Goal: Task Accomplishment & Management: Use online tool/utility

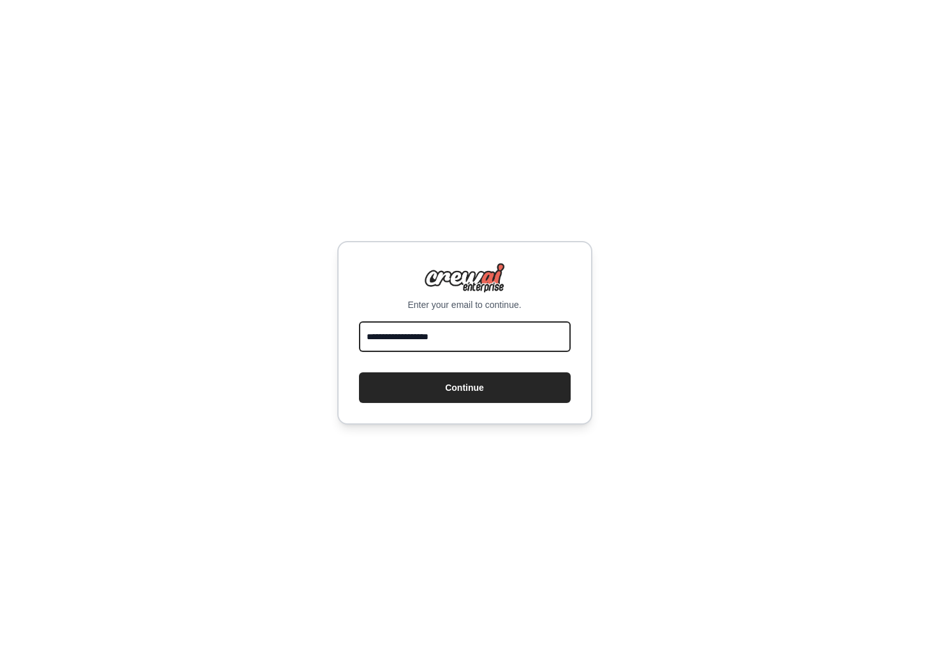
type input "**********"
click at [464, 387] on button "Continue" at bounding box center [465, 387] width 212 height 31
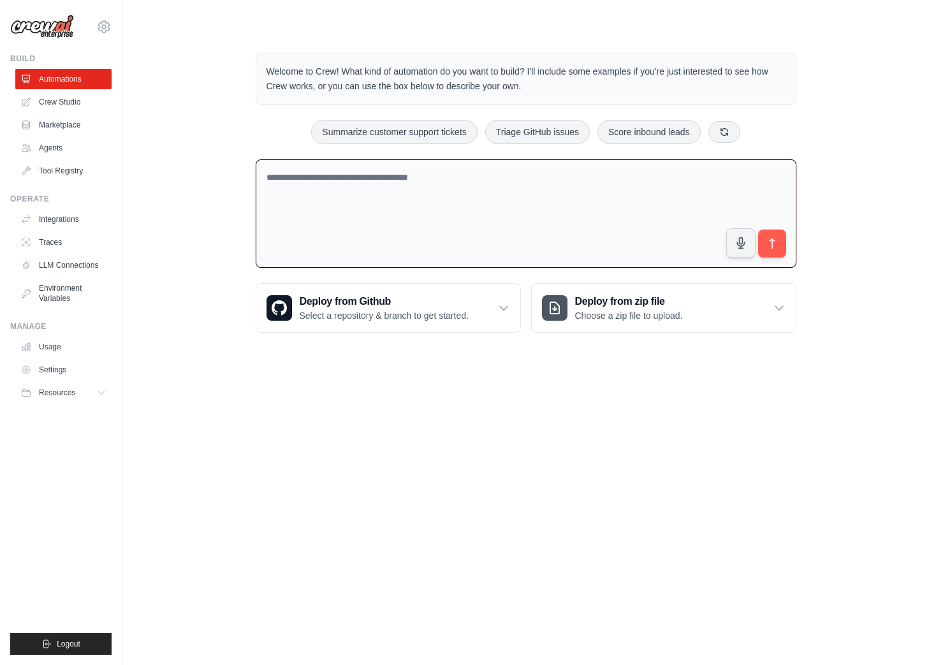
click at [342, 187] on textarea at bounding box center [526, 213] width 541 height 109
paste textarea "**********"
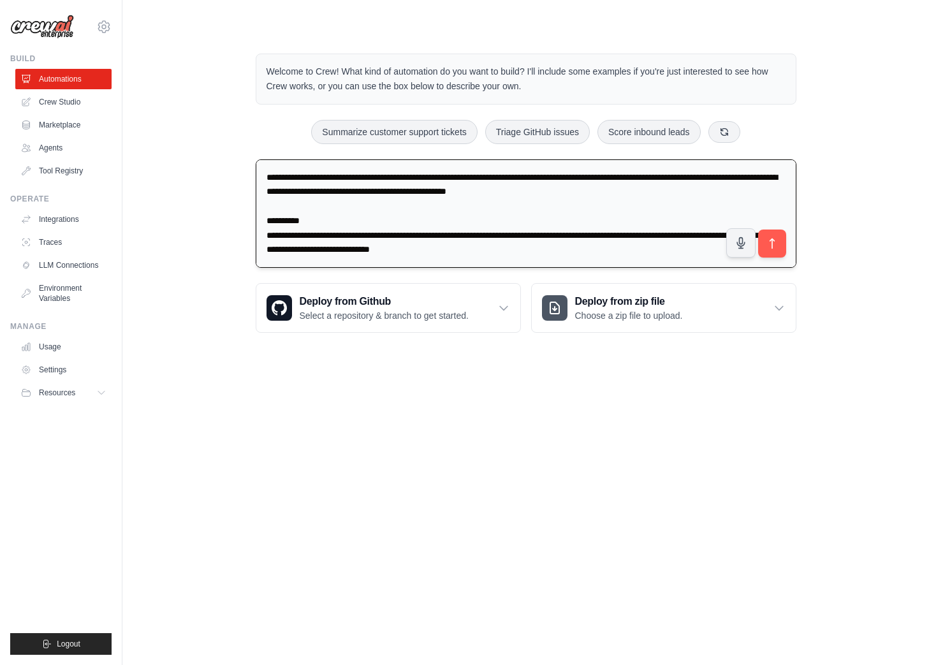
scroll to position [530, 0]
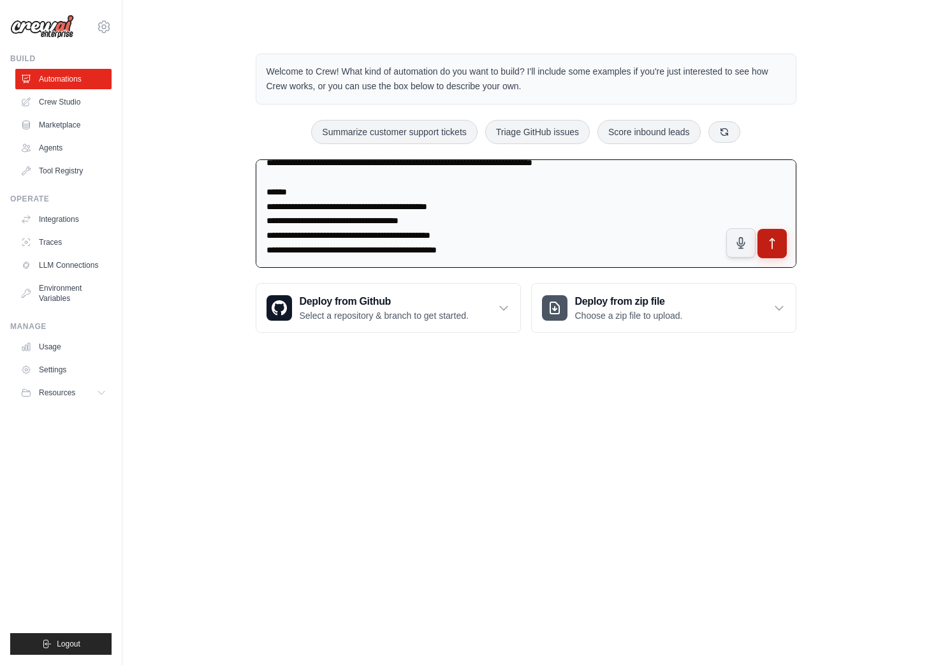
click at [779, 249] on button "submit" at bounding box center [771, 243] width 29 height 29
click at [572, 267] on textarea at bounding box center [526, 213] width 541 height 109
type textarea "**********"
click at [770, 249] on button "submit" at bounding box center [771, 243] width 29 height 29
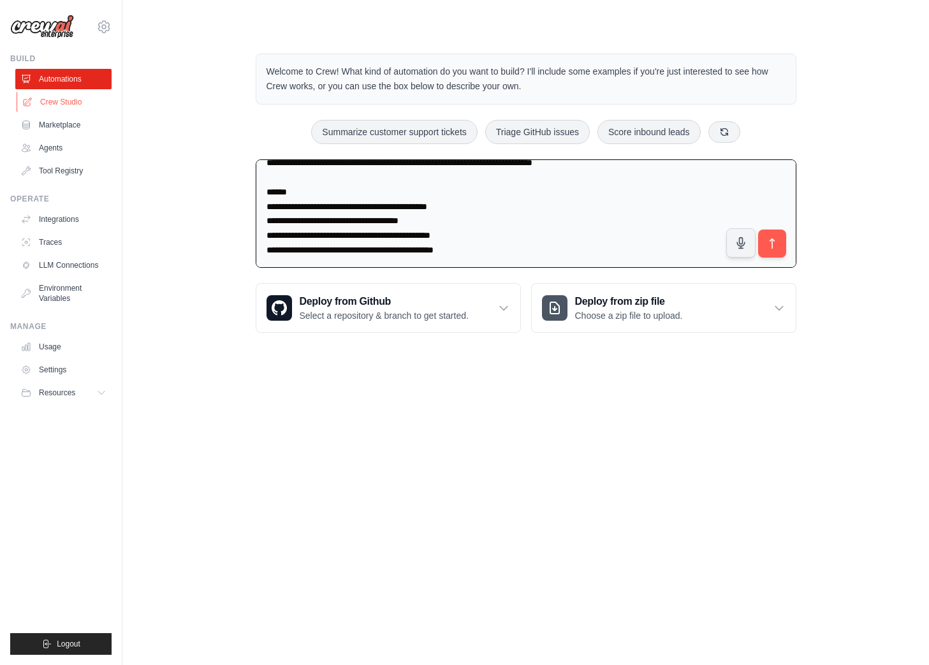
click at [69, 102] on link "Crew Studio" at bounding box center [65, 102] width 96 height 20
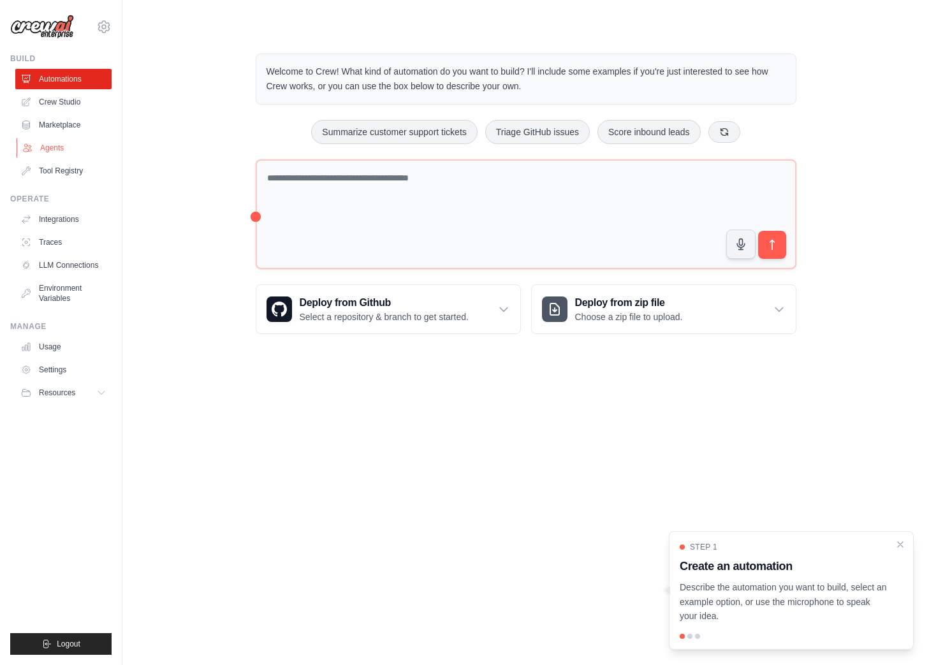
click at [63, 142] on link "Agents" at bounding box center [65, 148] width 96 height 20
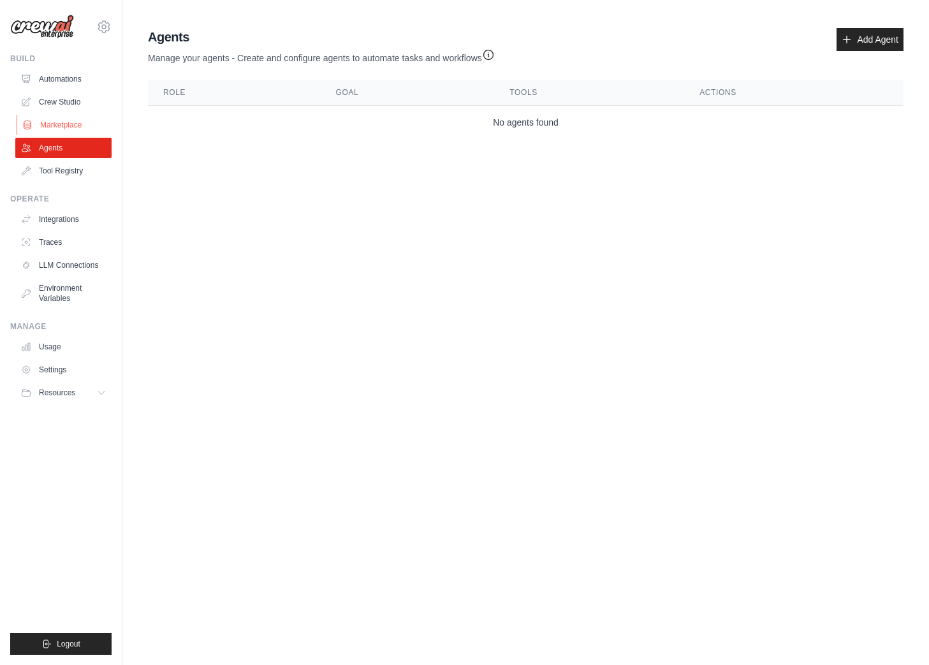
click at [62, 120] on link "Marketplace" at bounding box center [65, 125] width 96 height 20
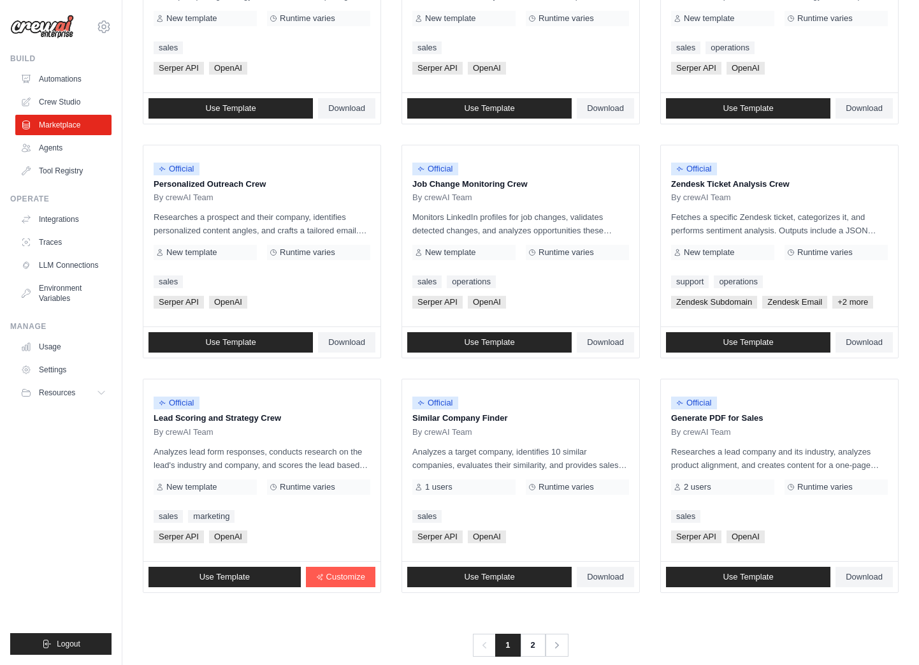
scroll to position [515, 0]
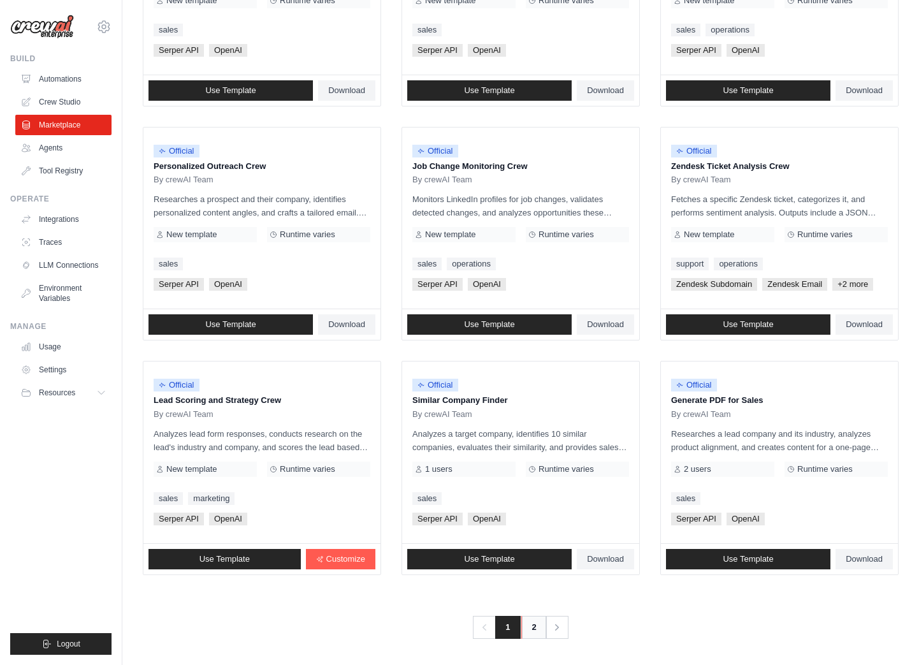
click at [532, 617] on link "2" at bounding box center [535, 627] width 26 height 23
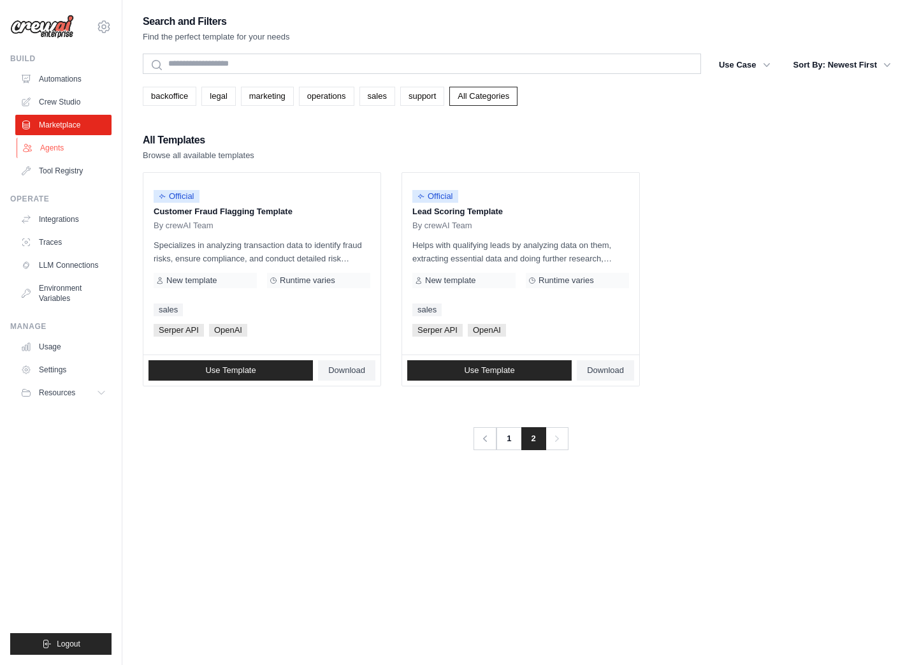
click at [57, 139] on link "Agents" at bounding box center [65, 148] width 96 height 20
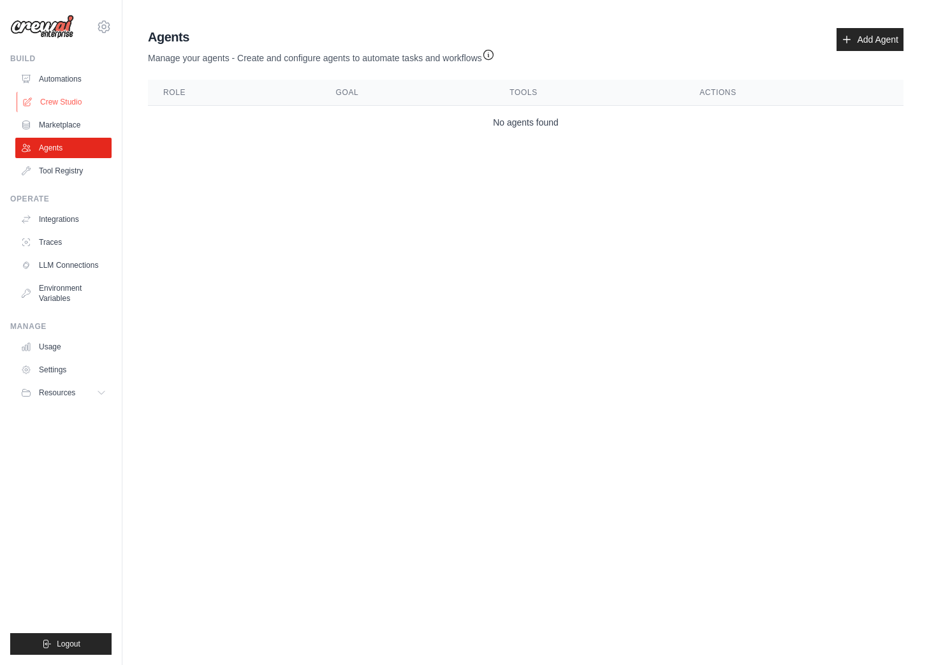
click at [61, 97] on link "Crew Studio" at bounding box center [65, 102] width 96 height 20
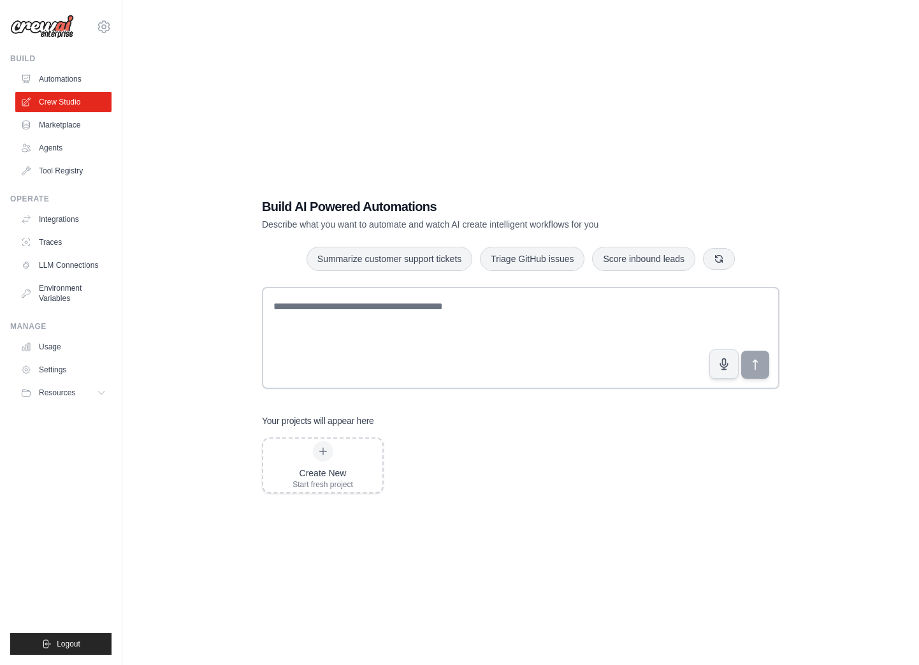
click at [61, 77] on link "Automations" at bounding box center [63, 79] width 96 height 20
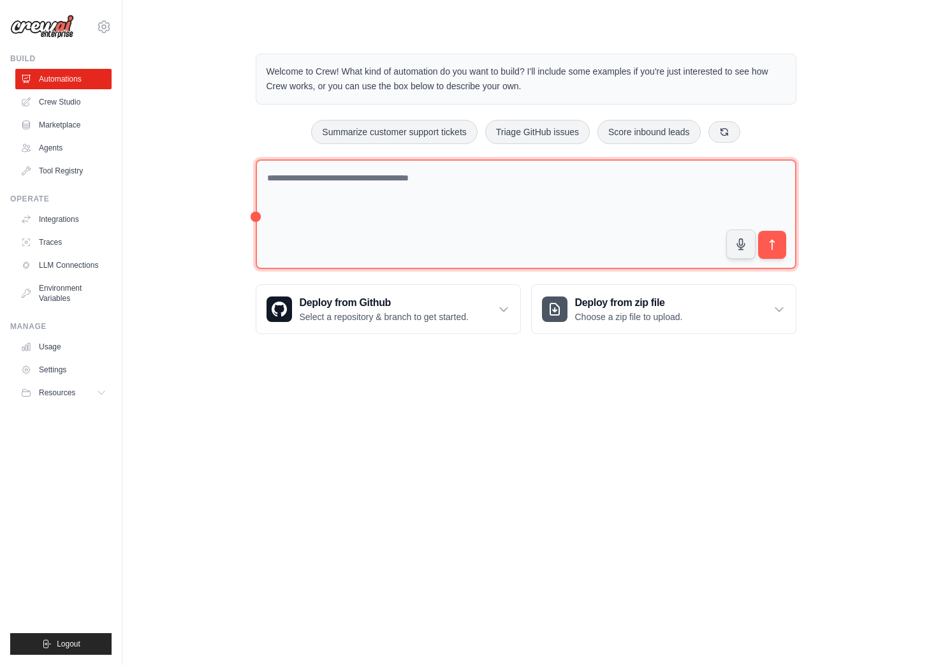
click at [256, 214] on textarea at bounding box center [526, 214] width 541 height 110
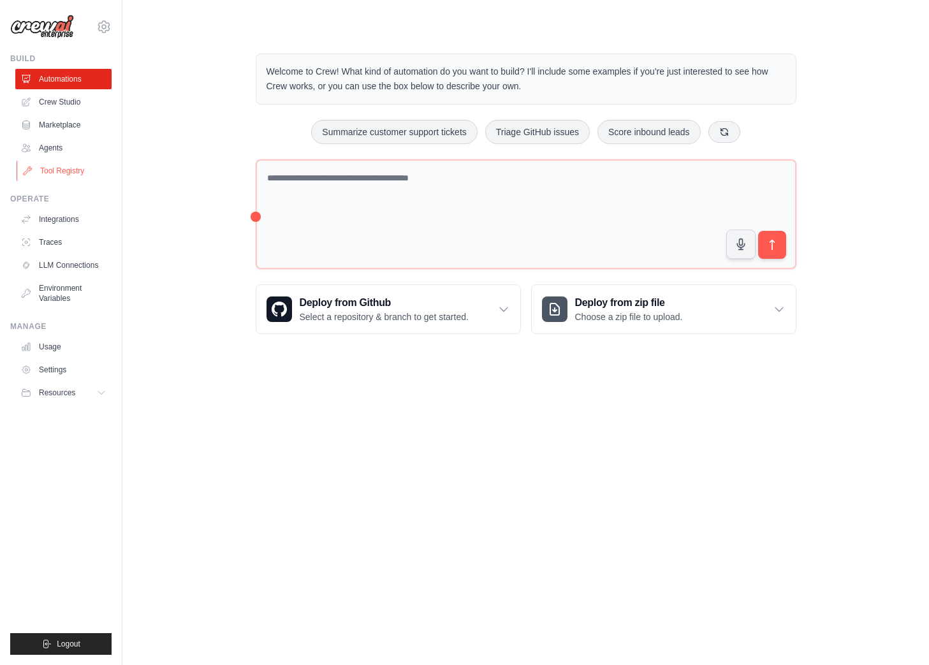
click at [45, 173] on link "Tool Registry" at bounding box center [65, 171] width 96 height 20
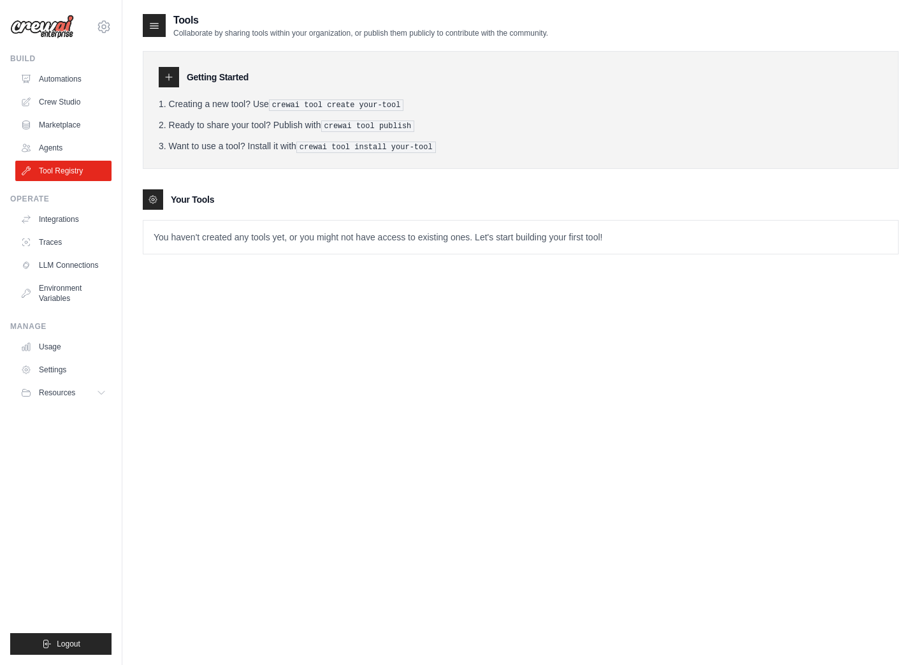
click at [399, 103] on pre "crewai tool create your-tool" at bounding box center [336, 104] width 135 height 11
click at [286, 231] on p "You haven't created any tools yet, or you might not have access to existing one…" at bounding box center [520, 237] width 755 height 33
click at [353, 122] on pre "crewai tool publish" at bounding box center [368, 126] width 94 height 11
click at [68, 109] on link "Crew Studio" at bounding box center [65, 102] width 96 height 20
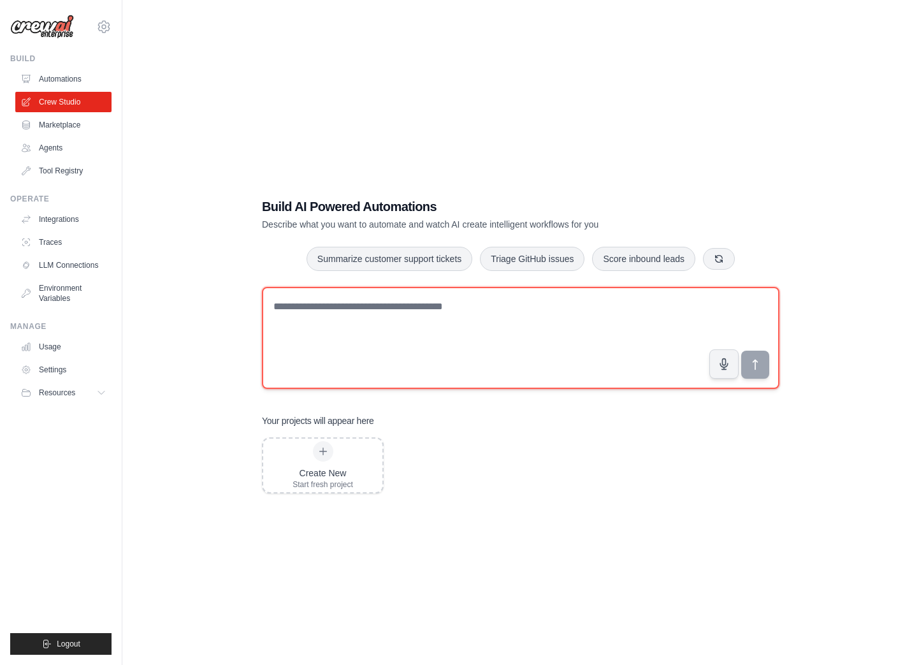
click at [363, 330] on textarea at bounding box center [521, 338] width 518 height 102
click at [360, 330] on textarea at bounding box center [521, 338] width 518 height 102
paste textarea "**********"
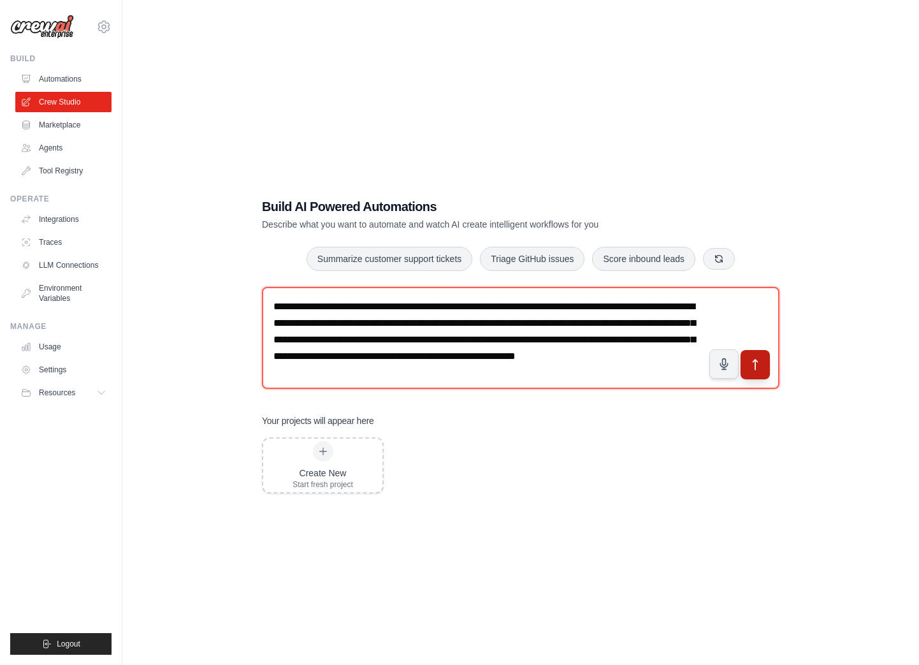
type textarea "**********"
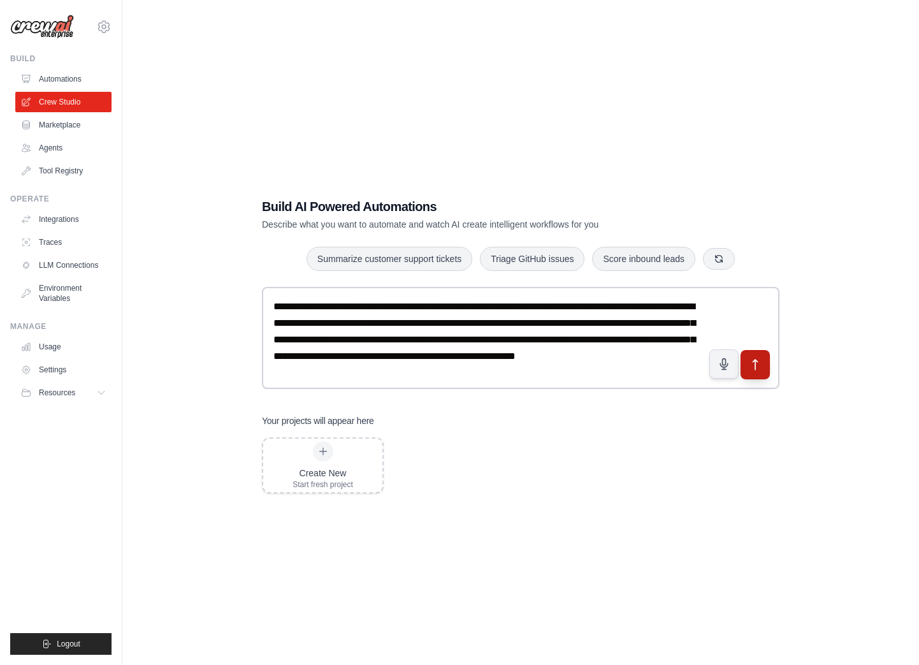
click at [760, 365] on icon "submit" at bounding box center [755, 364] width 13 height 13
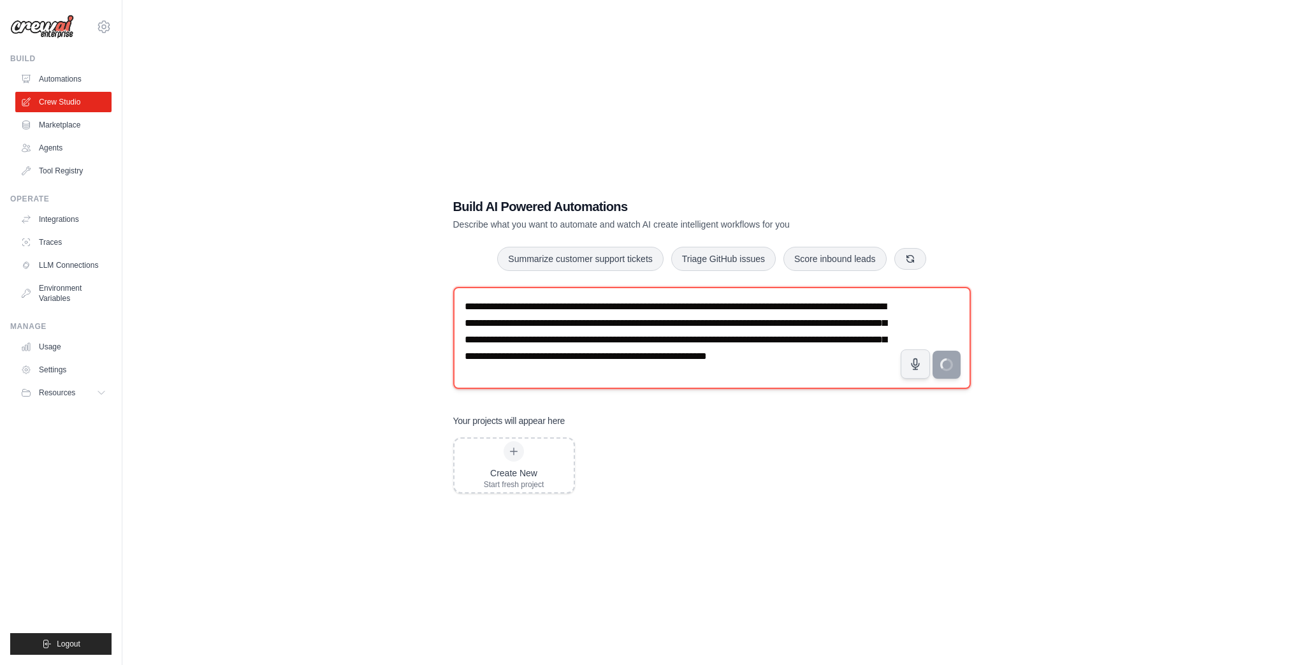
click at [493, 335] on textarea "**********" at bounding box center [712, 338] width 518 height 102
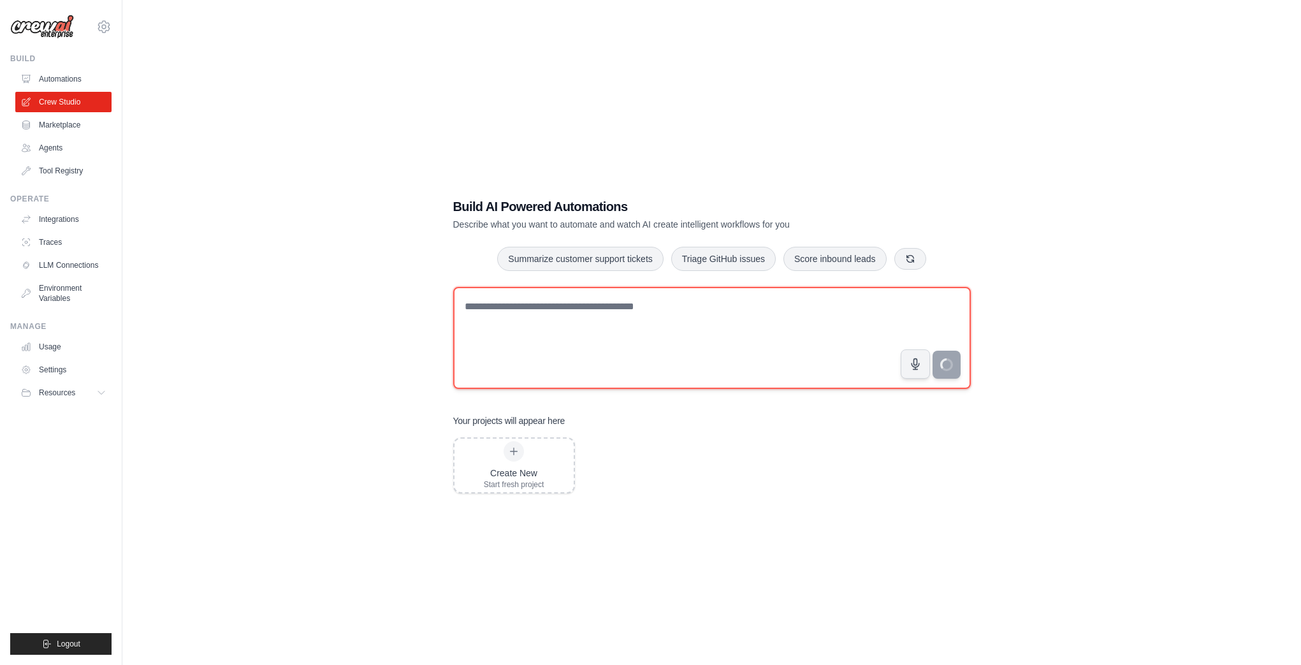
paste textarea "**********"
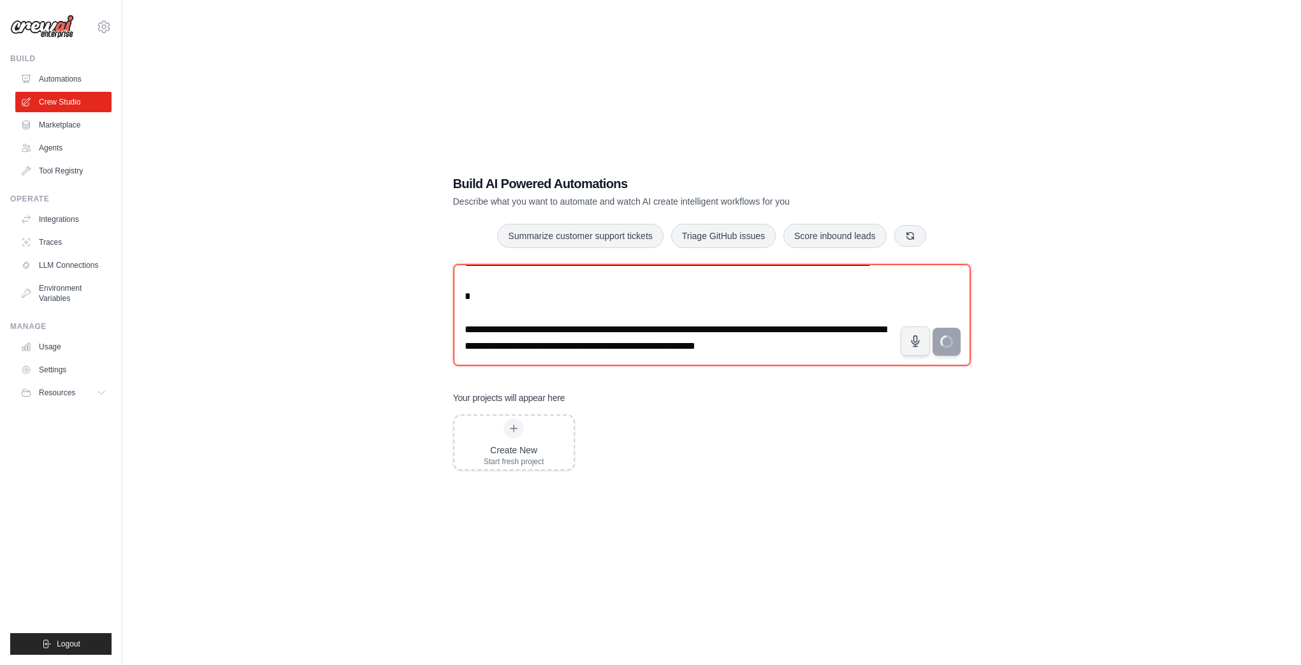
scroll to position [2275, 0]
drag, startPoint x: 465, startPoint y: 312, endPoint x: 871, endPoint y: 460, distance: 431.4
click at [871, 459] on div "Build AI Powered Automations Describe what you want to automate and watch AI cr…" at bounding box center [712, 322] width 548 height 337
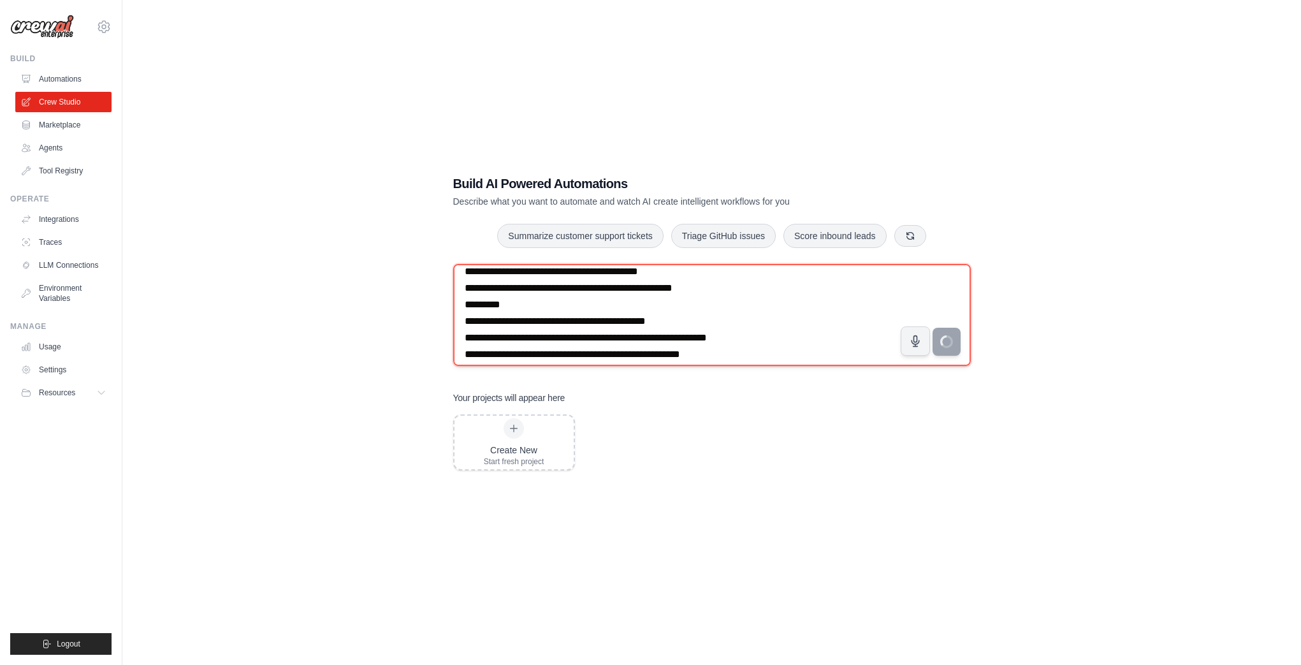
scroll to position [1772, 0]
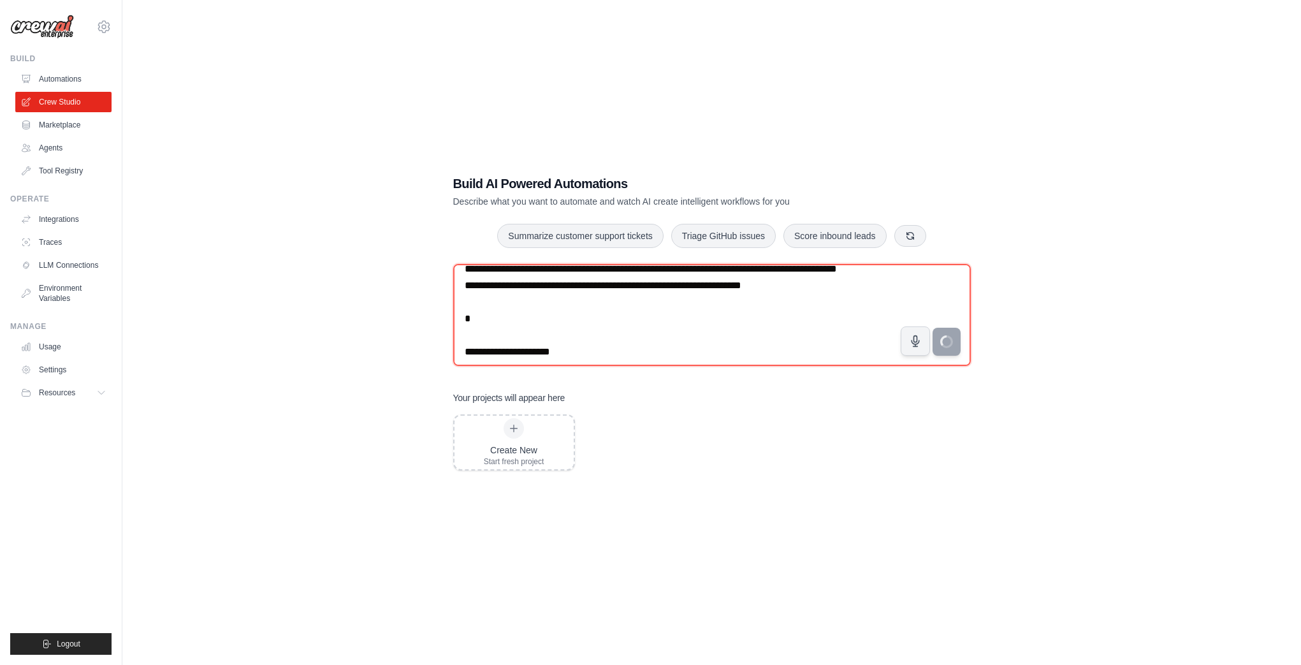
type textarea "**********"
click at [620, 449] on div "Create New Start fresh project" at bounding box center [712, 442] width 518 height 56
click at [501, 449] on div "Create New" at bounding box center [514, 450] width 61 height 13
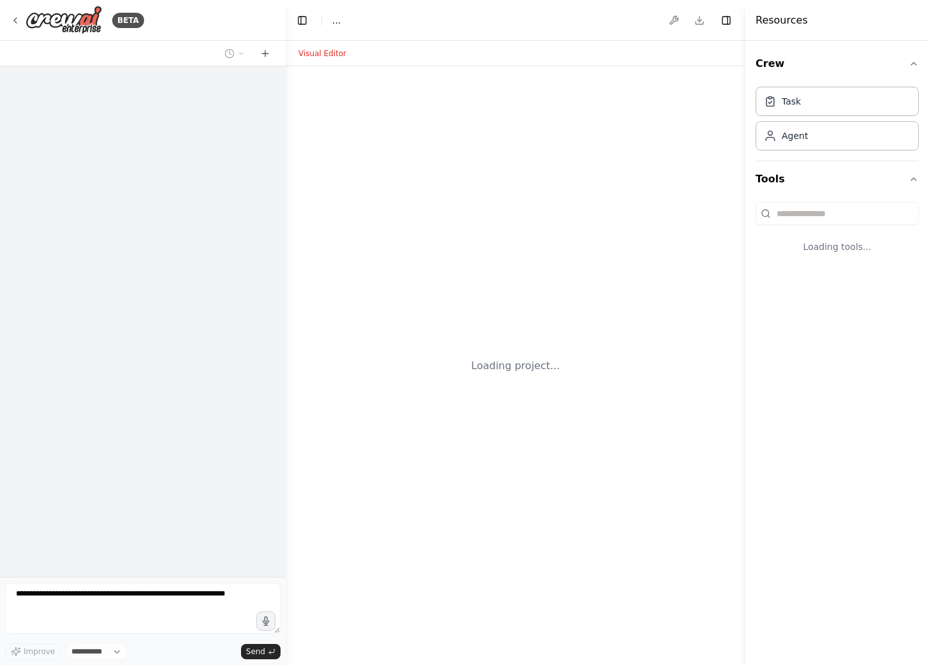
select select "****"
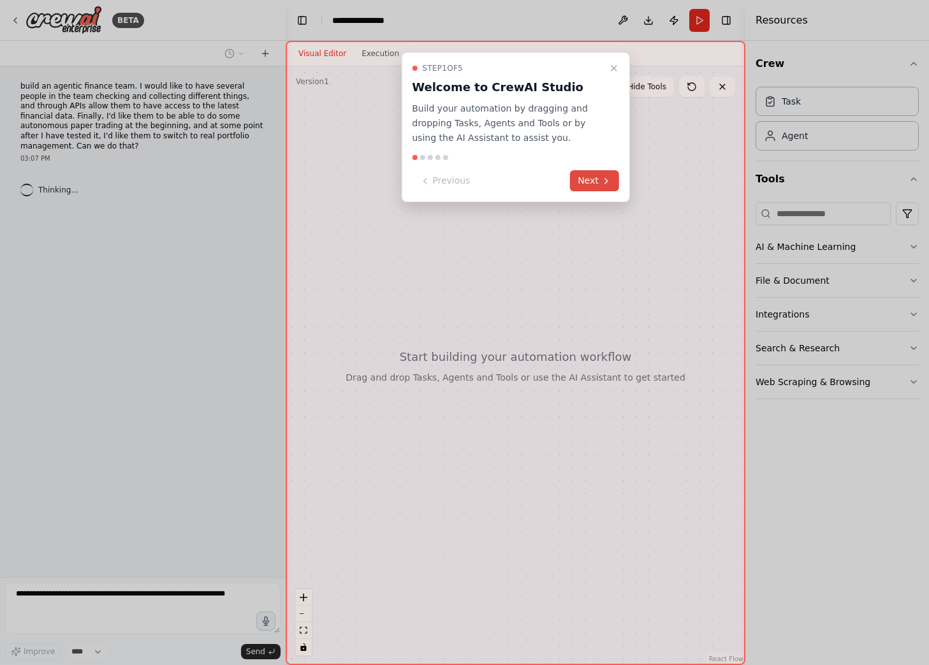
click at [603, 184] on icon at bounding box center [606, 181] width 10 height 10
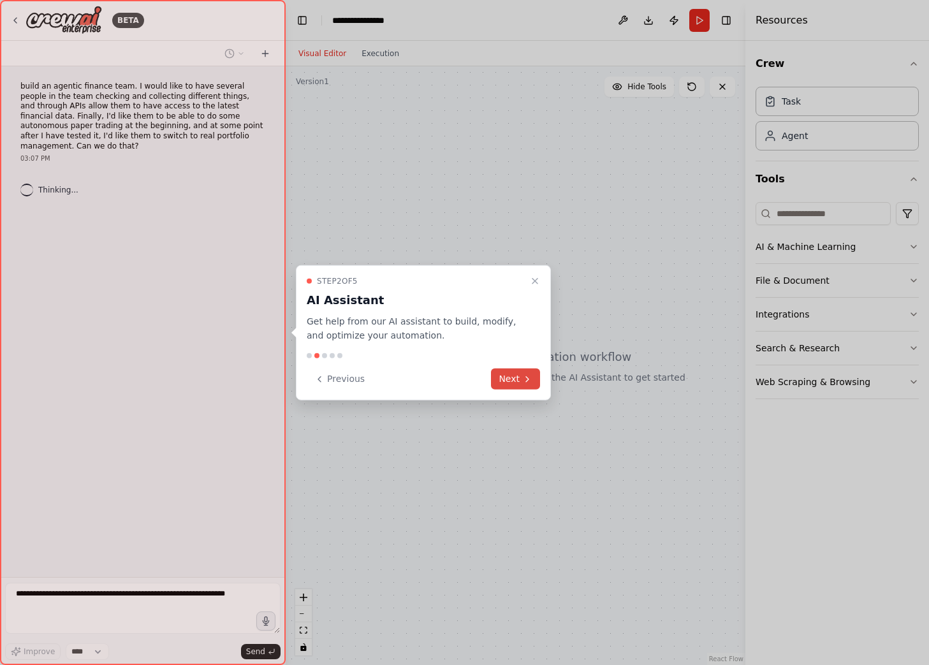
click at [508, 386] on button "Next" at bounding box center [515, 379] width 49 height 21
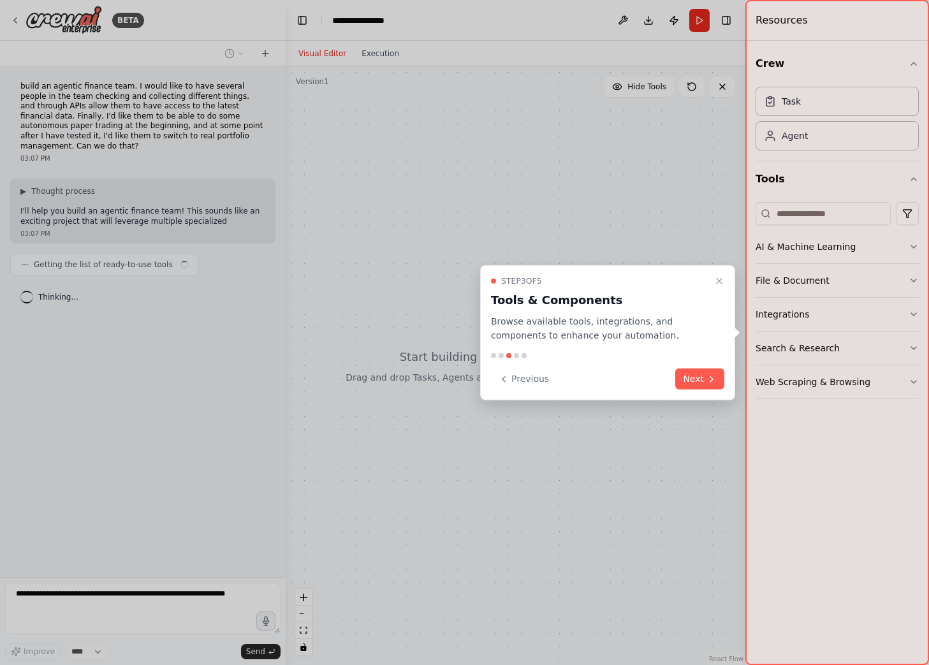
click at [687, 376] on button "Next" at bounding box center [699, 379] width 49 height 21
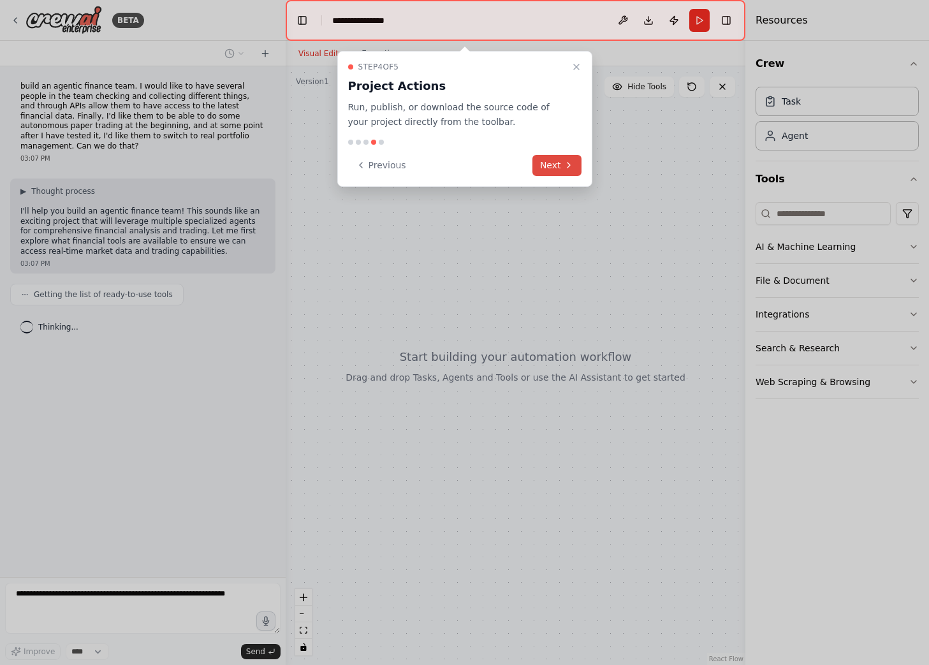
click at [550, 161] on button "Next" at bounding box center [556, 165] width 49 height 21
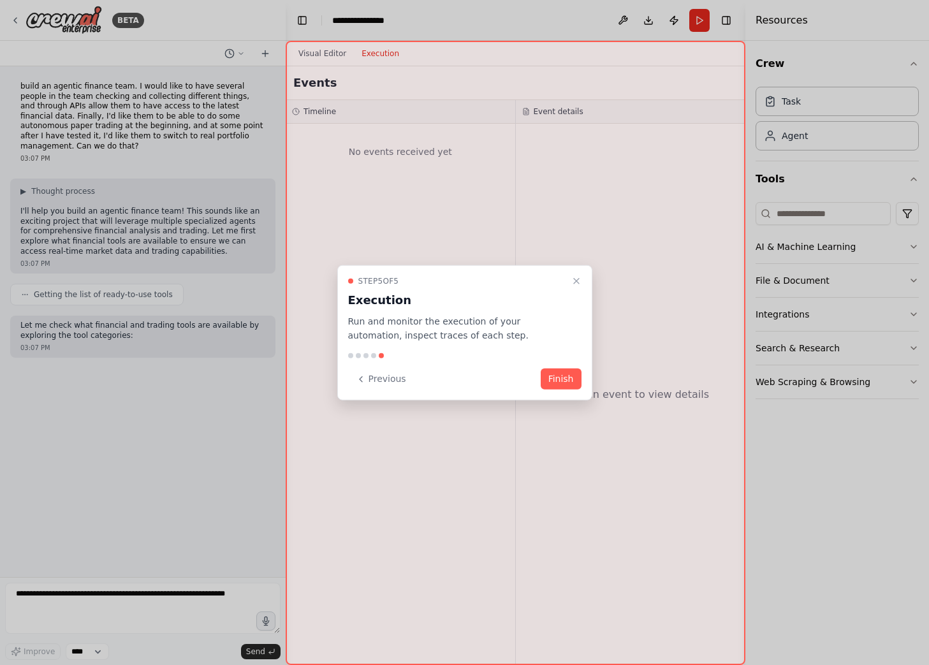
click at [556, 381] on button "Finish" at bounding box center [561, 379] width 41 height 21
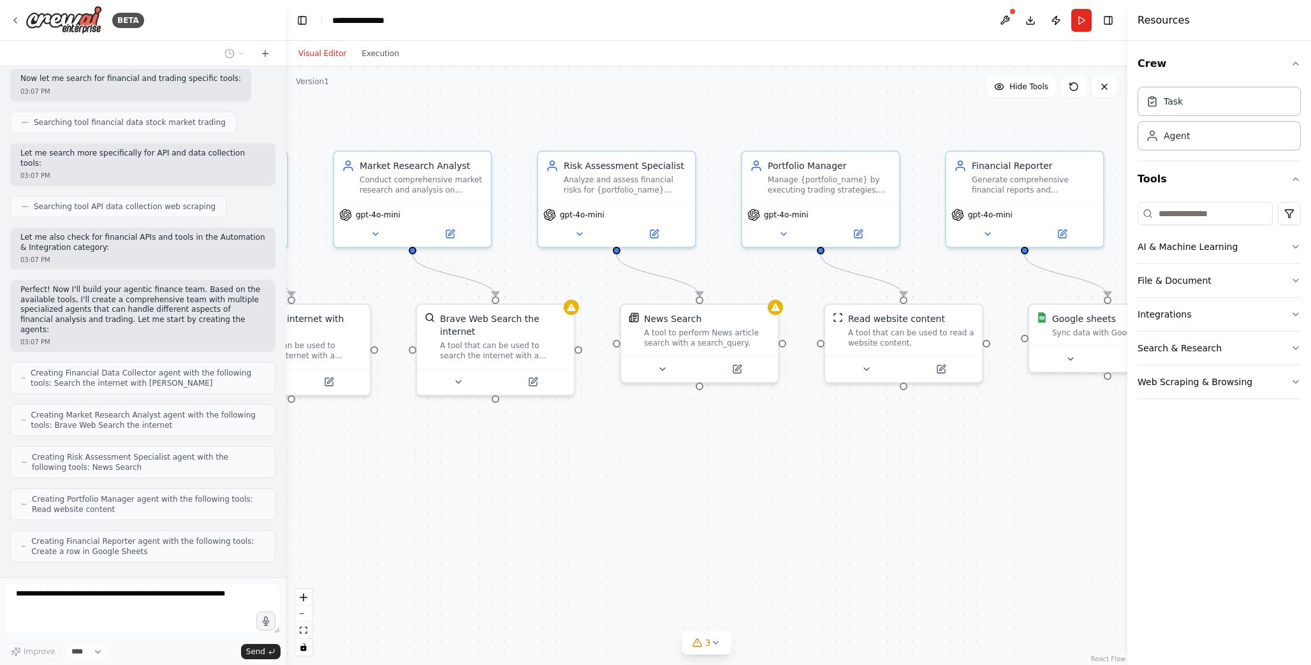
scroll to position [373, 0]
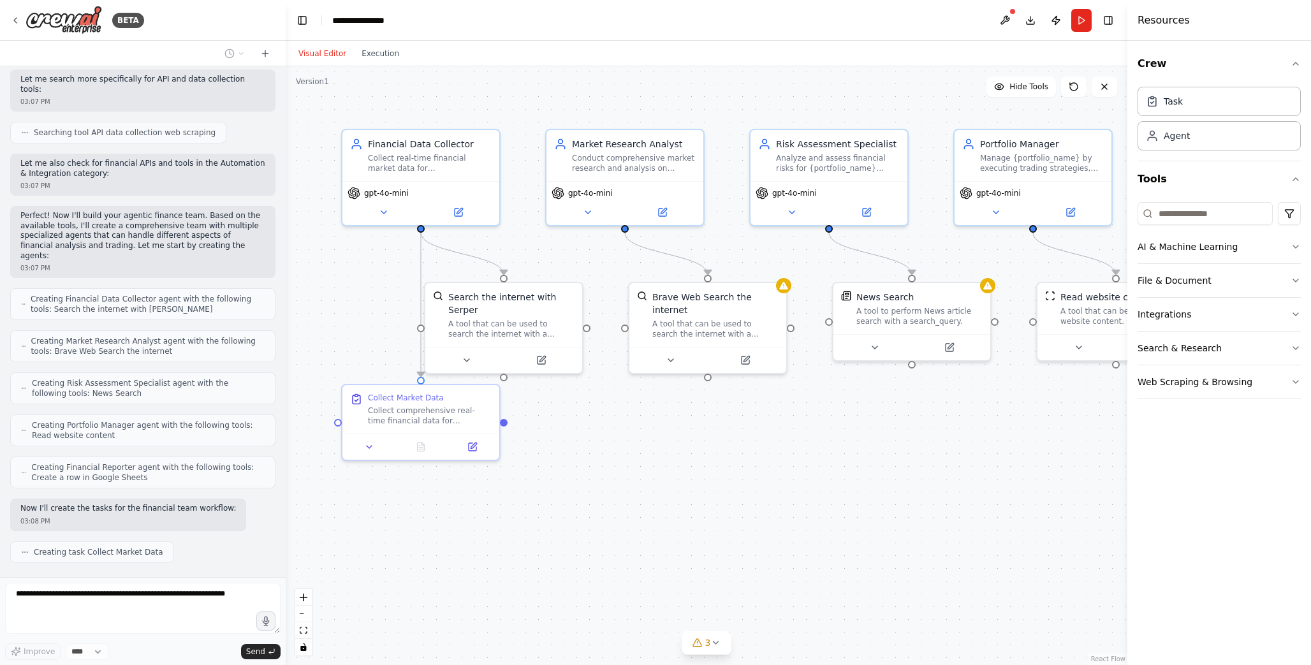
drag, startPoint x: 758, startPoint y: 437, endPoint x: 750, endPoint y: 436, distance: 7.8
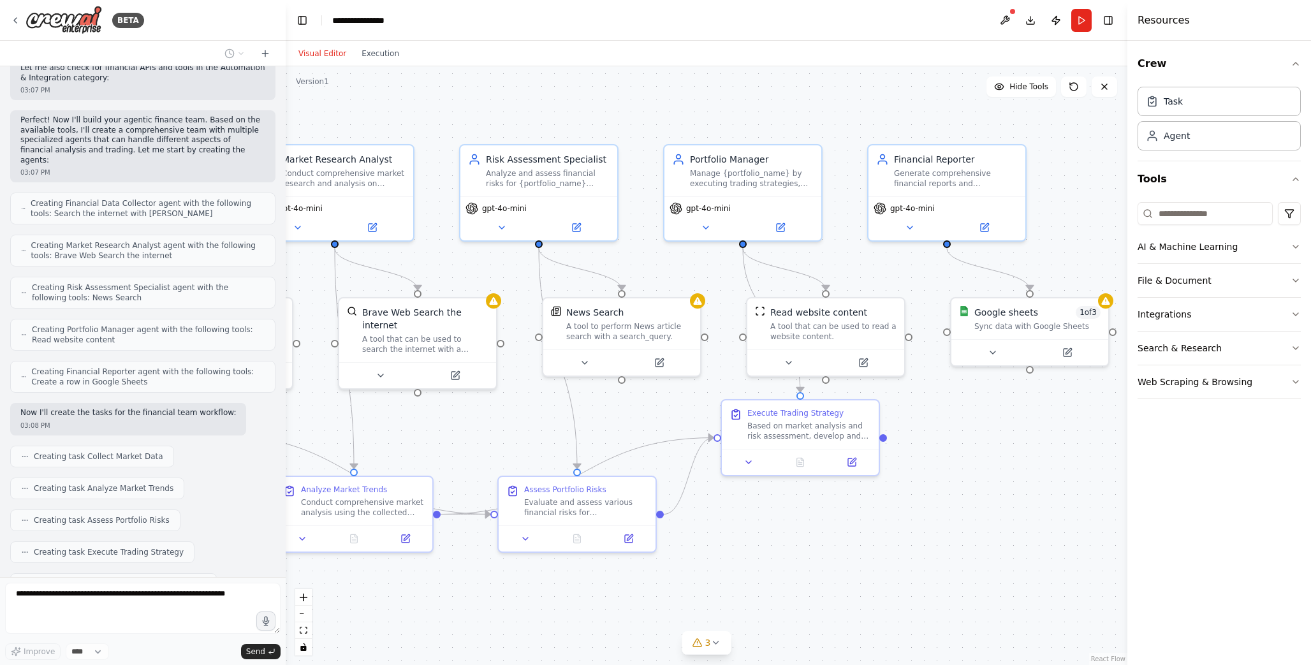
scroll to position [501, 0]
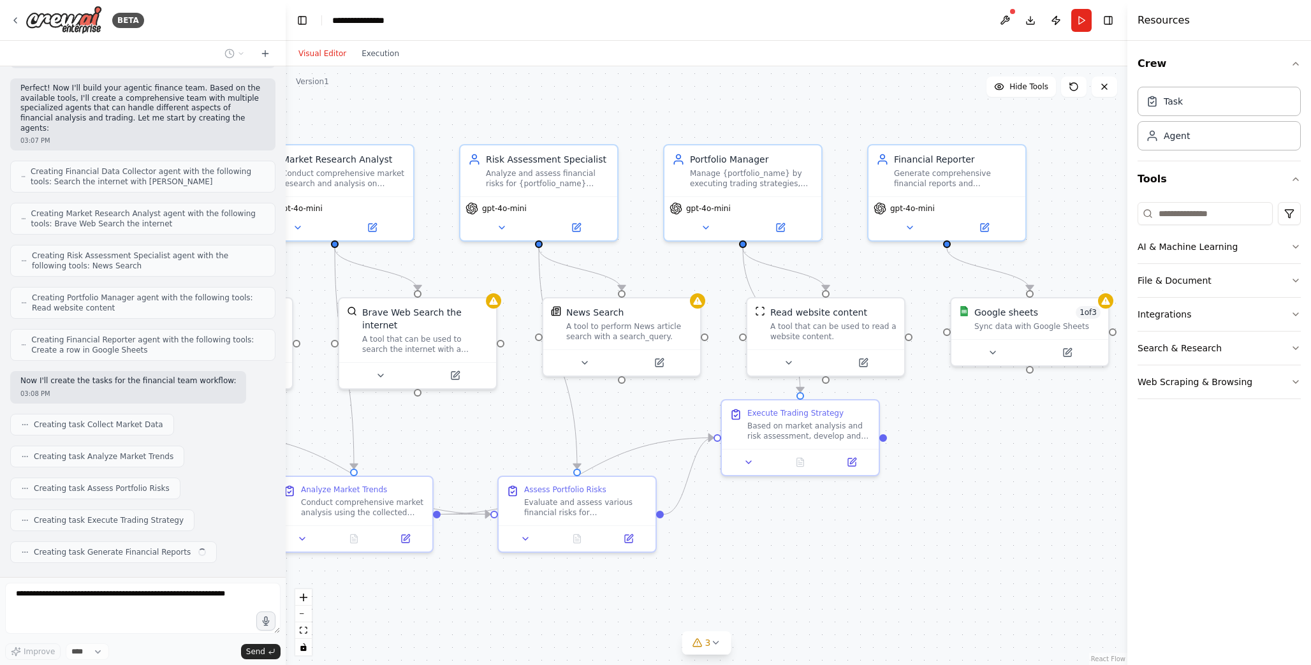
drag, startPoint x: 1005, startPoint y: 515, endPoint x: 715, endPoint y: 530, distance: 289.9
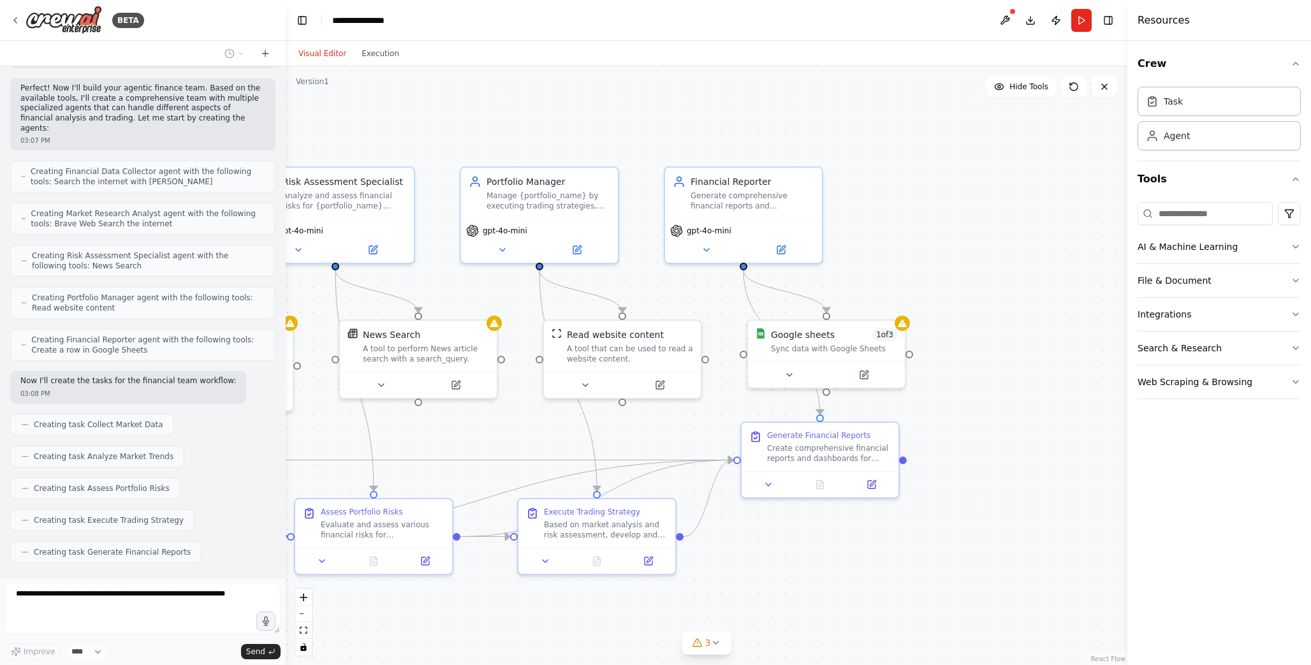
scroll to position [574, 0]
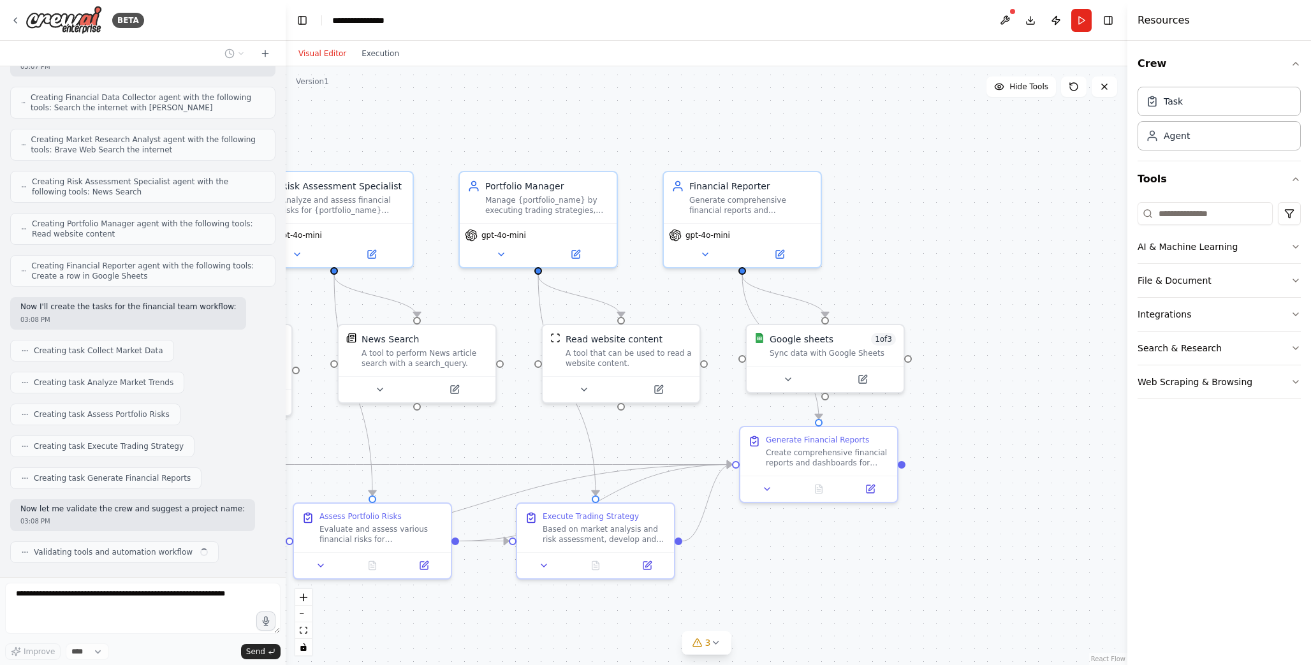
drag, startPoint x: 977, startPoint y: 514, endPoint x: 773, endPoint y: 541, distance: 206.4
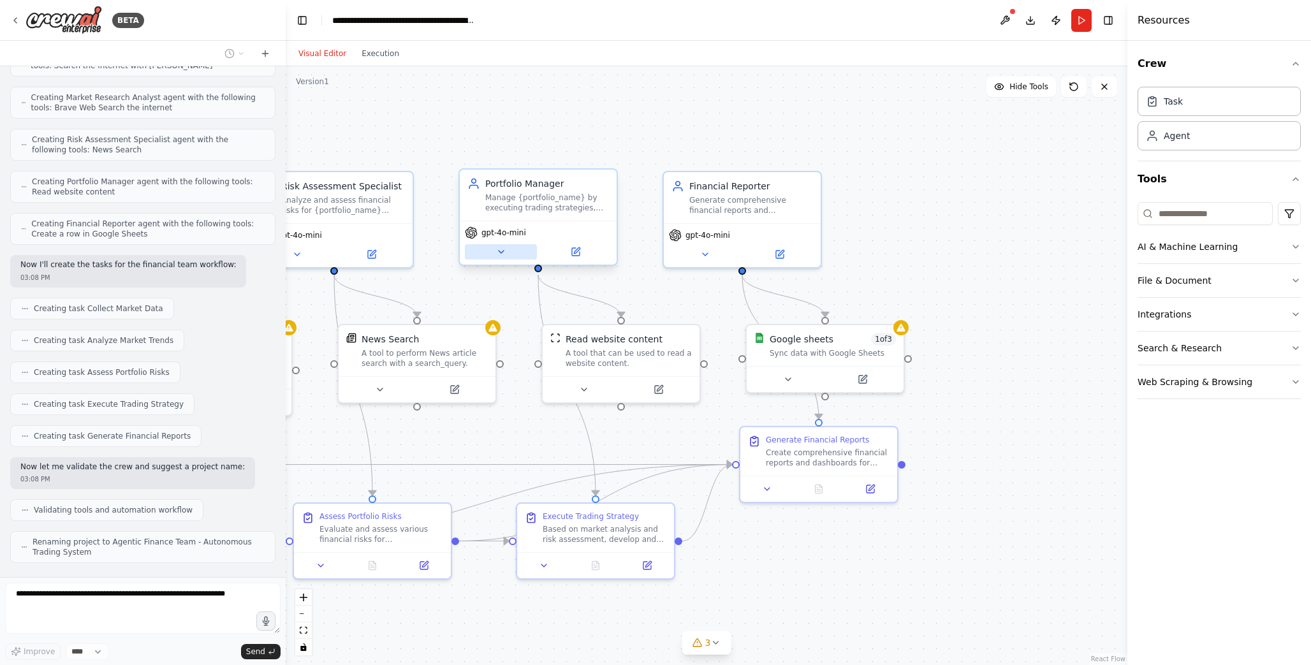
click at [498, 255] on icon at bounding box center [501, 252] width 10 height 10
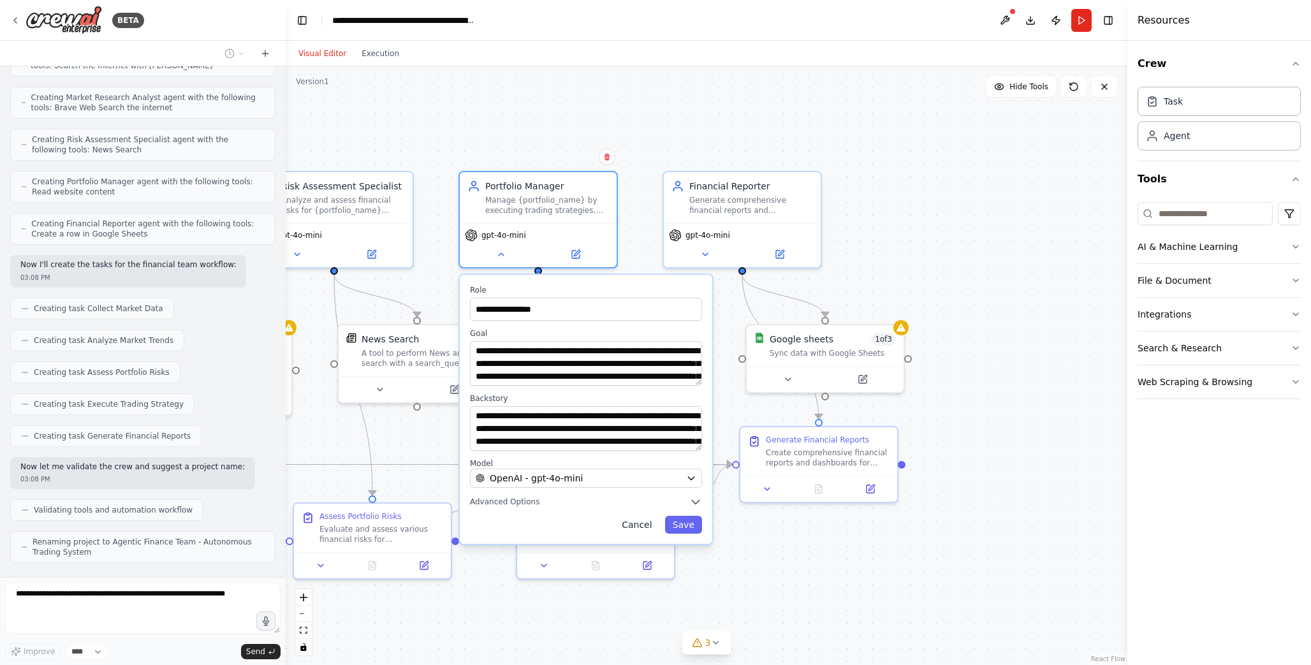
click at [644, 529] on button "Cancel" at bounding box center [636, 525] width 45 height 18
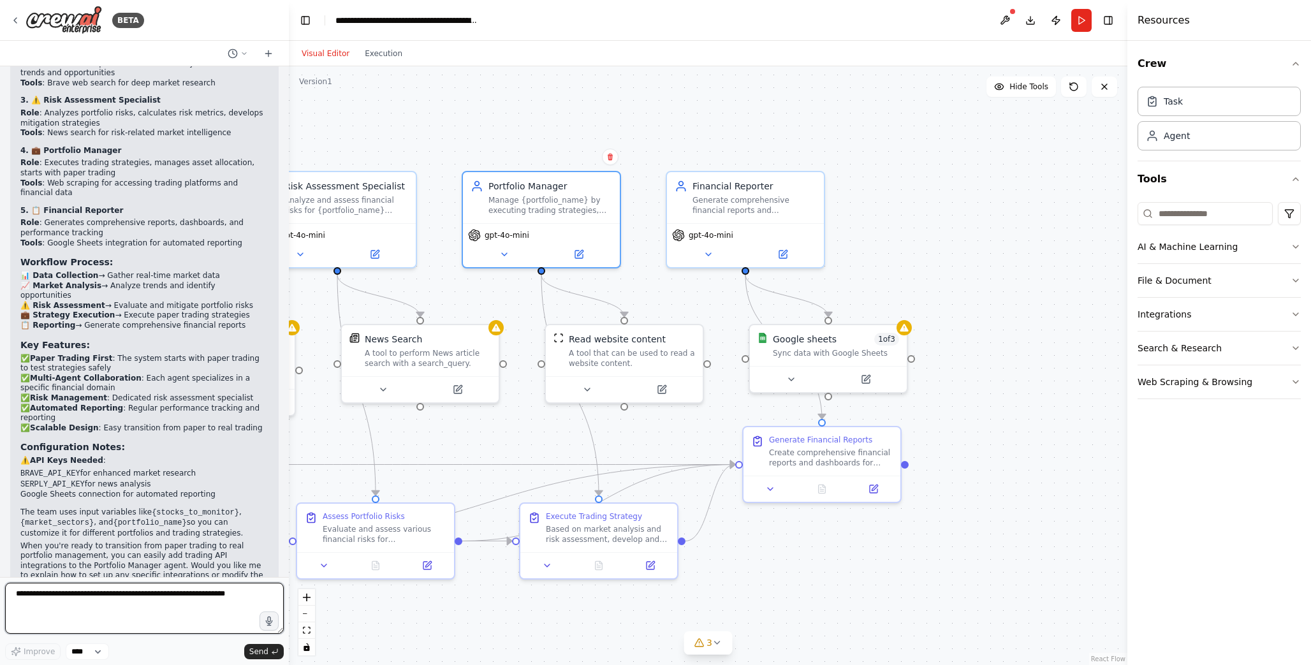
scroll to position [1235, 0]
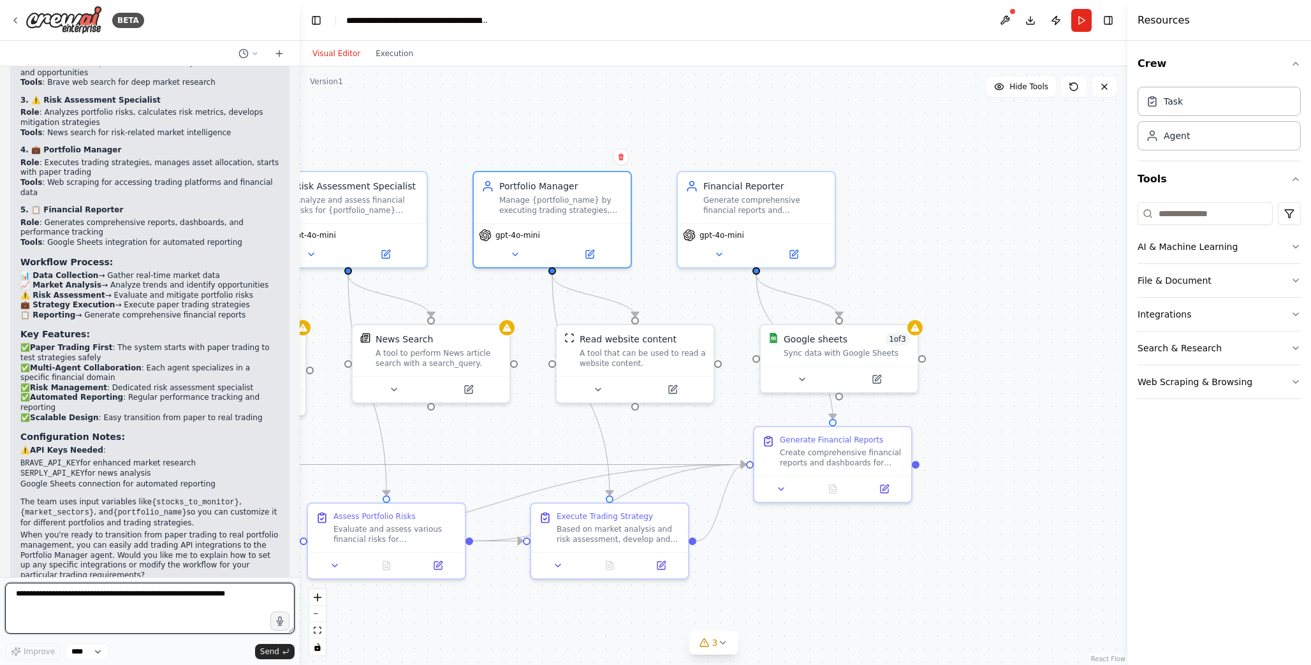
drag, startPoint x: 282, startPoint y: 451, endPoint x: 300, endPoint y: 465, distance: 22.3
click at [300, 465] on div "BETA build an agentic finance team. I would like to have several people in the …" at bounding box center [655, 332] width 1311 height 665
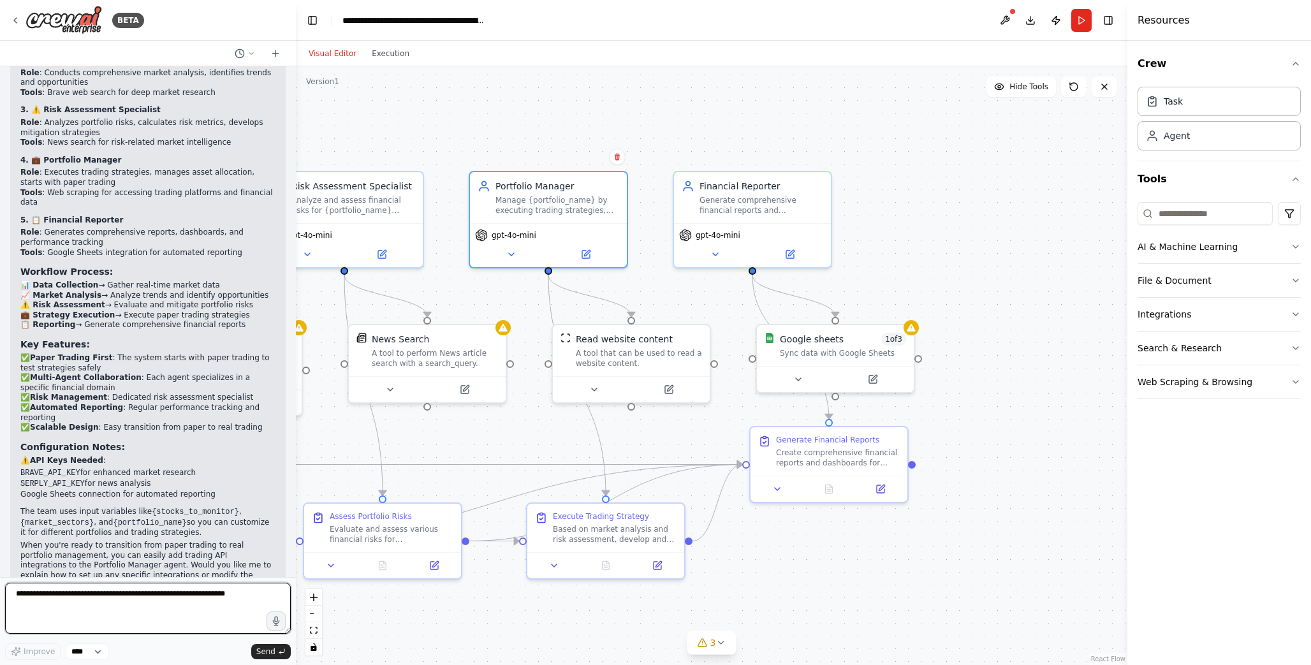
drag, startPoint x: 295, startPoint y: 470, endPoint x: 296, endPoint y: 439, distance: 30.6
click at [296, 439] on div "BETA build an agentic finance team. I would like to have several people in the …" at bounding box center [655, 332] width 1311 height 665
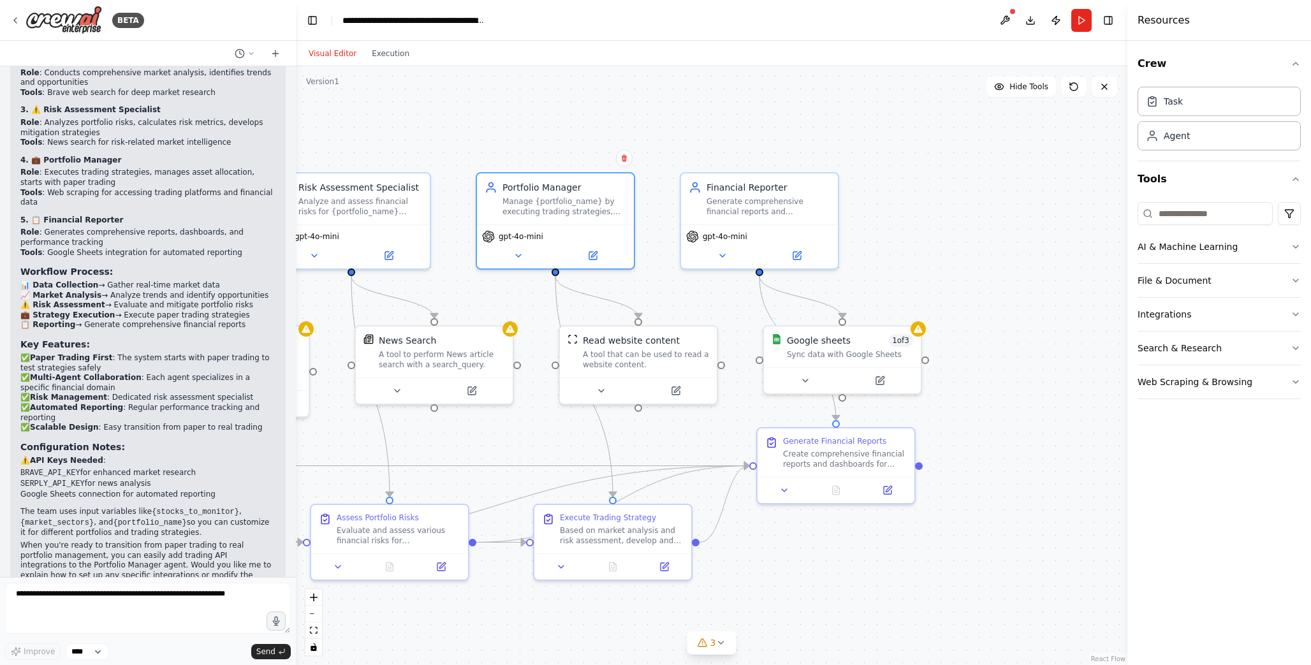
drag, startPoint x: 296, startPoint y: 439, endPoint x: 303, endPoint y: 441, distance: 7.1
click at [303, 441] on div ".deletable-edge-delete-btn { width: 20px; height: 20px; border: 0px solid #ffff…" at bounding box center [711, 365] width 831 height 599
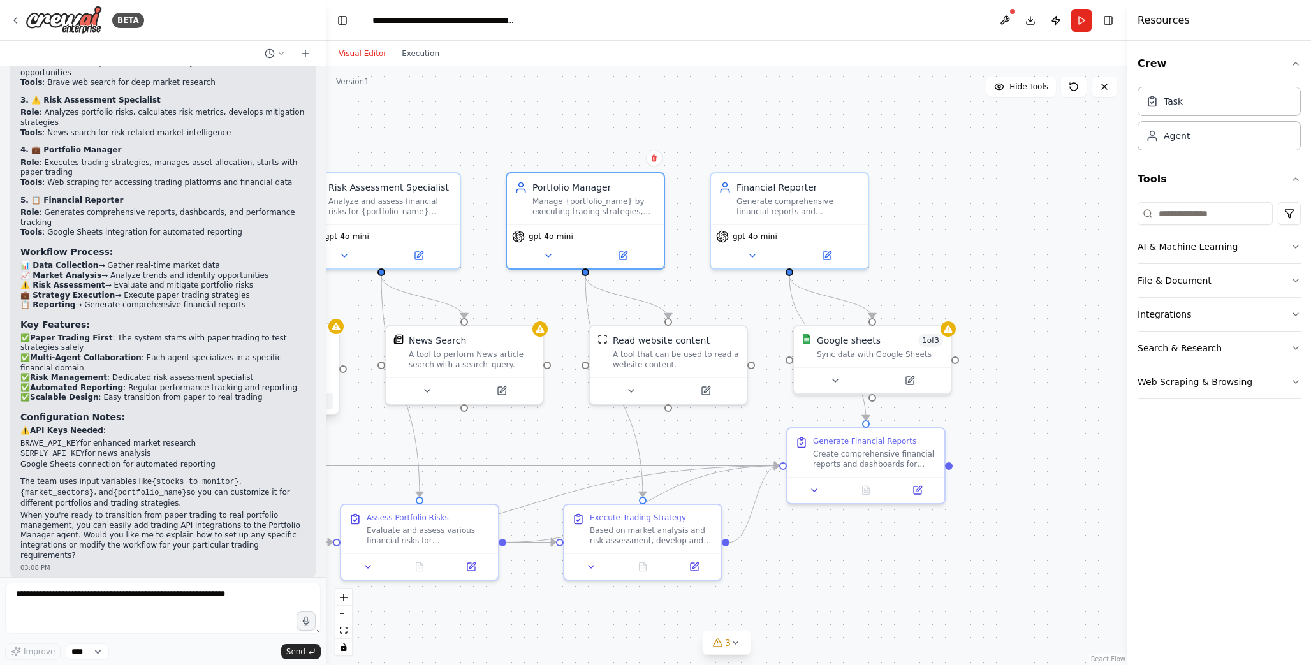
scroll to position [1197, 0]
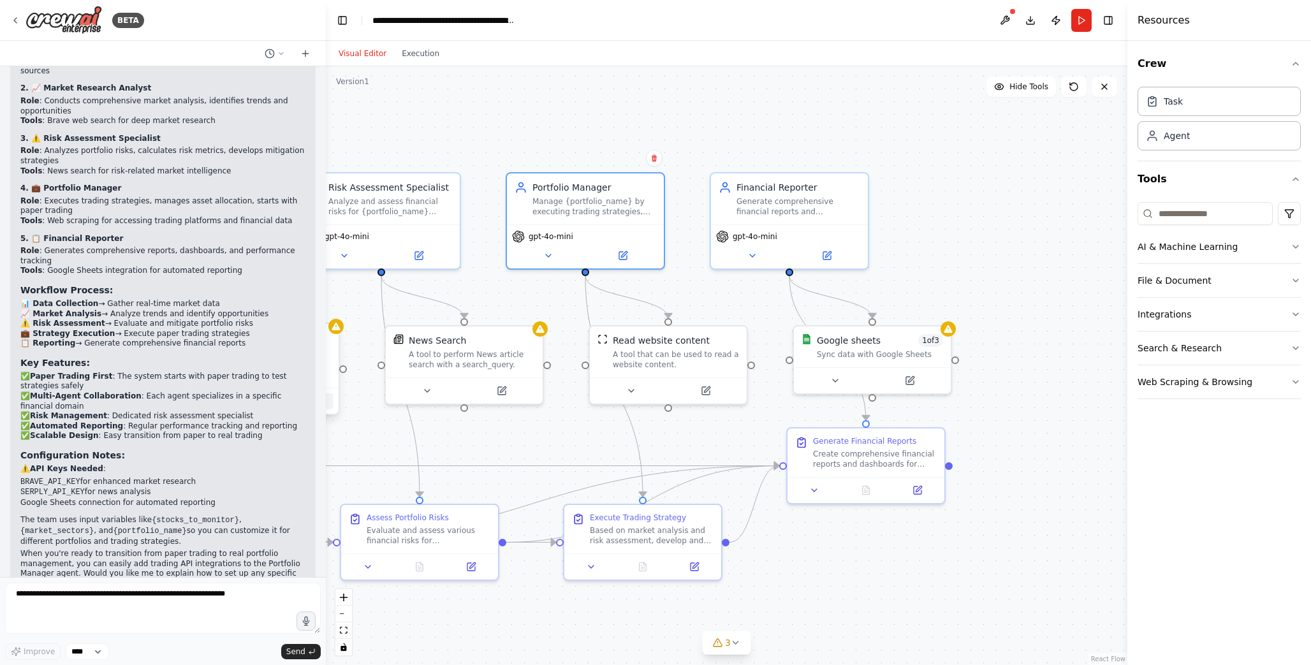
drag, startPoint x: 292, startPoint y: 405, endPoint x: 326, endPoint y: 407, distance: 34.5
click at [326, 407] on div "BETA build an agentic finance team. I would like to have several people in the …" at bounding box center [655, 332] width 1311 height 665
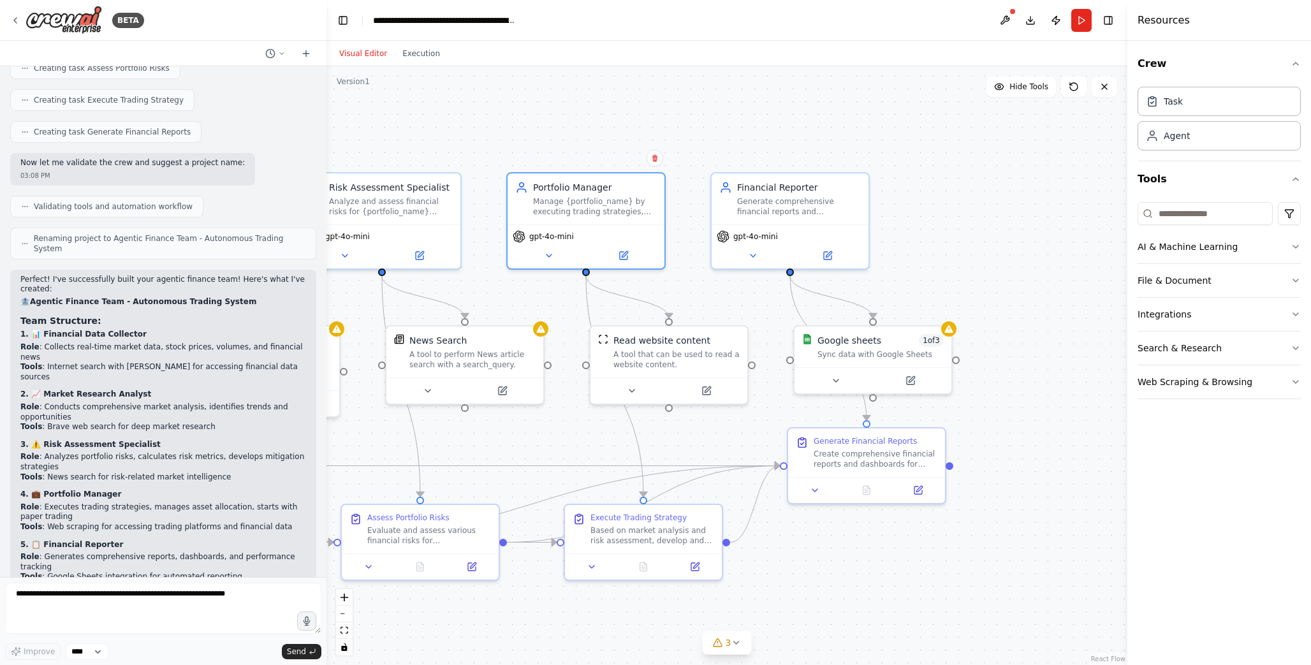
scroll to position [1009, 0]
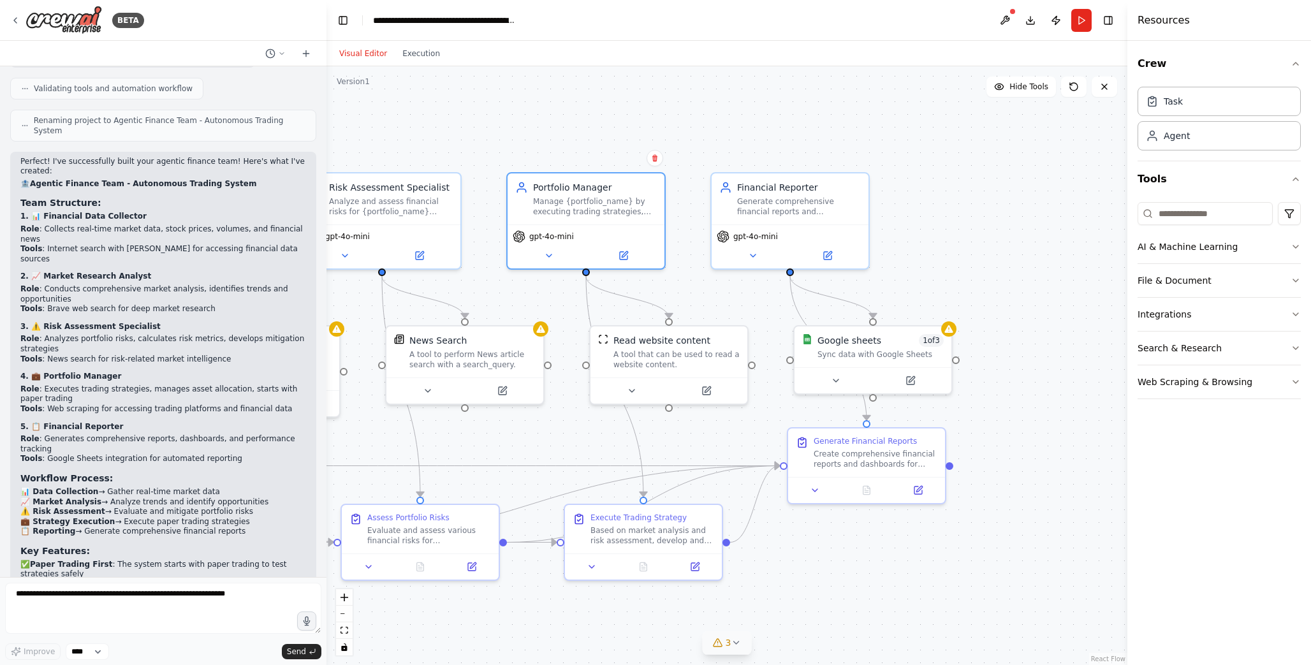
click at [717, 641] on icon at bounding box center [718, 643] width 10 height 10
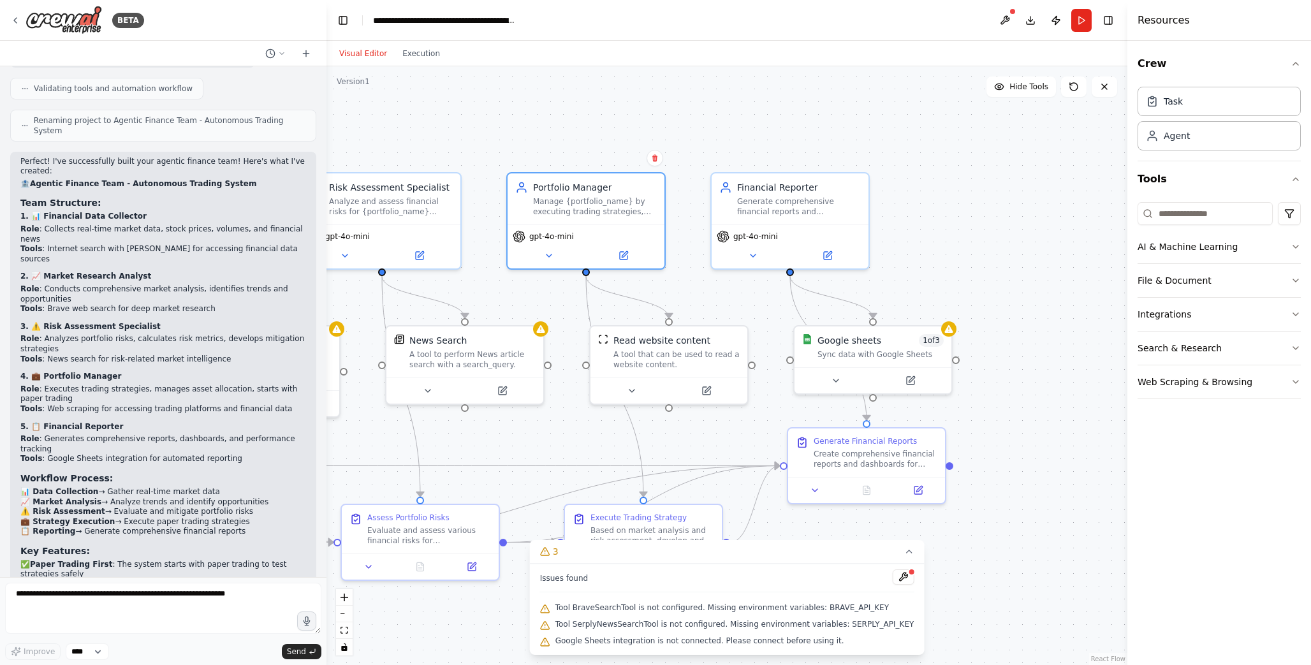
click at [607, 608] on span "Tool BraveSearchTool is not configured. Missing environment variables: BRAVE_AP…" at bounding box center [721, 608] width 333 height 10
click at [491, 146] on div ".deletable-edge-delete-btn { width: 20px; height: 20px; border: 0px solid #ffff…" at bounding box center [726, 365] width 801 height 599
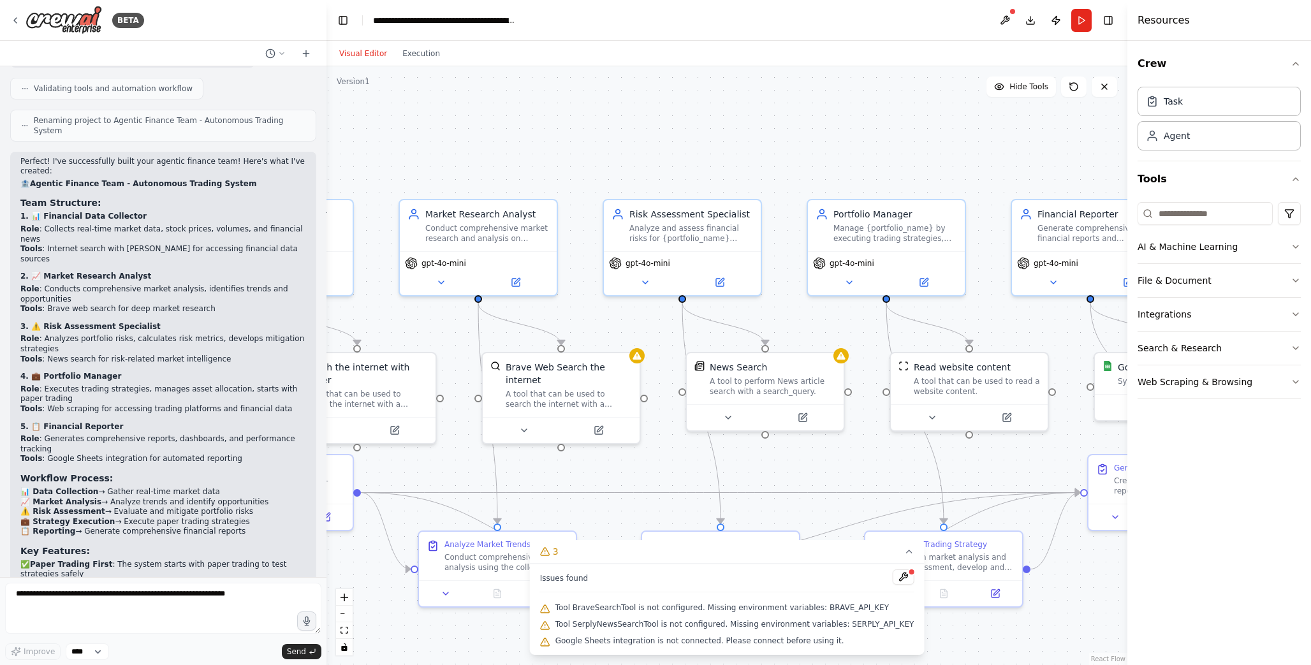
drag, startPoint x: 472, startPoint y: 150, endPoint x: 773, endPoint y: 177, distance: 301.5
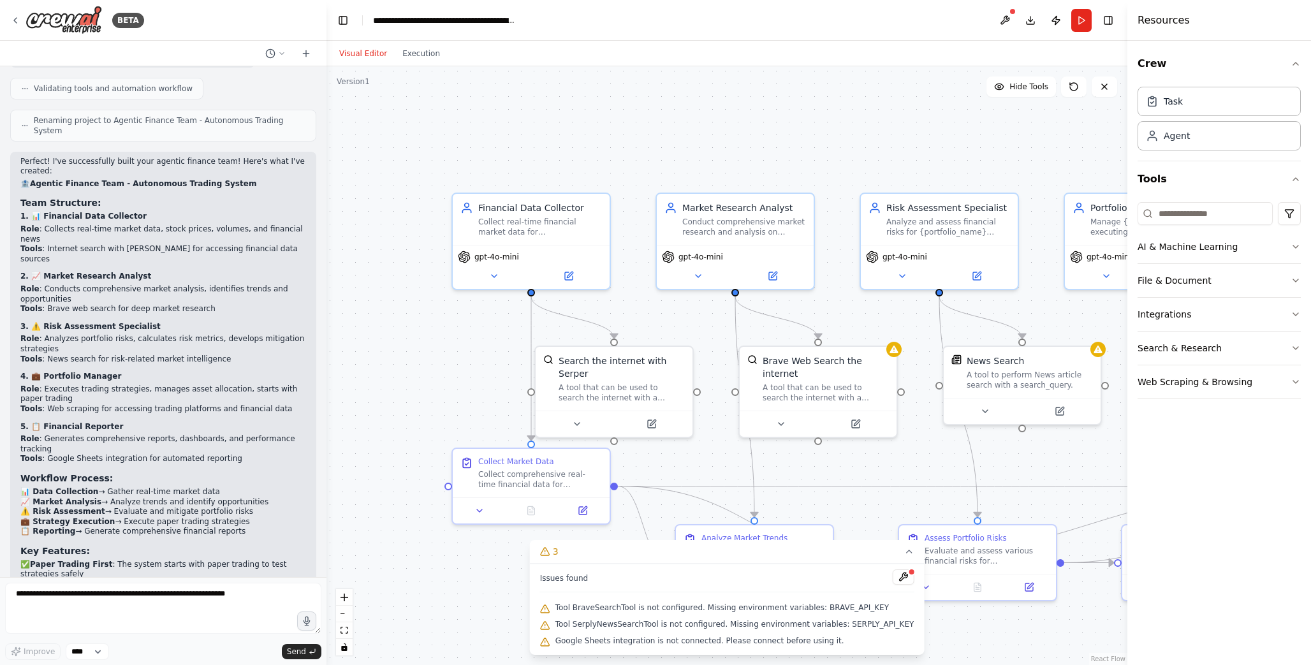
drag, startPoint x: 463, startPoint y: 173, endPoint x: 720, endPoint y: 167, distance: 257.0
click at [504, 257] on span "gpt-4o-mini" at bounding box center [496, 254] width 45 height 10
click at [571, 272] on icon at bounding box center [570, 272] width 6 height 6
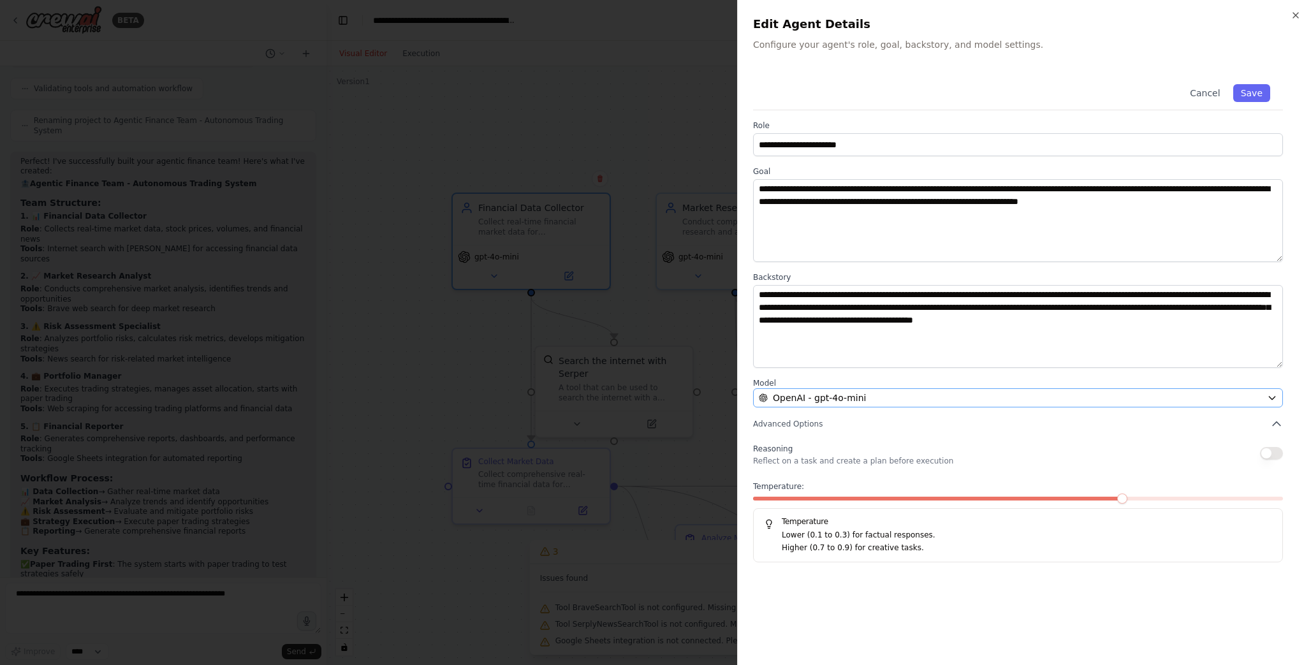
click at [802, 399] on span "OpenAI - gpt-4o-mini" at bounding box center [819, 397] width 93 height 13
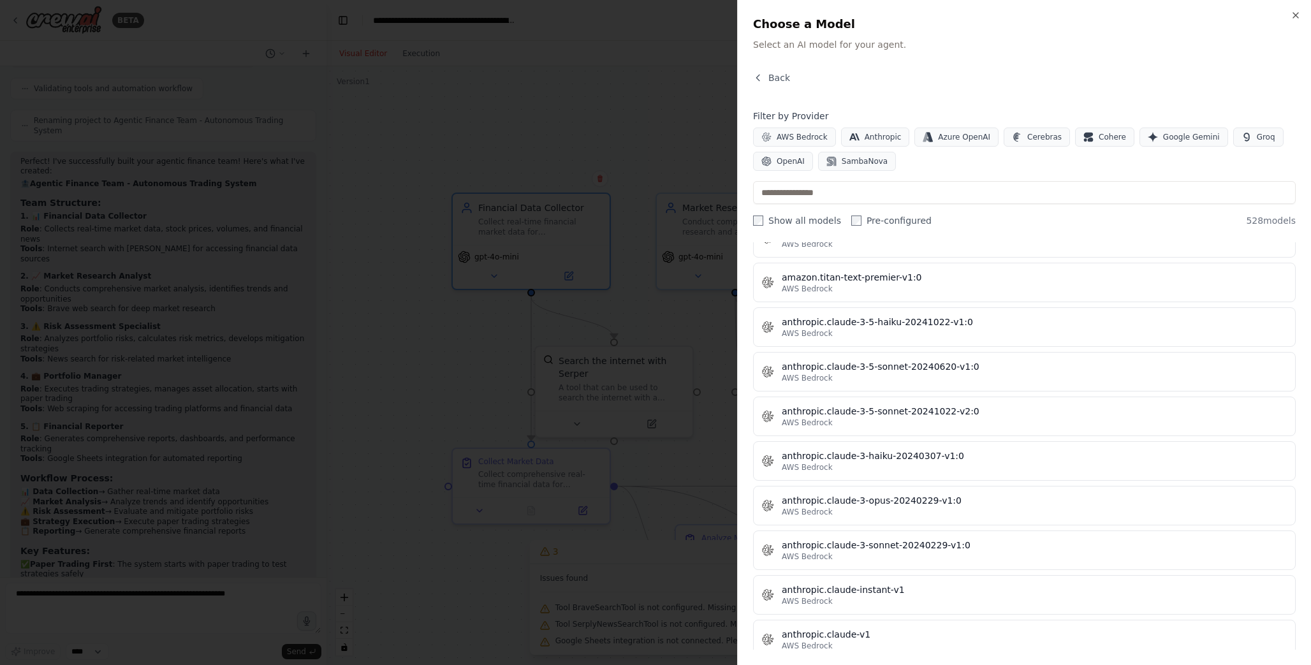
scroll to position [0, 0]
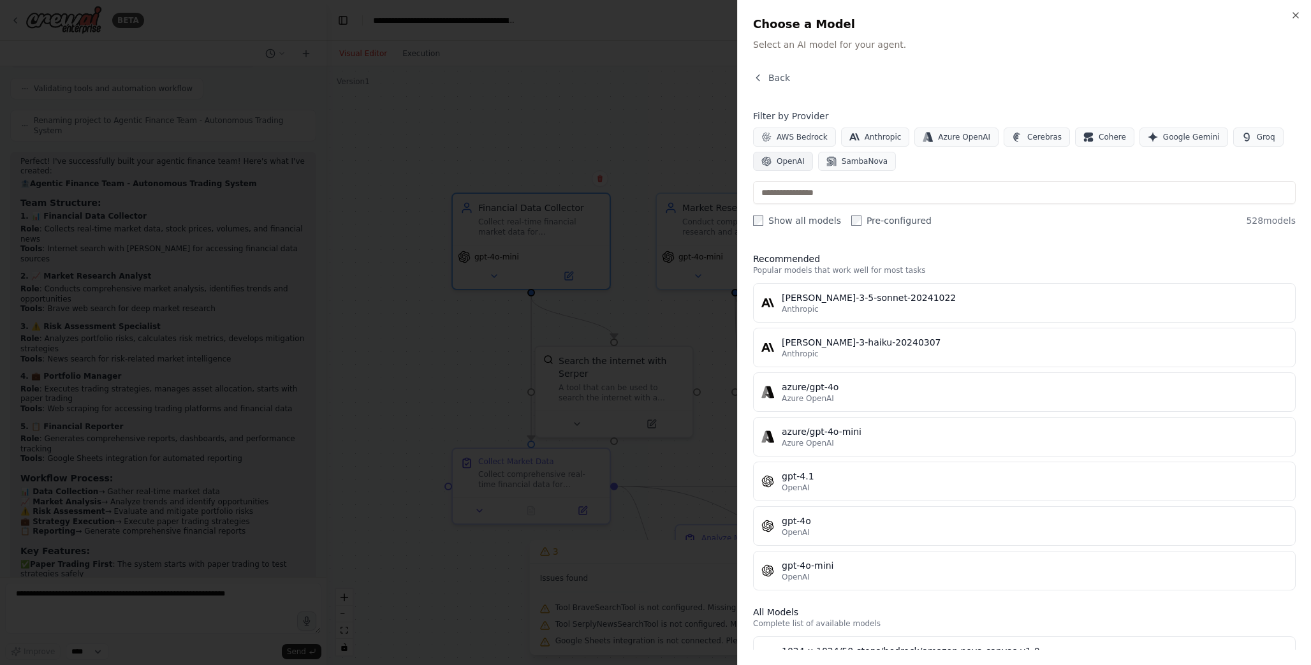
click at [788, 157] on span "OpenAI" at bounding box center [791, 161] width 28 height 10
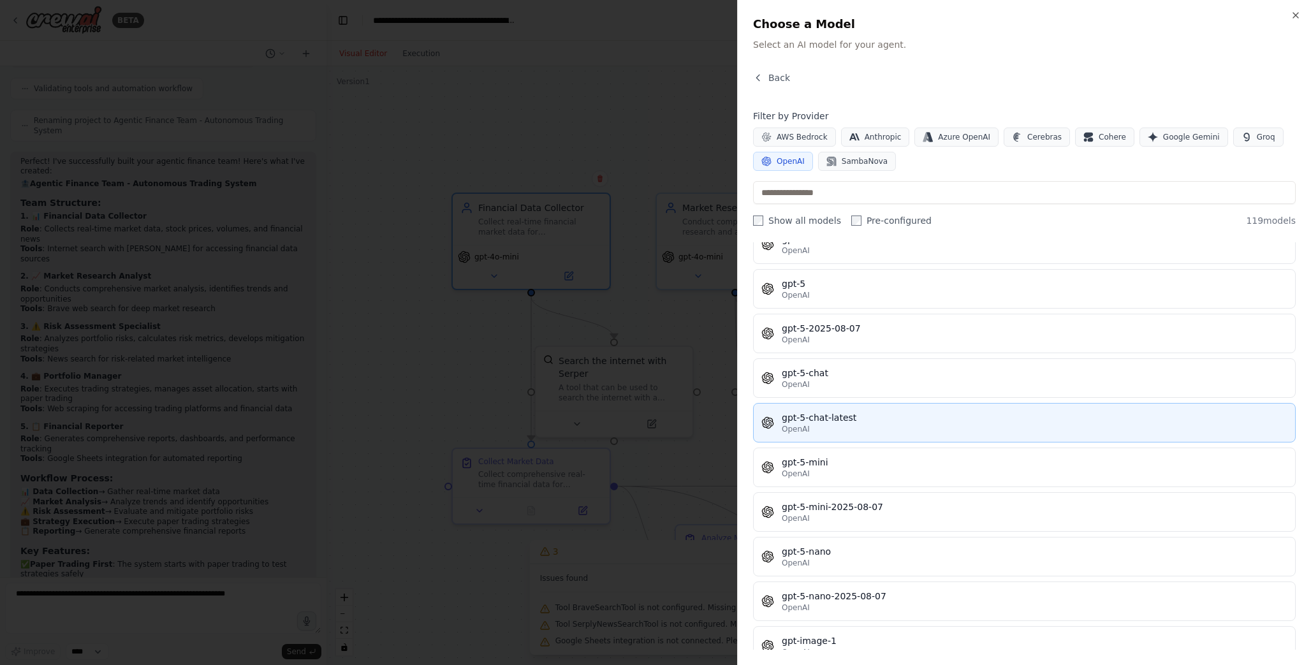
scroll to position [3018, 0]
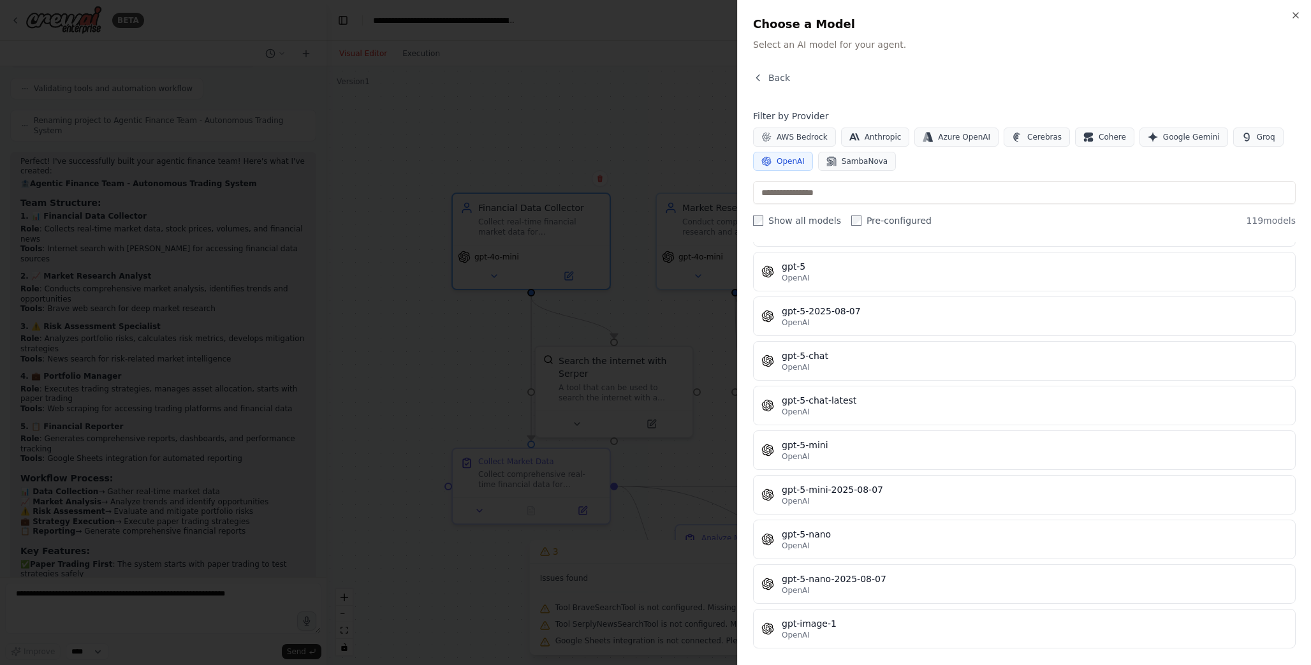
click at [448, 349] on div at bounding box center [655, 332] width 1311 height 665
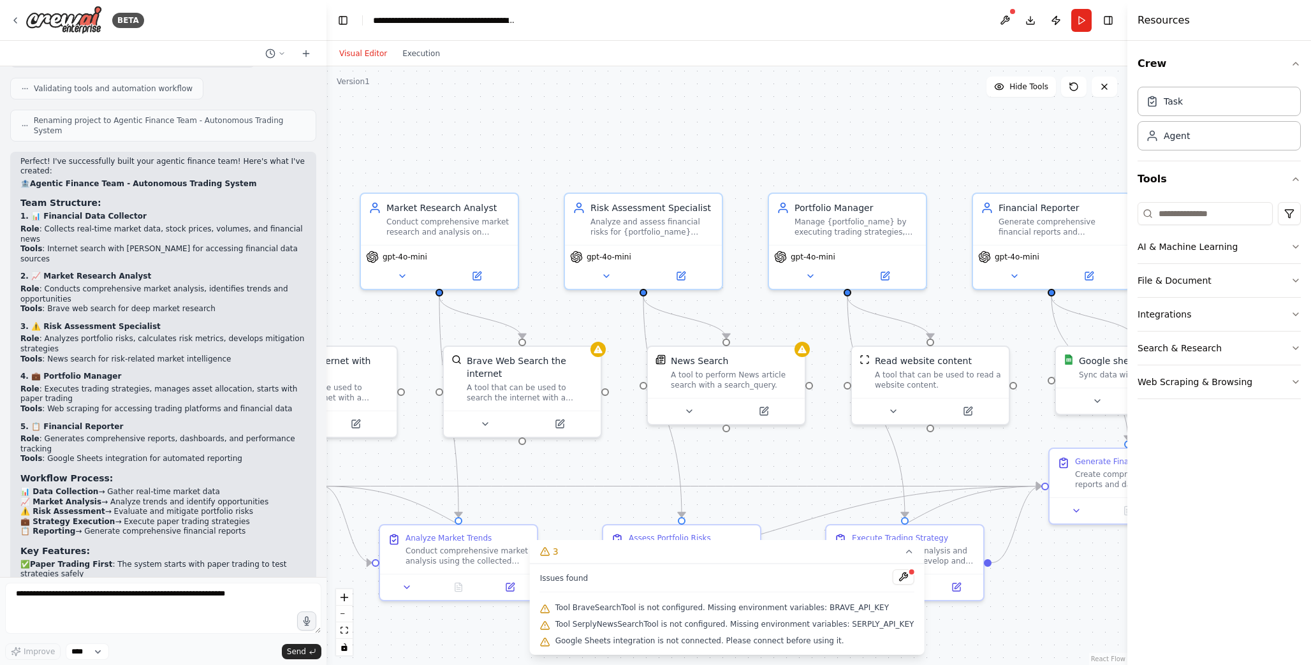
drag, startPoint x: 944, startPoint y: 470, endPoint x: 648, endPoint y: 470, distance: 295.9
click at [648, 470] on div ".deletable-edge-delete-btn { width: 20px; height: 20px; border: 0px solid #ffff…" at bounding box center [726, 365] width 801 height 599
click at [765, 417] on div at bounding box center [723, 408] width 157 height 26
click at [769, 405] on button at bounding box center [760, 408] width 72 height 15
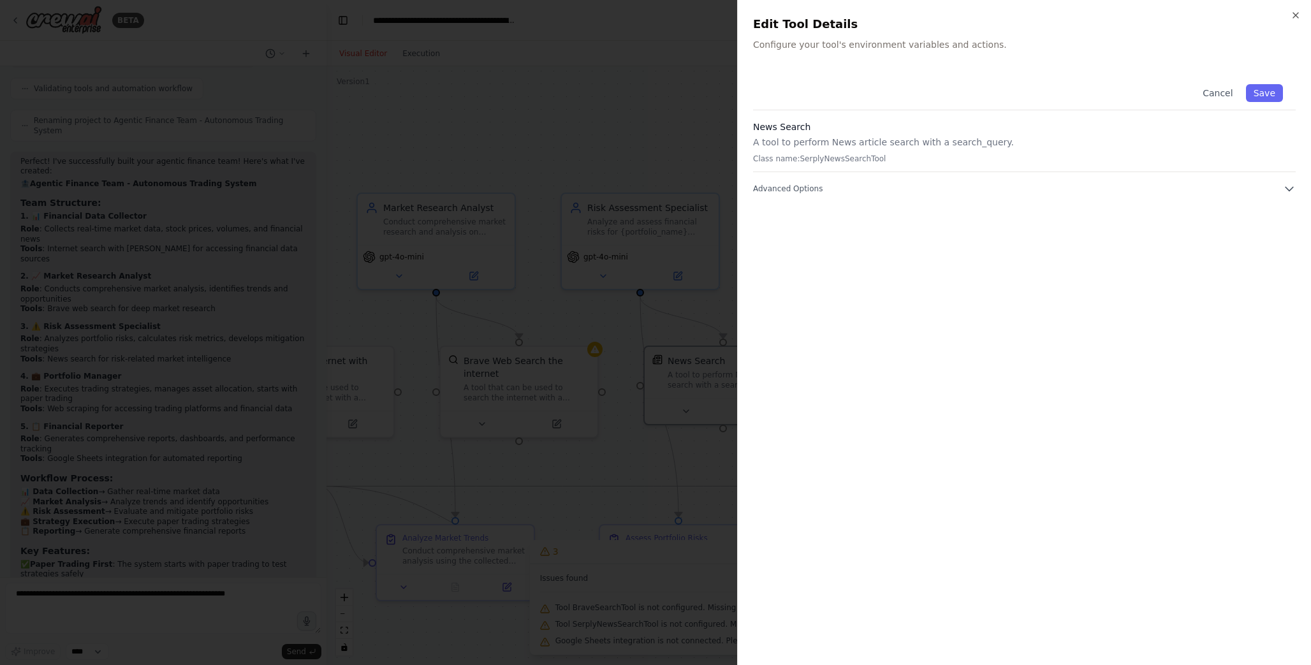
click at [669, 99] on div at bounding box center [655, 332] width 1311 height 665
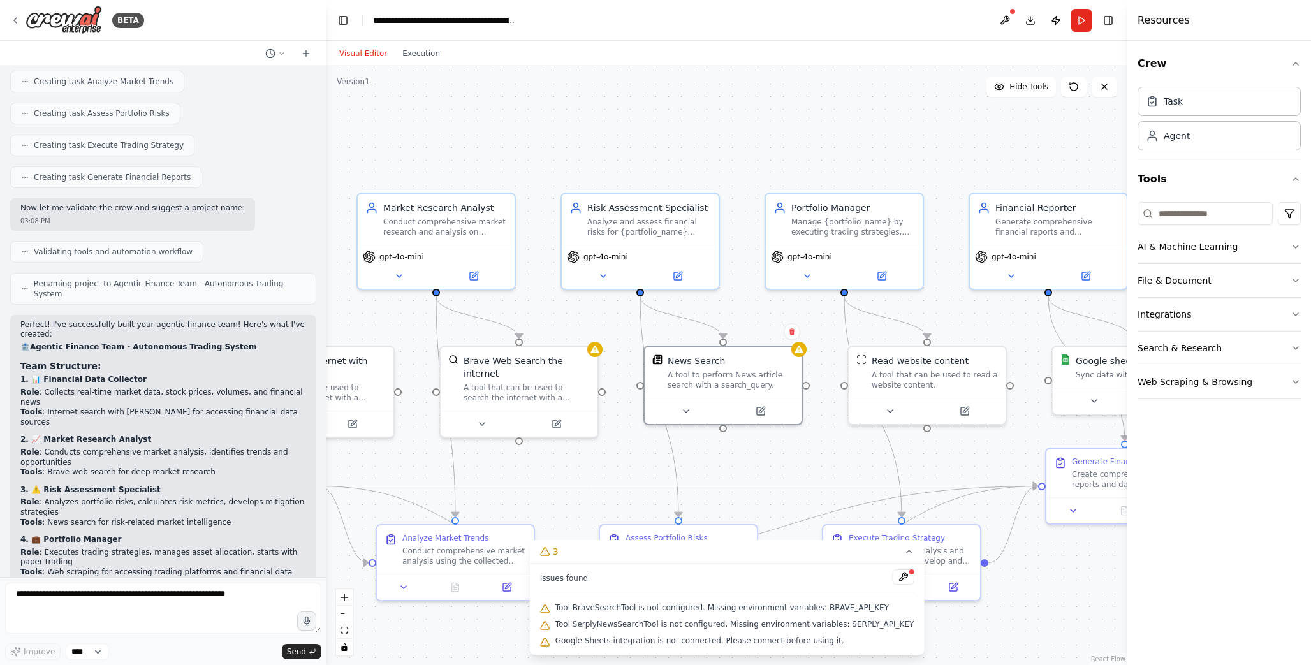
scroll to position [707, 0]
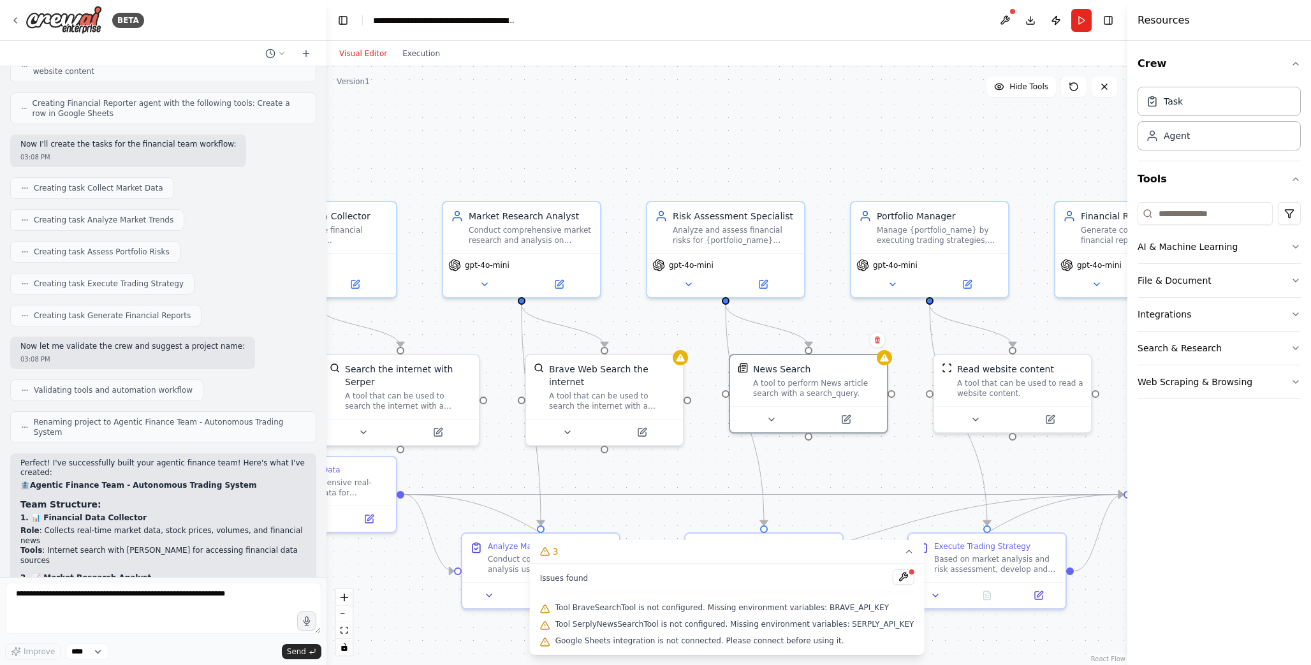
drag, startPoint x: 823, startPoint y: 311, endPoint x: 946, endPoint y: 321, distance: 122.9
click at [928, 321] on div ".deletable-edge-delete-btn { width: 20px; height: 20px; border: 0px solid #ffff…" at bounding box center [726, 365] width 801 height 599
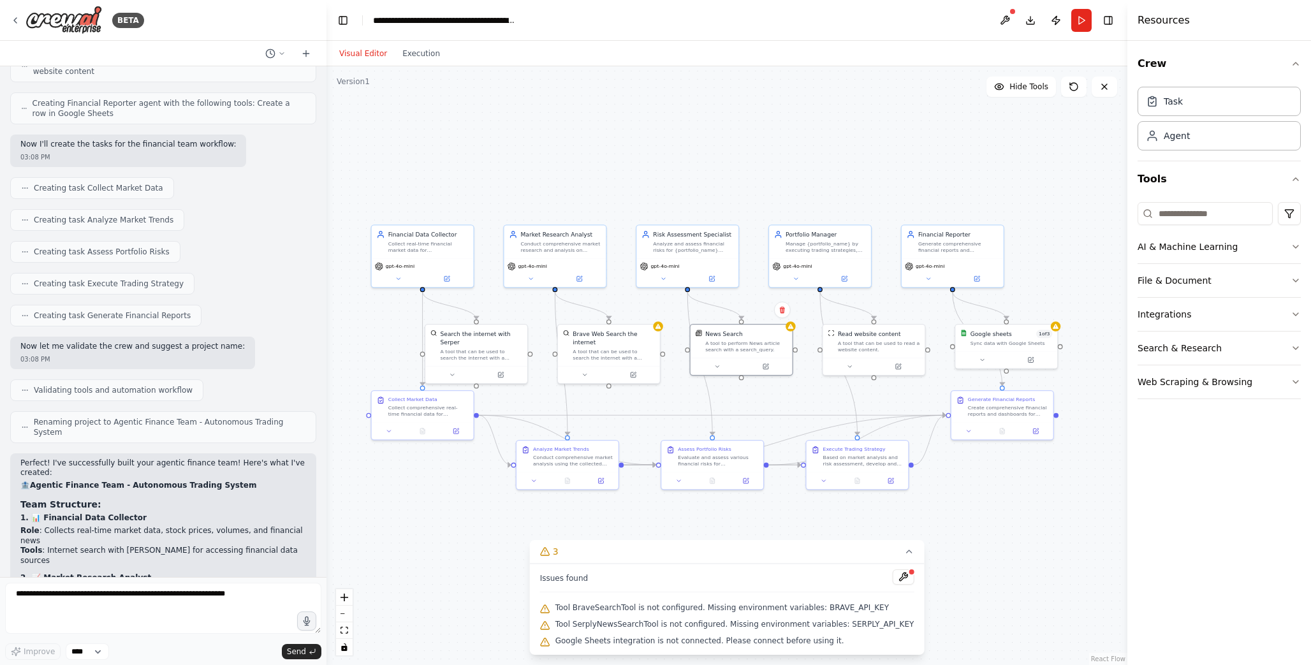
drag, startPoint x: 606, startPoint y: 432, endPoint x: 635, endPoint y: 420, distance: 30.9
click at [635, 420] on div ".deletable-edge-delete-btn { width: 20px; height: 20px; border: 0px solid #ffff…" at bounding box center [726, 365] width 801 height 599
click at [451, 274] on button at bounding box center [446, 277] width 47 height 10
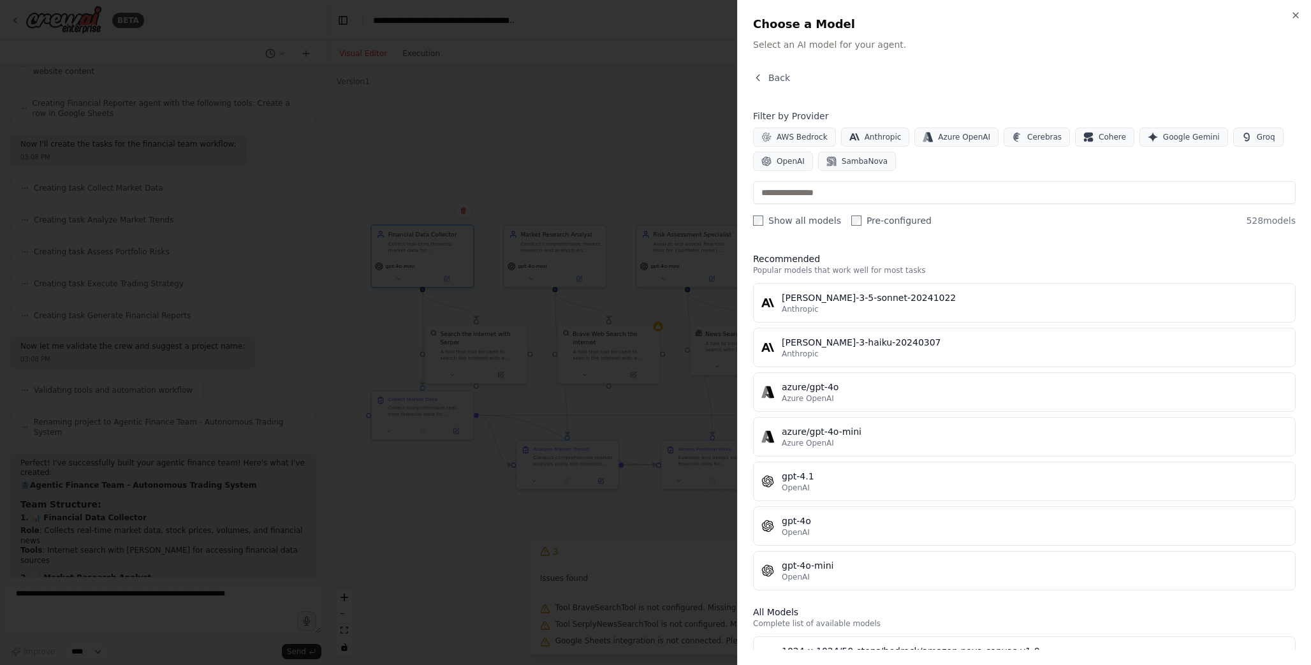
click at [928, 10] on div "Close Choose a Model Select an AI model for your agent. Back Filter by Provider…" at bounding box center [1024, 332] width 574 height 665
click at [928, 12] on icon "button" at bounding box center [1296, 15] width 10 height 10
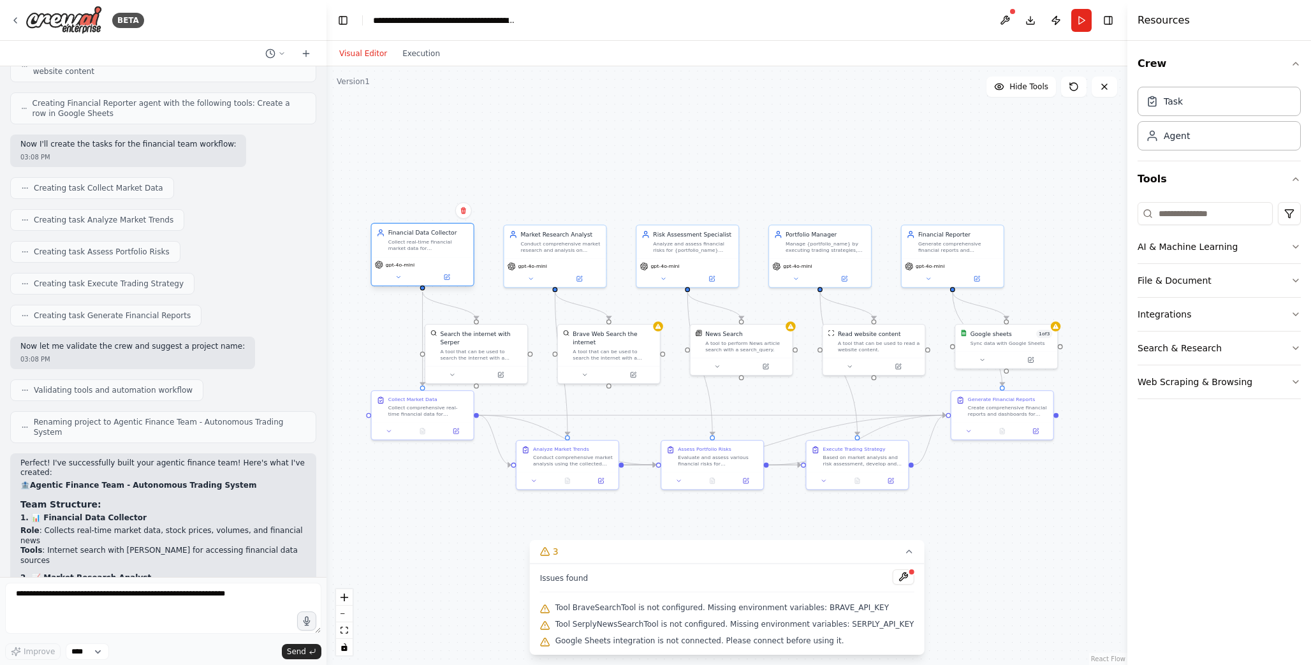
click at [409, 232] on div "Financial Data Collector" at bounding box center [428, 233] width 80 height 8
click at [409, 233] on div "Financial Data Collector" at bounding box center [428, 233] width 80 height 8
click at [417, 238] on div "Collect real-time financial market data for {stocks_to_monitor} using web scrap…" at bounding box center [428, 244] width 80 height 13
click at [419, 242] on div "Collect real-time financial market data for {stocks_to_monitor} using web scrap…" at bounding box center [428, 244] width 80 height 13
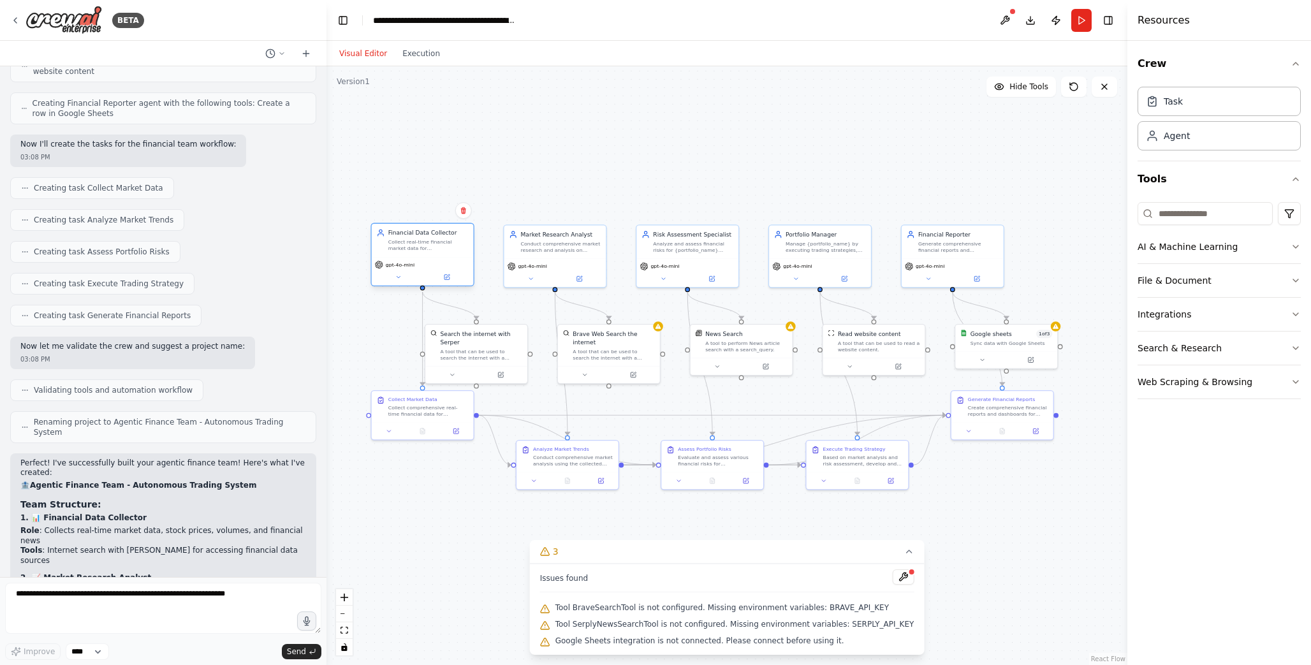
click at [419, 242] on div "Collect real-time financial market data for {stocks_to_monitor} using web scrap…" at bounding box center [428, 244] width 80 height 13
click at [437, 251] on div "Collect real-time financial market data for {stocks_to_monitor} using web scrap…" at bounding box center [428, 244] width 80 height 13
click at [453, 277] on button at bounding box center [446, 277] width 47 height 10
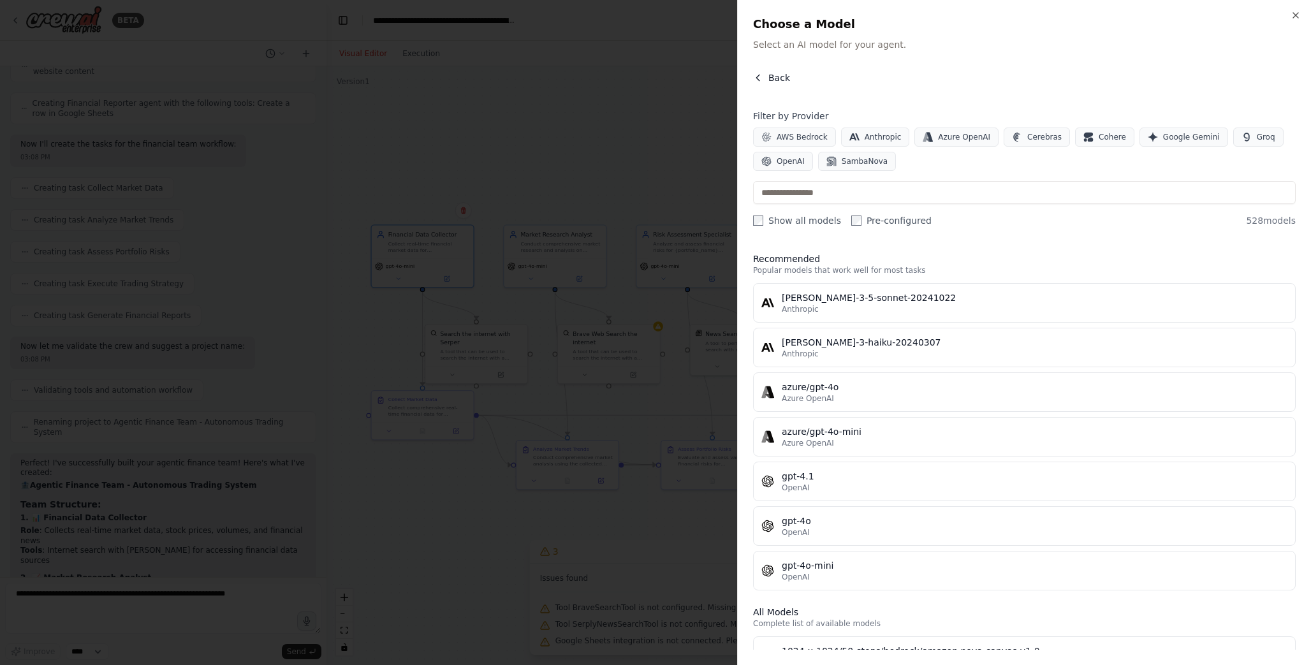
click at [768, 76] on button "Back" at bounding box center [771, 77] width 37 height 13
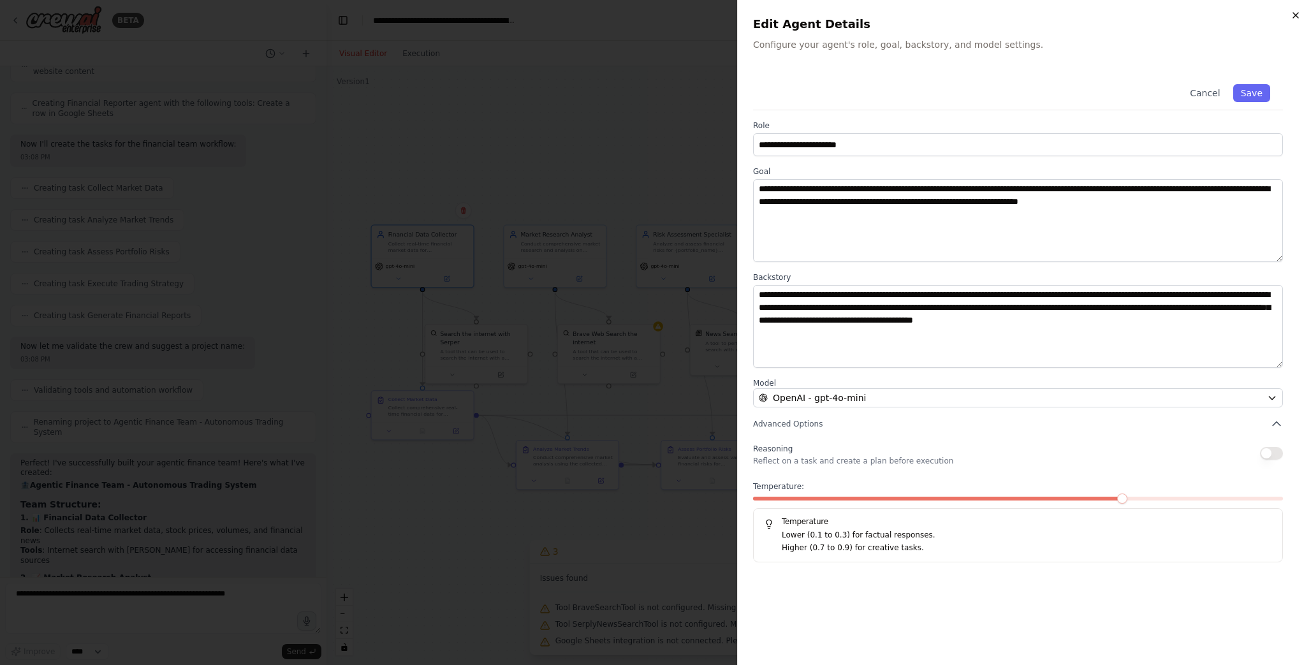
click at [928, 18] on icon "button" at bounding box center [1296, 15] width 10 height 10
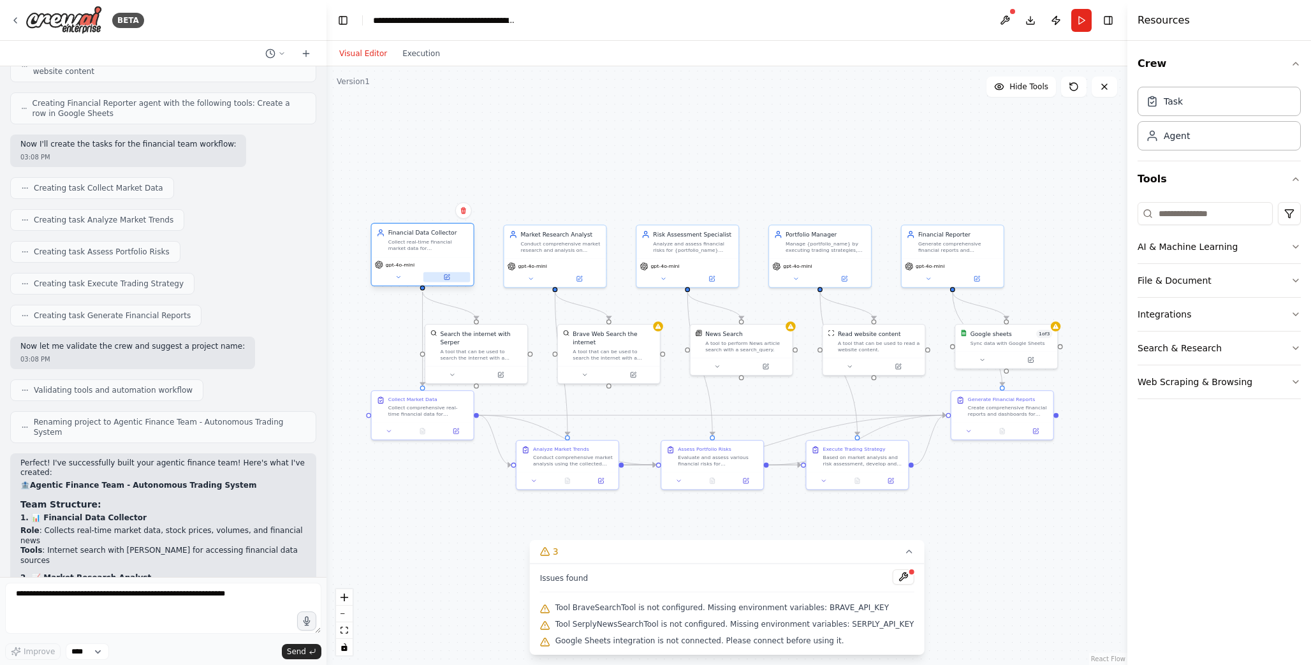
click at [444, 275] on icon at bounding box center [446, 277] width 6 height 6
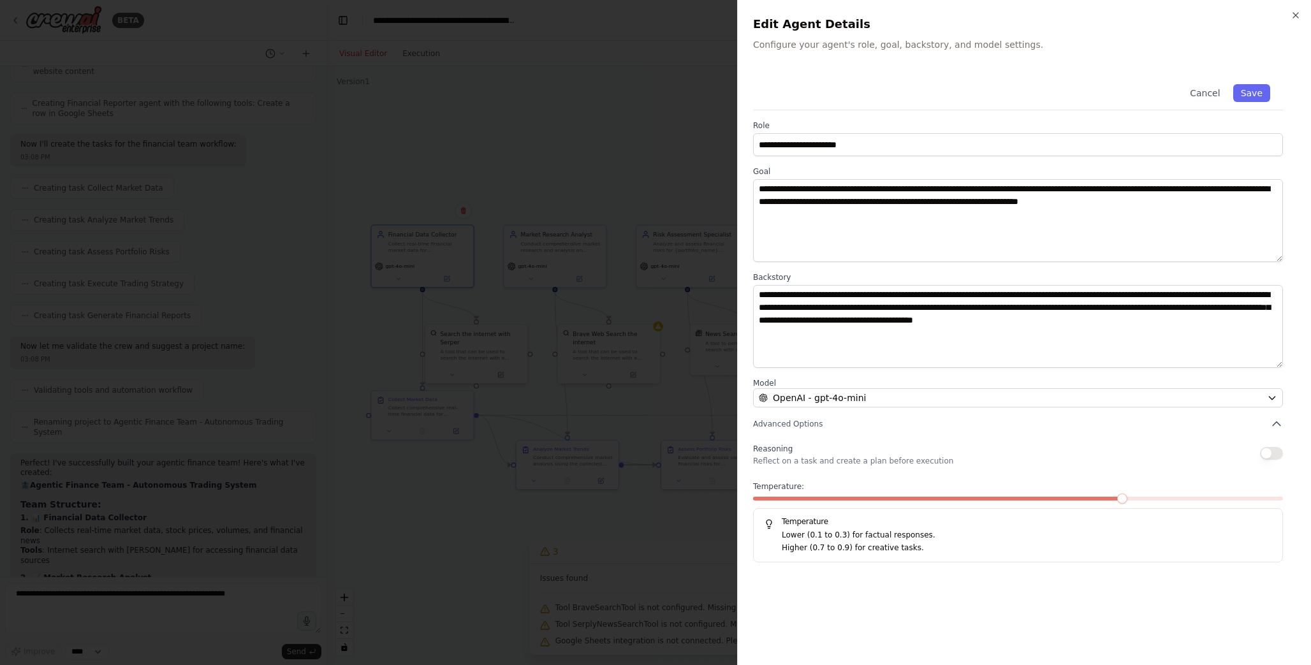
click at [812, 462] on p "Reflect on a task and create a plan before execution" at bounding box center [853, 461] width 200 height 10
click at [799, 421] on span "Advanced Options" at bounding box center [788, 424] width 70 height 10
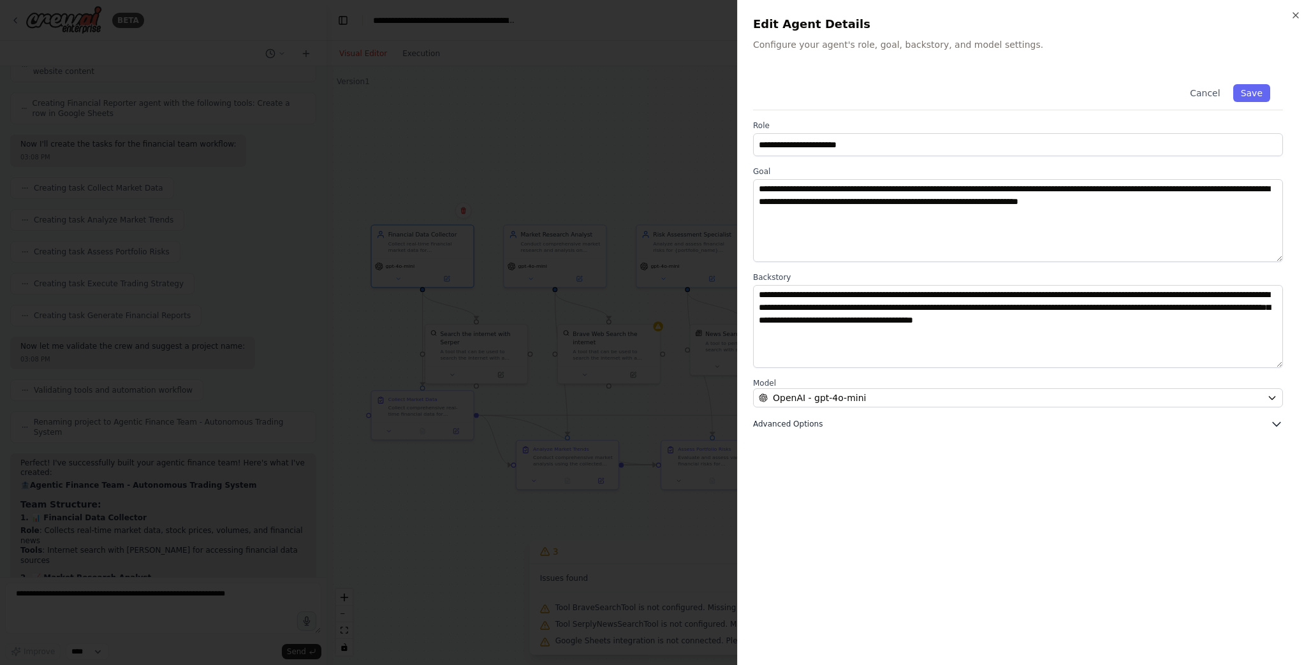
click at [802, 426] on span "Advanced Options" at bounding box center [788, 424] width 70 height 10
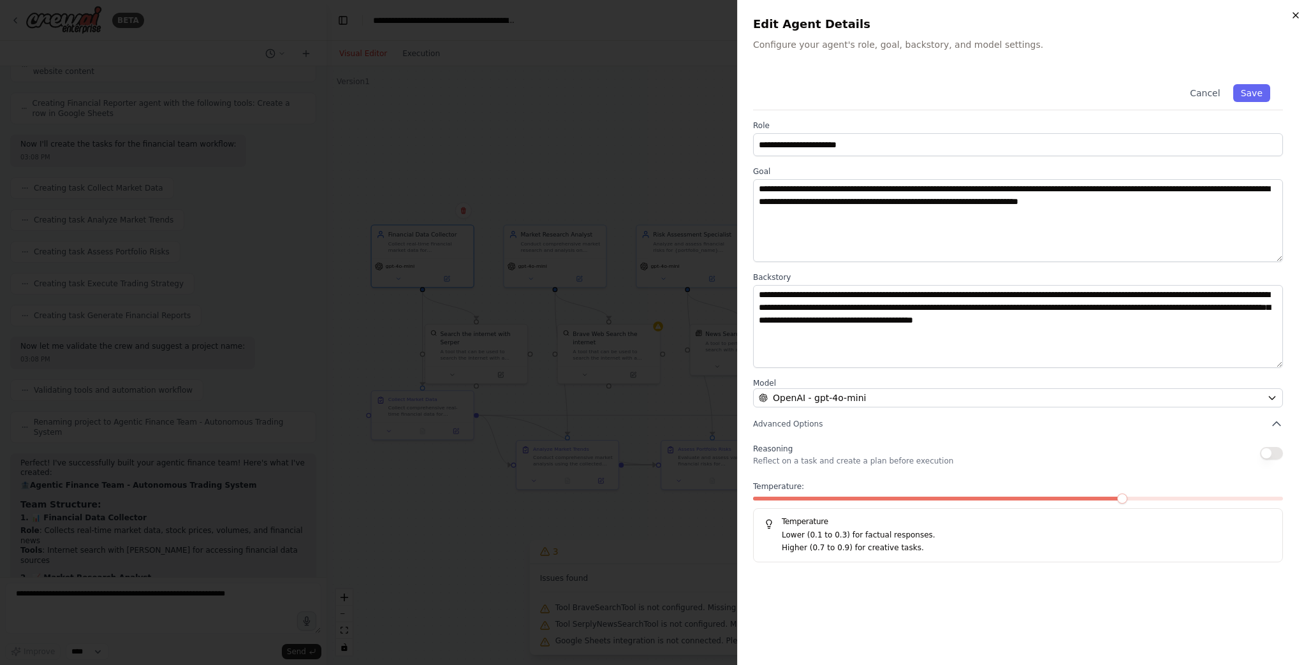
click at [928, 17] on icon "button" at bounding box center [1296, 15] width 10 height 10
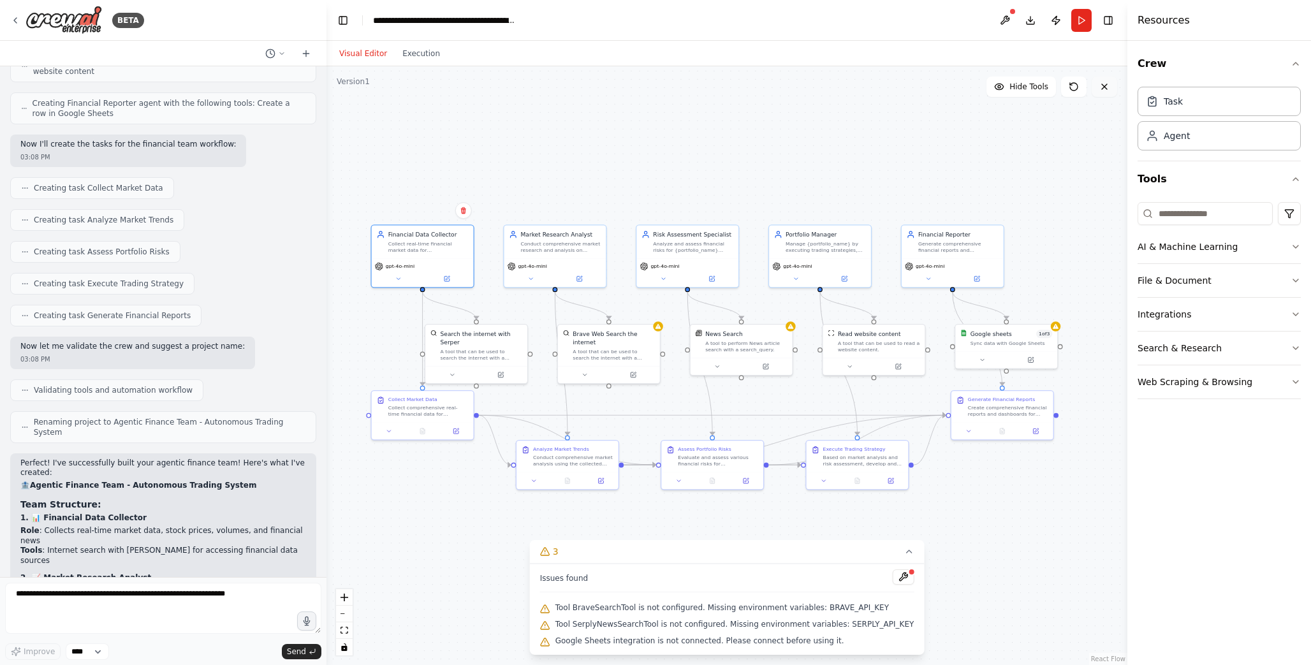
click at [928, 85] on icon at bounding box center [1104, 87] width 10 height 10
click at [928, 91] on icon at bounding box center [1104, 87] width 10 height 10
click at [415, 54] on button "Execution" at bounding box center [421, 53] width 53 height 15
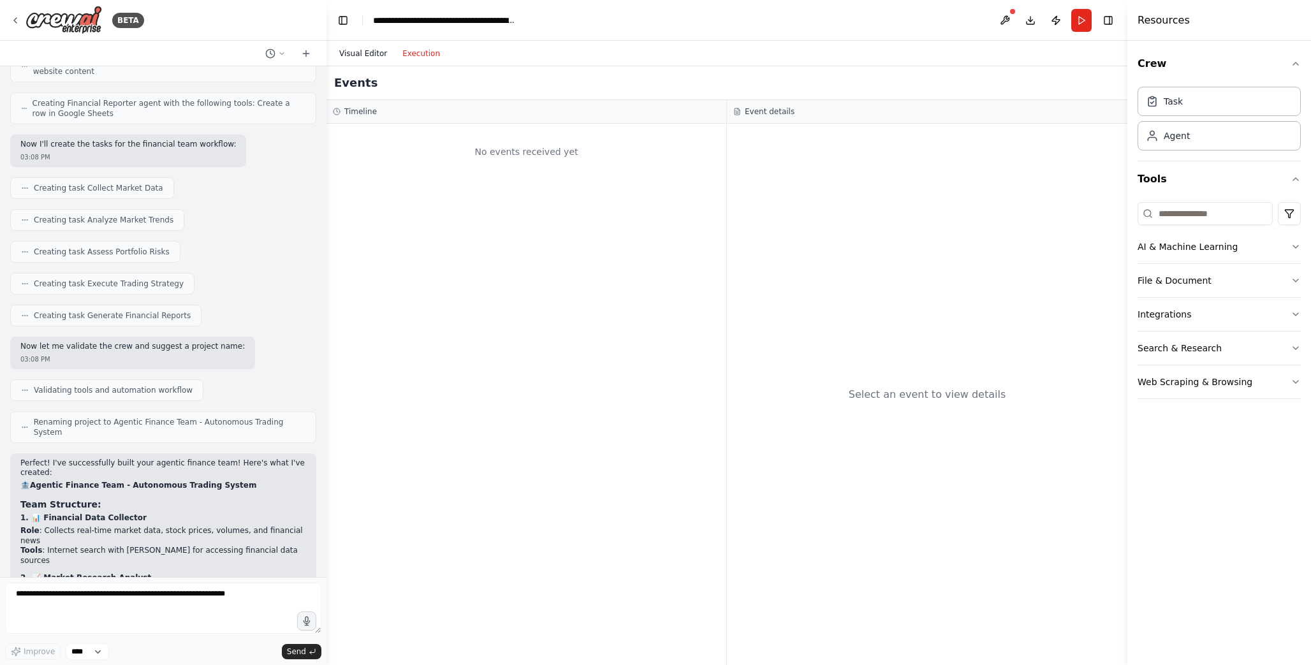
click at [368, 54] on button "Visual Editor" at bounding box center [363, 53] width 63 height 15
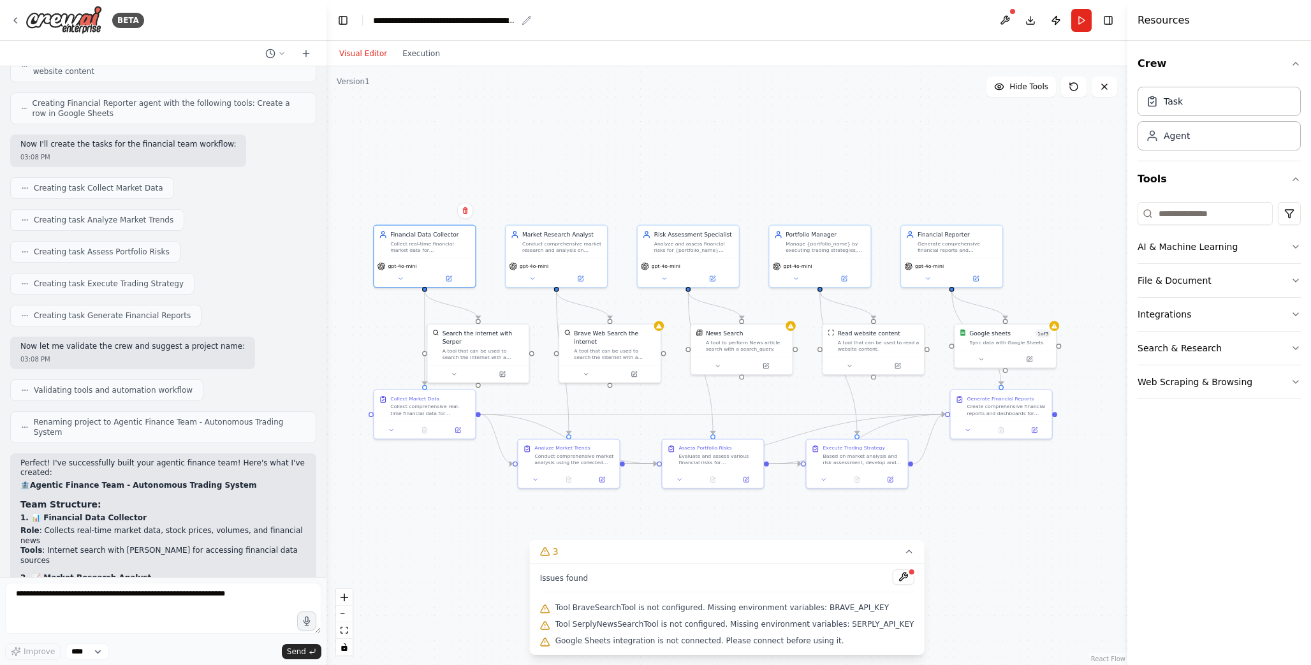
click at [458, 22] on div "**********" at bounding box center [444, 20] width 143 height 13
click at [82, 20] on img at bounding box center [64, 20] width 77 height 29
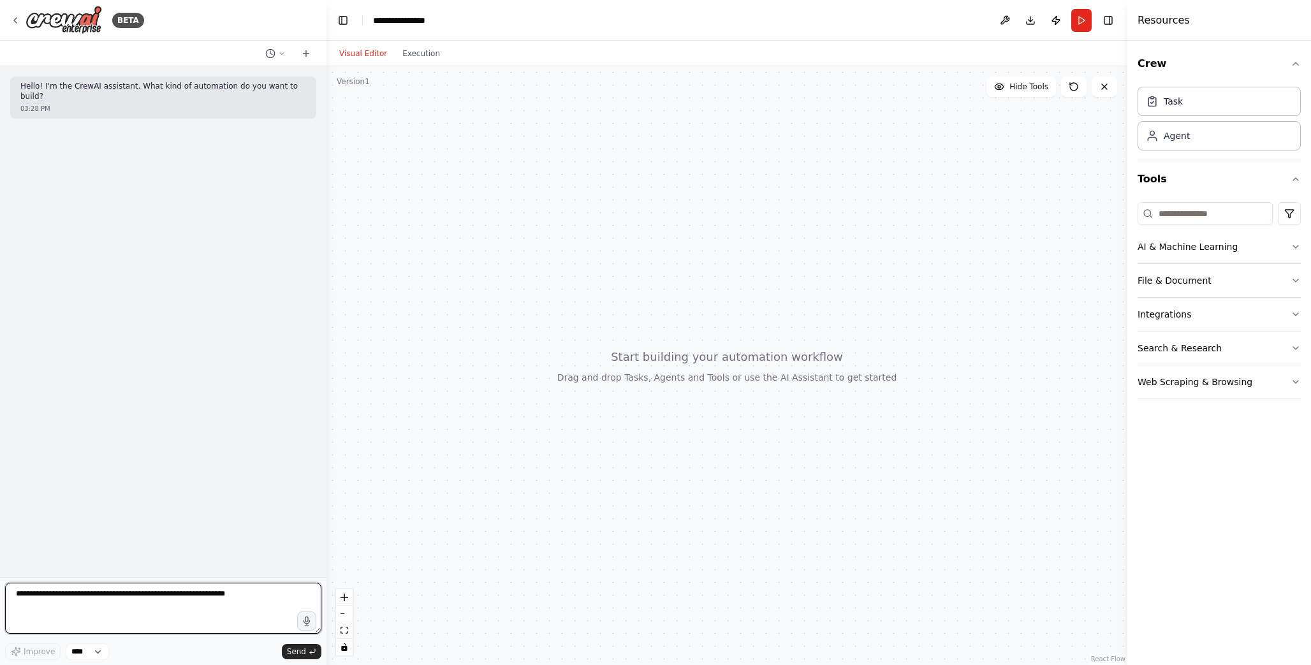
click at [125, 620] on textarea at bounding box center [163, 608] width 316 height 51
paste textarea "**********"
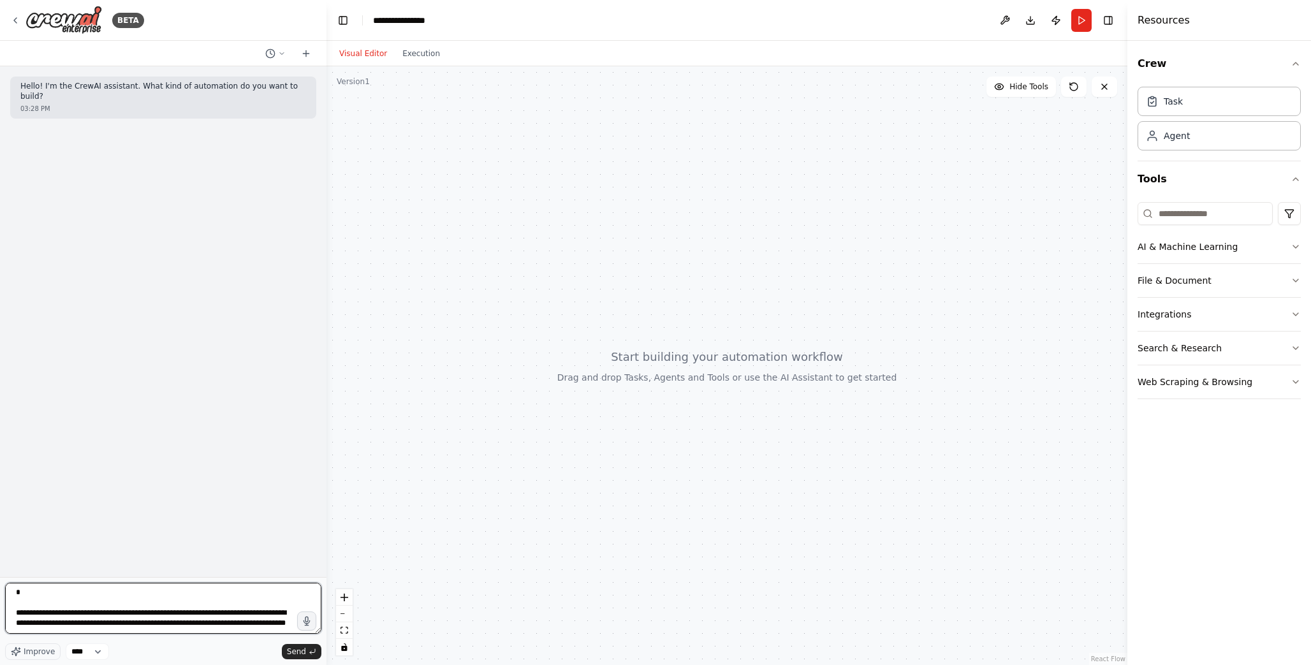
drag, startPoint x: 153, startPoint y: 624, endPoint x: 24, endPoint y: 602, distance: 131.2
click at [24, 602] on textarea at bounding box center [163, 608] width 316 height 51
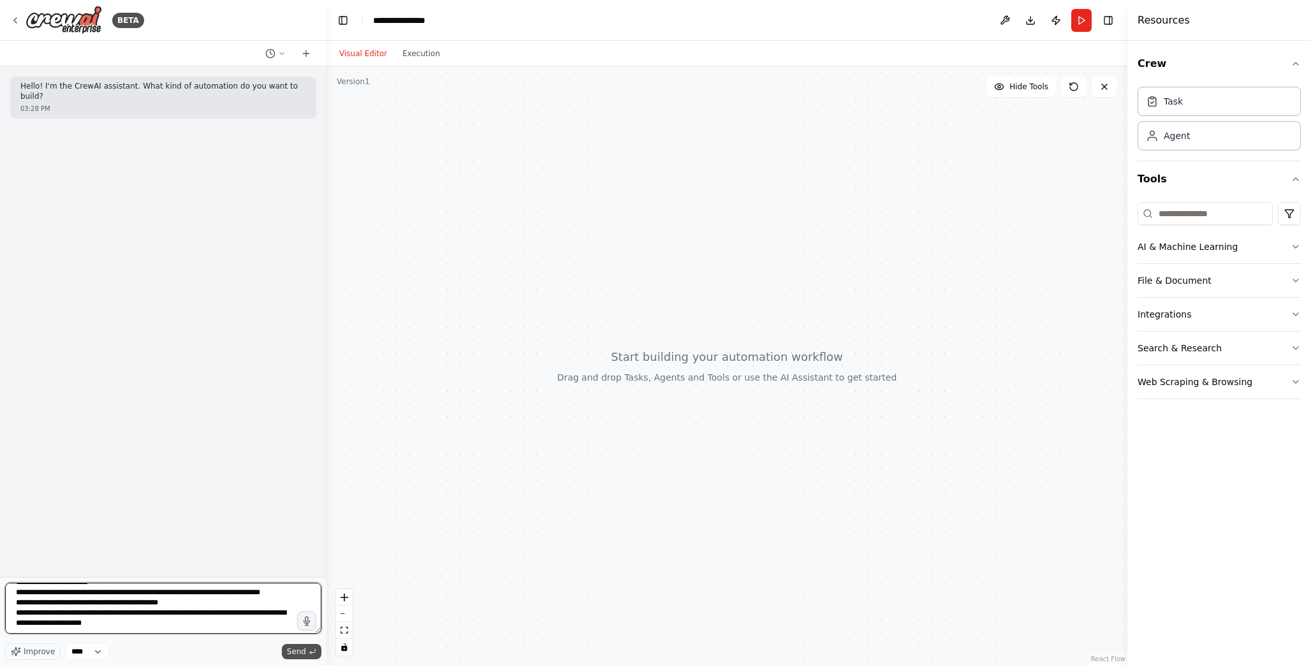
scroll to position [1481, 0]
type textarea "**********"
click at [295, 652] on span "Send" at bounding box center [296, 652] width 19 height 10
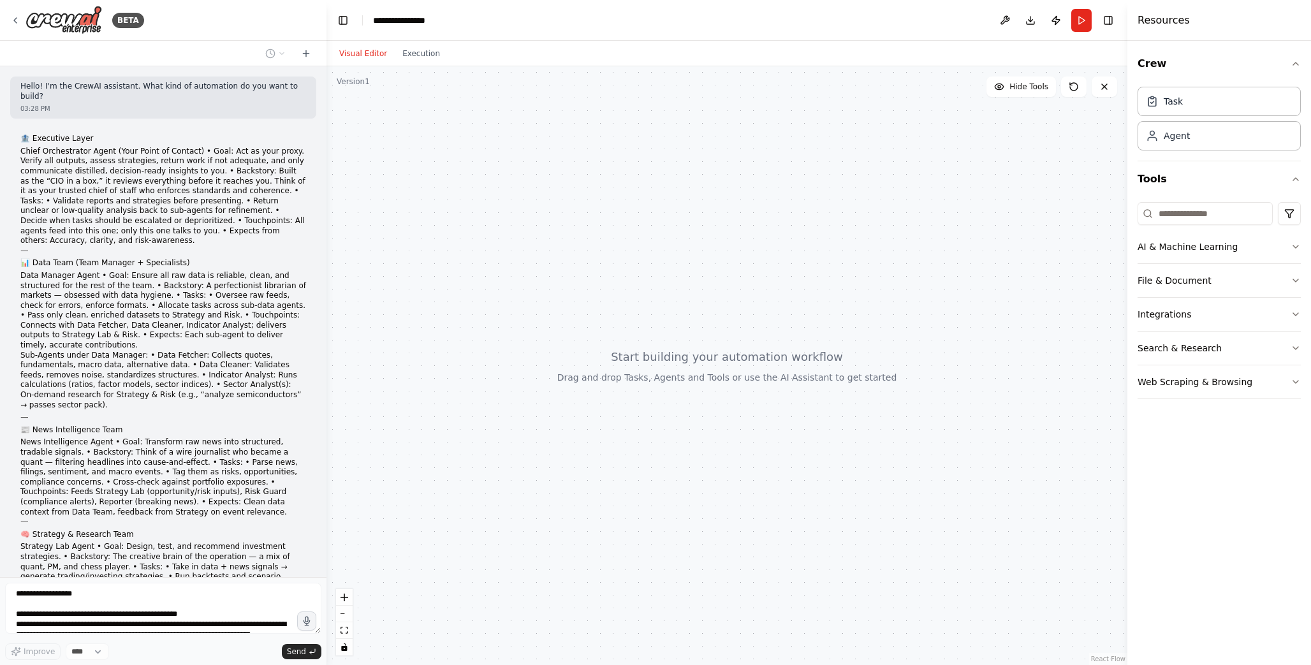
scroll to position [482, 0]
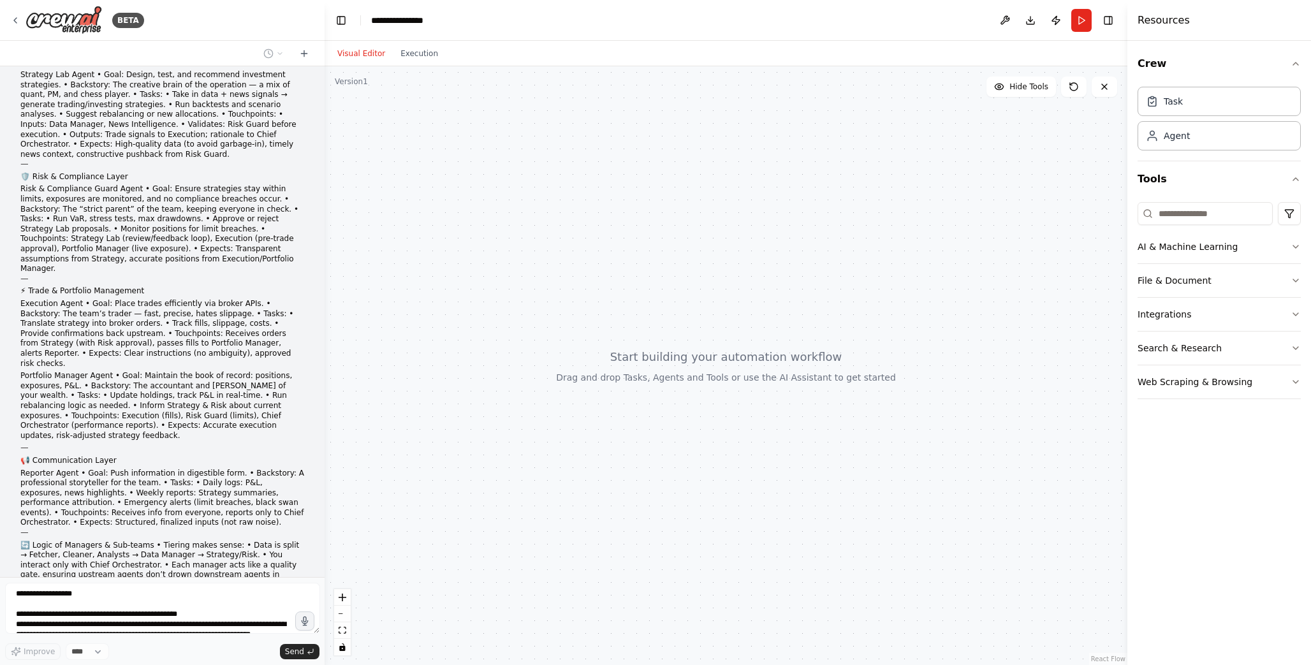
drag, startPoint x: 323, startPoint y: 374, endPoint x: 319, endPoint y: 231, distance: 143.5
click at [319, 231] on div "BETA Hello! I'm the CrewAI assistant. What kind of automation do you want to bu…" at bounding box center [655, 332] width 1311 height 665
drag, startPoint x: 316, startPoint y: 340, endPoint x: 320, endPoint y: 268, distance: 72.2
click at [320, 268] on div "BETA Hello! I'm the CrewAI assistant. What kind of automation do you want to bu…" at bounding box center [655, 332] width 1311 height 665
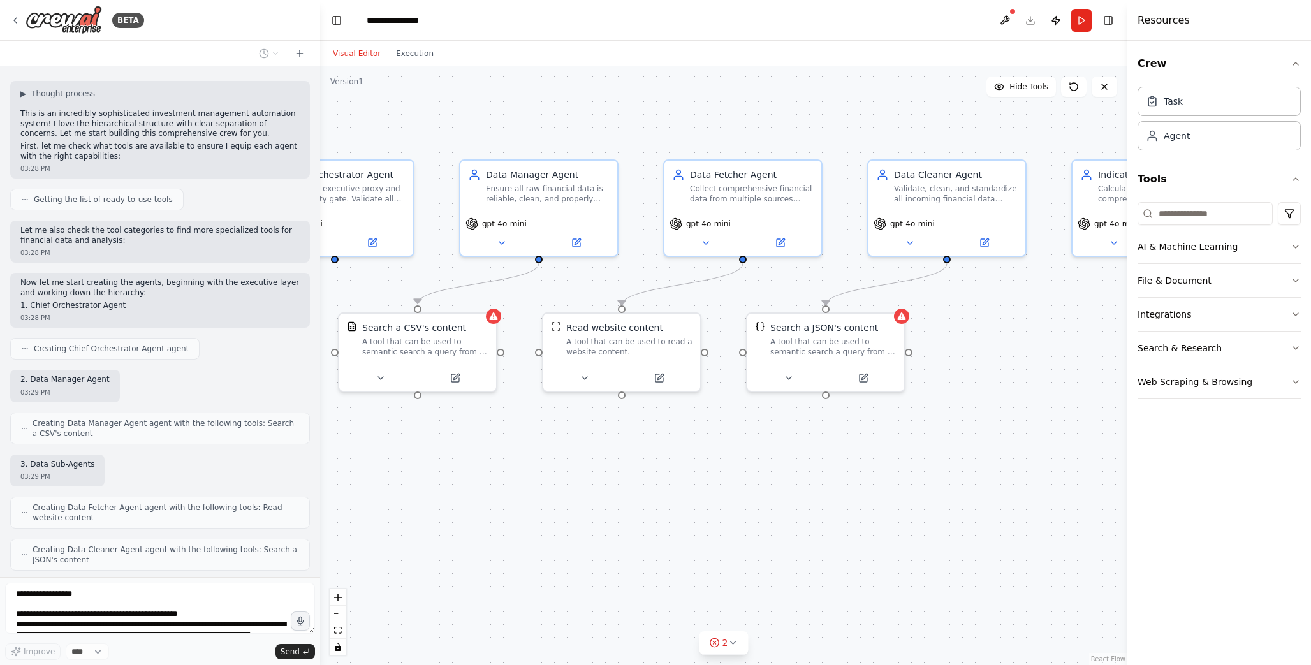
scroll to position [1071, 0]
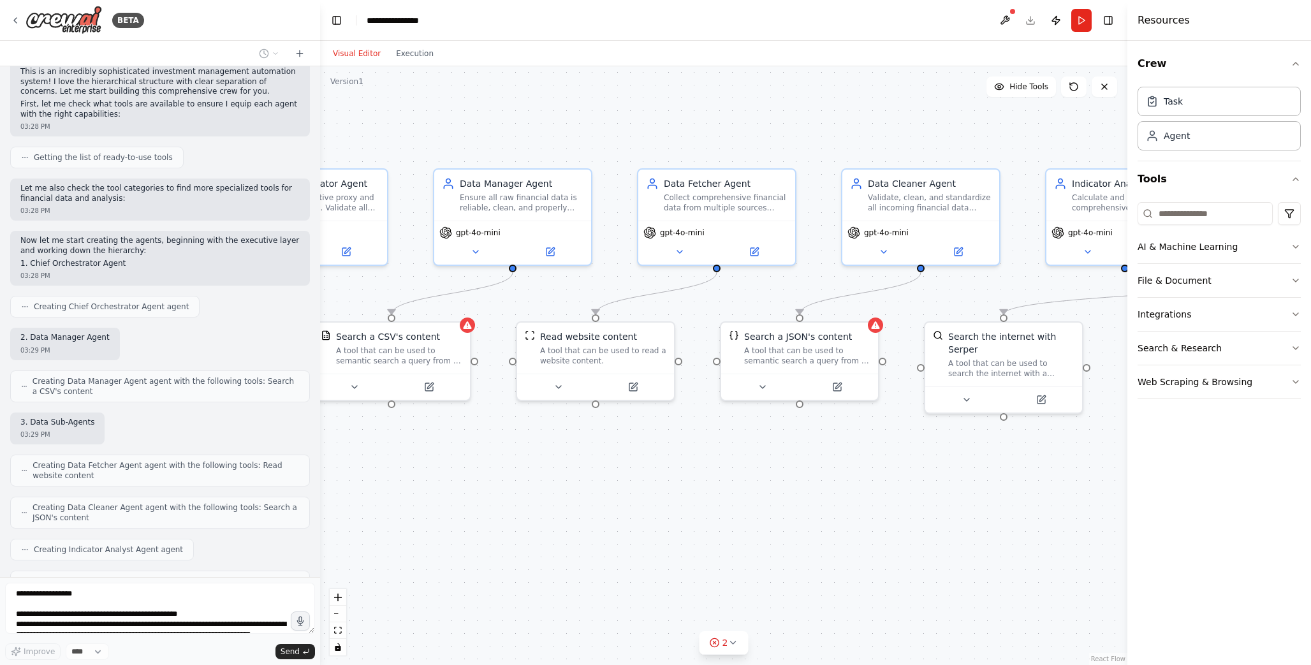
drag, startPoint x: 703, startPoint y: 467, endPoint x: 548, endPoint y: 505, distance: 159.6
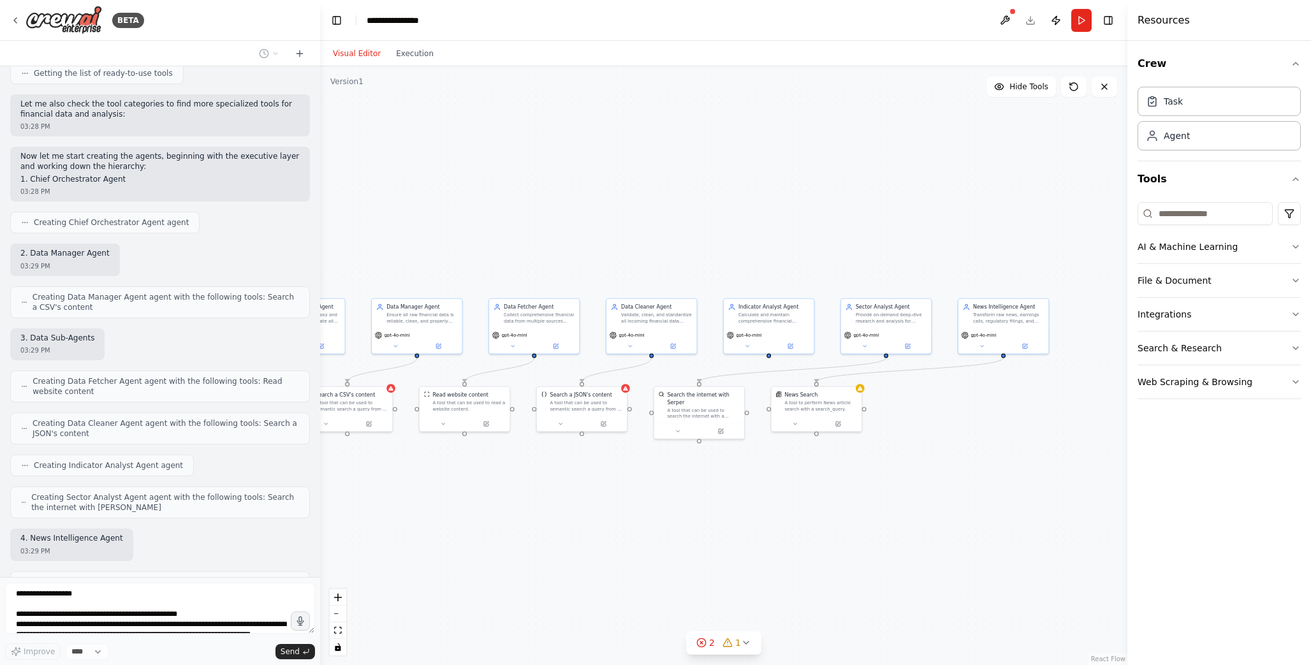
scroll to position [1229, 0]
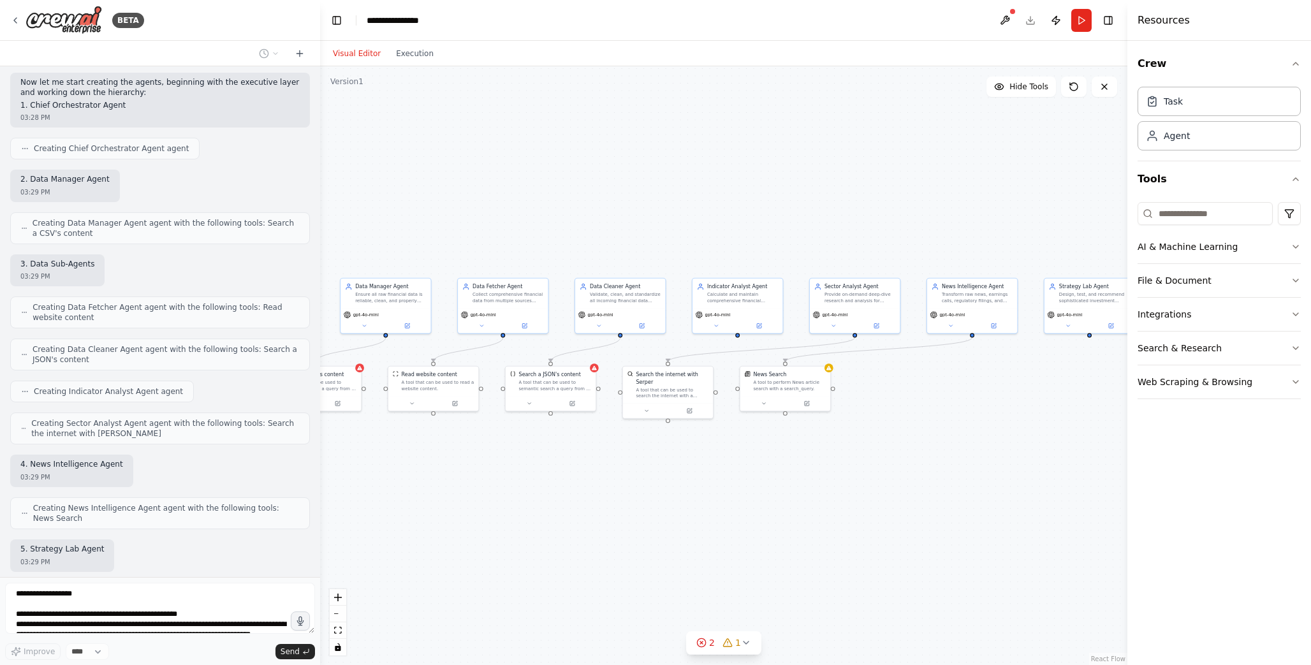
drag, startPoint x: 658, startPoint y: 551, endPoint x: 511, endPoint y: 517, distance: 151.1
click at [510, 517] on div ".deletable-edge-delete-btn { width: 20px; height: 20px; border: 0px solid #ffff…" at bounding box center [723, 365] width 807 height 599
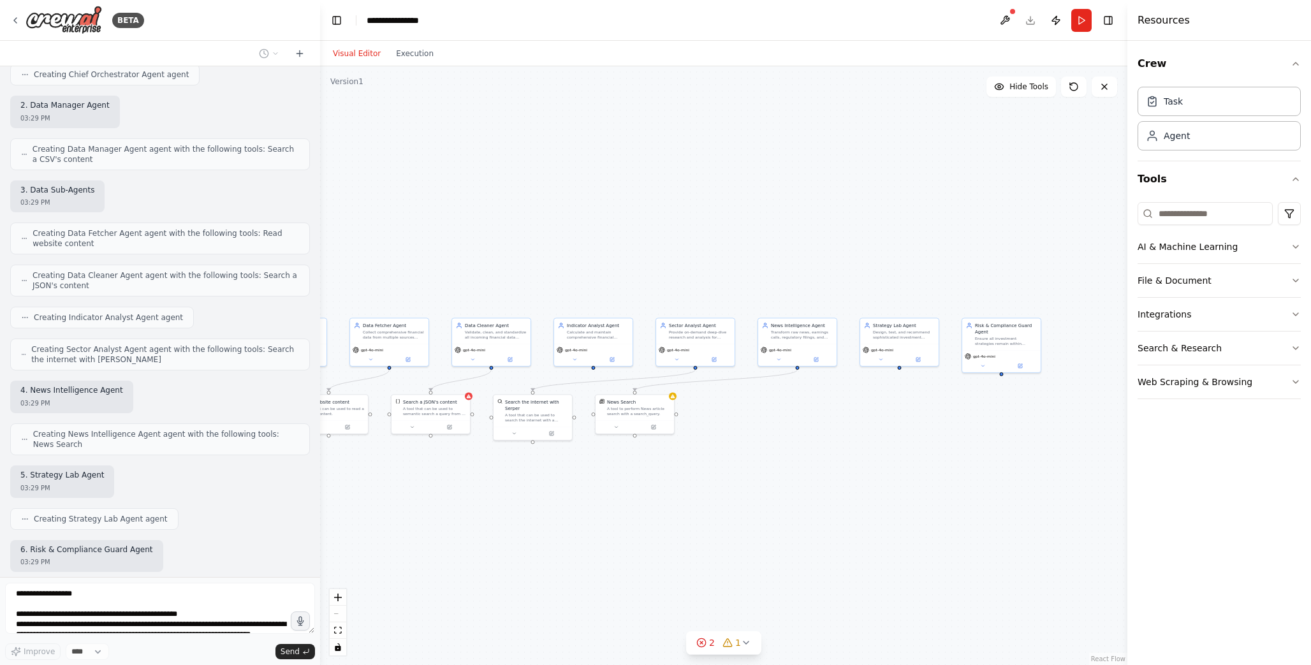
scroll to position [1377, 0]
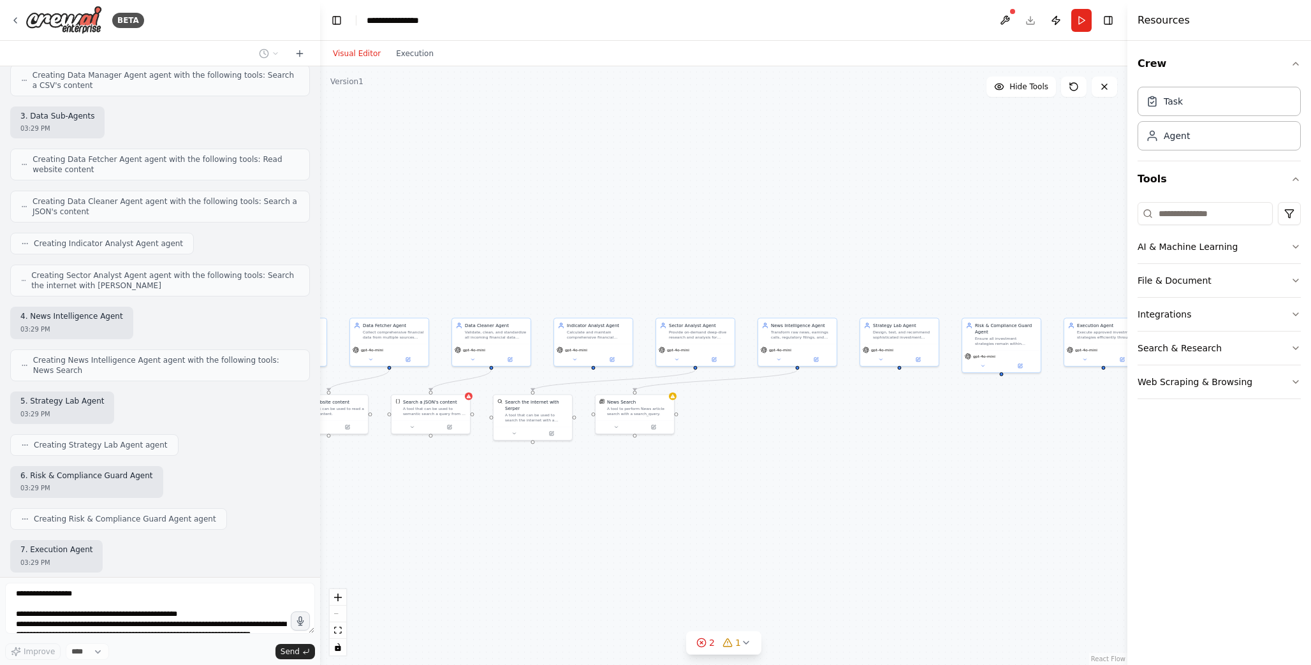
drag, startPoint x: 689, startPoint y: 529, endPoint x: 564, endPoint y: 537, distance: 125.2
click at [564, 537] on div ".deletable-edge-delete-btn { width: 20px; height: 20px; border: 0px solid #ffff…" at bounding box center [723, 365] width 807 height 599
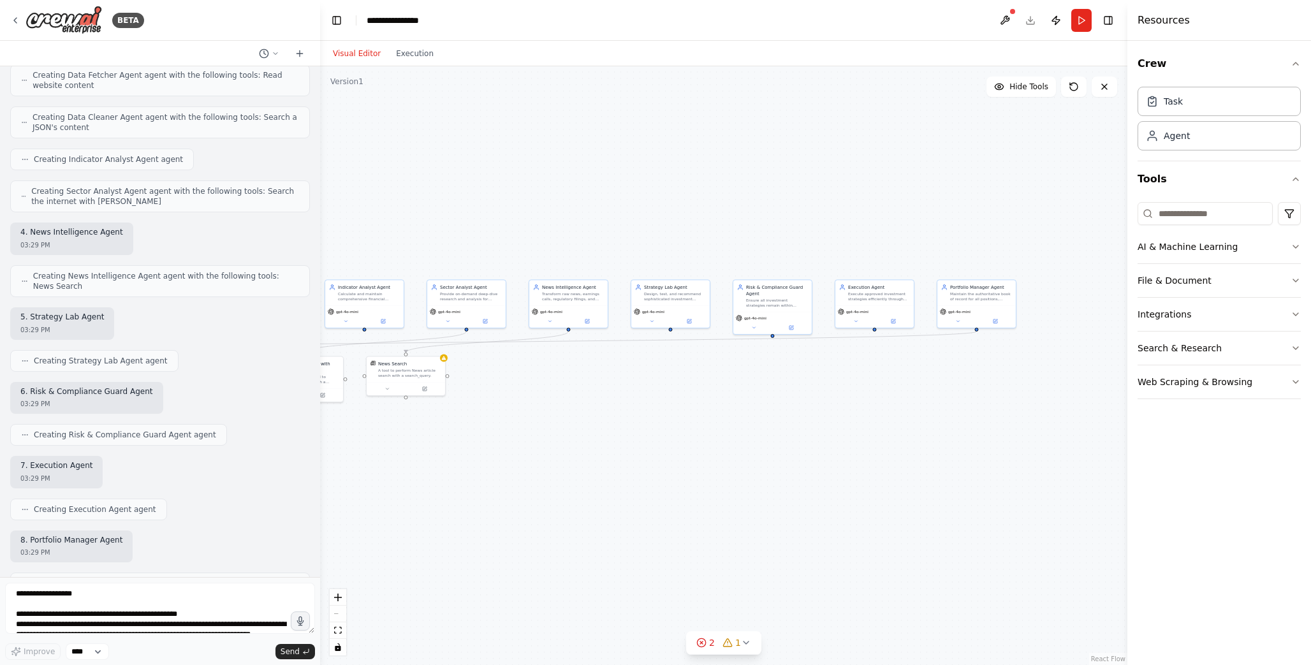
scroll to position [1535, 0]
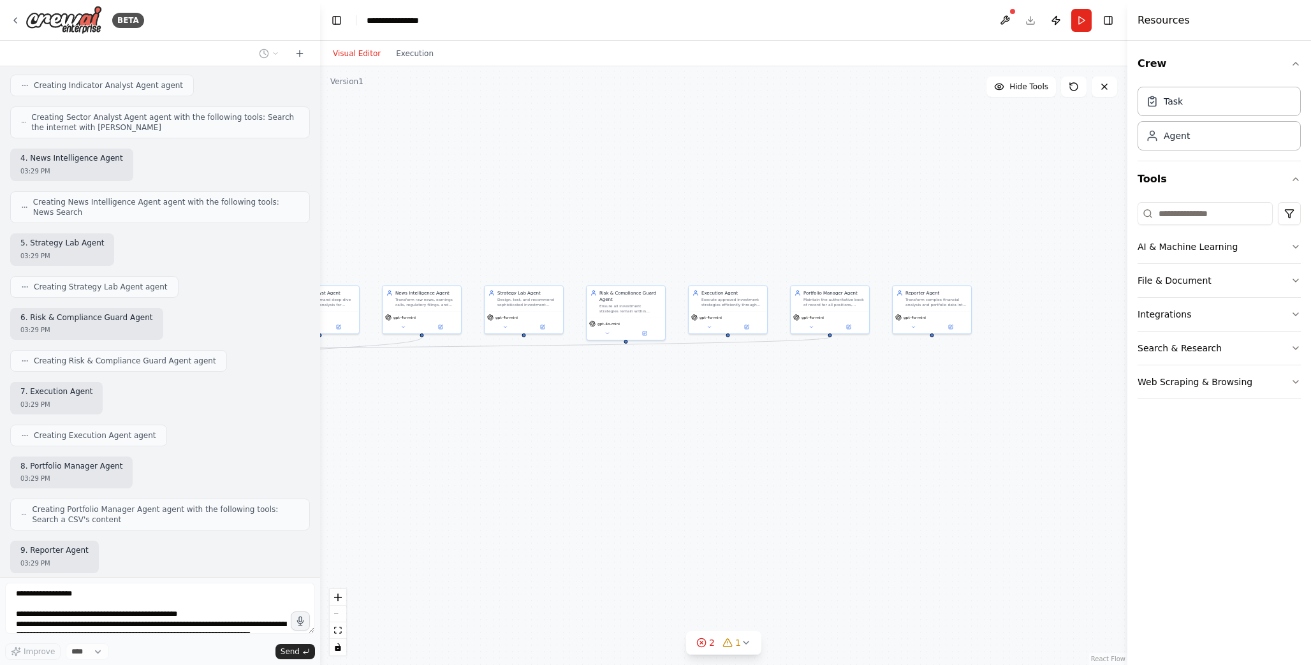
drag, startPoint x: 960, startPoint y: 472, endPoint x: 585, endPoint y: 439, distance: 376.4
click at [585, 439] on div ".deletable-edge-delete-btn { width: 20px; height: 20px; border: 0px solid #ffff…" at bounding box center [723, 365] width 807 height 599
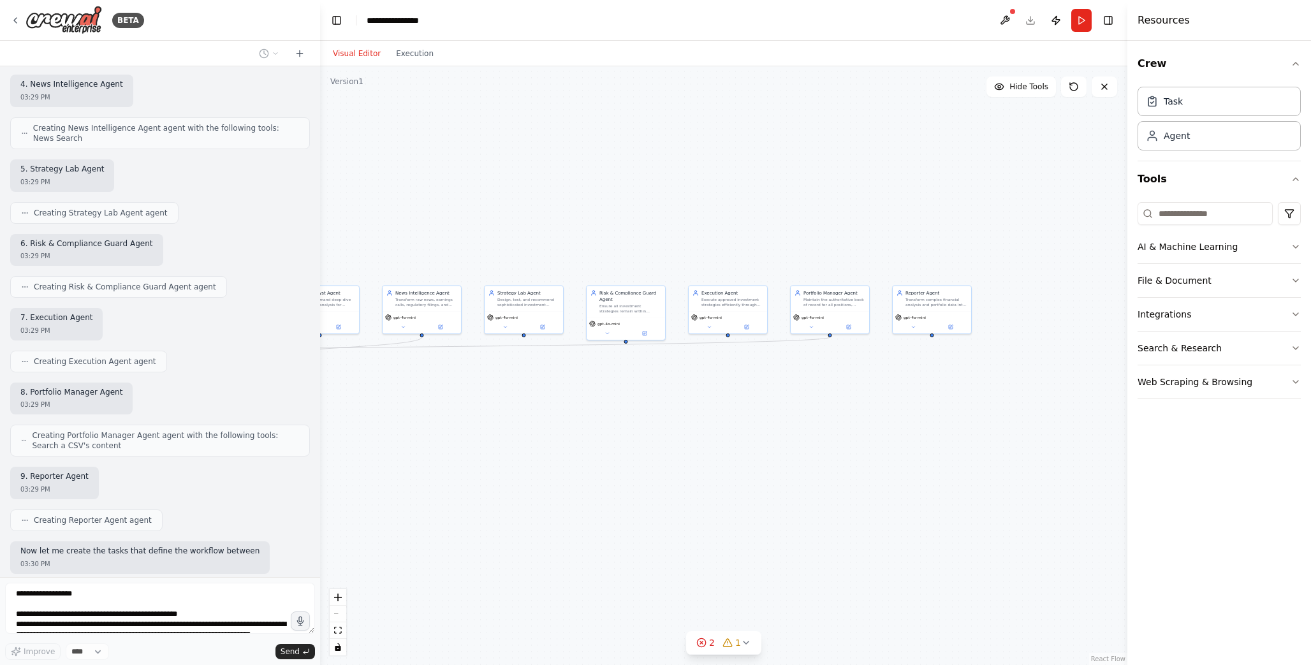
scroll to position [1618, 0]
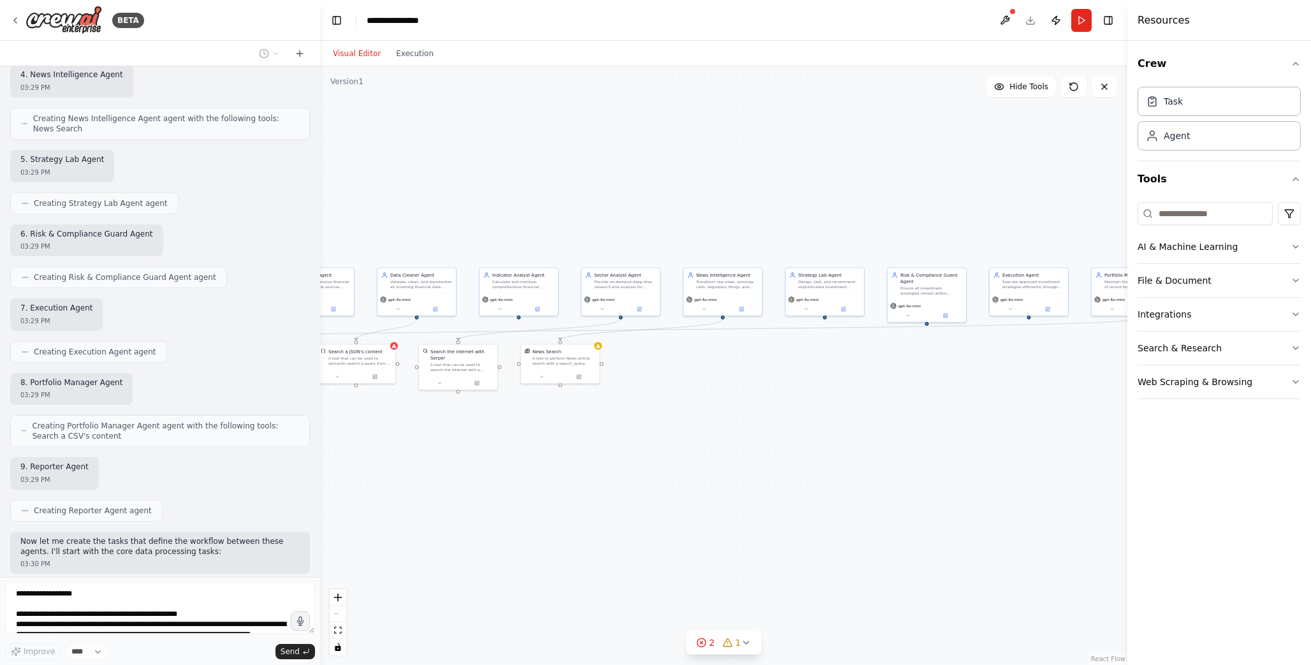
drag, startPoint x: 455, startPoint y: 493, endPoint x: 790, endPoint y: 472, distance: 336.0
click at [790, 472] on div ".deletable-edge-delete-btn { width: 20px; height: 20px; border: 0px solid #ffff…" at bounding box center [723, 365] width 807 height 599
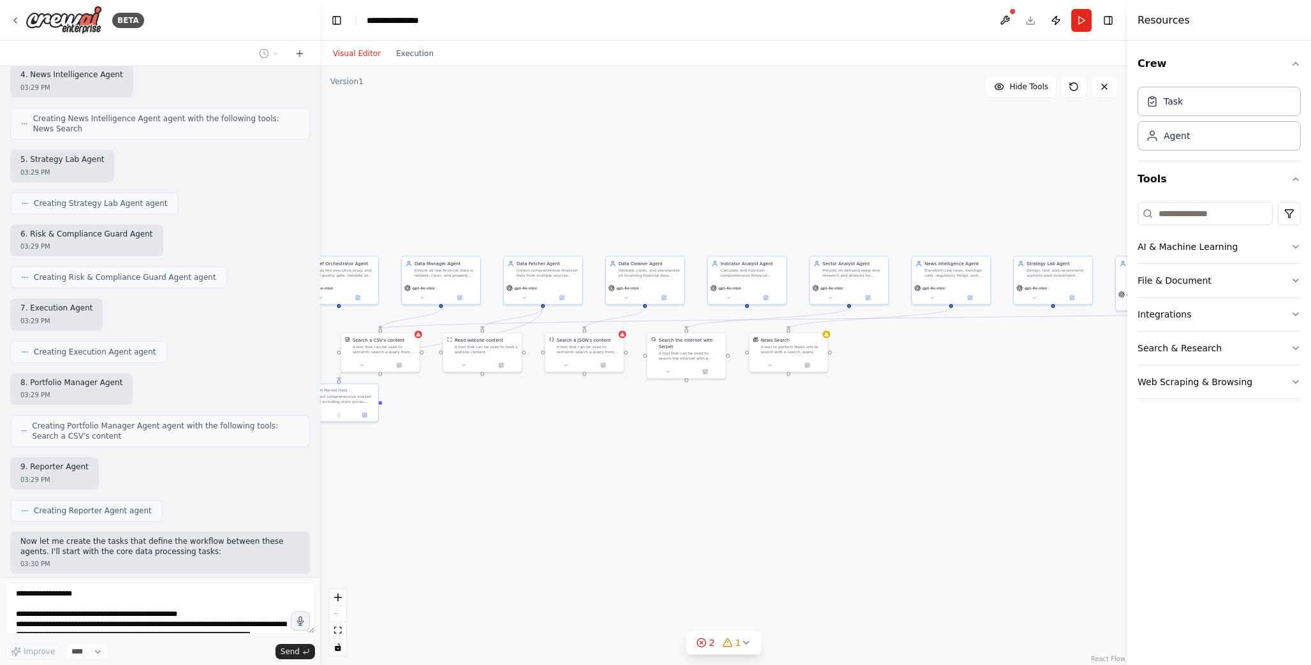
drag, startPoint x: 560, startPoint y: 498, endPoint x: 754, endPoint y: 490, distance: 194.0
click at [754, 490] on div ".deletable-edge-delete-btn { width: 20px; height: 20px; border: 0px solid #ffff…" at bounding box center [723, 365] width 807 height 599
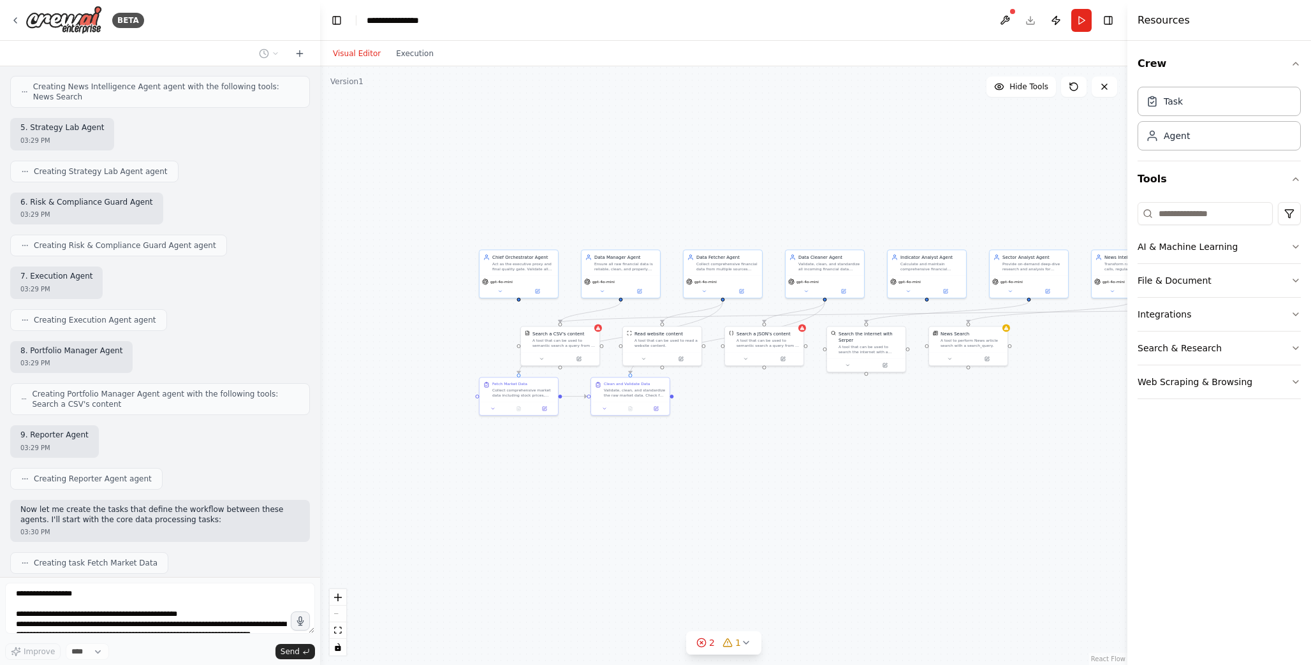
drag, startPoint x: 548, startPoint y: 486, endPoint x: 728, endPoint y: 479, distance: 179.3
click at [728, 479] on div ".deletable-edge-delete-btn { width: 20px; height: 20px; border: 0px solid #ffff…" at bounding box center [723, 365] width 807 height 599
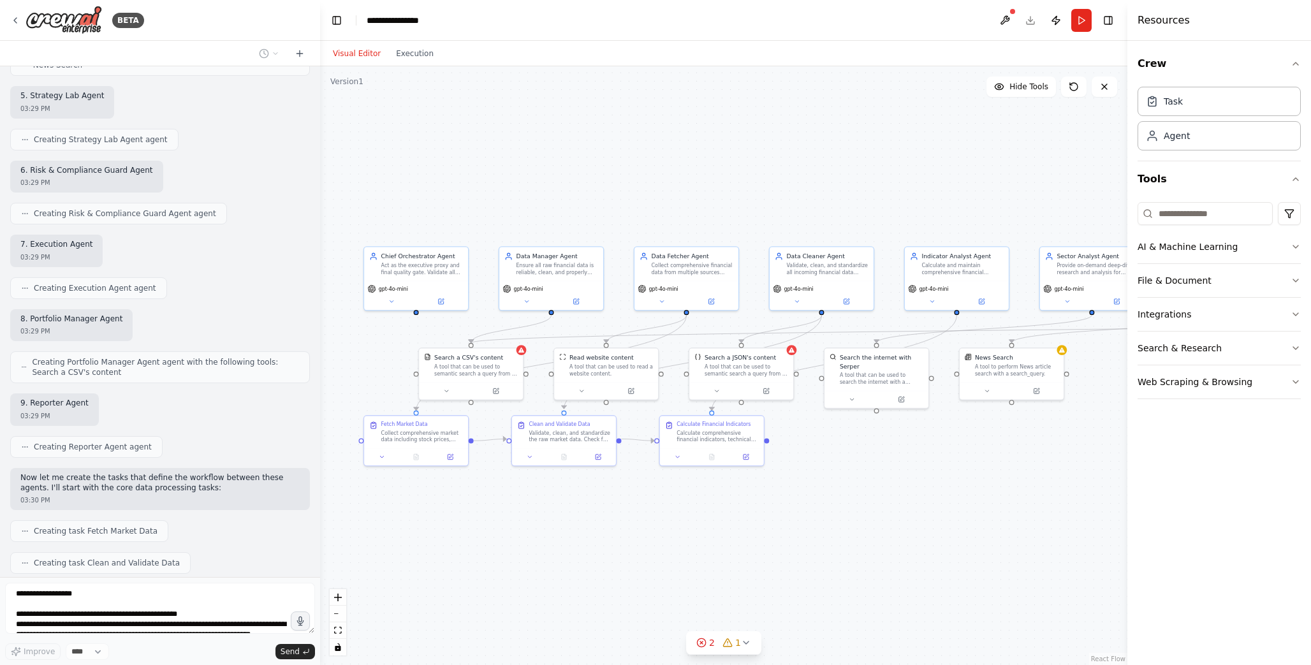
scroll to position [1714, 0]
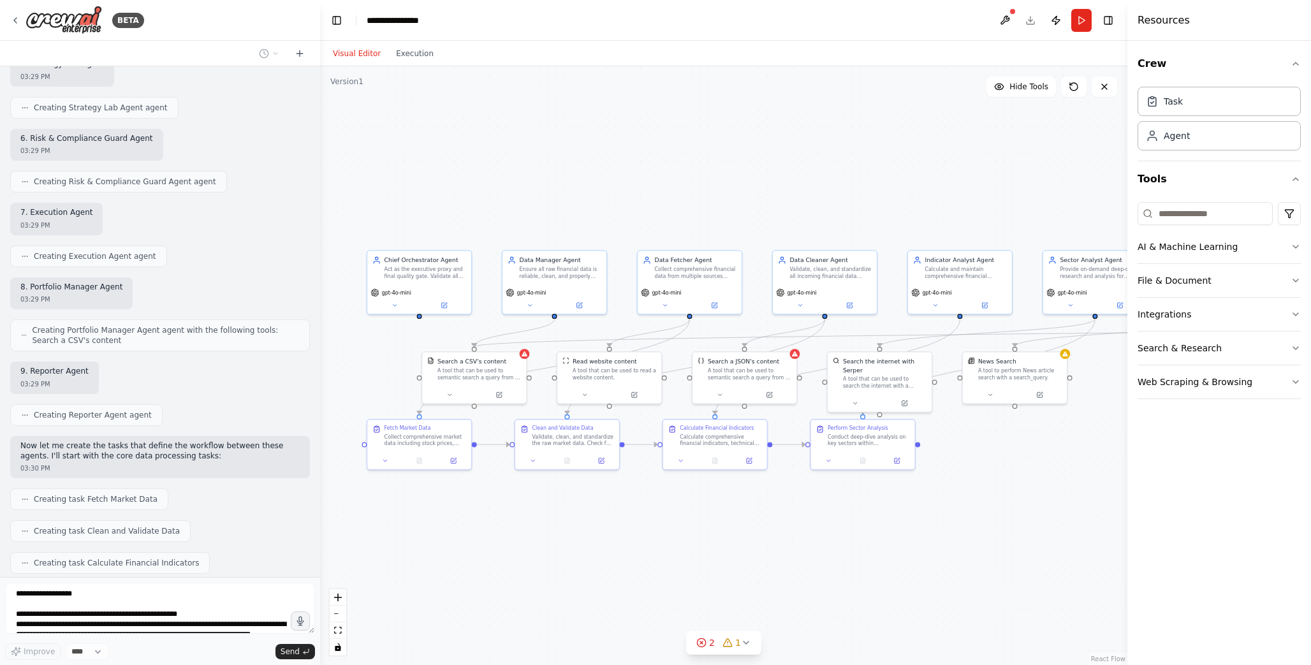
drag, startPoint x: 896, startPoint y: 493, endPoint x: 833, endPoint y: 556, distance: 89.7
click at [833, 556] on div ".deletable-edge-delete-btn { width: 20px; height: 20px; border: 0px solid #ffff…" at bounding box center [723, 365] width 807 height 599
drag, startPoint x: 427, startPoint y: 270, endPoint x: 551, endPoint y: 147, distance: 174.9
click at [542, 147] on div "Act as the executive proxy and final quality gate. Validate all outputs from su…" at bounding box center [501, 152] width 82 height 13
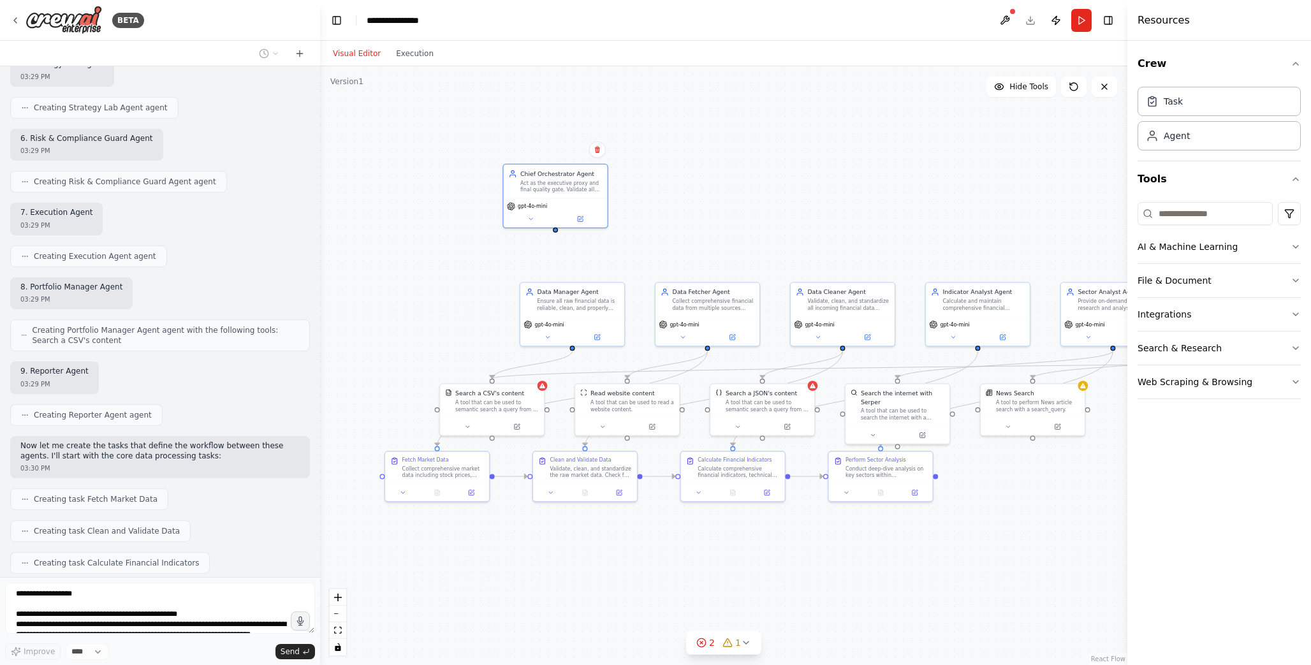
drag, startPoint x: 539, startPoint y: 203, endPoint x: 557, endPoint y: 235, distance: 36.5
click at [557, 235] on div ".deletable-edge-delete-btn { width: 20px; height: 20px; border: 0px solid #ffff…" at bounding box center [723, 365] width 807 height 599
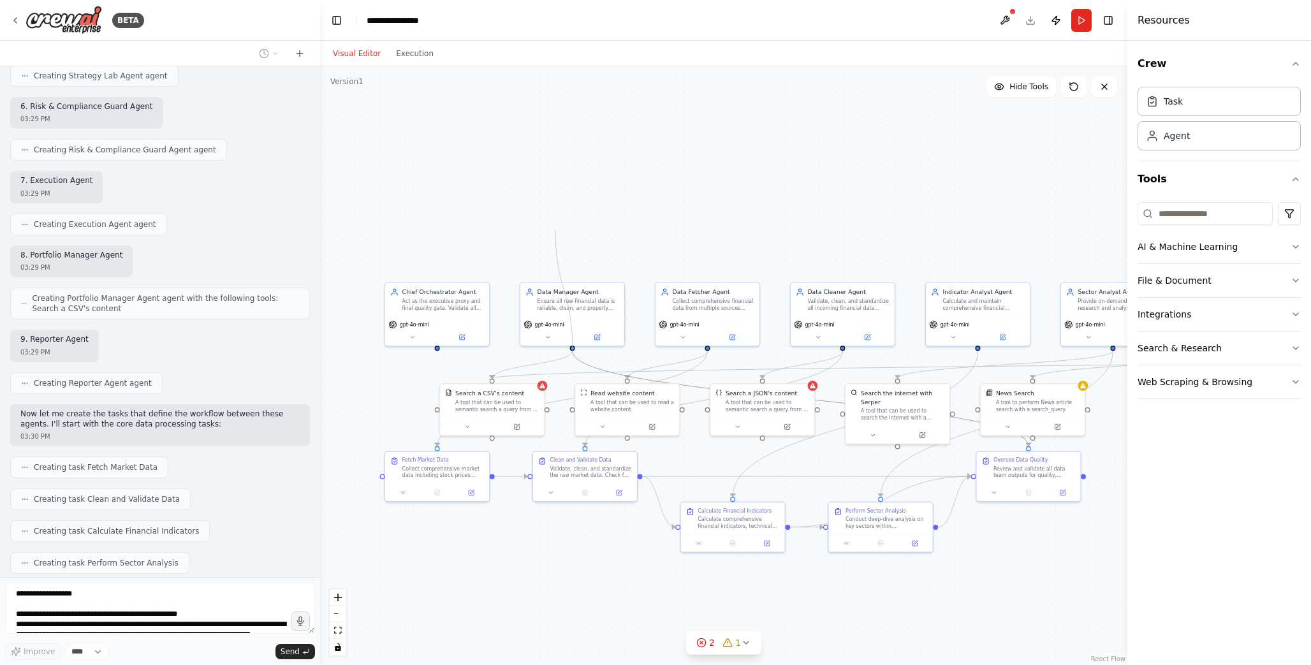
drag, startPoint x: 555, startPoint y: 228, endPoint x: 572, endPoint y: 351, distance: 123.6
click at [572, 351] on div ".deletable-edge-delete-btn { width: 20px; height: 20px; border: 0px solid #ffff…" at bounding box center [609, 438] width 535 height 397
drag, startPoint x: 446, startPoint y: 327, endPoint x: 538, endPoint y: 199, distance: 157.3
click at [536, 200] on div "gpt-4o-mini" at bounding box center [521, 196] width 97 height 8
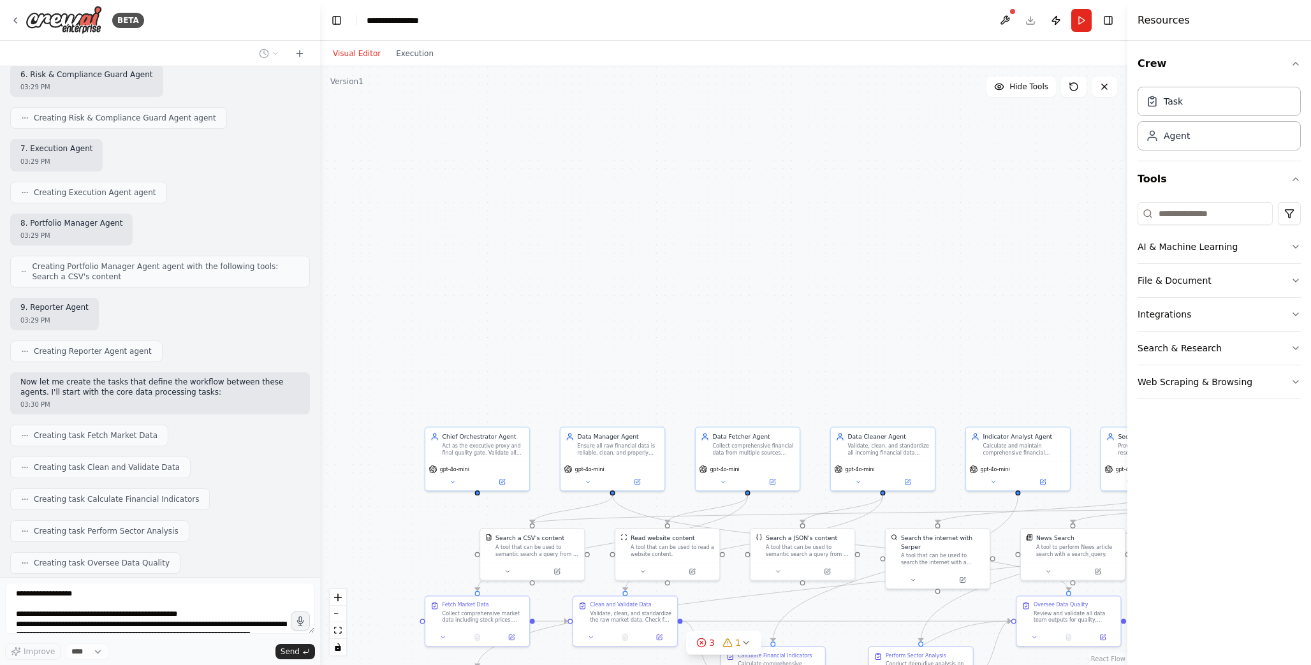
drag, startPoint x: 530, startPoint y: 223, endPoint x: 570, endPoint y: 368, distance: 150.2
click at [570, 368] on div ".deletable-edge-delete-btn { width: 20px; height: 20px; border: 0px solid #ffff…" at bounding box center [723, 365] width 807 height 599
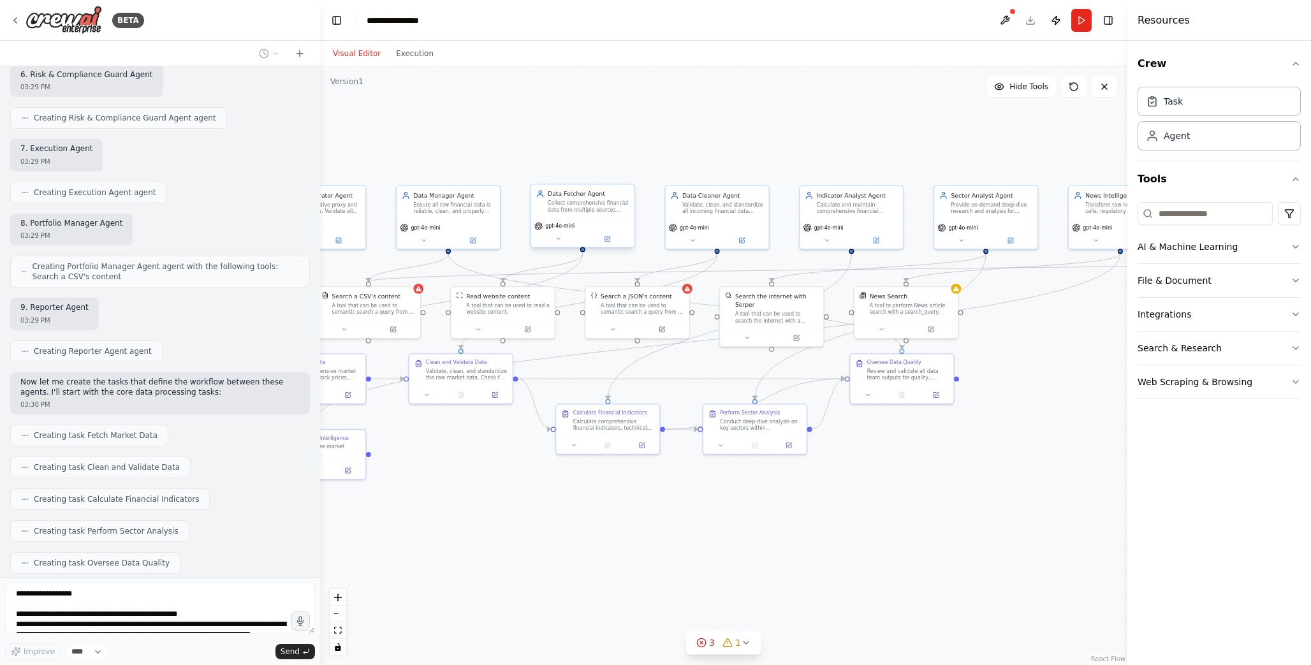
drag, startPoint x: 669, startPoint y: 380, endPoint x: 530, endPoint y: 200, distance: 226.9
click at [504, 140] on div ".deletable-edge-delete-btn { width: 20px; height: 20px; border: 0px solid #ffff…" at bounding box center [723, 365] width 807 height 599
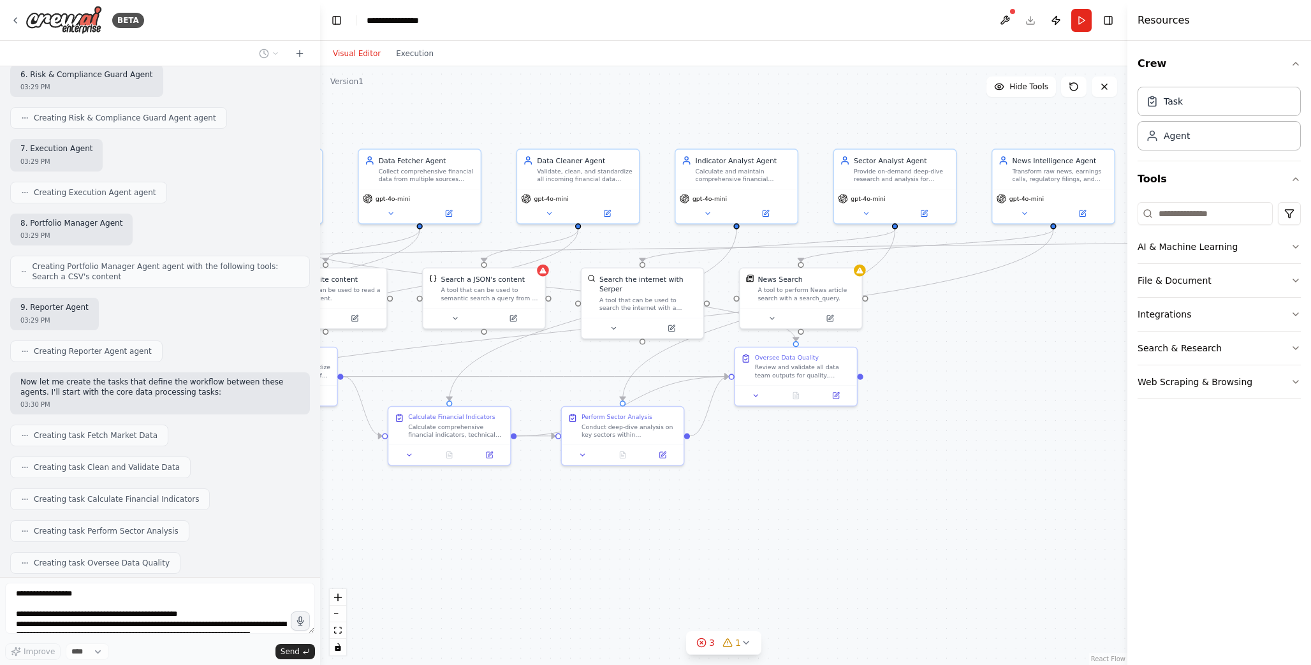
drag, startPoint x: 807, startPoint y: 532, endPoint x: 717, endPoint y: 542, distance: 90.4
click at [717, 542] on div ".deletable-edge-delete-btn { width: 20px; height: 20px; border: 0px solid #ffff…" at bounding box center [723, 365] width 807 height 599
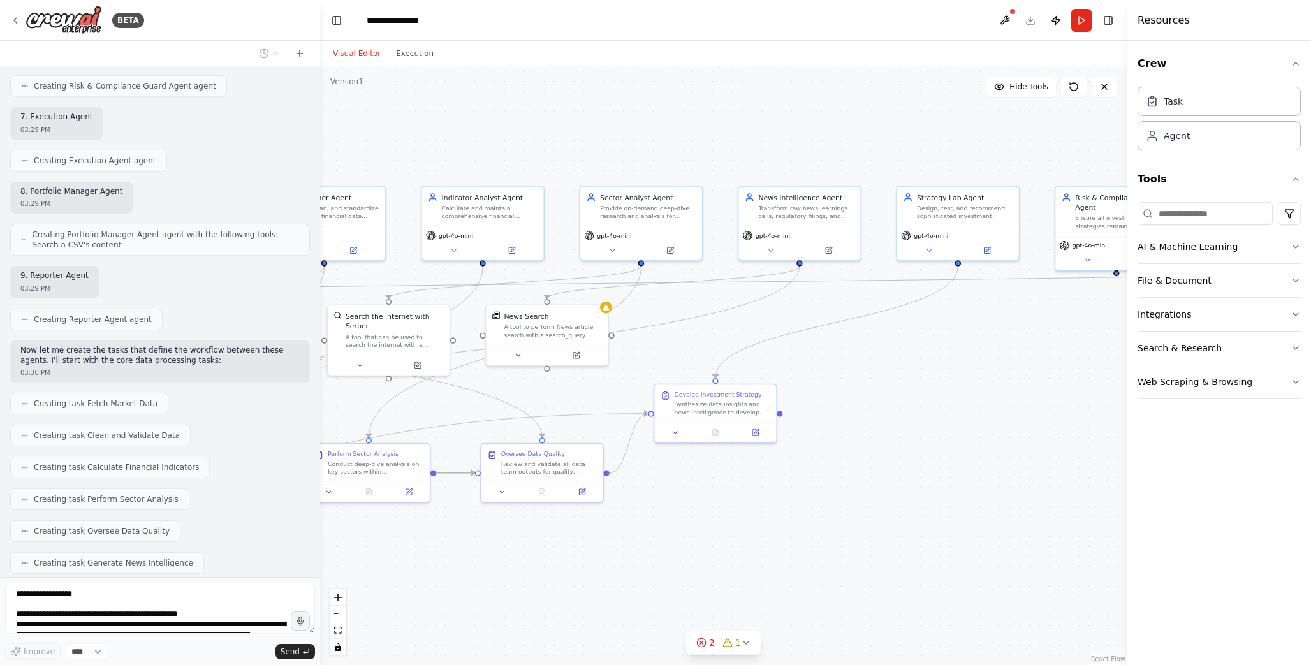
drag, startPoint x: 895, startPoint y: 546, endPoint x: 639, endPoint y: 583, distance: 259.0
click at [639, 583] on div ".deletable-edge-delete-btn { width: 20px; height: 20px; border: 0px solid #ffff…" at bounding box center [723, 365] width 807 height 599
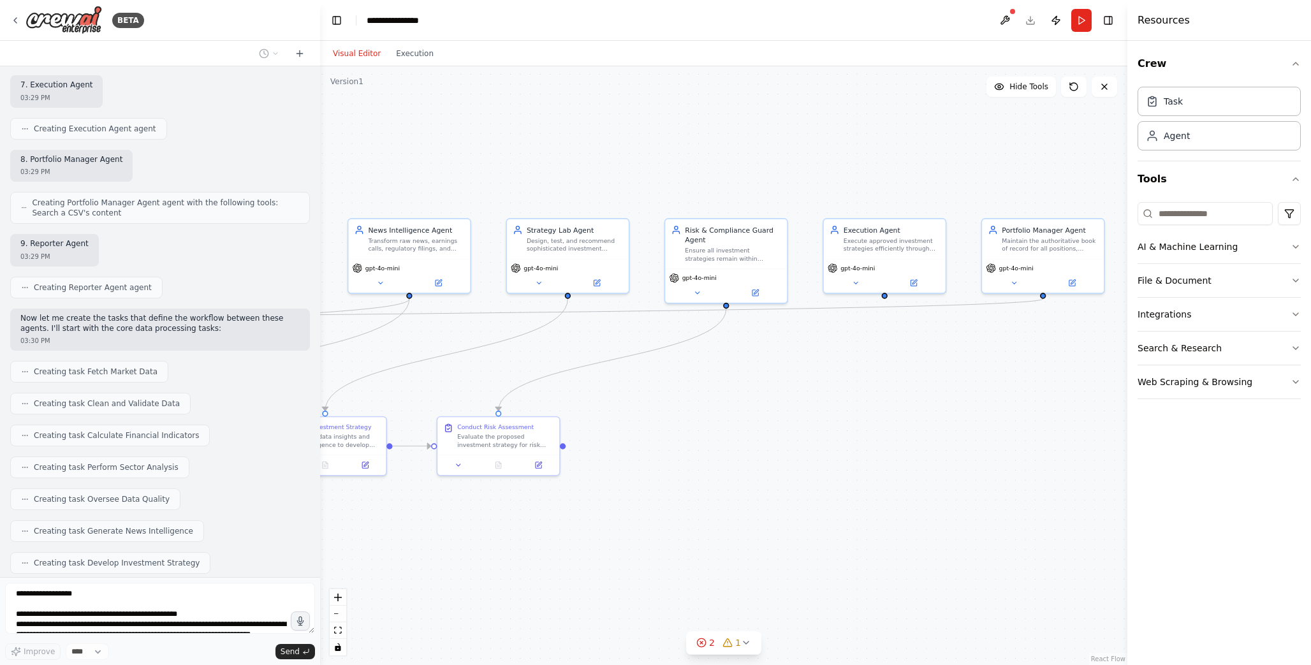
drag, startPoint x: 960, startPoint y: 416, endPoint x: 589, endPoint y: 406, distance: 370.6
click at [589, 406] on div ".deletable-edge-delete-btn { width: 20px; height: 20px; border: 0px solid #ffff…" at bounding box center [723, 365] width 807 height 599
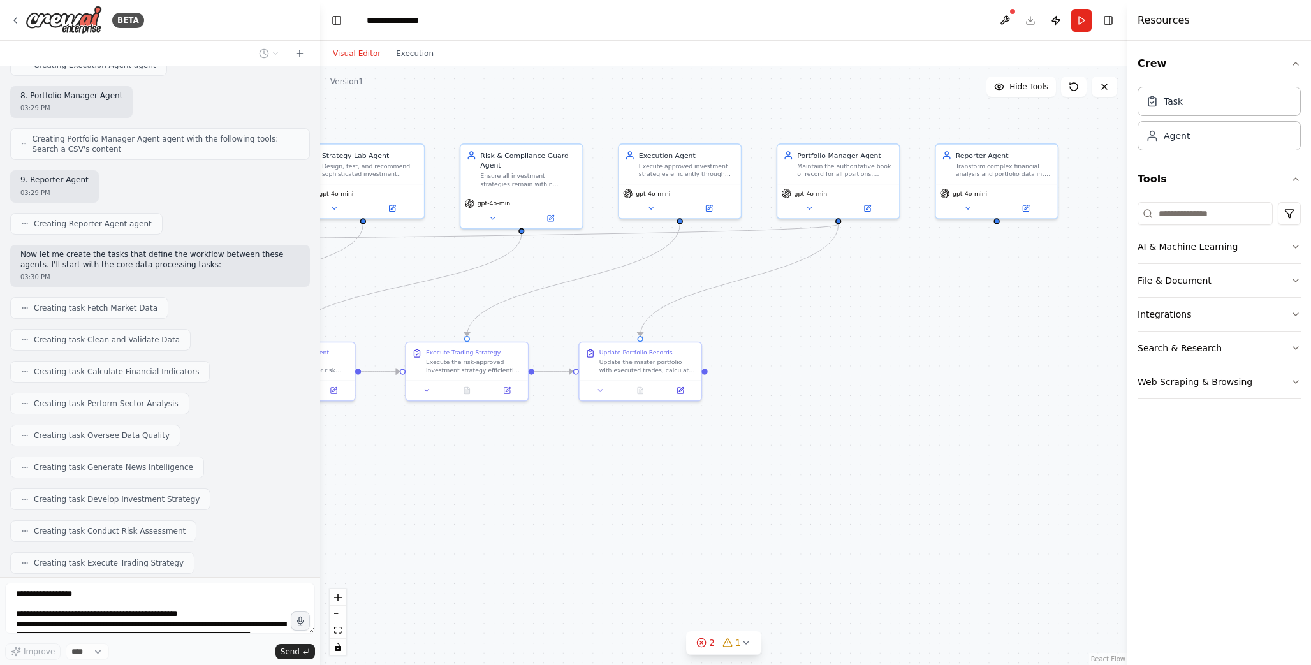
scroll to position [1937, 0]
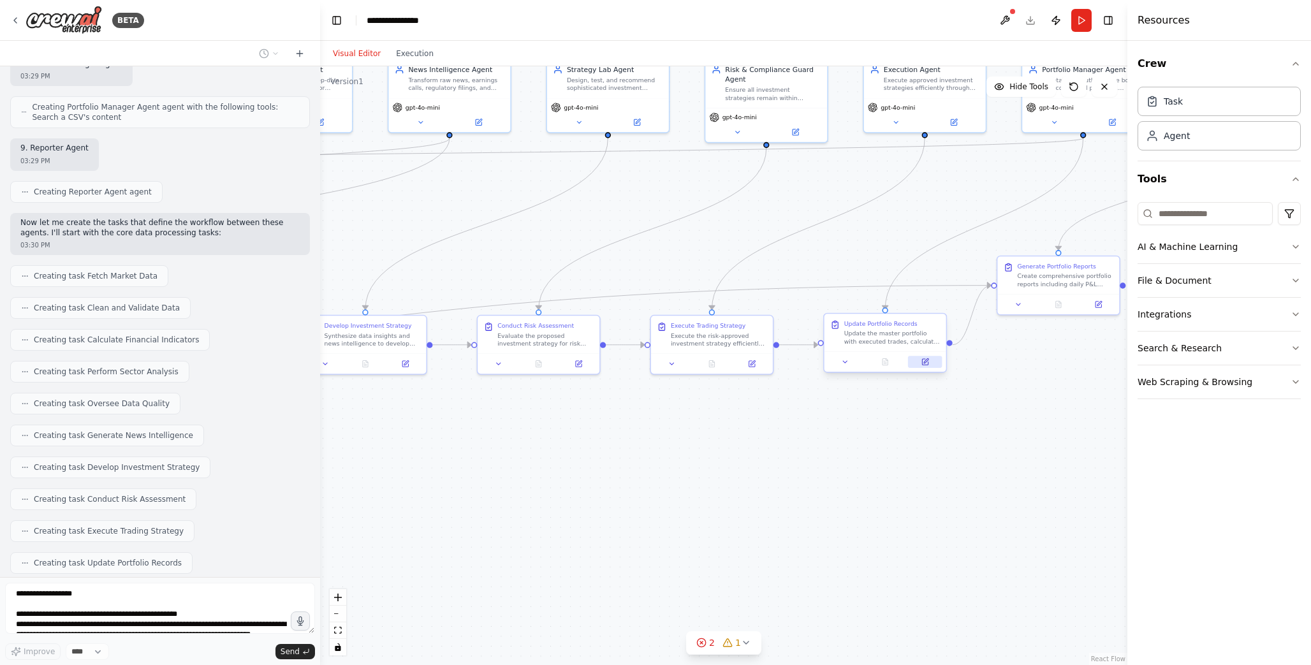
drag, startPoint x: 870, startPoint y: 495, endPoint x: 918, endPoint y: 358, distance: 145.8
click at [918, 358] on div ".deletable-edge-delete-btn { width: 20px; height: 20px; border: 0px solid #ffff…" at bounding box center [723, 365] width 807 height 599
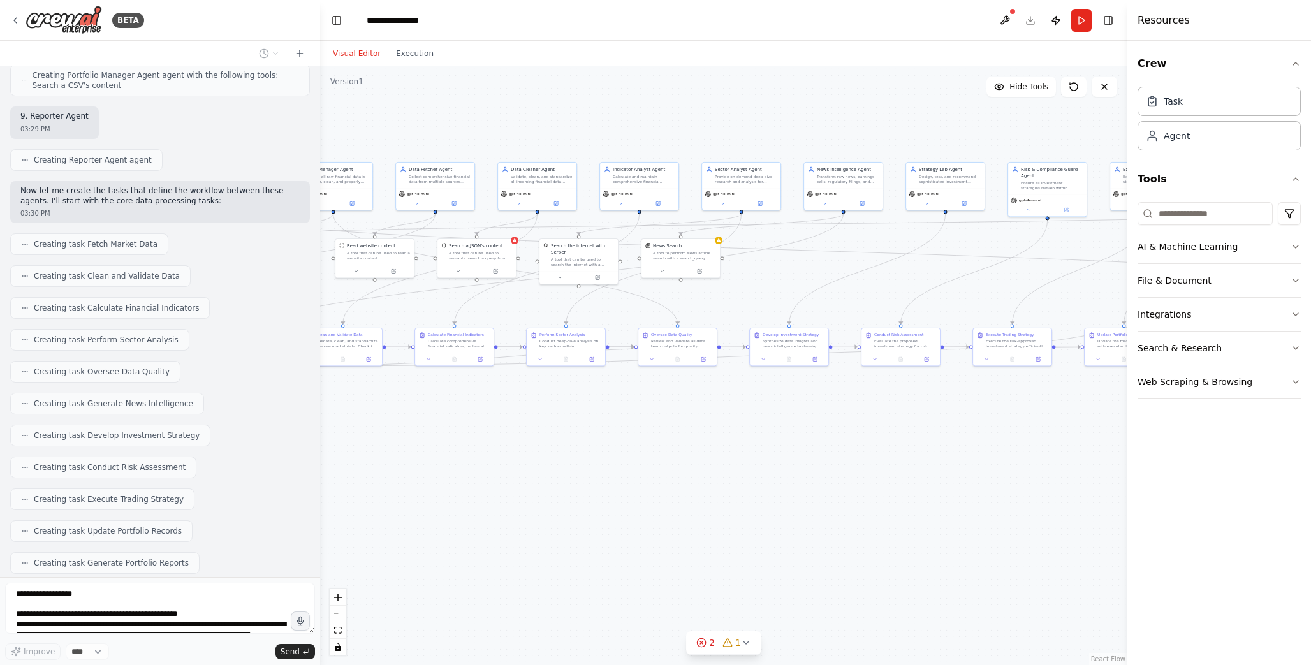
scroll to position [2043, 0]
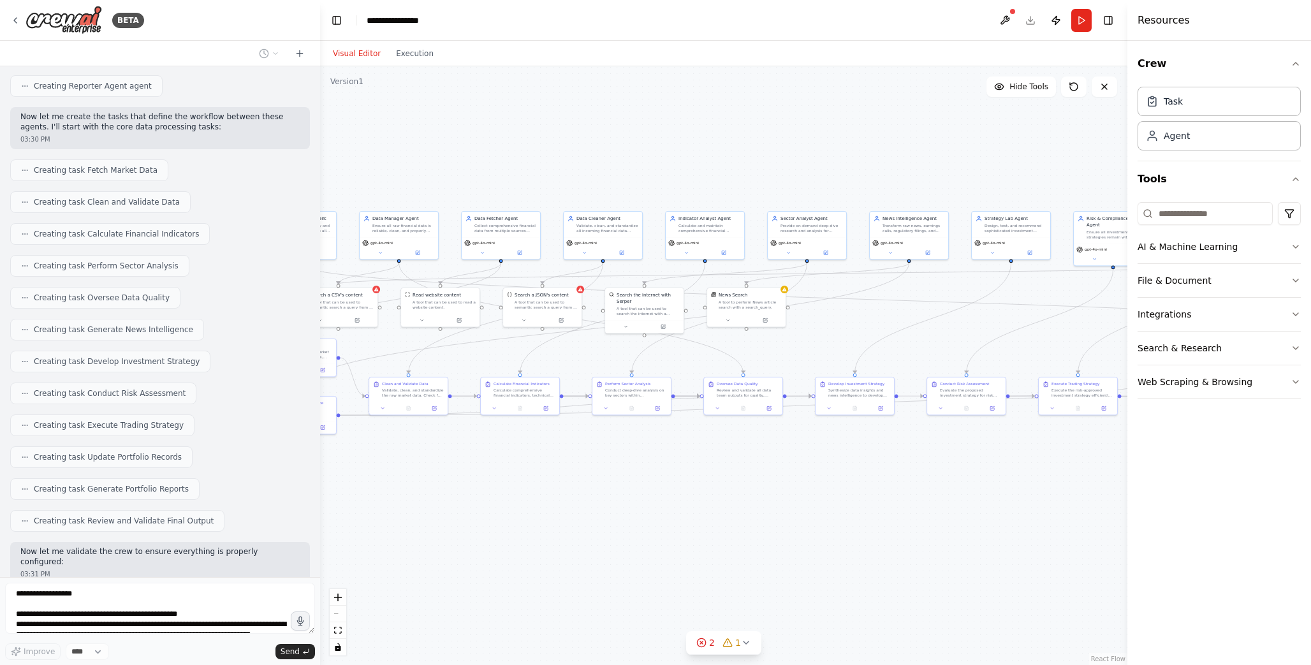
drag, startPoint x: 622, startPoint y: 467, endPoint x: 965, endPoint y: 488, distance: 343.6
click at [965, 488] on div ".deletable-edge-delete-btn { width: 20px; height: 20px; border: 0px solid #ffff…" at bounding box center [723, 365] width 807 height 599
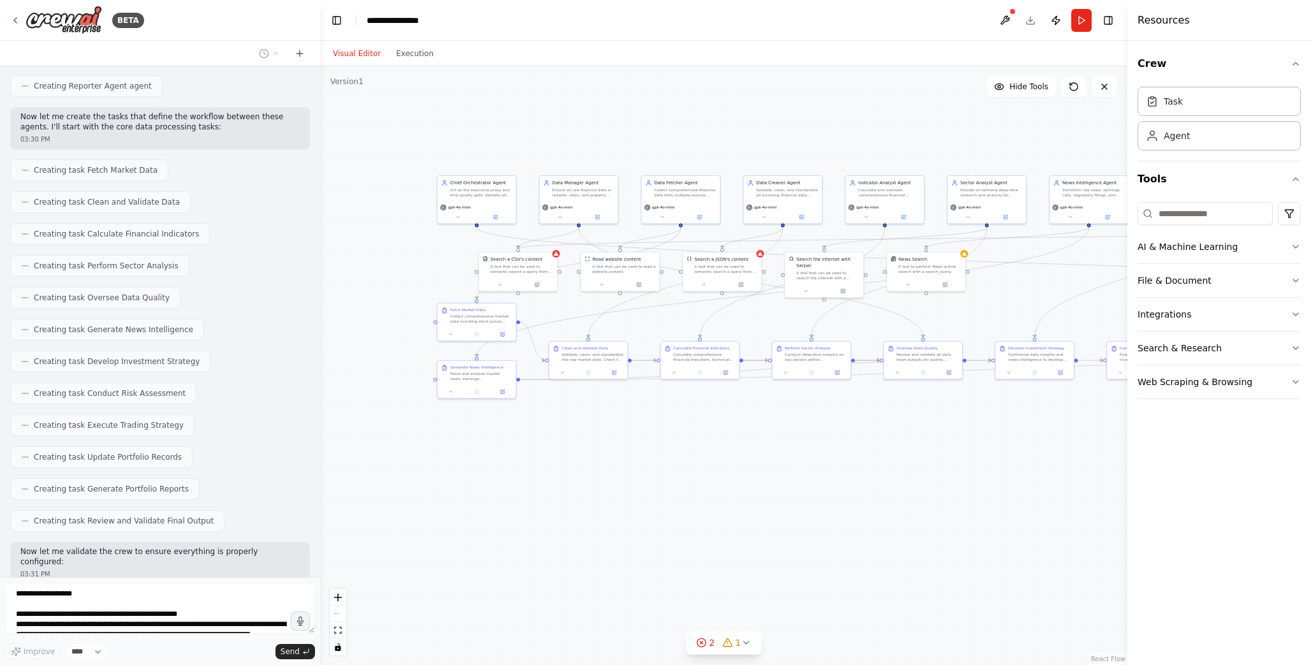
drag, startPoint x: 471, startPoint y: 524, endPoint x: 650, endPoint y: 488, distance: 183.3
click at [650, 488] on div ".deletable-edge-delete-btn { width: 20px; height: 20px; border: 0px solid #ffff…" at bounding box center [723, 365] width 807 height 599
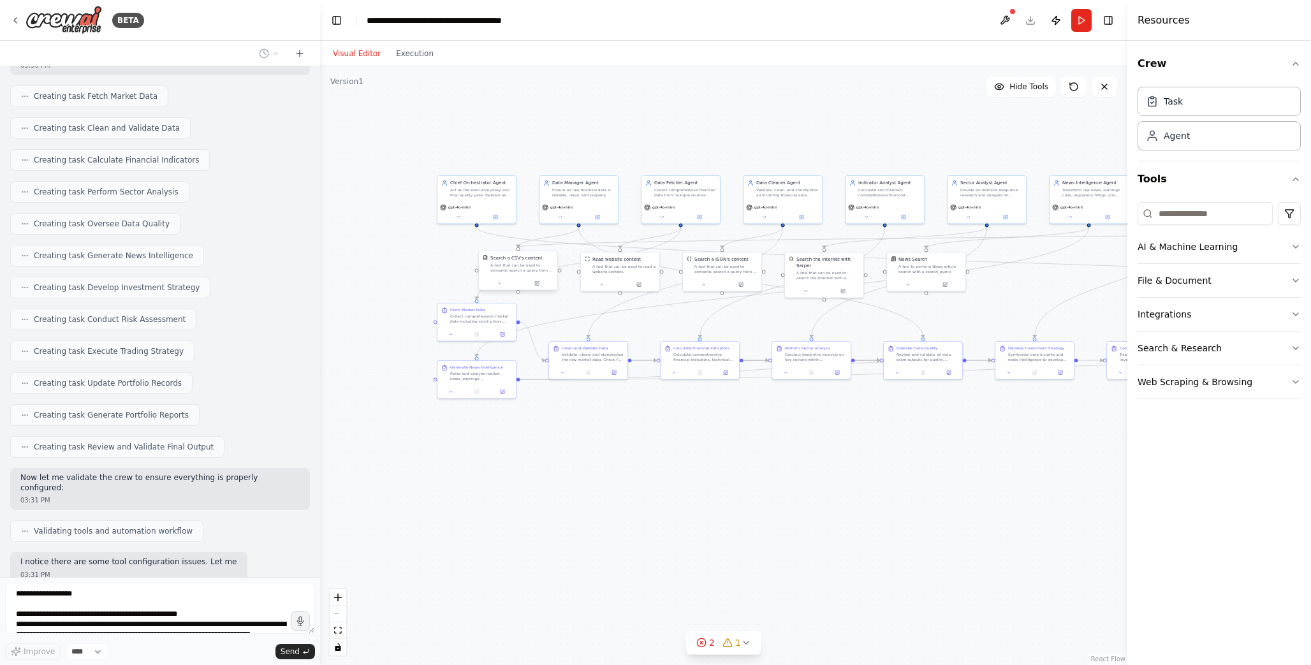
scroll to position [2126, 0]
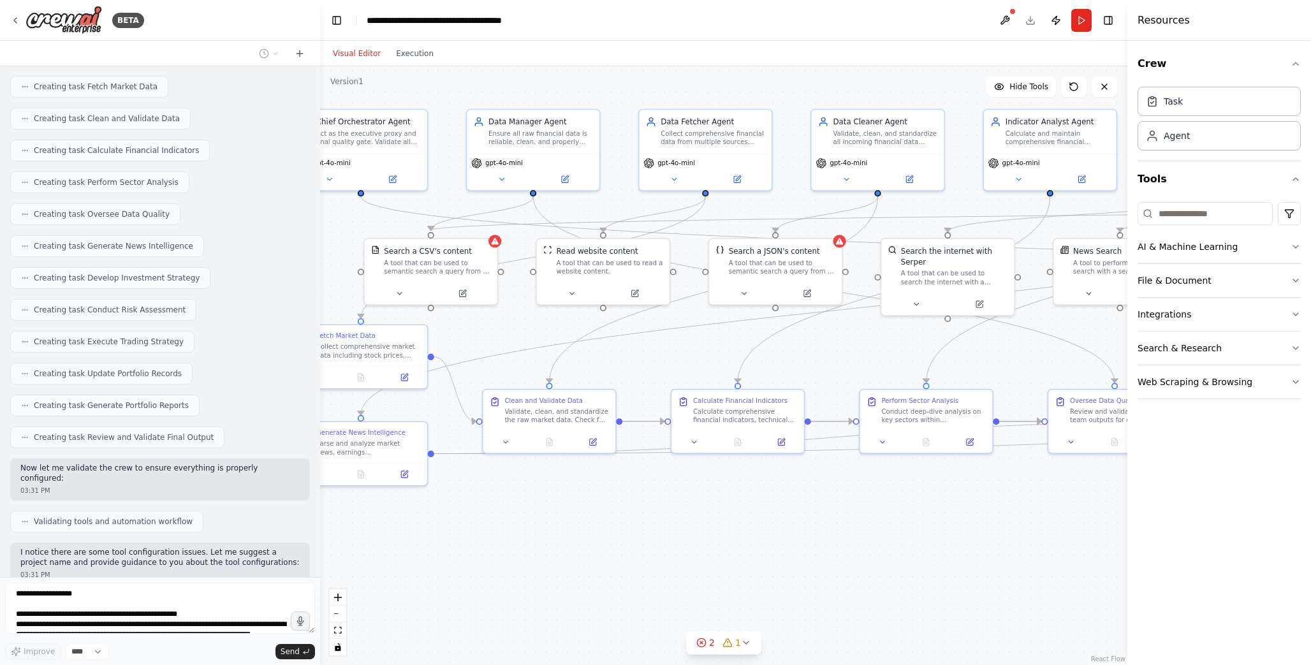
drag, startPoint x: 615, startPoint y: 471, endPoint x: 617, endPoint y: 590, distance: 119.9
click at [617, 590] on div ".deletable-edge-delete-btn { width: 20px; height: 20px; border: 0px solid #ffff…" at bounding box center [723, 365] width 807 height 599
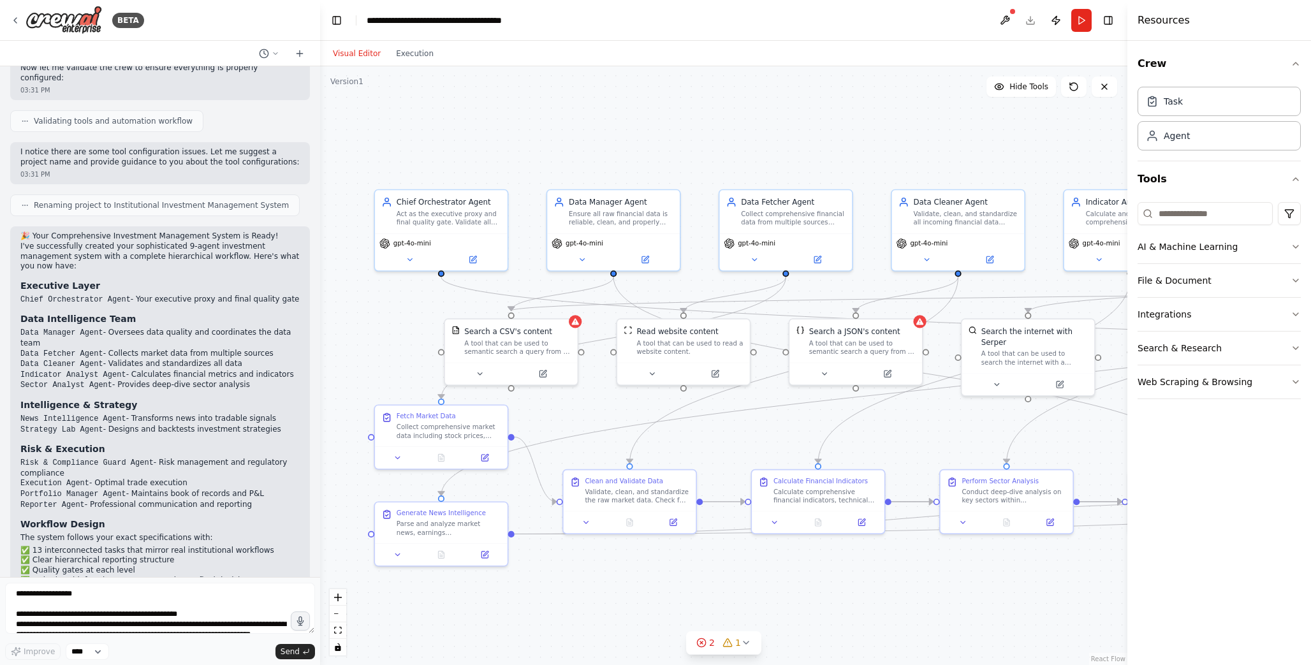
drag, startPoint x: 446, startPoint y: 212, endPoint x: 521, endPoint y: 286, distance: 105.1
click at [521, 286] on div ".deletable-edge-delete-btn { width: 20px; height: 20px; border: 0px solid #ffff…" at bounding box center [723, 365] width 807 height 599
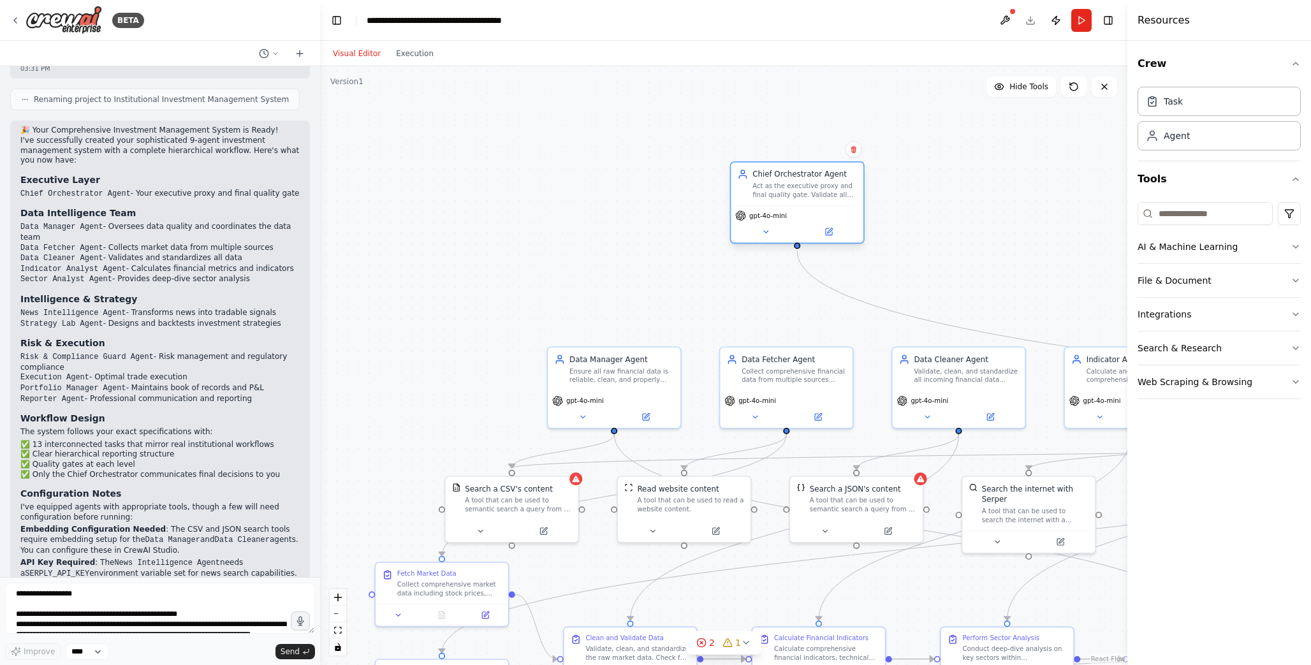
drag, startPoint x: 490, startPoint y: 202, endPoint x: 865, endPoint y: 182, distance: 375.4
click at [857, 180] on div "Chief Orchestrator Agent" at bounding box center [804, 174] width 105 height 11
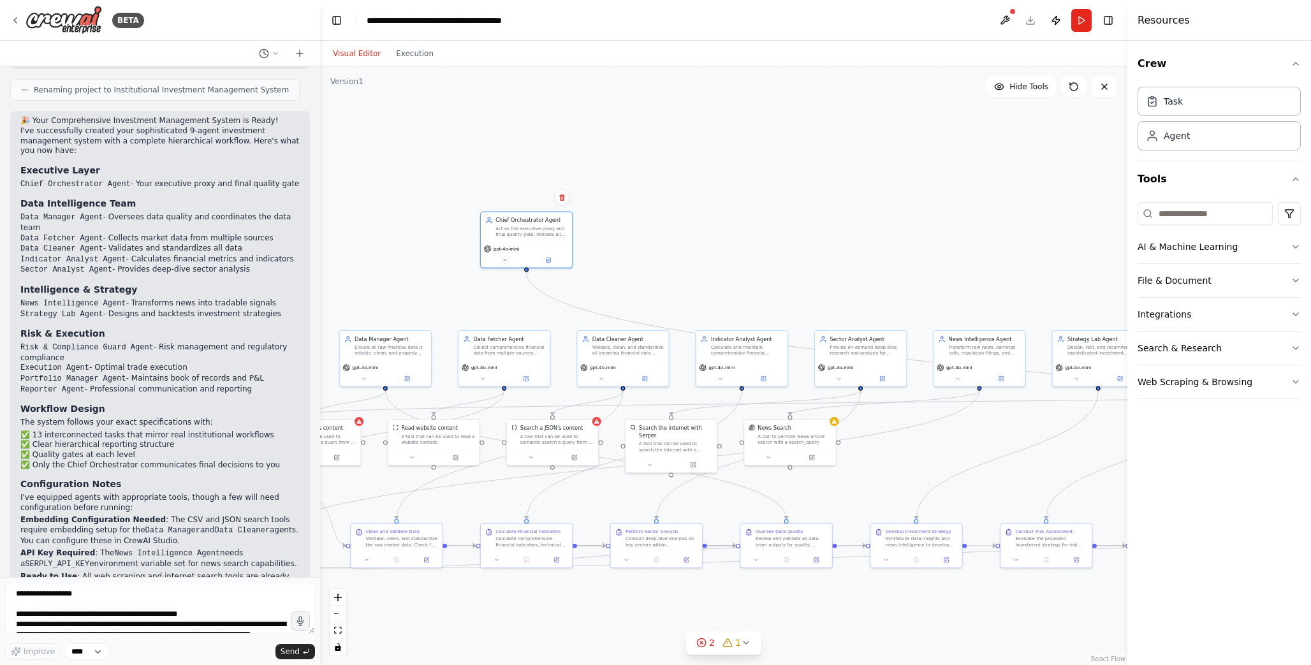
drag, startPoint x: 678, startPoint y: 255, endPoint x: 417, endPoint y: 283, distance: 262.9
click at [417, 283] on div ".deletable-edge-delete-btn { width: 20px; height: 20px; border: 0px solid #ffff…" at bounding box center [723, 365] width 807 height 599
drag, startPoint x: 518, startPoint y: 228, endPoint x: 732, endPoint y: 117, distance: 241.3
click at [732, 116] on div "Act as the executive proxy and final quality gate. Validate all outputs from su…" at bounding box center [747, 119] width 72 height 12
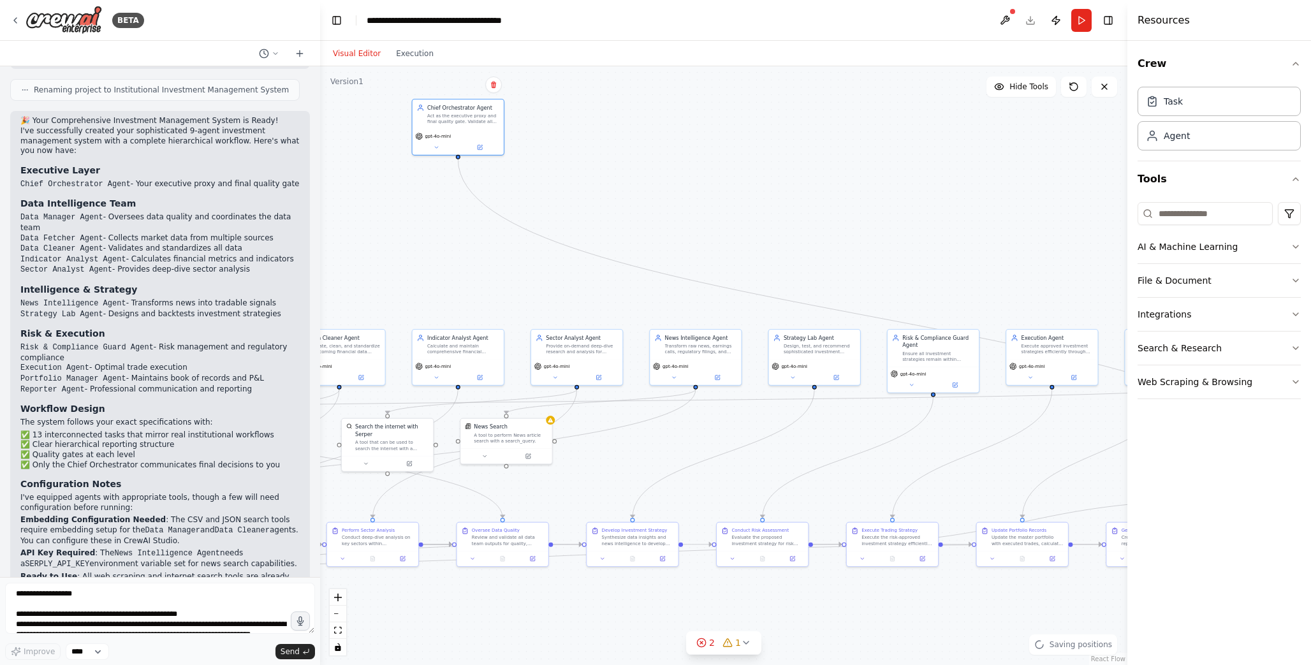
drag, startPoint x: 706, startPoint y: 279, endPoint x: 431, endPoint y: 277, distance: 275.5
click at [431, 277] on div ".deletable-edge-delete-btn { width: 20px; height: 20px; border: 0px solid #ffff…" at bounding box center [723, 365] width 807 height 599
drag, startPoint x: 464, startPoint y: 110, endPoint x: 780, endPoint y: 133, distance: 317.7
click at [784, 119] on div "Chief Orchestrator Agent Act as the executive proxy and final quality gate. Val…" at bounding box center [767, 120] width 72 height 21
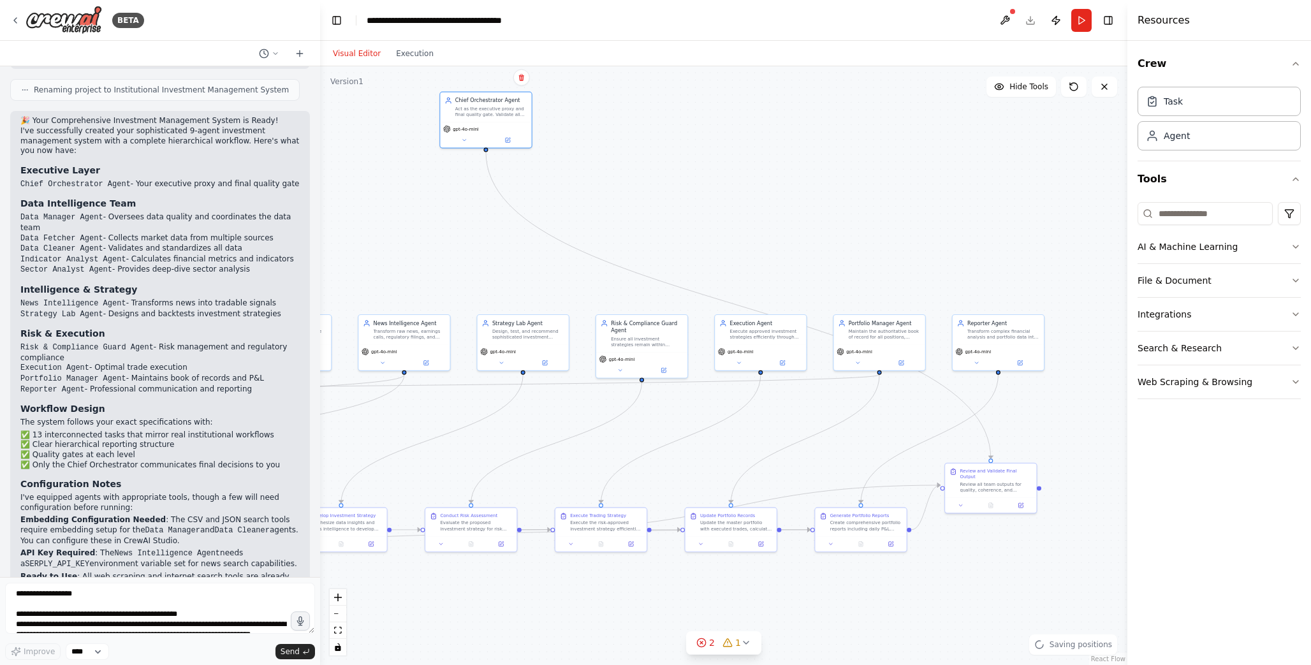
drag, startPoint x: 726, startPoint y: 273, endPoint x: 435, endPoint y: 258, distance: 291.8
click at [435, 258] on div ".deletable-edge-delete-btn { width: 20px; height: 20px; border: 0px solid #ffff…" at bounding box center [723, 365] width 807 height 599
drag, startPoint x: 495, startPoint y: 106, endPoint x: 559, endPoint y: 115, distance: 65.0
click at [559, 115] on div "Chief Orchestrator Agent" at bounding box center [565, 114] width 72 height 8
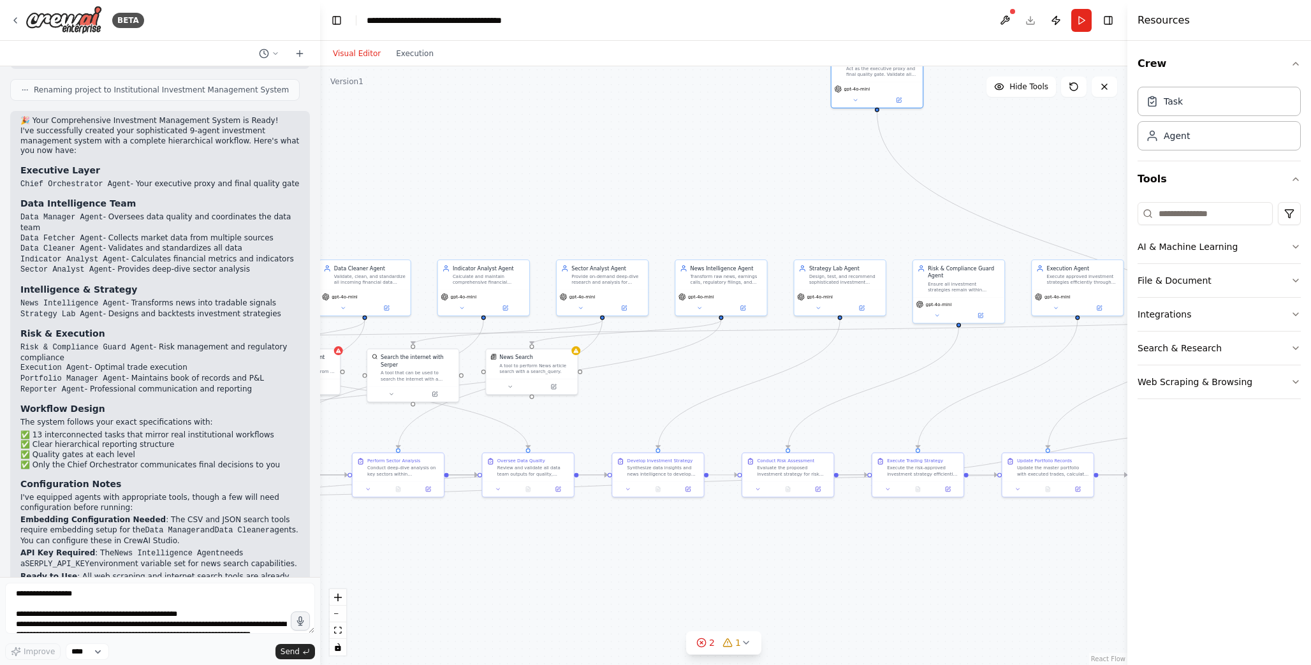
drag, startPoint x: 475, startPoint y: 280, endPoint x: 774, endPoint y: 250, distance: 300.5
click at [774, 250] on div ".deletable-edge-delete-btn { width: 20px; height: 20px; border: 0px solid #ffff…" at bounding box center [723, 365] width 807 height 599
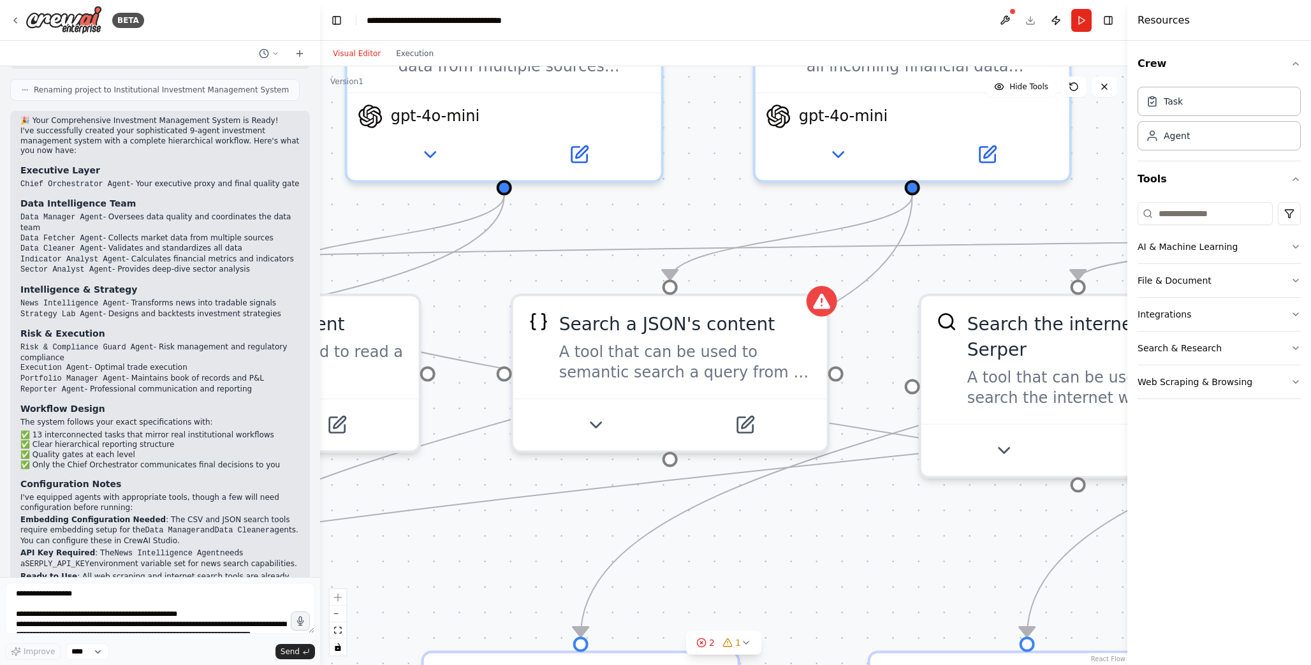
drag, startPoint x: 364, startPoint y: 335, endPoint x: 727, endPoint y: 279, distance: 367.0
click at [727, 279] on div ".deletable-edge-delete-btn { width: 20px; height: 20px; border: 0px solid #ffff…" at bounding box center [723, 365] width 807 height 599
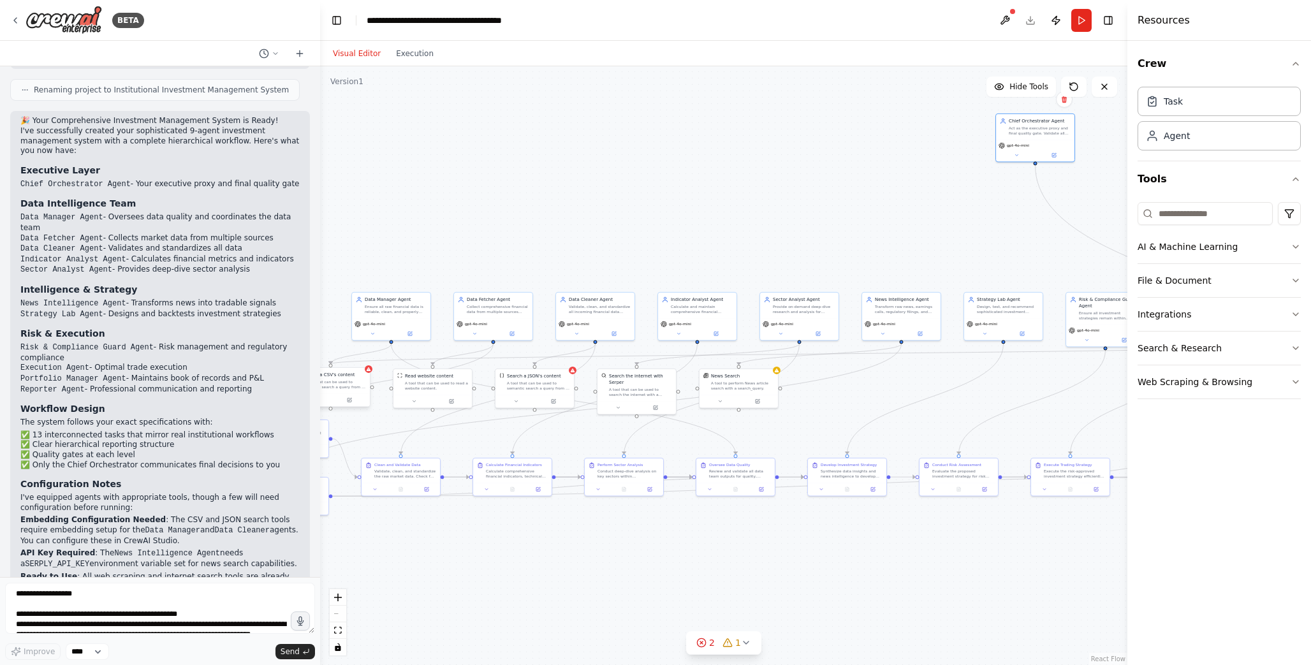
click at [342, 407] on div "Search a CSV's content A tool that can be used to semantic search a query from …" at bounding box center [331, 389] width 80 height 40
click at [345, 404] on div at bounding box center [334, 399] width 78 height 13
click at [353, 399] on icon at bounding box center [353, 400] width 4 height 4
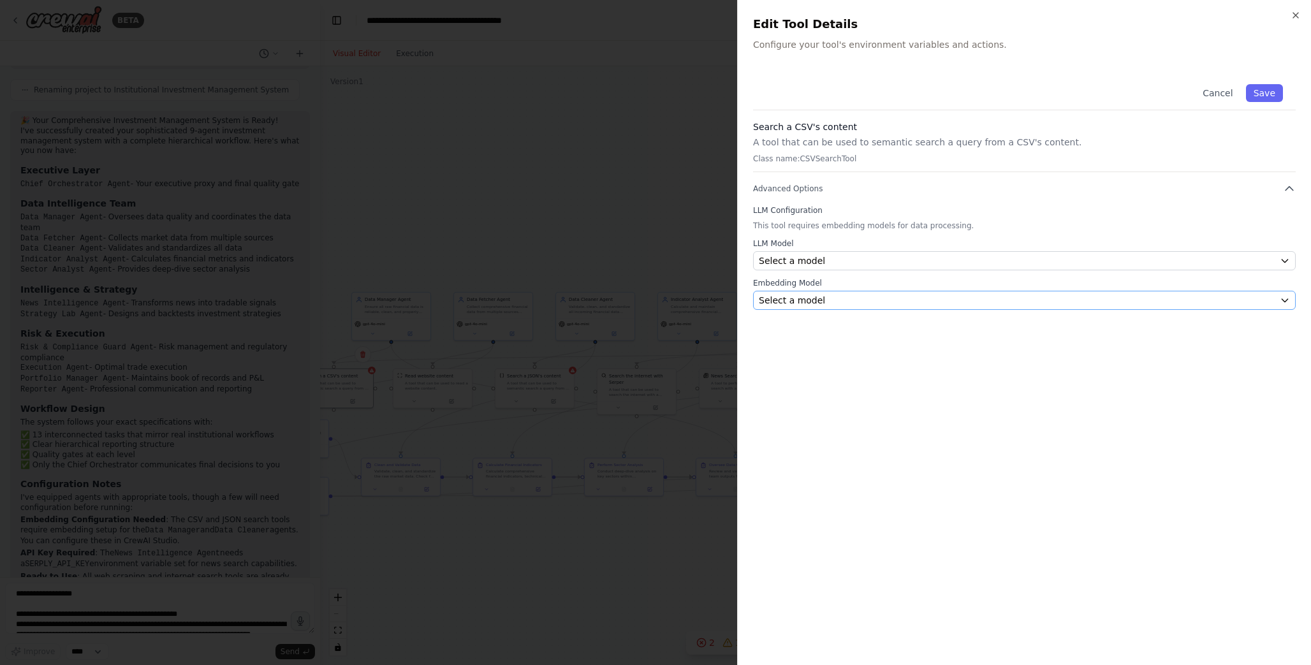
click at [837, 302] on div "Select a model" at bounding box center [1017, 300] width 516 height 13
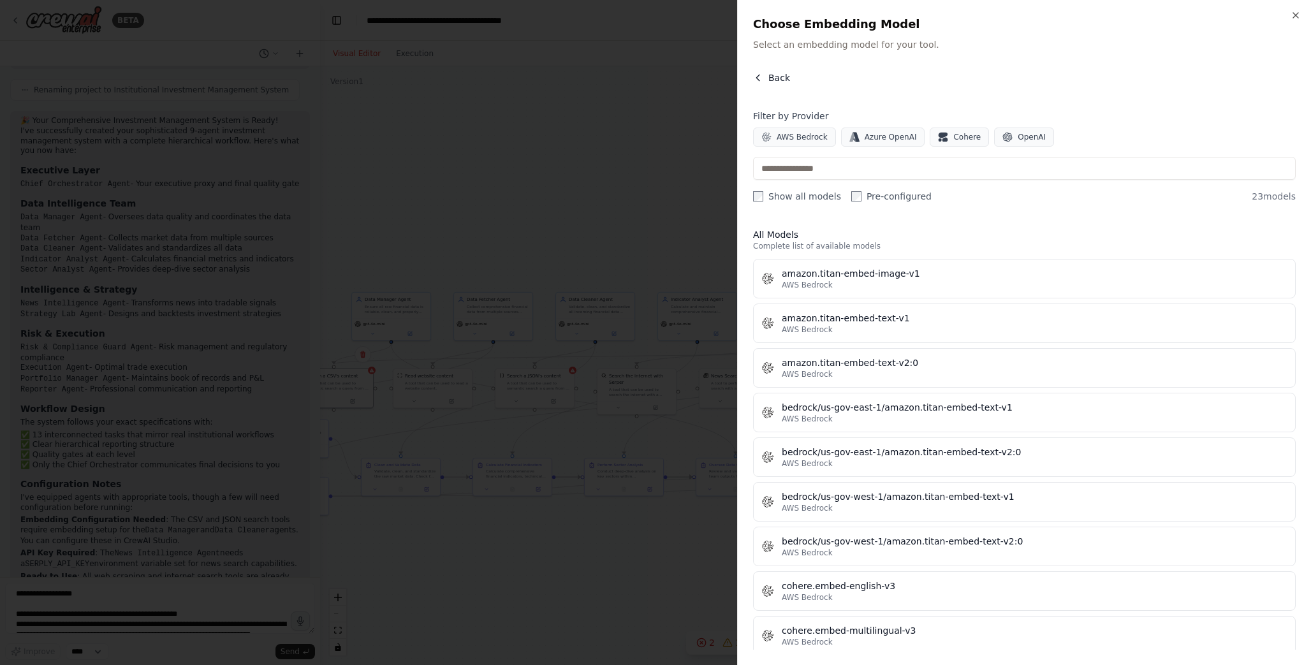
click at [771, 78] on span "Back" at bounding box center [779, 77] width 22 height 13
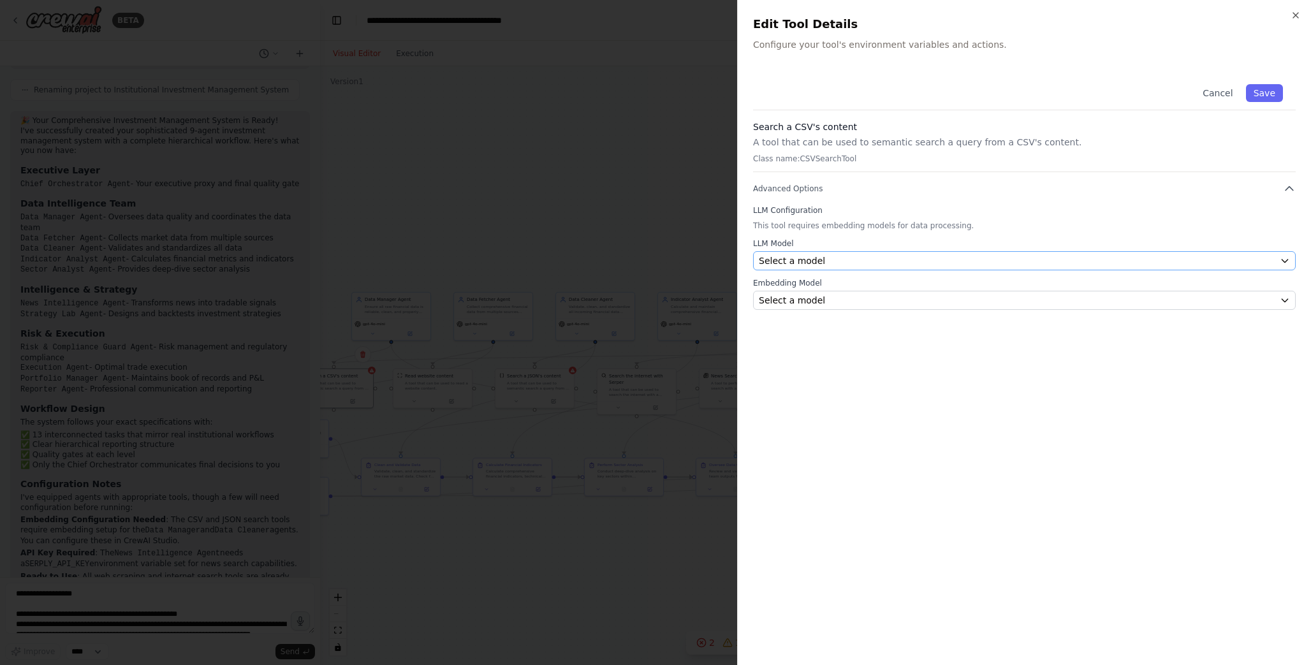
click at [835, 263] on div "Select a model" at bounding box center [1017, 260] width 516 height 13
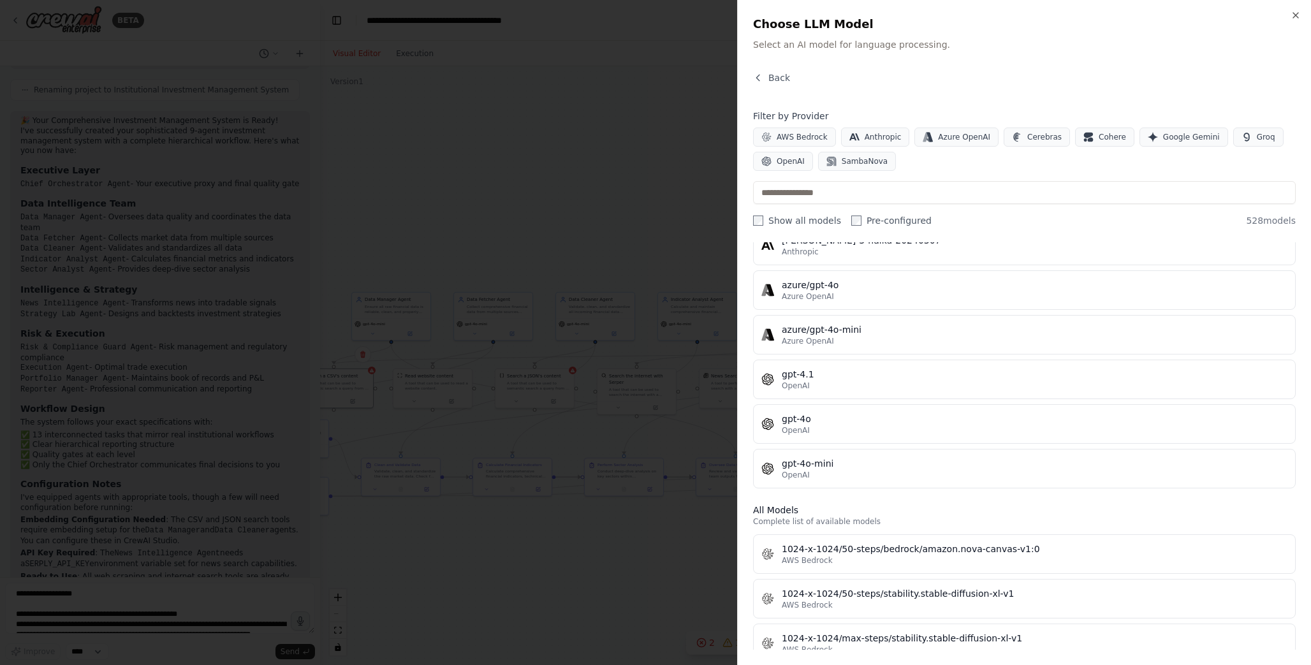
scroll to position [145, 0]
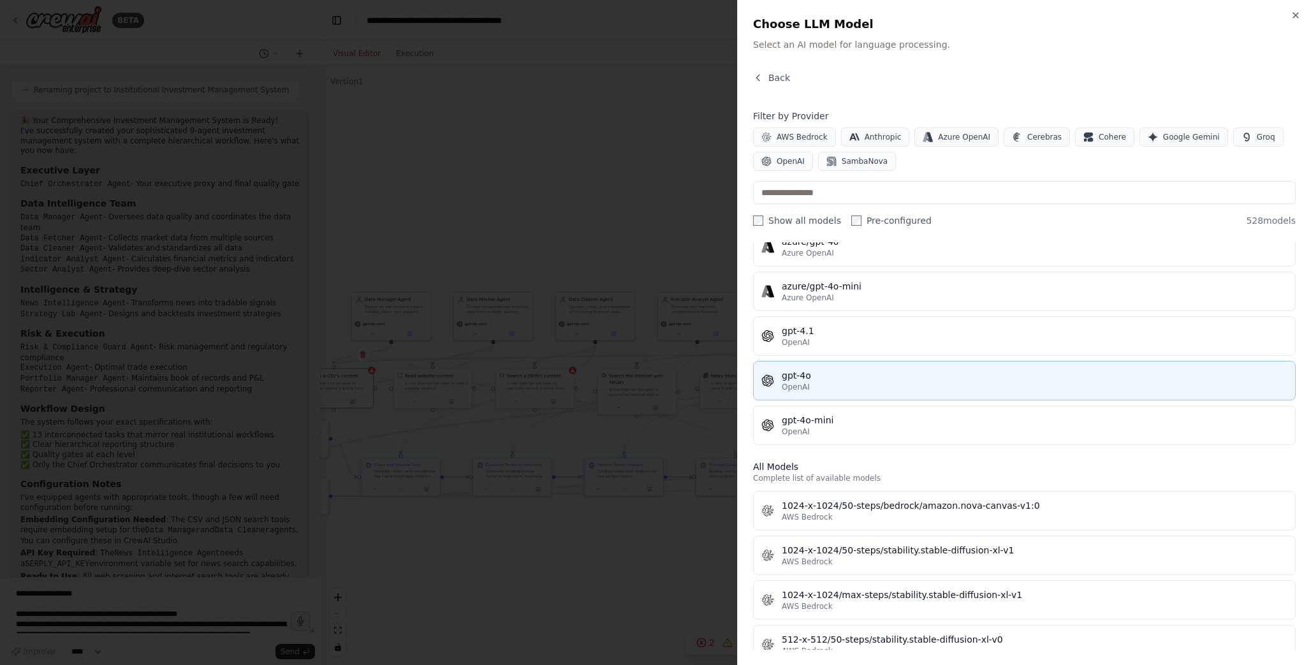
click at [845, 379] on div "gpt-4o" at bounding box center [1035, 375] width 506 height 13
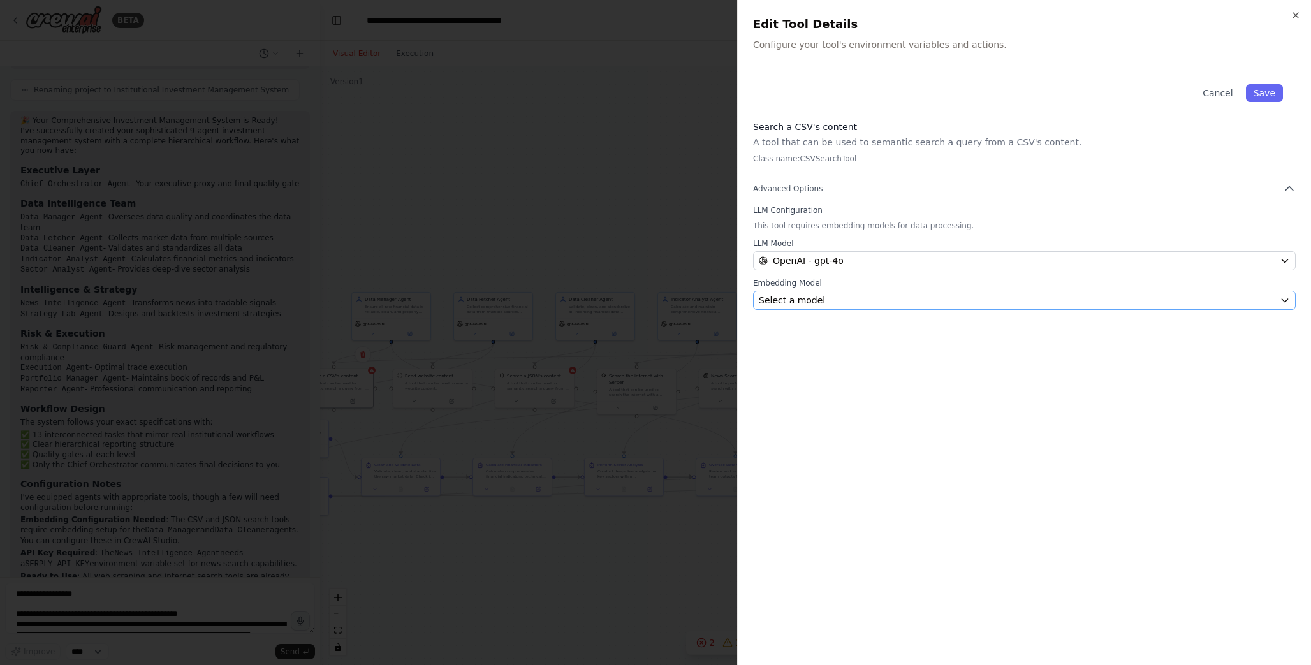
click at [827, 296] on div "Select a model" at bounding box center [1017, 300] width 516 height 13
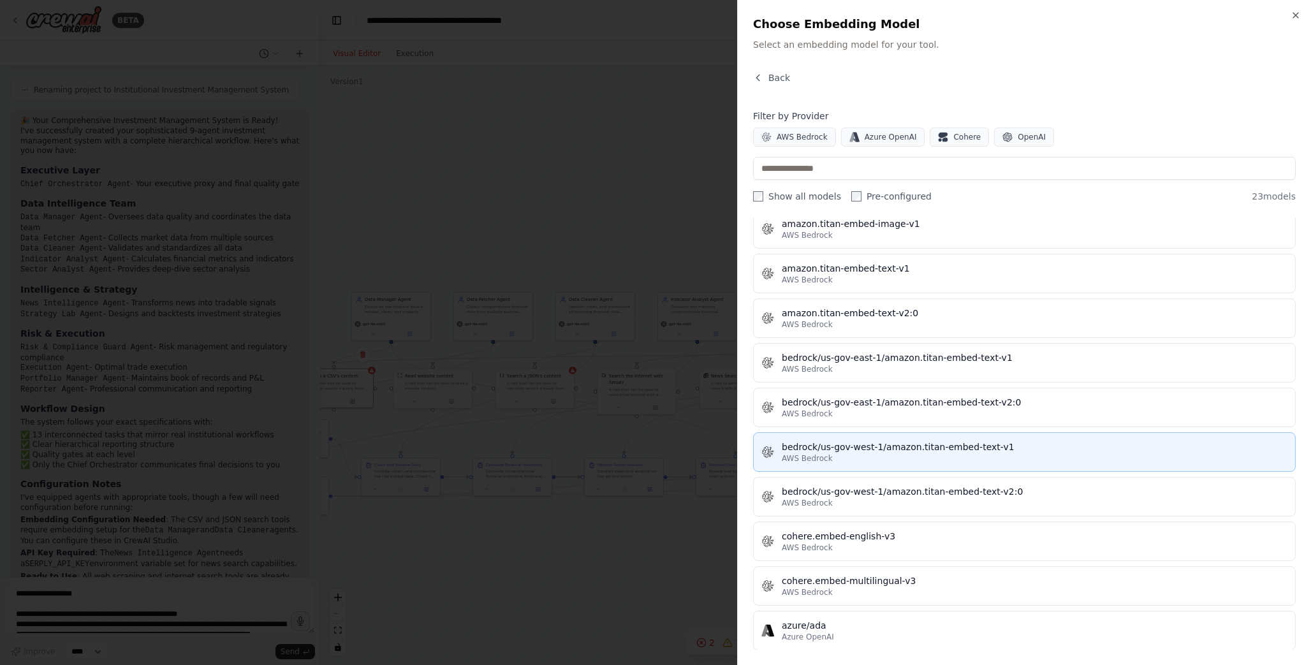
scroll to position [152, 0]
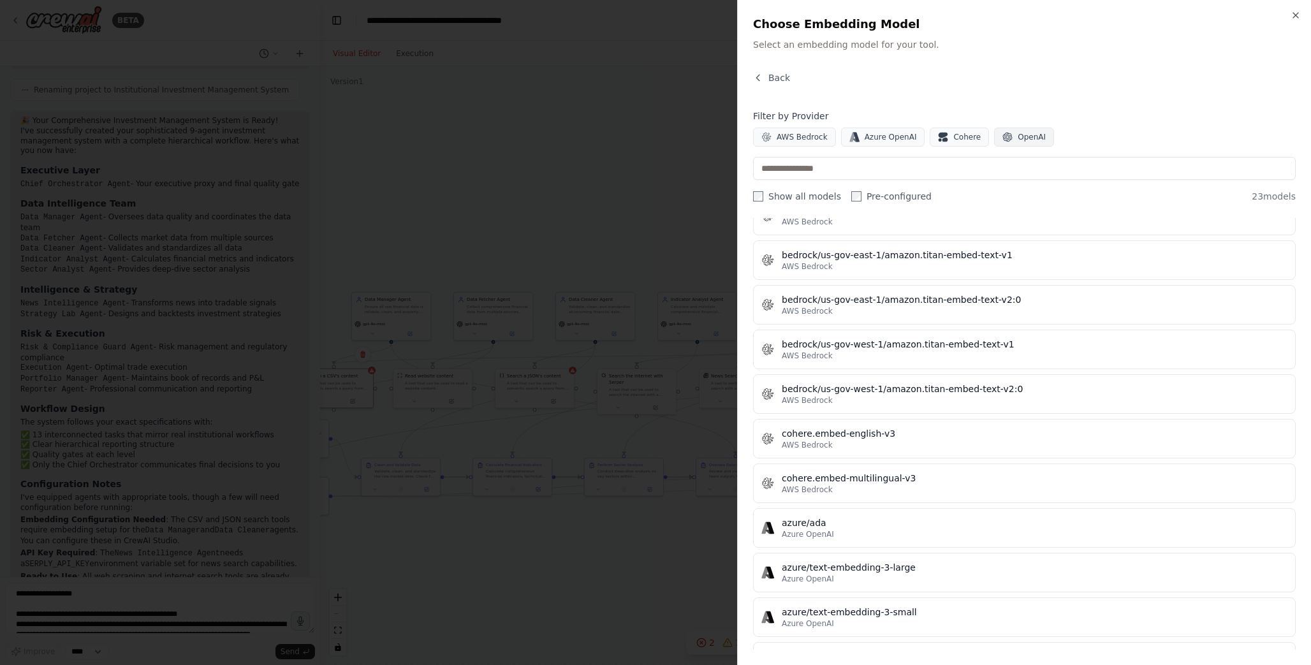
click at [1030, 138] on span "OpenAI" at bounding box center [1032, 137] width 28 height 10
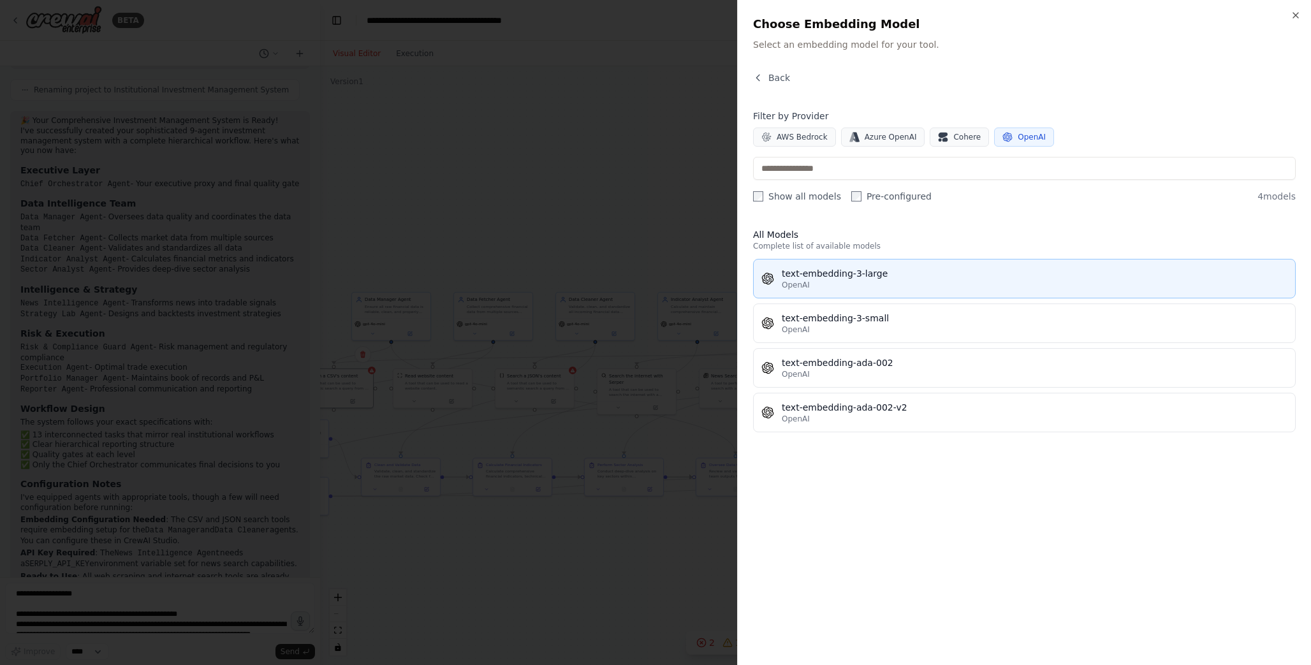
click at [926, 281] on div "OpenAI" at bounding box center [1035, 285] width 506 height 10
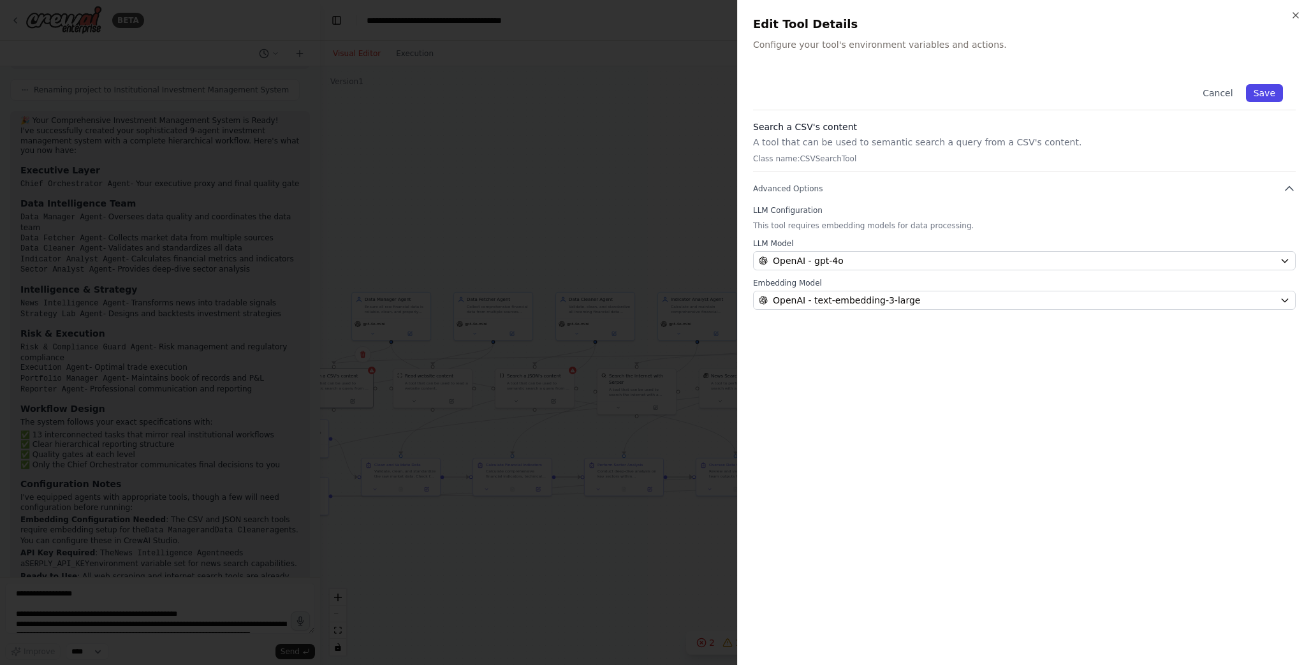
click at [1268, 96] on button "Save" at bounding box center [1264, 93] width 37 height 18
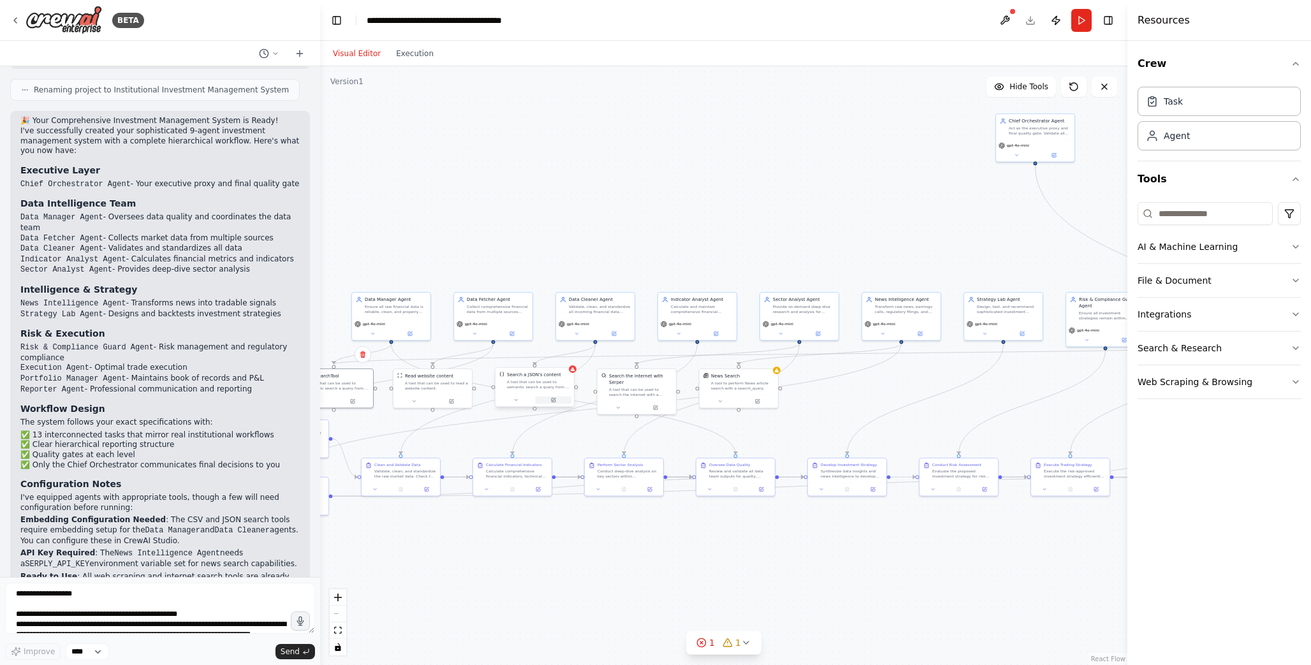
click at [559, 400] on button at bounding box center [554, 400] width 36 height 8
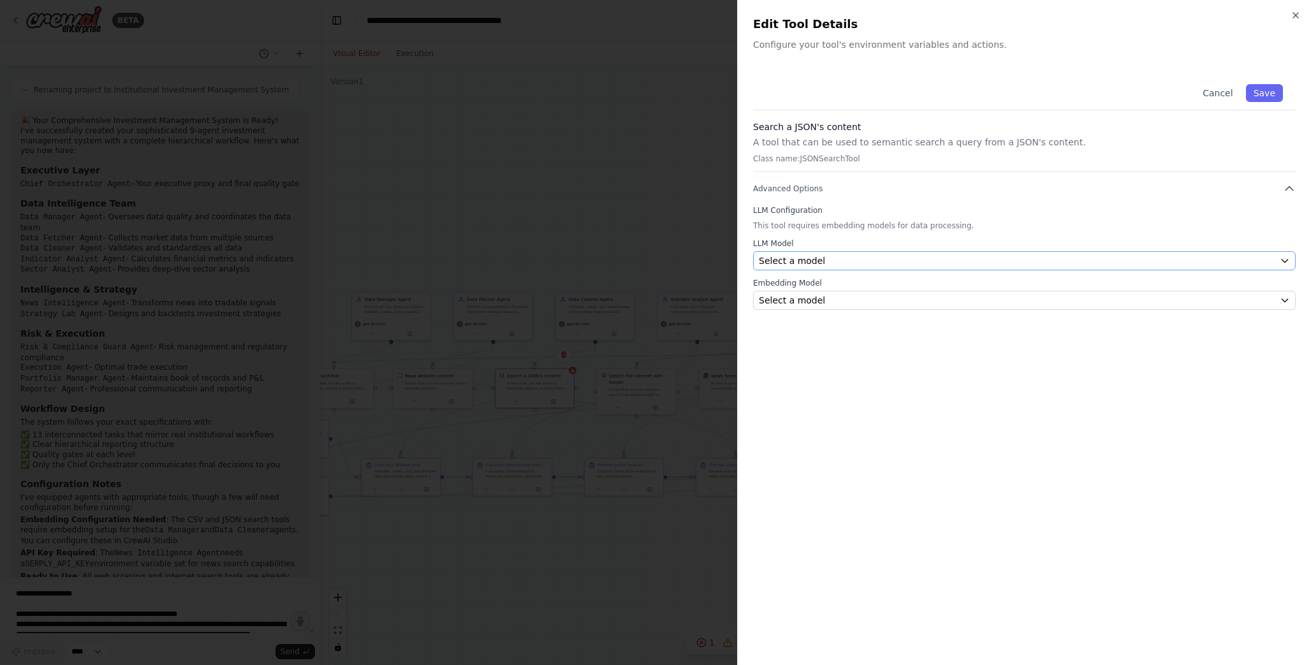
click at [798, 261] on span "Select a model" at bounding box center [792, 260] width 66 height 13
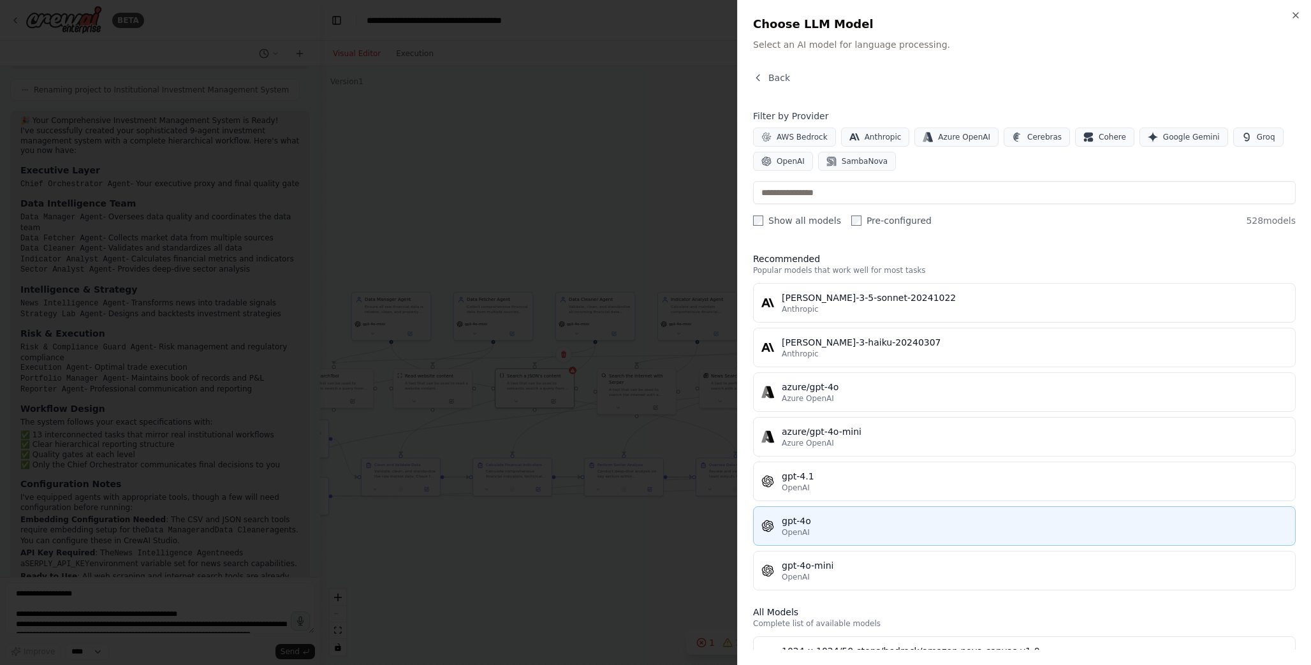
click at [815, 521] on div "gpt-4o" at bounding box center [1035, 521] width 506 height 13
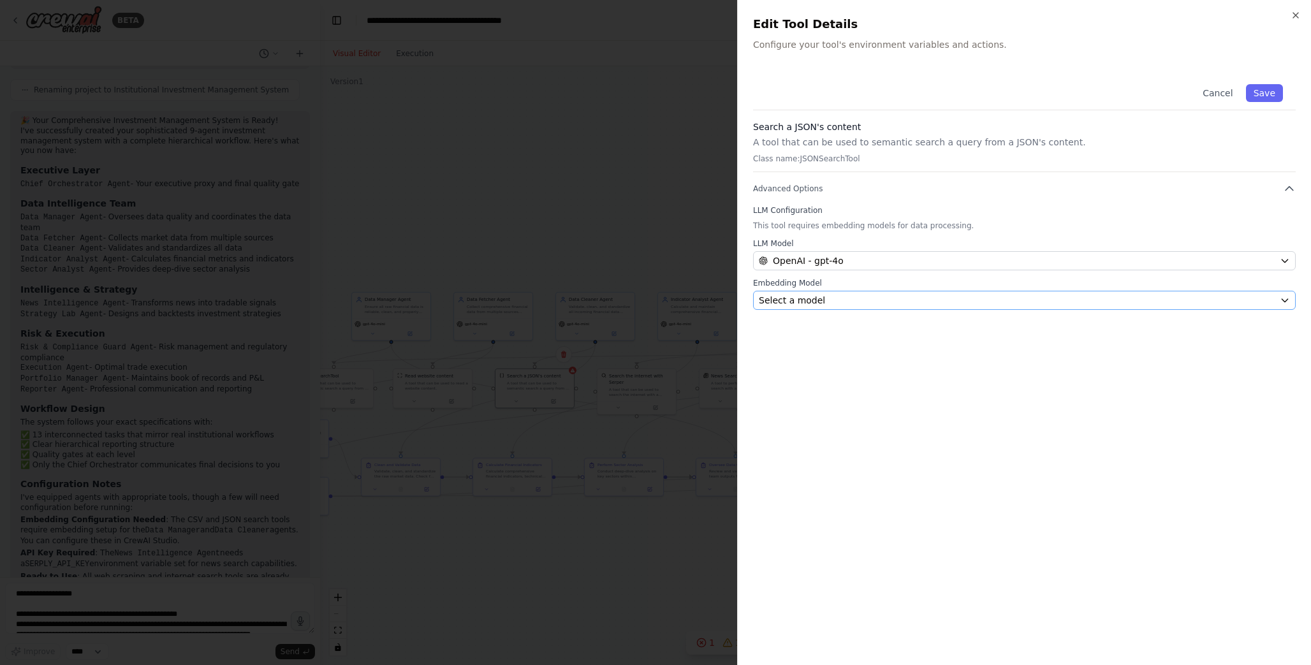
click at [781, 304] on span "Select a model" at bounding box center [792, 300] width 66 height 13
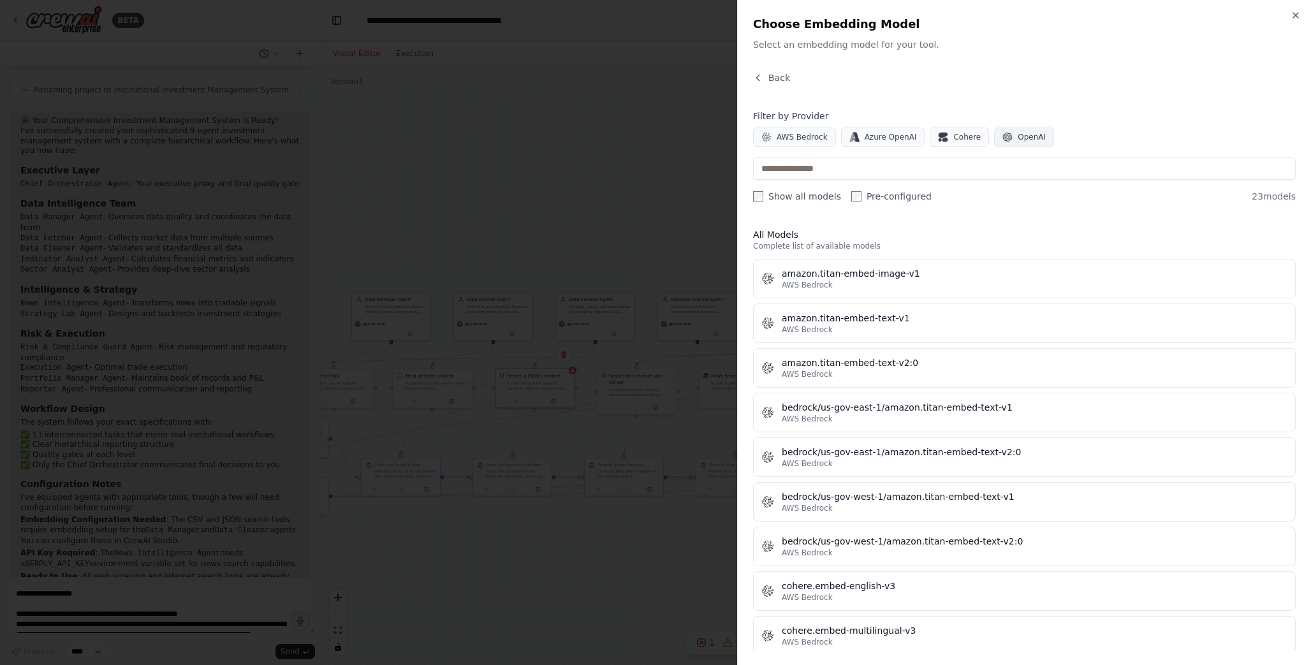
click at [1021, 138] on span "OpenAI" at bounding box center [1032, 137] width 28 height 10
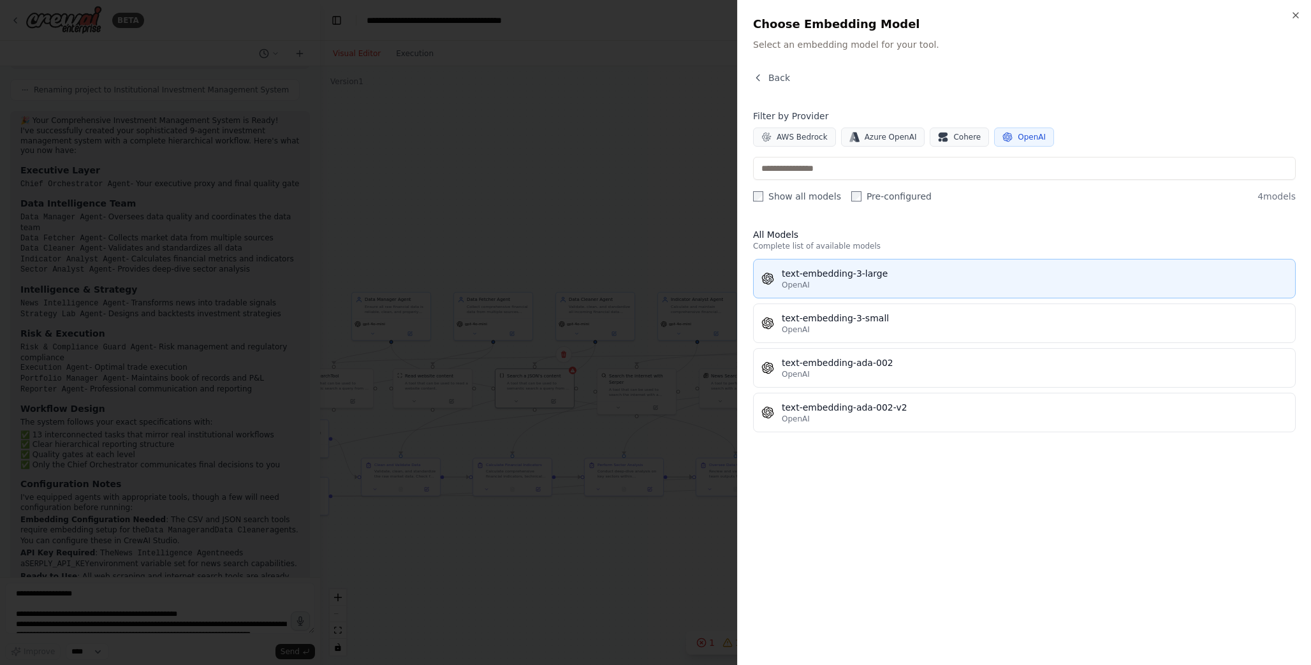
click at [822, 280] on div "OpenAI" at bounding box center [1035, 285] width 506 height 10
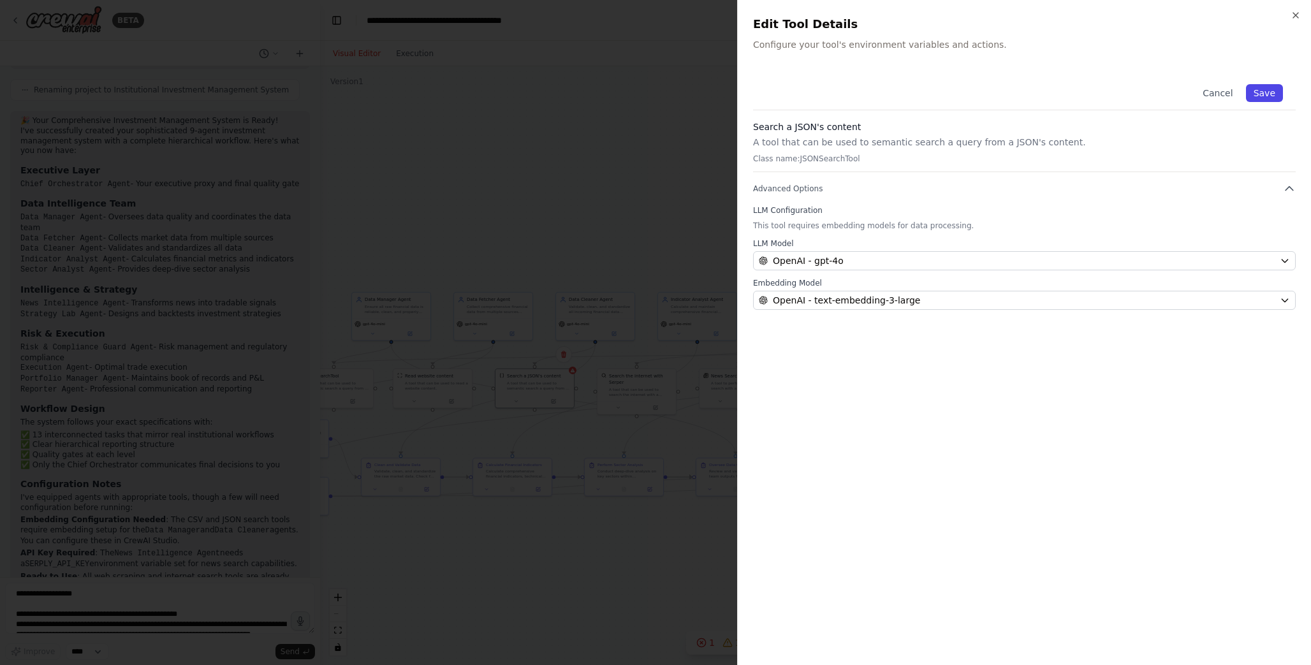
click at [1268, 98] on button "Save" at bounding box center [1264, 93] width 37 height 18
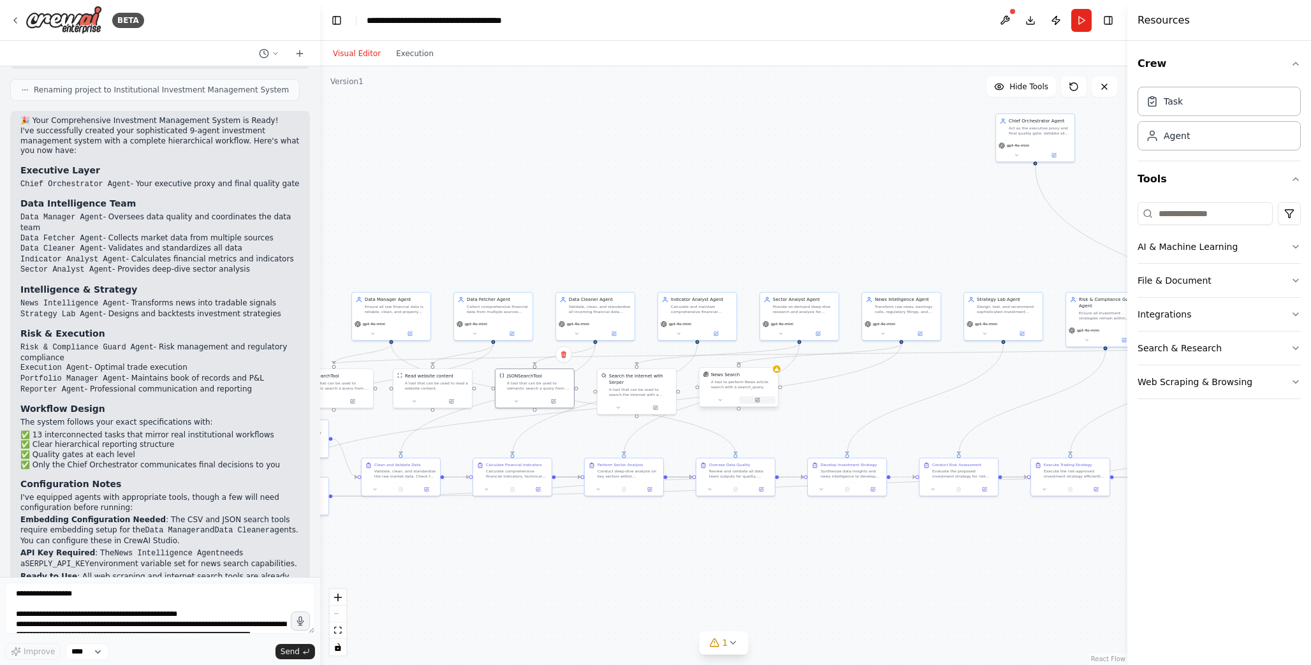
click at [765, 402] on button at bounding box center [758, 400] width 36 height 8
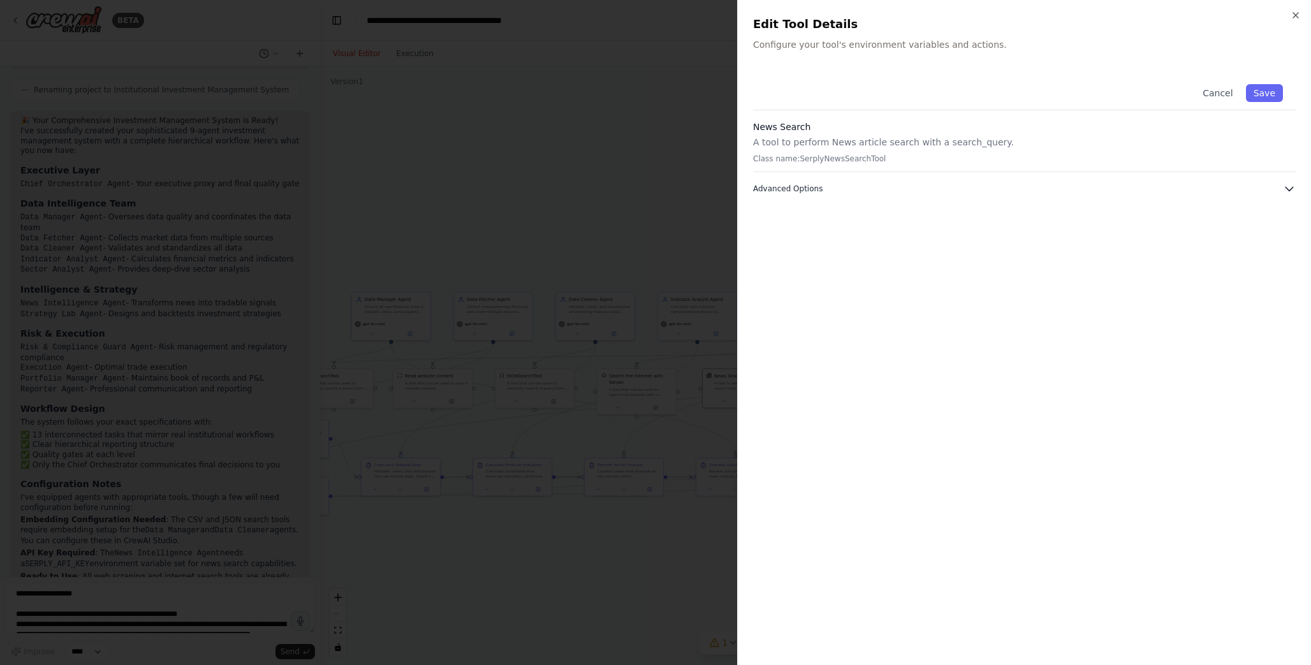
click at [808, 189] on span "Advanced Options" at bounding box center [788, 189] width 70 height 10
click at [931, 265] on input "text" at bounding box center [1024, 258] width 526 height 23
click at [1293, 13] on icon "button" at bounding box center [1296, 15] width 10 height 10
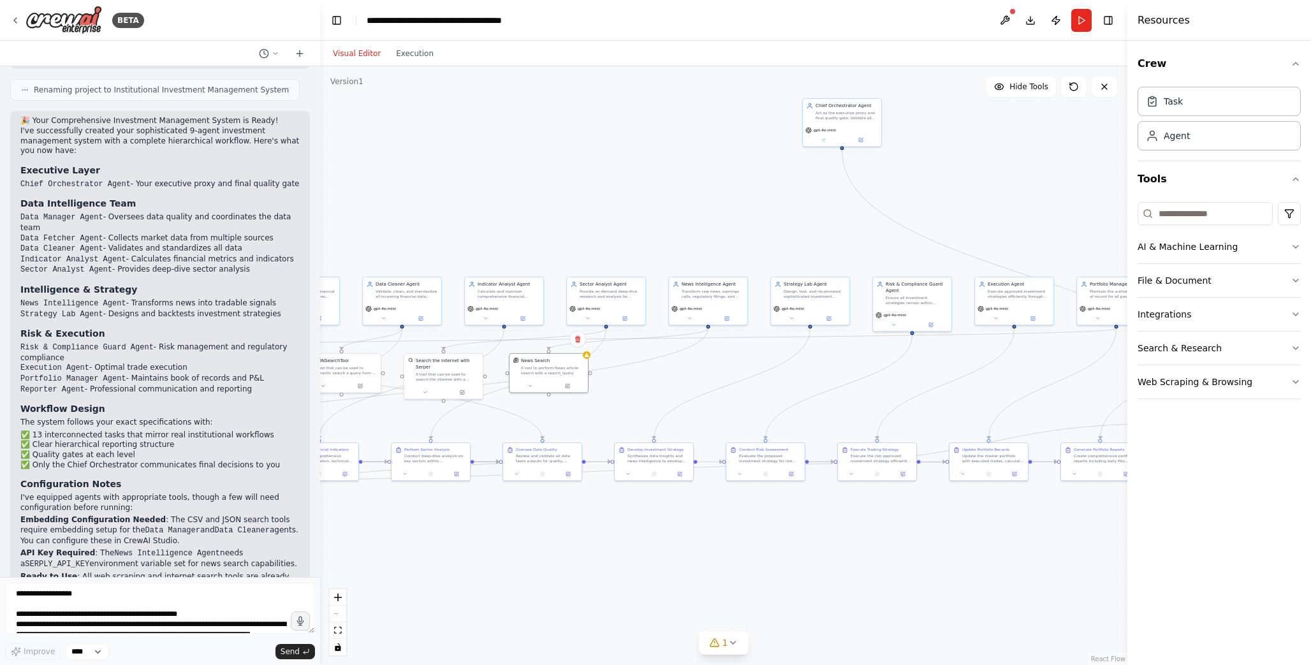
drag, startPoint x: 773, startPoint y: 184, endPoint x: 616, endPoint y: 173, distance: 157.9
click at [610, 165] on div ".deletable-edge-delete-btn { width: 20px; height: 20px; border: 0px solid #ffff…" at bounding box center [723, 365] width 807 height 599
drag, startPoint x: 554, startPoint y: 216, endPoint x: 929, endPoint y: 158, distance: 379.3
click at [926, 158] on div ".deletable-edge-delete-btn { width: 20px; height: 20px; border: 0px solid #ffff…" at bounding box center [723, 365] width 807 height 599
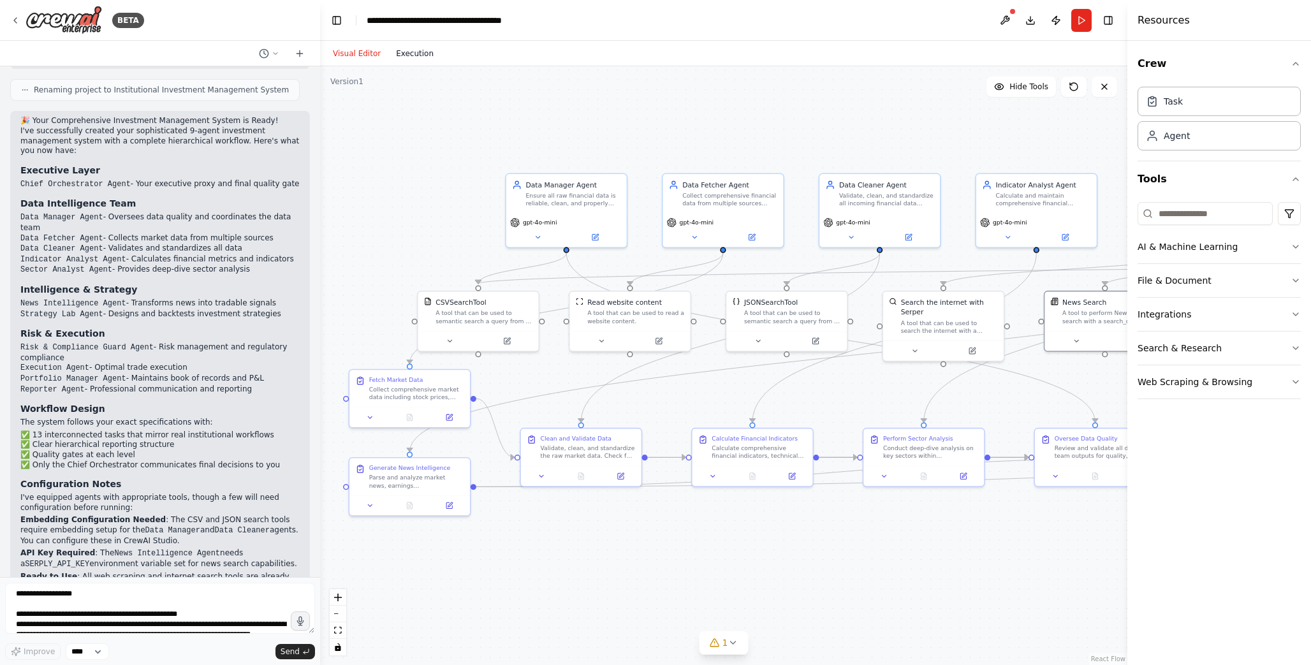
click at [409, 57] on button "Execution" at bounding box center [414, 53] width 53 height 15
click at [351, 56] on button "Visual Editor" at bounding box center [356, 53] width 63 height 15
click at [1081, 18] on button "Run" at bounding box center [1081, 20] width 20 height 23
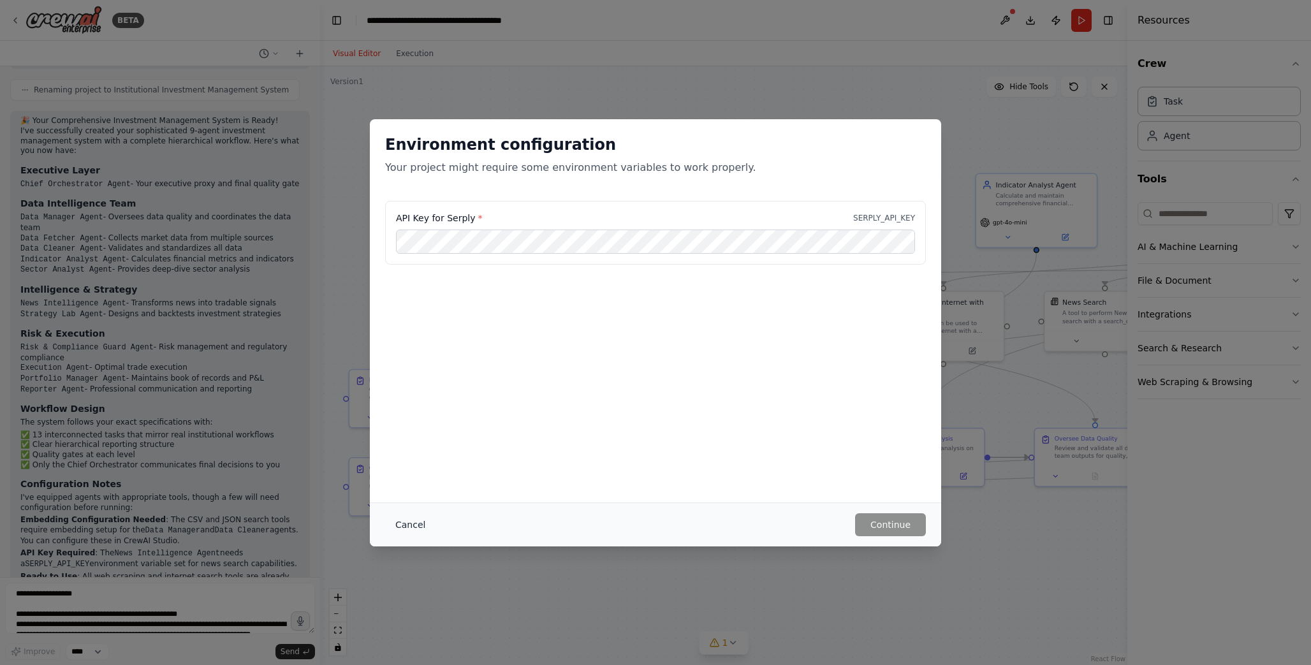
click at [422, 523] on button "Cancel" at bounding box center [410, 524] width 50 height 23
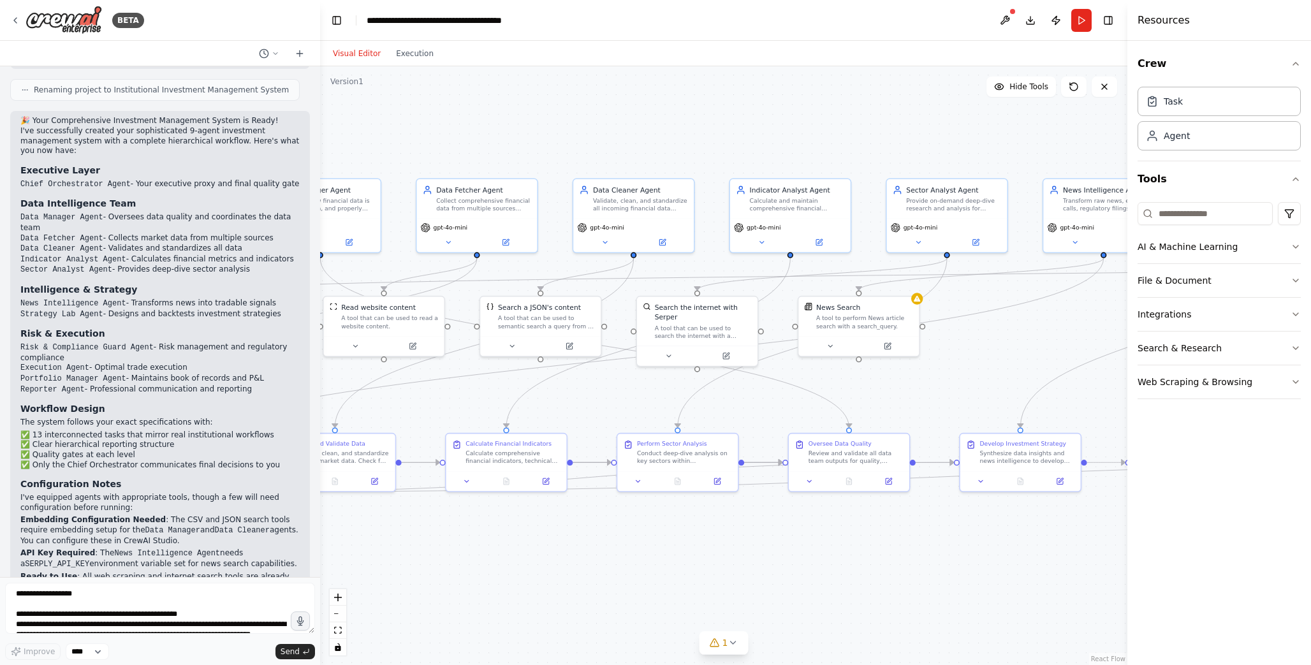
drag, startPoint x: 757, startPoint y: 375, endPoint x: 532, endPoint y: 380, distance: 225.8
click at [532, 380] on div ".deletable-edge-delete-btn { width: 20px; height: 20px; border: 0px solid #ffff…" at bounding box center [723, 365] width 807 height 599
drag, startPoint x: 951, startPoint y: 213, endPoint x: 922, endPoint y: 149, distance: 70.8
click at [922, 149] on div "Sector Analyst Agent Provide on-demand deep-dive research and analysis for spec…" at bounding box center [917, 145] width 122 height 75
drag, startPoint x: 887, startPoint y: 309, endPoint x: 972, endPoint y: 308, distance: 84.8
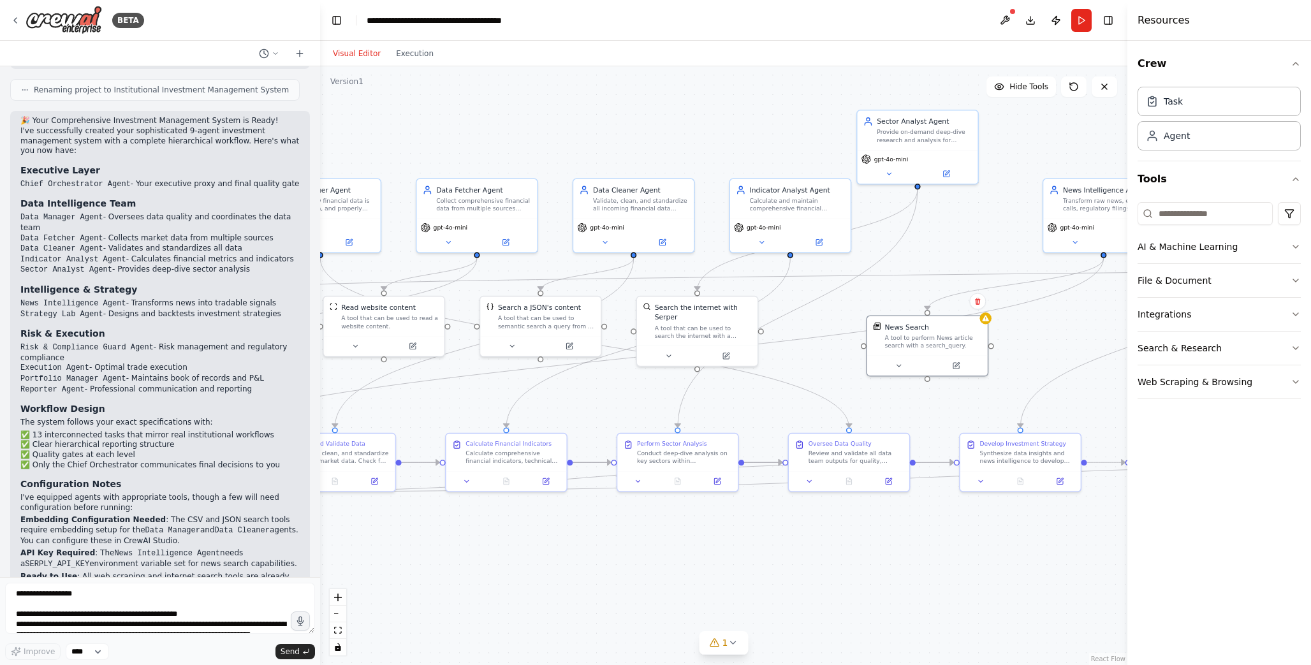
click at [961, 330] on div "News Search" at bounding box center [933, 327] width 97 height 10
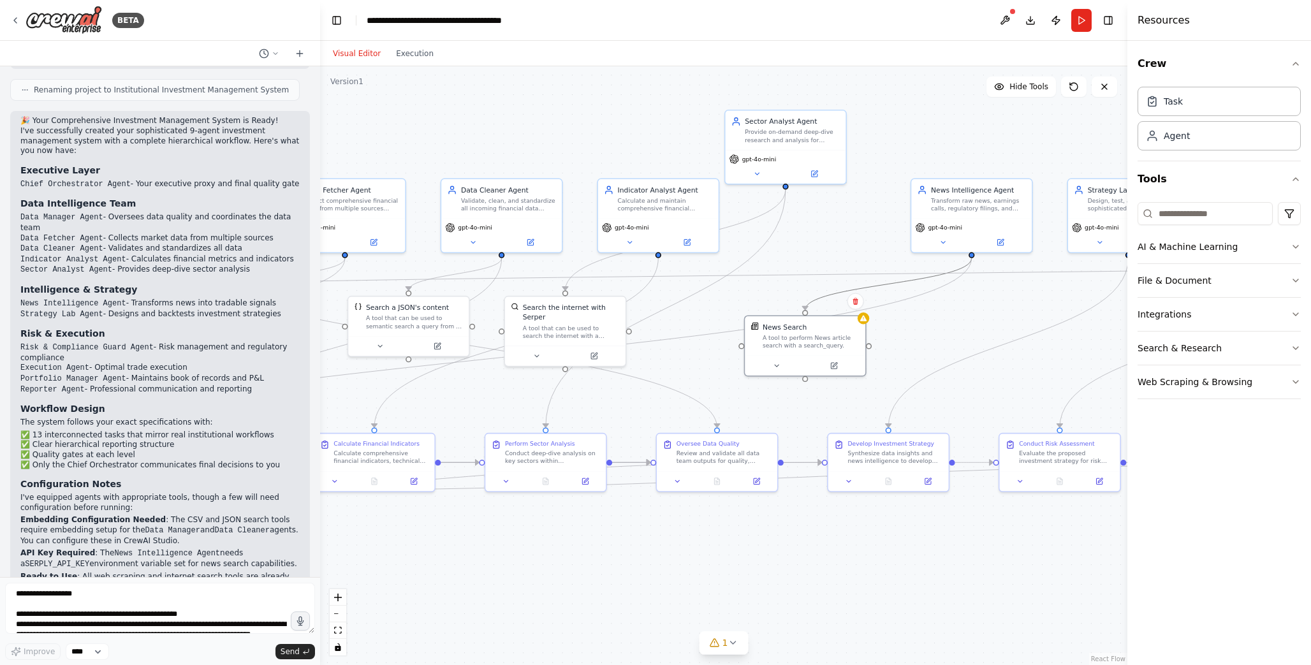
drag, startPoint x: 952, startPoint y: 286, endPoint x: 837, endPoint y: 297, distance: 115.9
click at [857, 305] on icon at bounding box center [856, 302] width 8 height 8
click at [816, 300] on button "Confirm" at bounding box center [818, 302] width 45 height 15
click at [1077, 26] on button "Run" at bounding box center [1081, 20] width 20 height 23
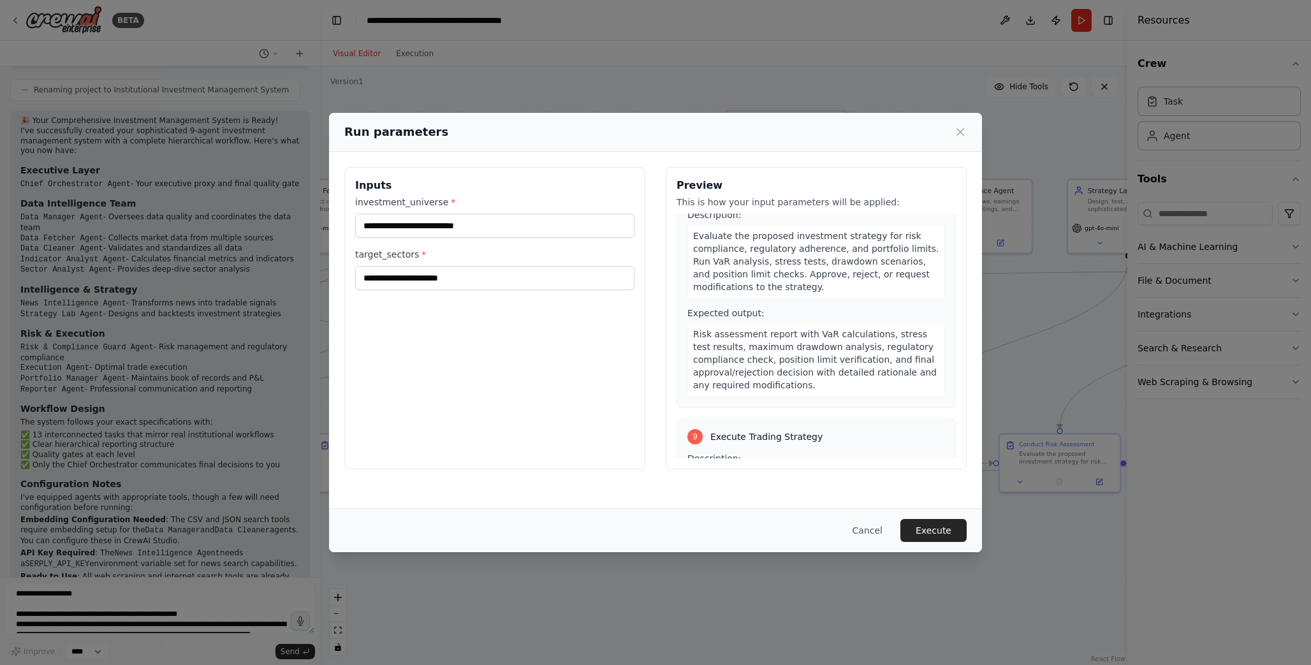
scroll to position [2604, 0]
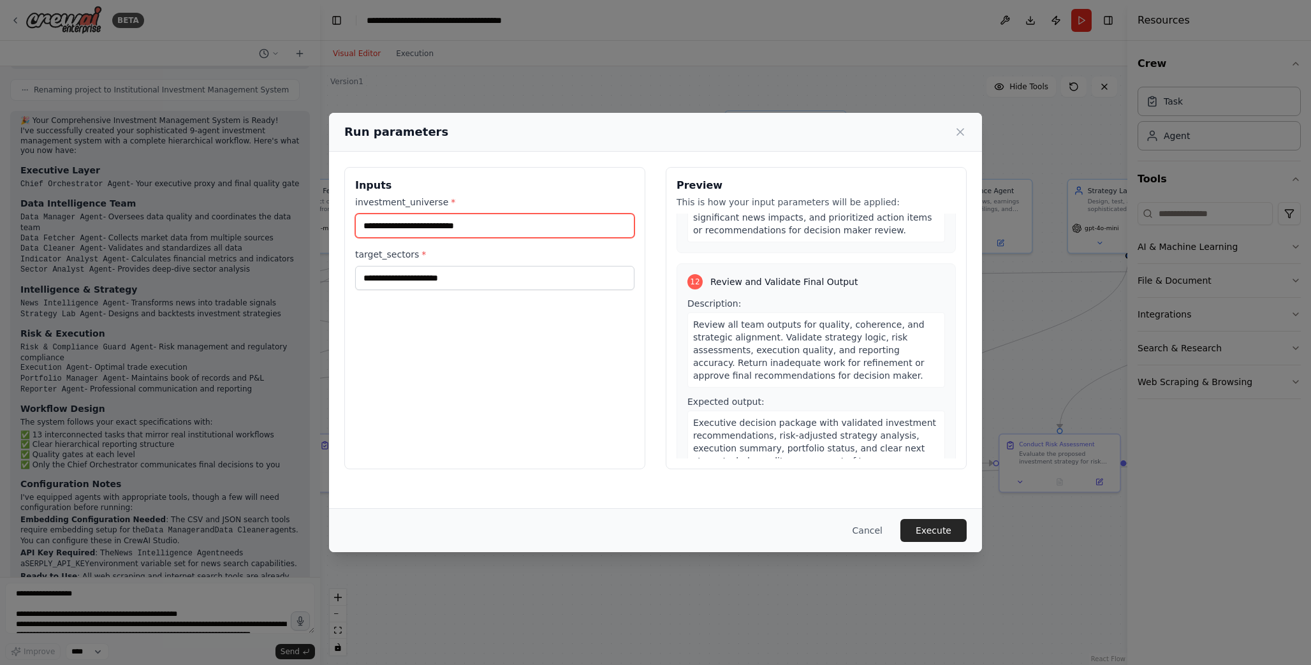
click at [451, 231] on input "investment_universe *" at bounding box center [494, 226] width 279 height 24
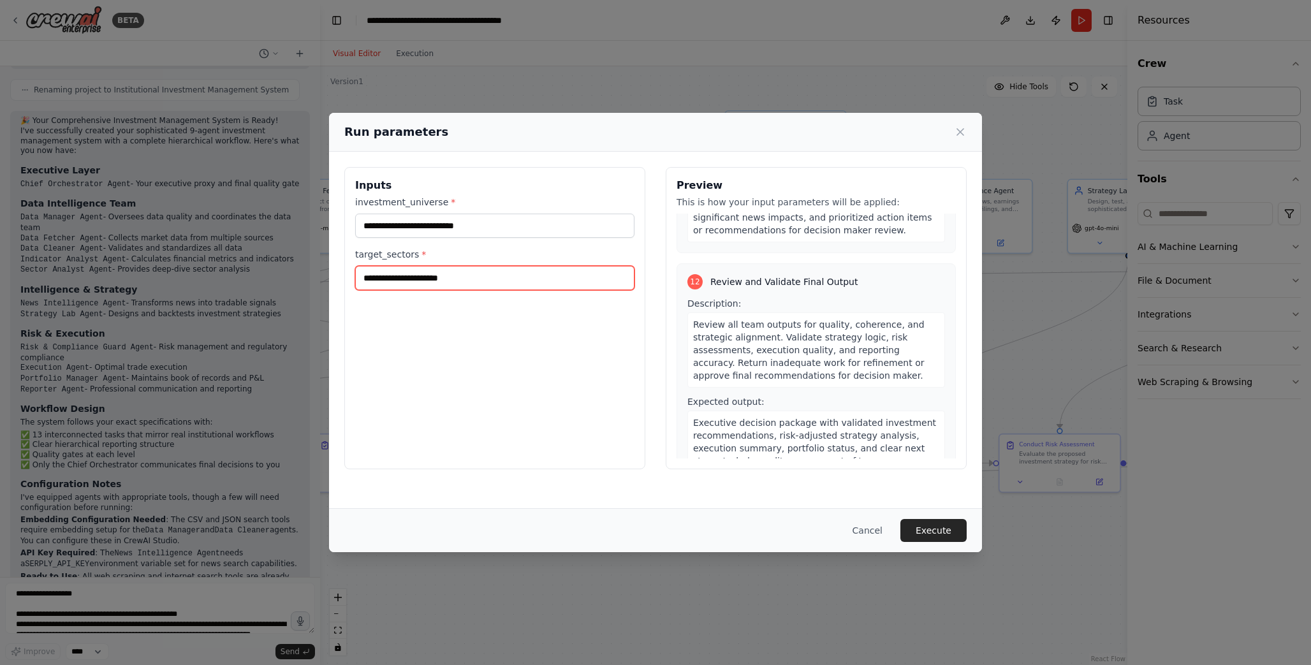
click at [510, 285] on input "target_sectors *" at bounding box center [494, 278] width 279 height 24
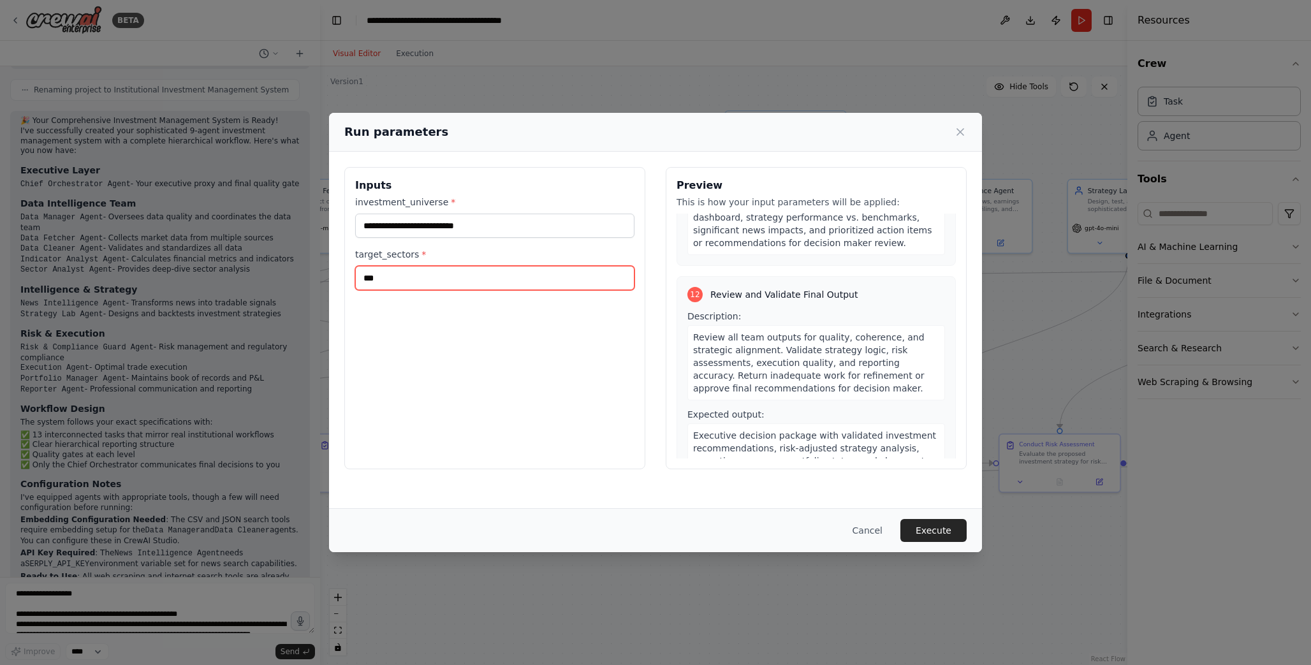
type input "***"
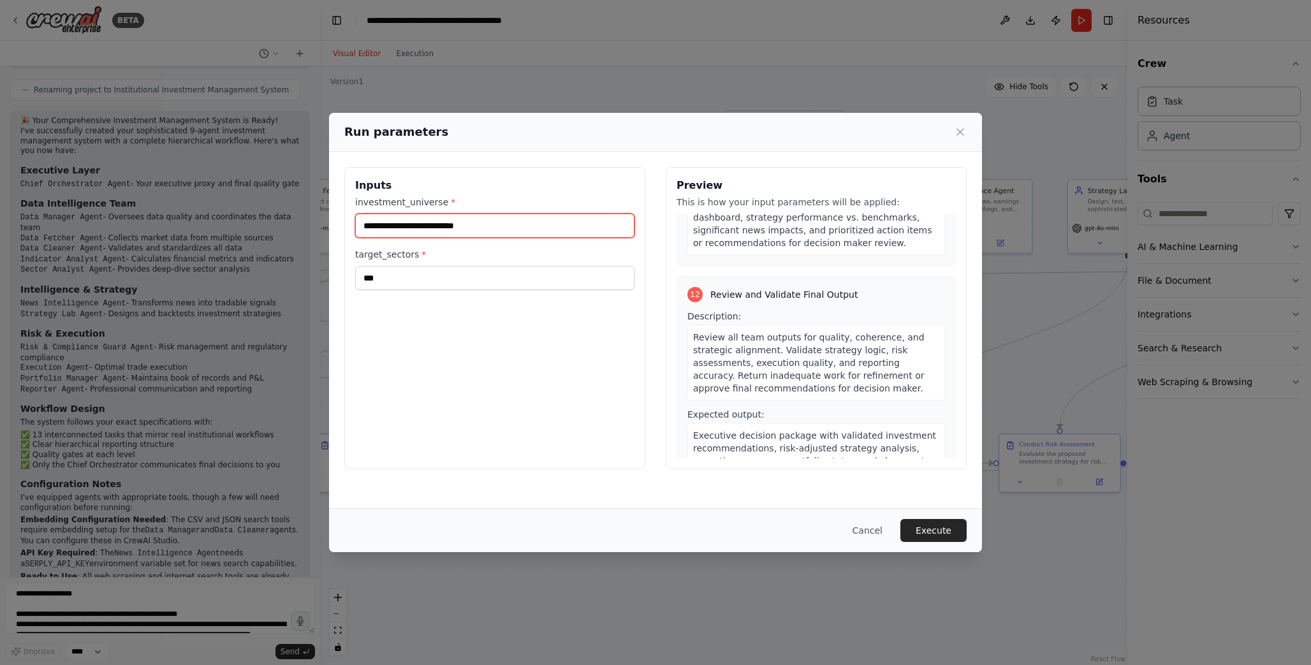
click at [503, 225] on input "investment_universe *" at bounding box center [494, 226] width 279 height 24
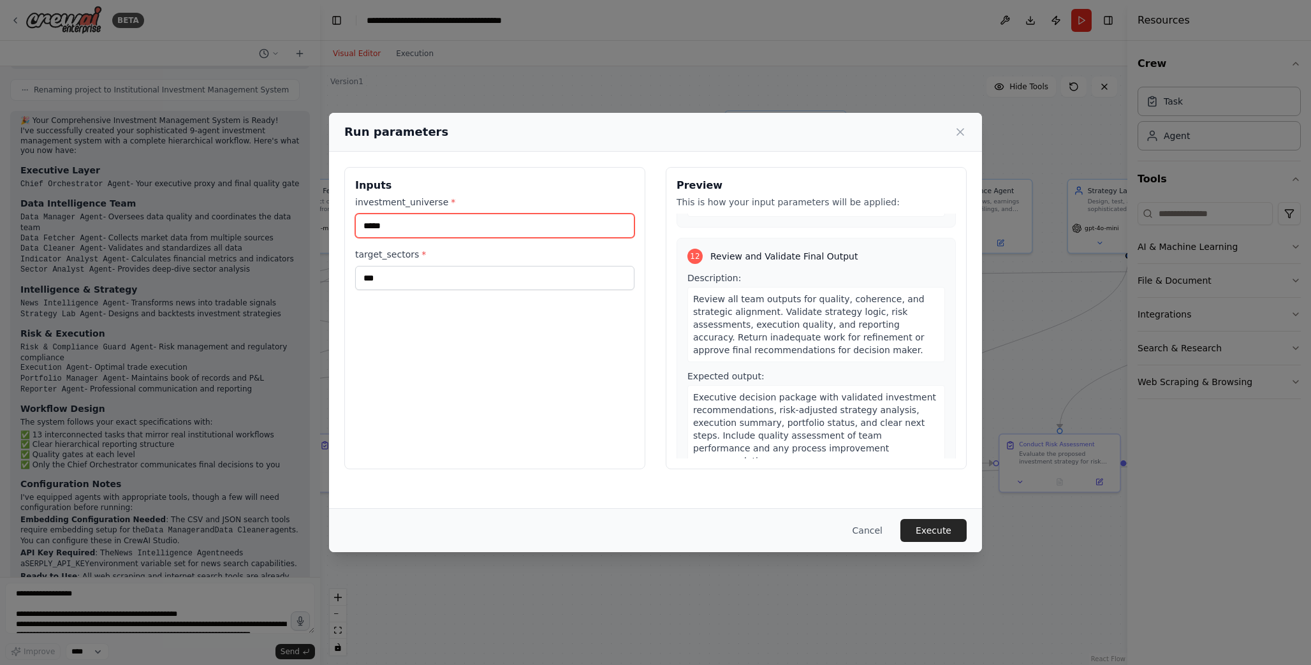
type input "*****"
click at [928, 542] on div "Cancel Execute" at bounding box center [655, 530] width 653 height 44
click at [928, 537] on button "Execute" at bounding box center [933, 530] width 66 height 23
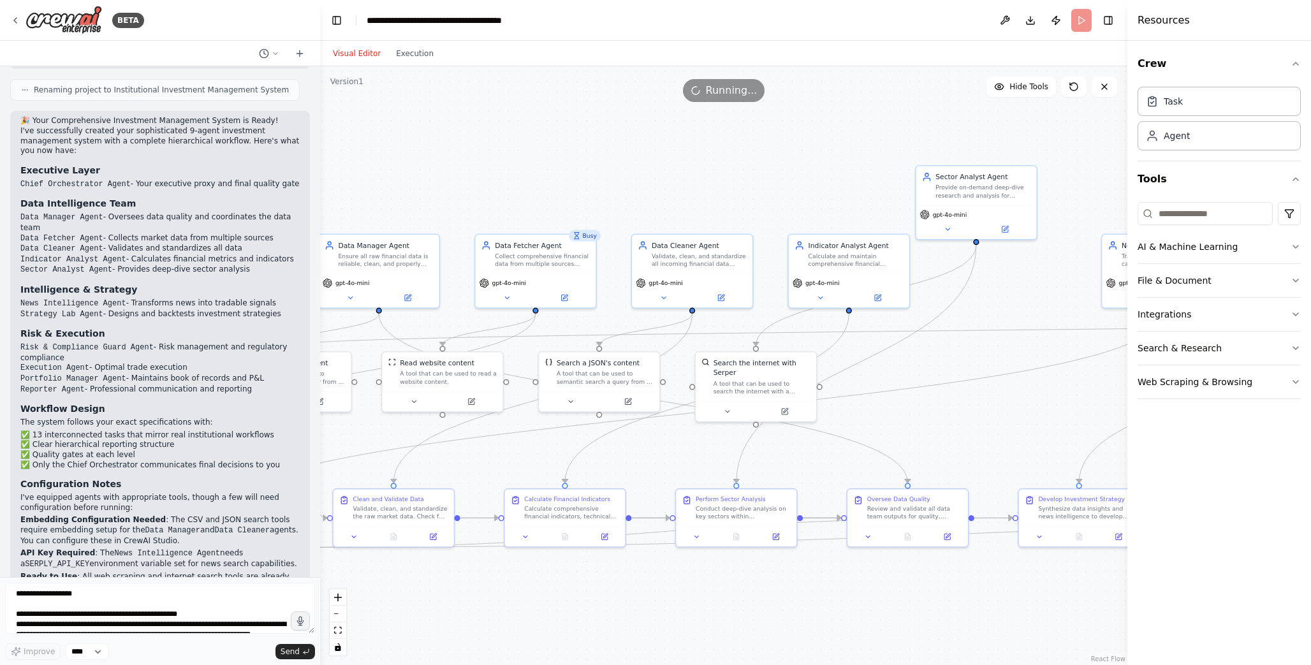
drag, startPoint x: 468, startPoint y: 406, endPoint x: 666, endPoint y: 455, distance: 203.7
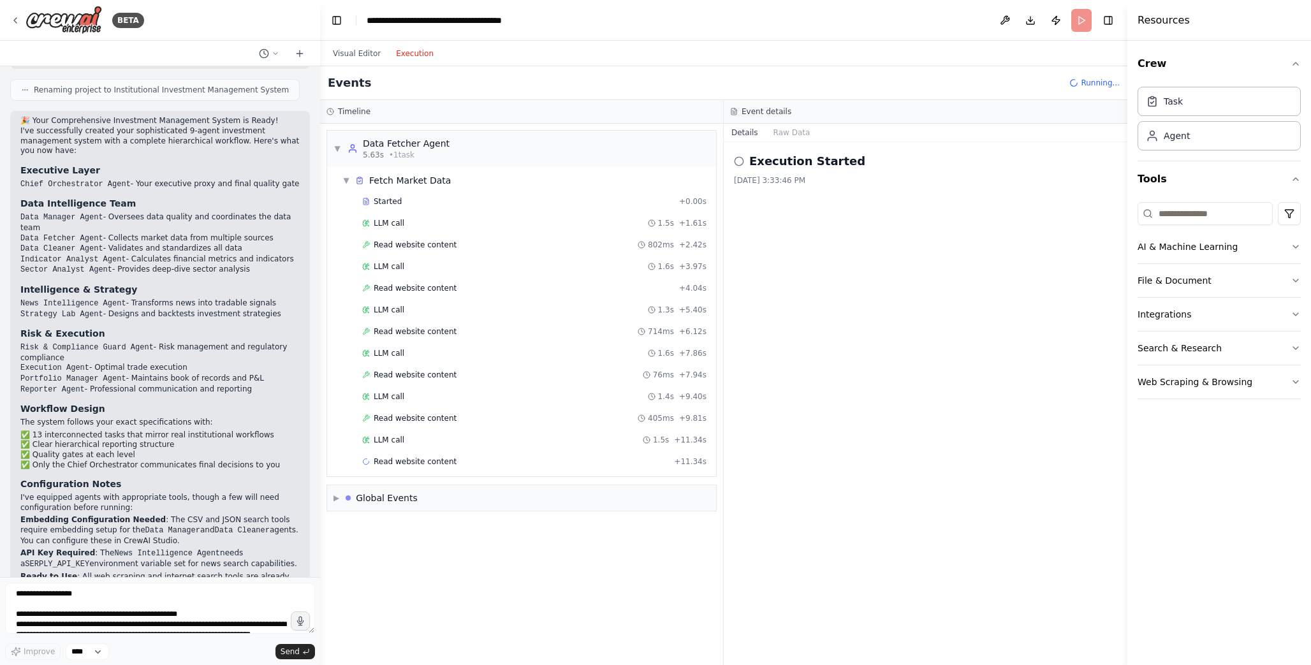
click at [408, 56] on button "Execution" at bounding box center [414, 53] width 53 height 15
click at [335, 498] on span "▶" at bounding box center [336, 498] width 6 height 10
click at [336, 497] on span "▼" at bounding box center [336, 498] width 6 height 10
click at [337, 149] on span "▼" at bounding box center [337, 148] width 8 height 10
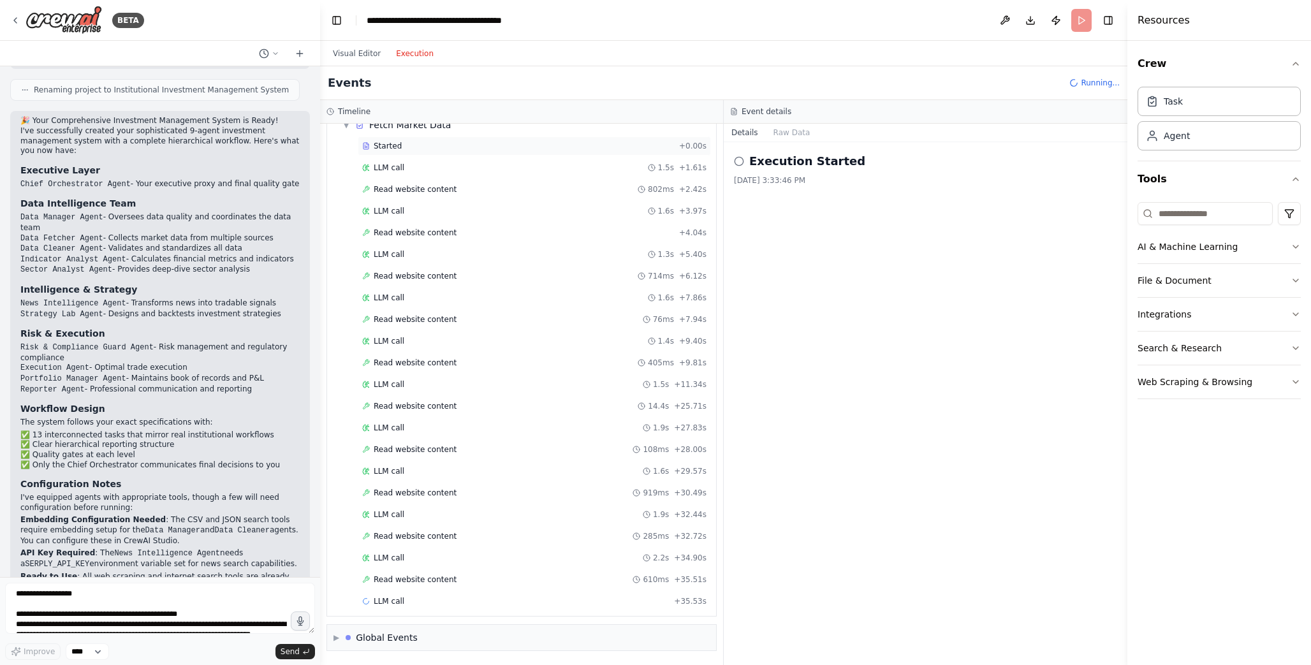
scroll to position [0, 0]
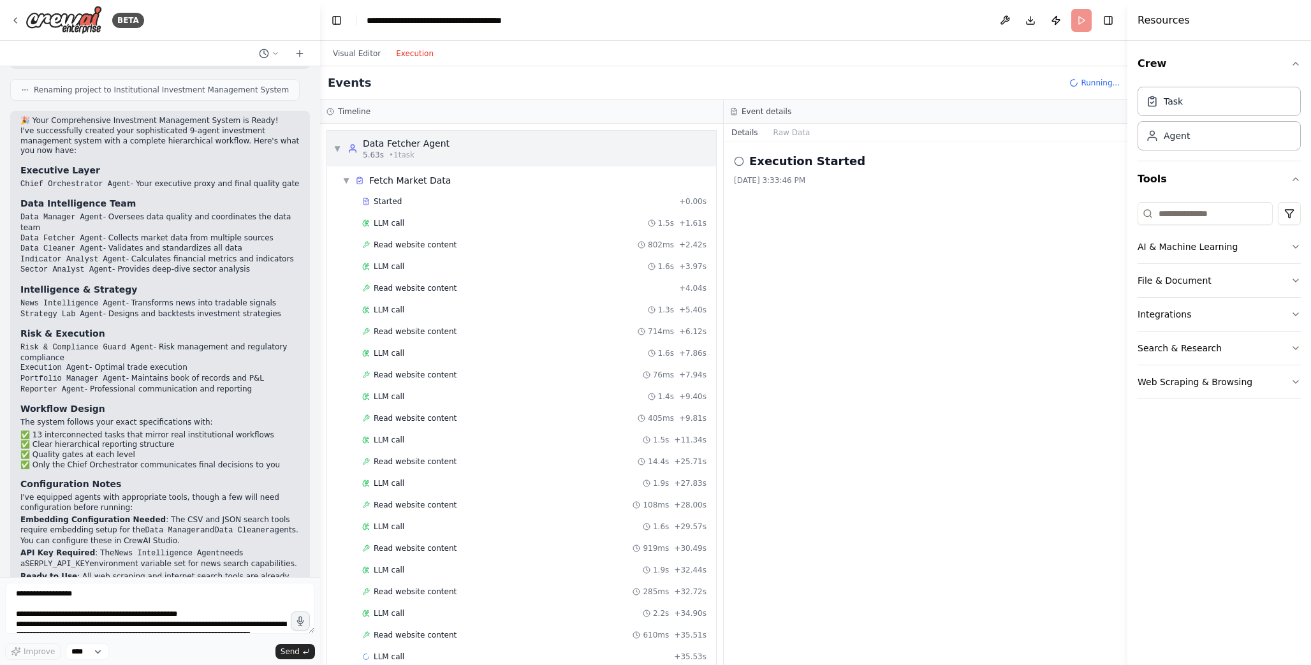
click at [336, 150] on span "▼" at bounding box center [337, 148] width 8 height 10
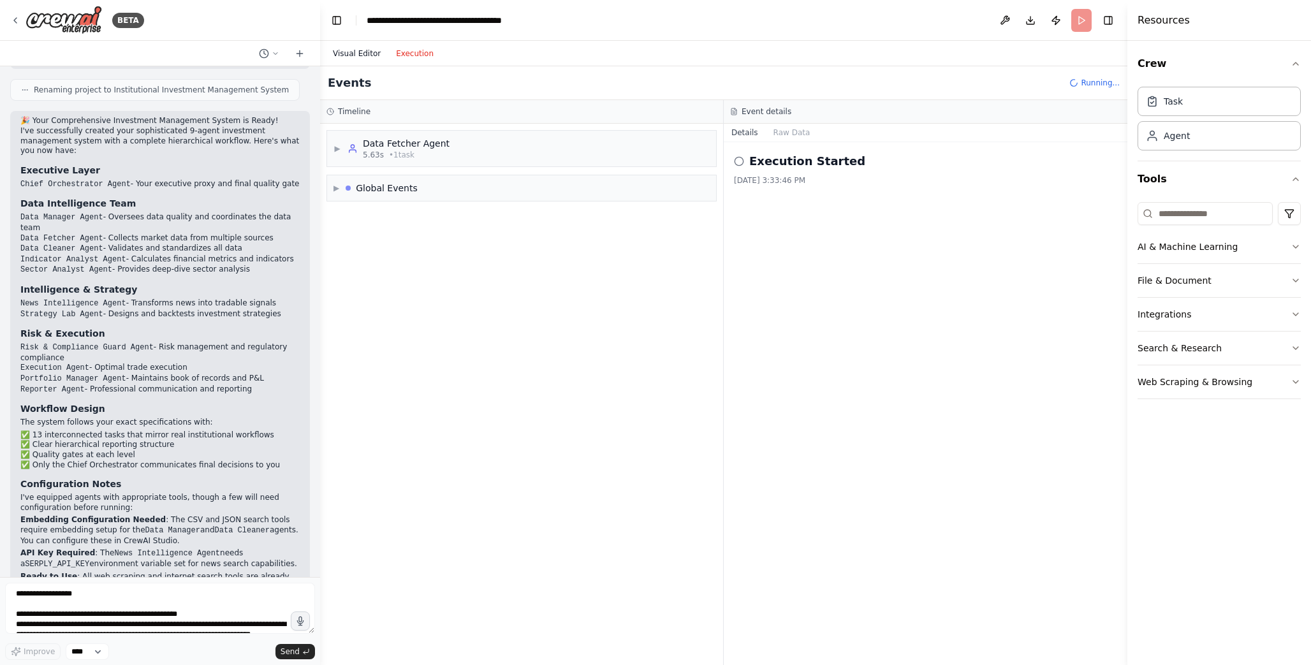
click at [346, 49] on button "Visual Editor" at bounding box center [356, 53] width 63 height 15
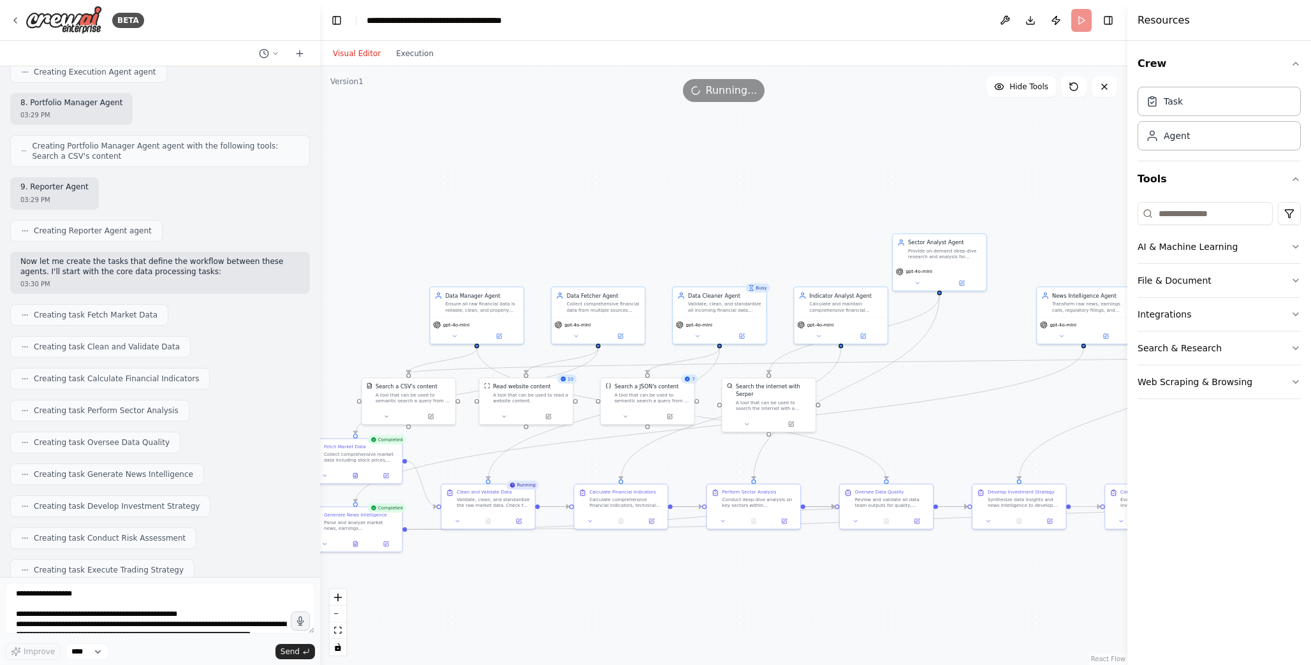
scroll to position [2642, 0]
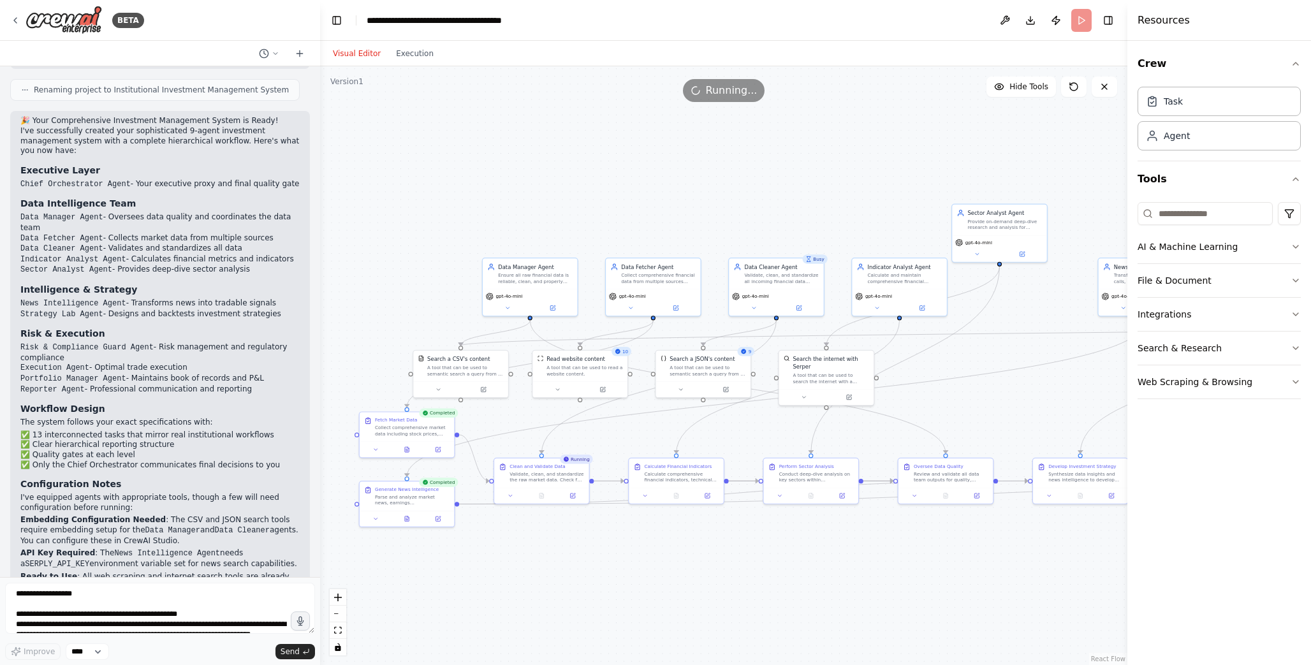
drag, startPoint x: 476, startPoint y: 537, endPoint x: 539, endPoint y: 545, distance: 63.6
click at [539, 545] on div ".deletable-edge-delete-btn { width: 20px; height: 20px; border: 0px solid #ffff…" at bounding box center [723, 365] width 807 height 599
click at [441, 495] on div "Parse and analyze market news, earnings announcements, regulatory filings, and …" at bounding box center [412, 498] width 75 height 12
click at [404, 518] on icon at bounding box center [407, 518] width 6 height 6
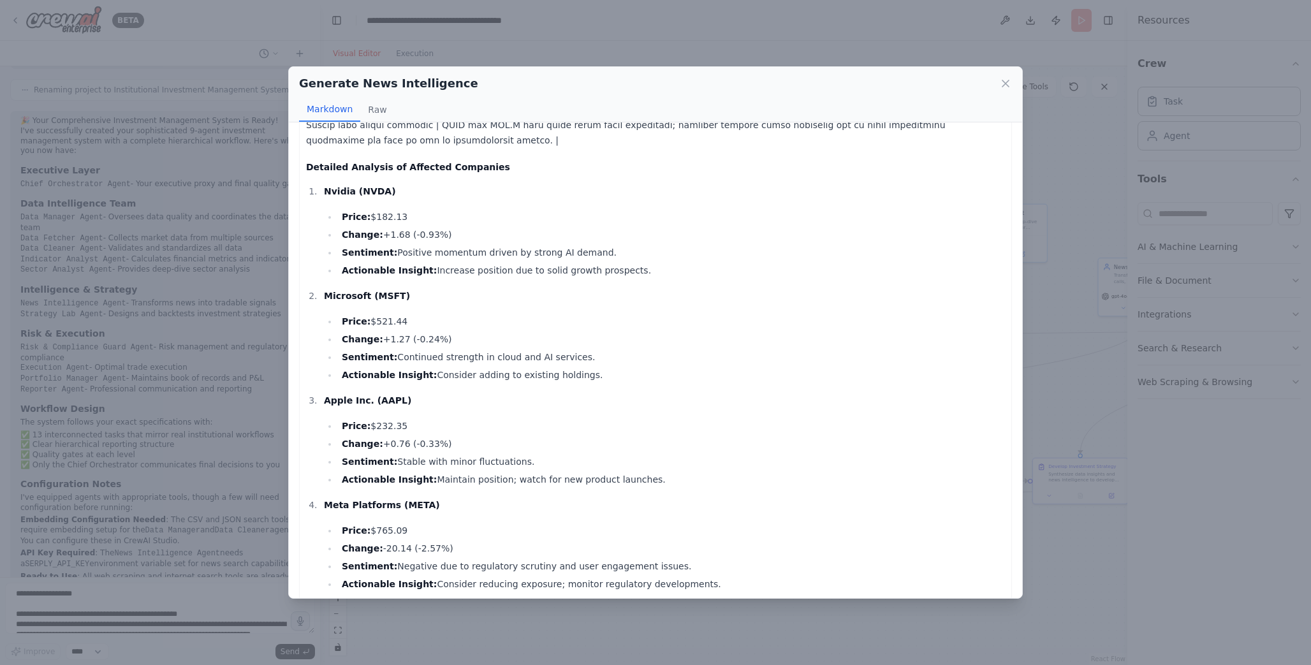
scroll to position [0, 0]
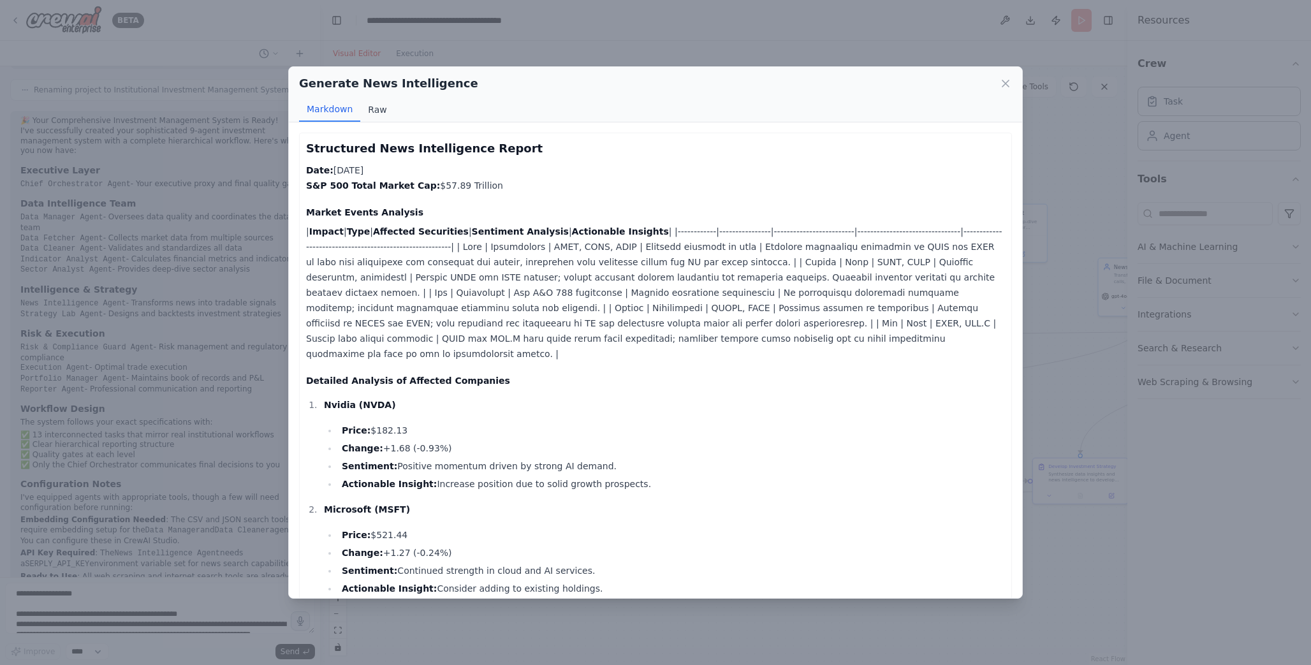
click at [385, 113] on button "Raw" at bounding box center [377, 110] width 34 height 24
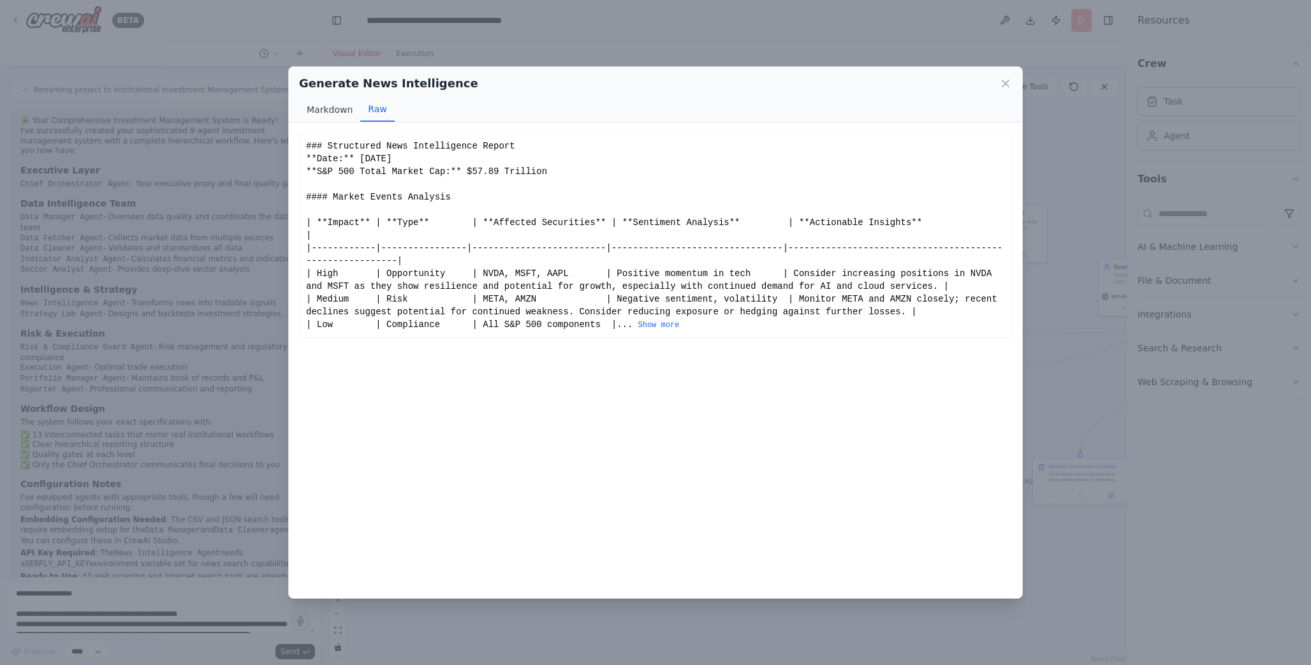
click at [333, 109] on button "Markdown" at bounding box center [329, 110] width 61 height 24
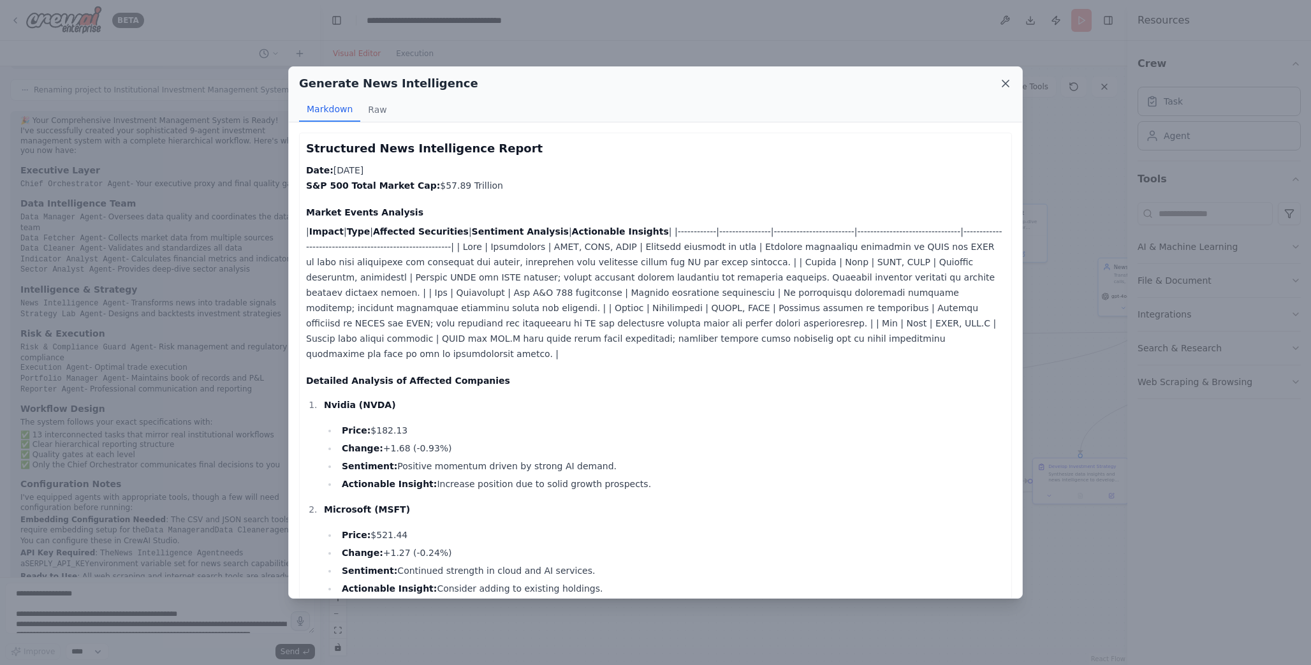
click at [1010, 82] on icon at bounding box center [1005, 83] width 13 height 13
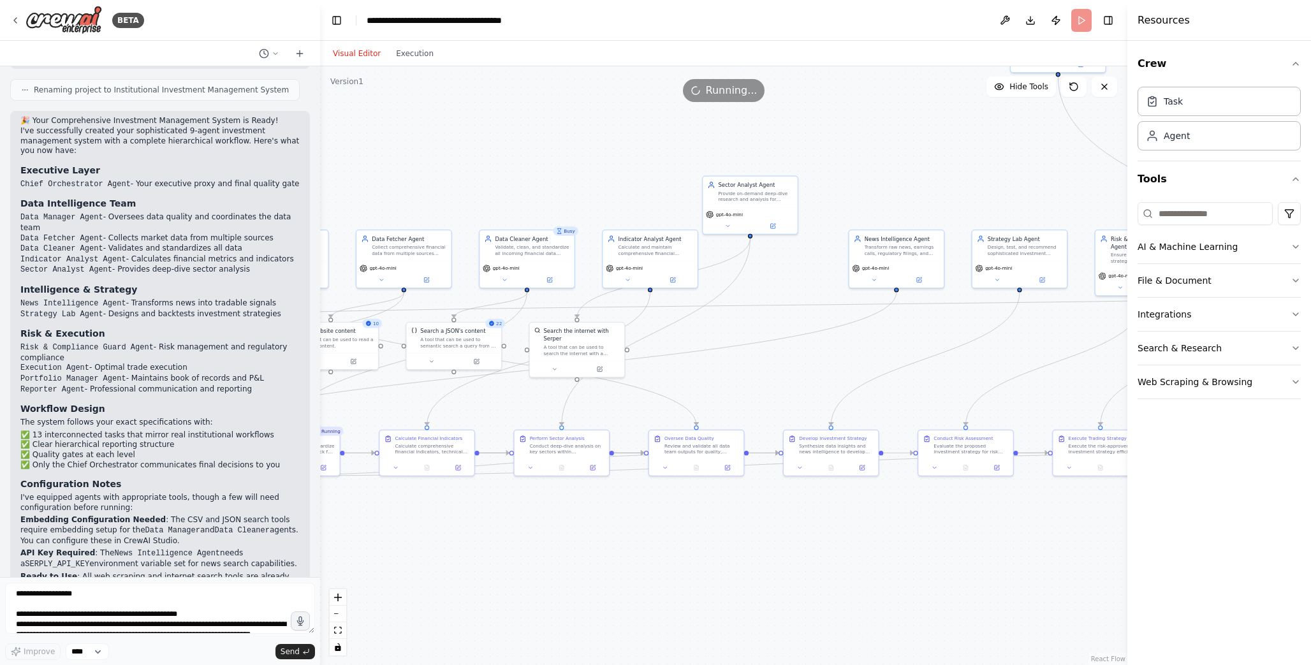
drag, startPoint x: 613, startPoint y: 437, endPoint x: 364, endPoint y: 409, distance: 250.9
click at [364, 409] on div ".deletable-edge-delete-btn { width: 20px; height: 20px; border: 0px solid #ffff…" at bounding box center [723, 365] width 807 height 599
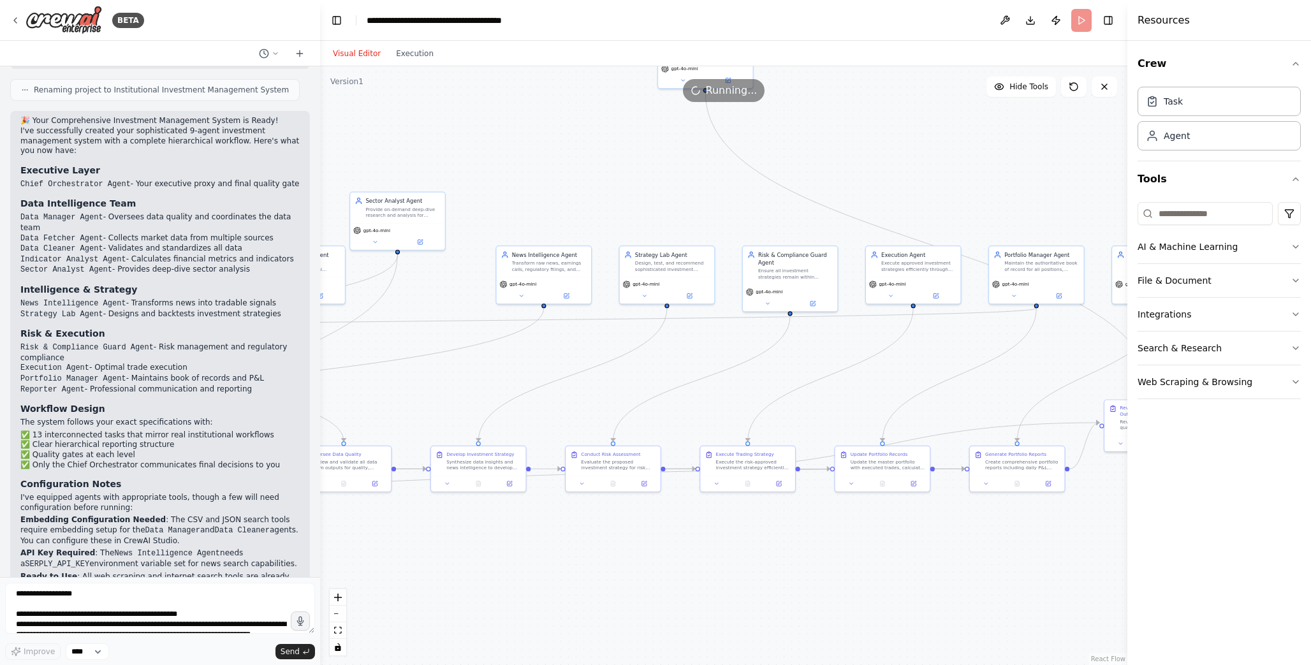
drag, startPoint x: 784, startPoint y: 382, endPoint x: 432, endPoint y: 398, distance: 353.0
click at [432, 398] on div ".deletable-edge-delete-btn { width: 20px; height: 20px; border: 0px solid #ffff…" at bounding box center [723, 365] width 807 height 599
drag, startPoint x: 509, startPoint y: 349, endPoint x: 902, endPoint y: 321, distance: 394.4
click at [902, 321] on div ".deletable-edge-delete-btn { width: 20px; height: 20px; border: 0px solid #ffff…" at bounding box center [723, 365] width 807 height 599
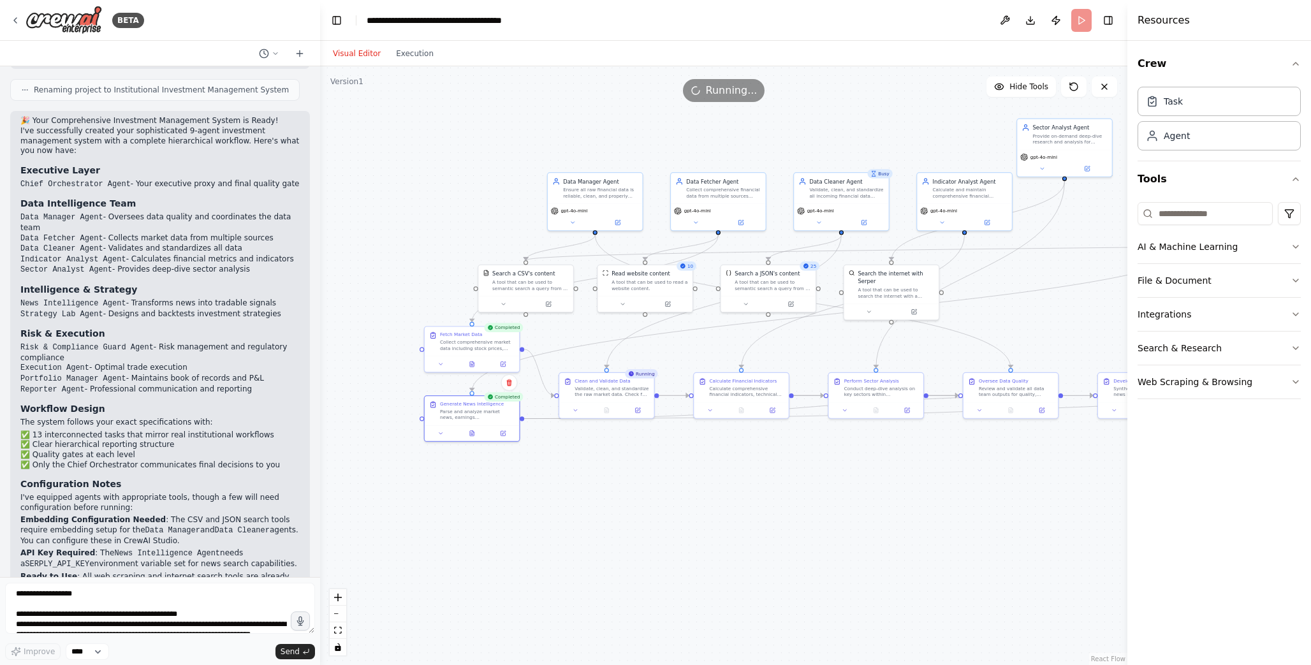
drag, startPoint x: 471, startPoint y: 395, endPoint x: 668, endPoint y: 354, distance: 201.3
click at [668, 354] on div ".deletable-edge-delete-btn { width: 20px; height: 20px; border: 0px solid #ffff…" at bounding box center [723, 365] width 807 height 599
click at [469, 363] on icon at bounding box center [472, 363] width 6 height 6
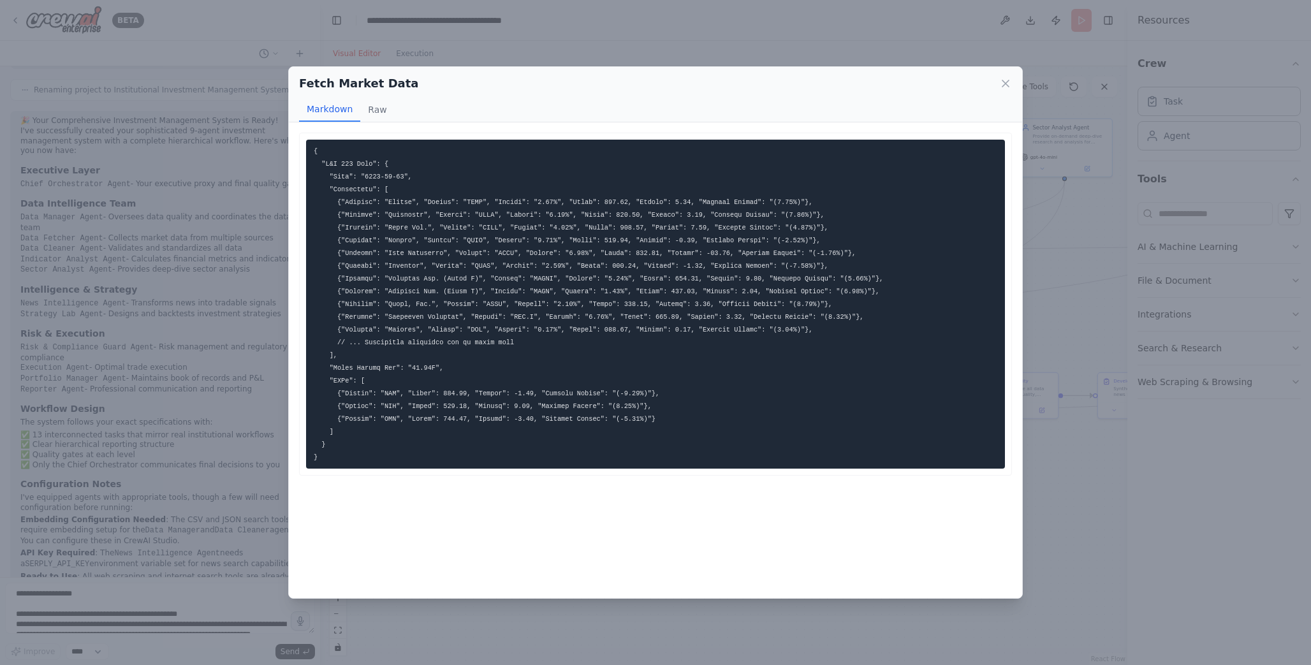
click at [492, 344] on code at bounding box center [598, 304] width 569 height 314
click at [369, 113] on button "Raw" at bounding box center [377, 110] width 34 height 24
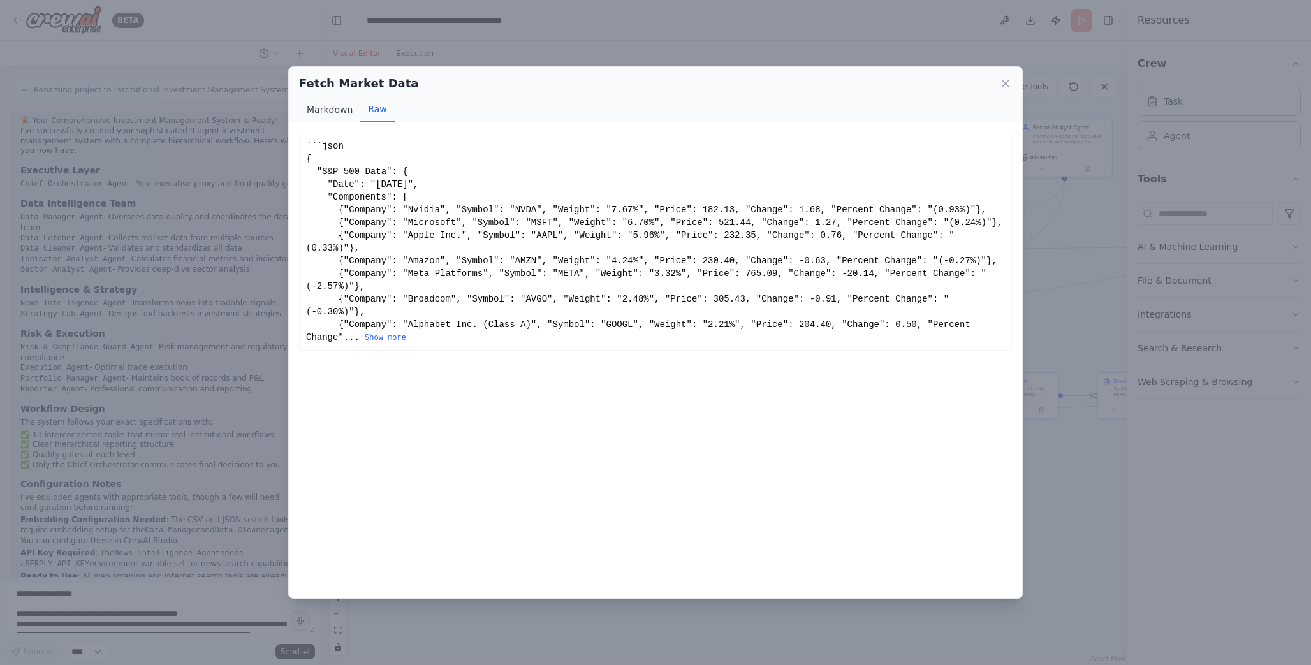
click at [338, 112] on button "Markdown" at bounding box center [329, 110] width 61 height 24
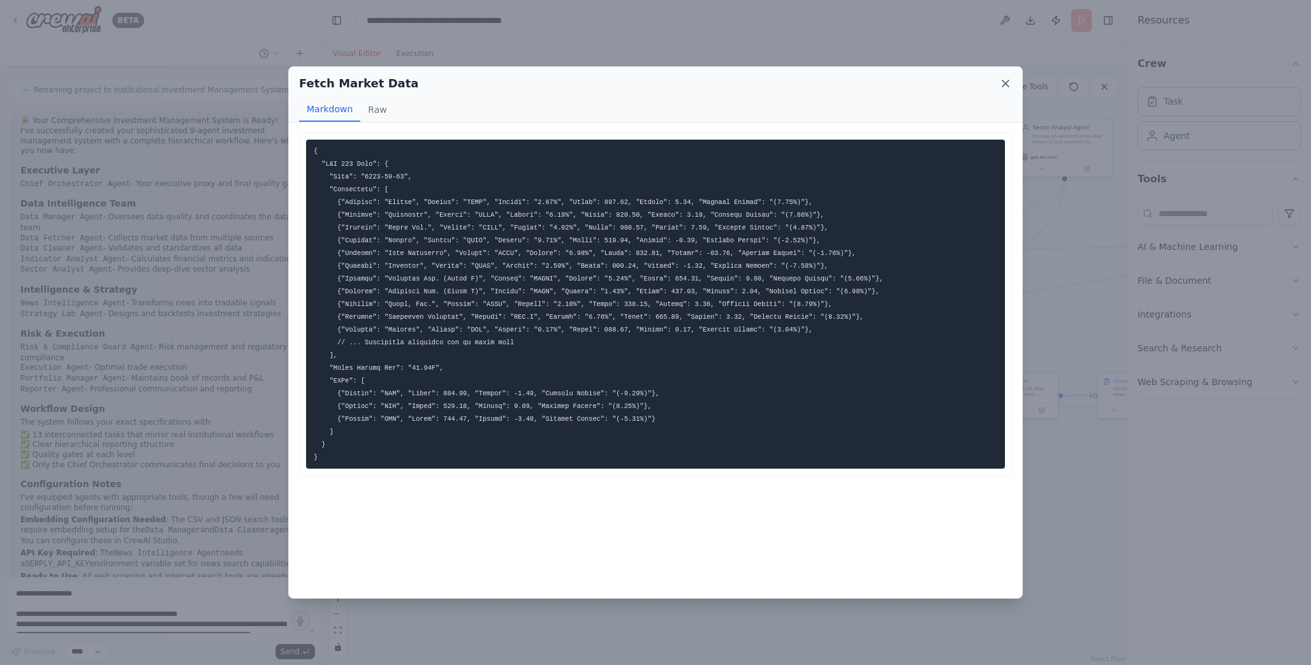
click at [1005, 82] on icon at bounding box center [1005, 83] width 13 height 13
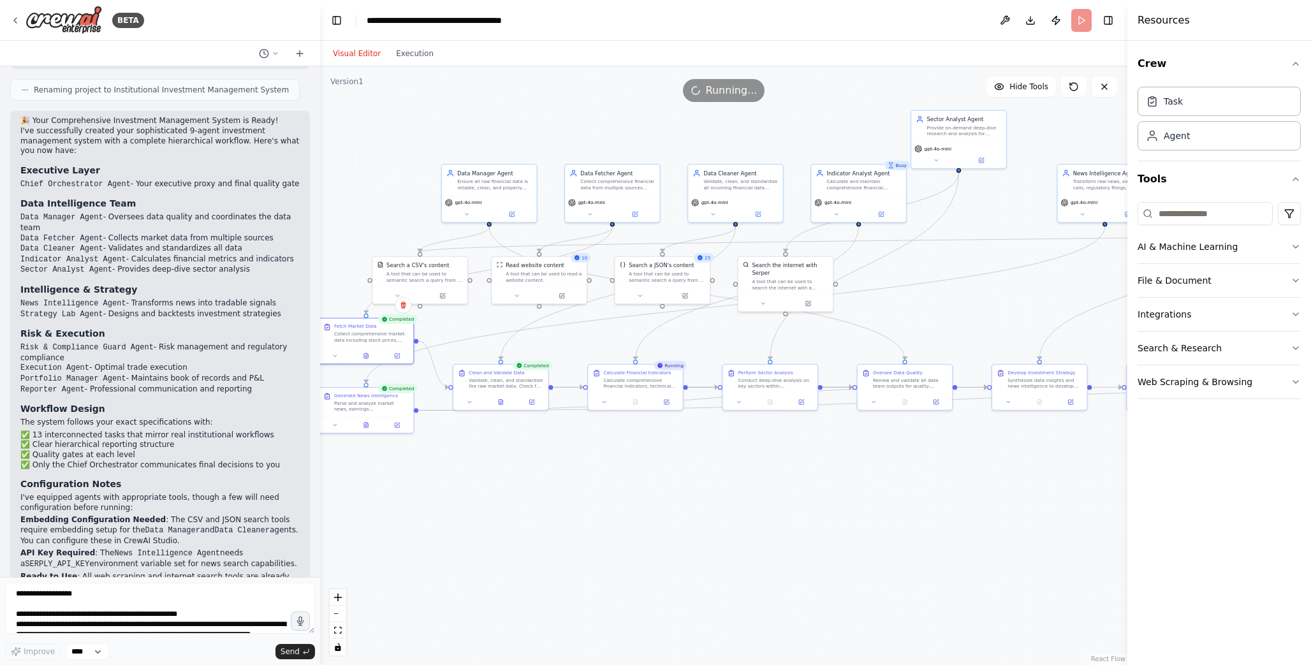
drag, startPoint x: 1027, startPoint y: 325, endPoint x: 921, endPoint y: 317, distance: 106.2
click at [921, 317] on div ".deletable-edge-delete-btn { width: 20px; height: 20px; border: 0px solid #ffff…" at bounding box center [723, 365] width 807 height 599
click at [1185, 312] on button "Integrations" at bounding box center [1219, 314] width 163 height 33
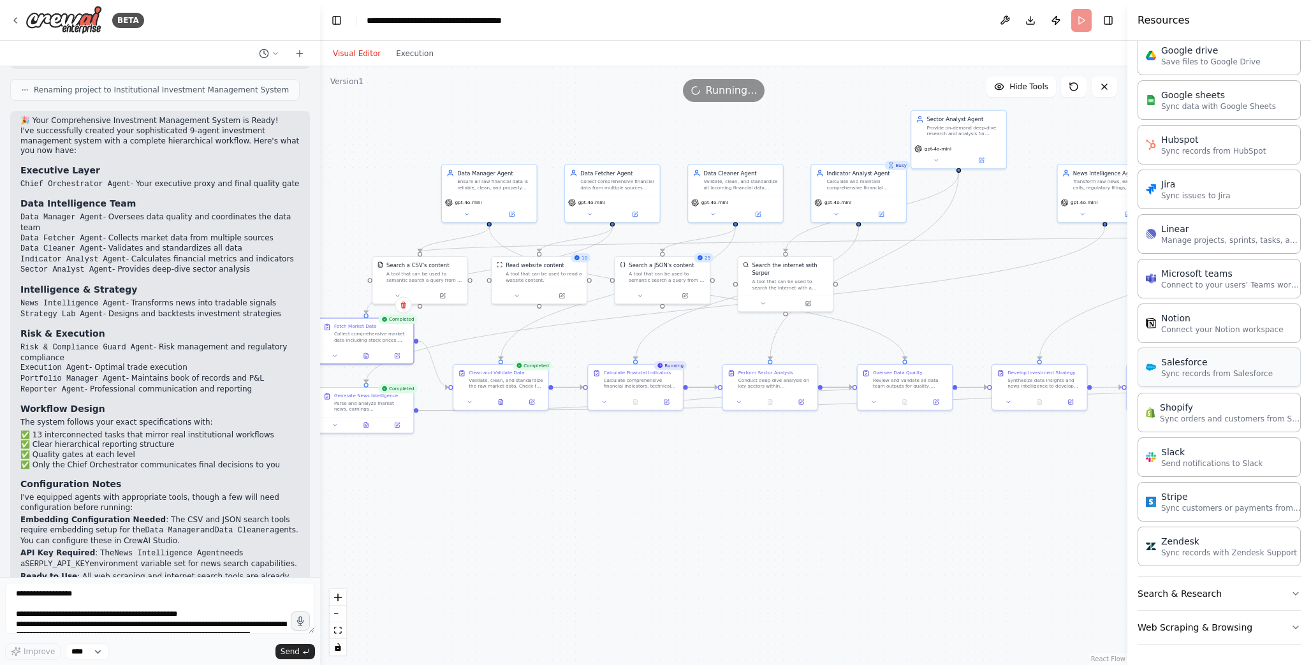
scroll to position [187, 0]
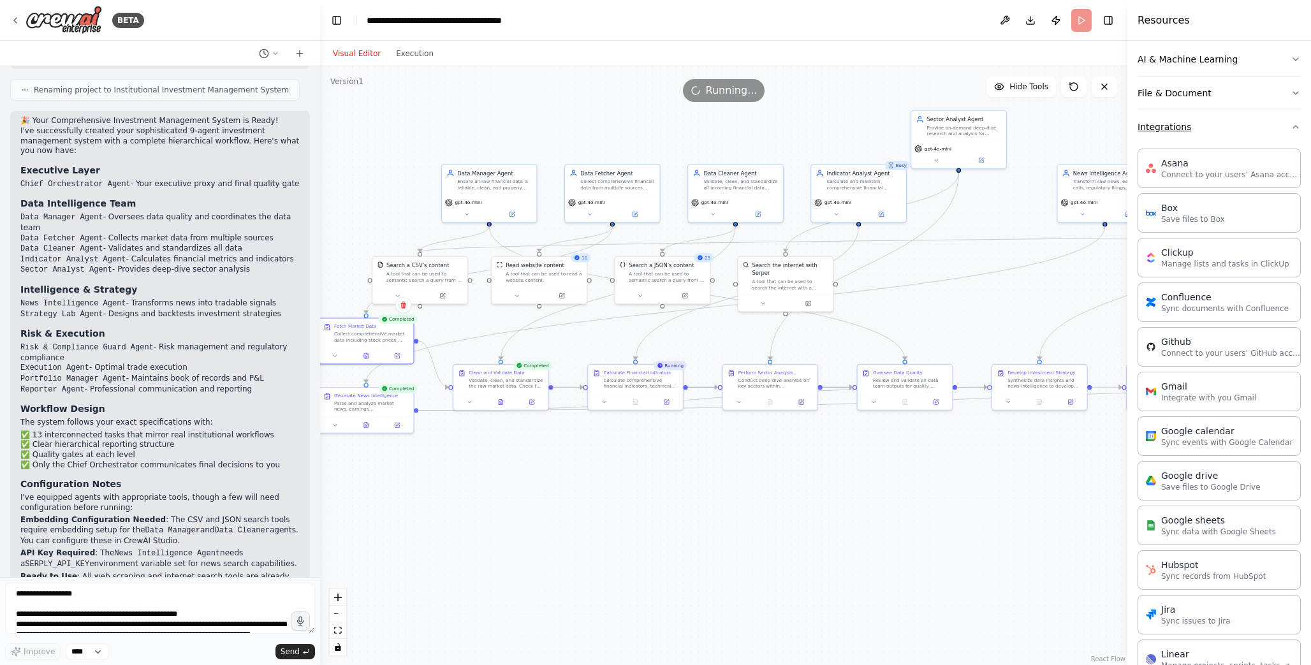
click at [1145, 135] on button "Integrations" at bounding box center [1219, 126] width 163 height 33
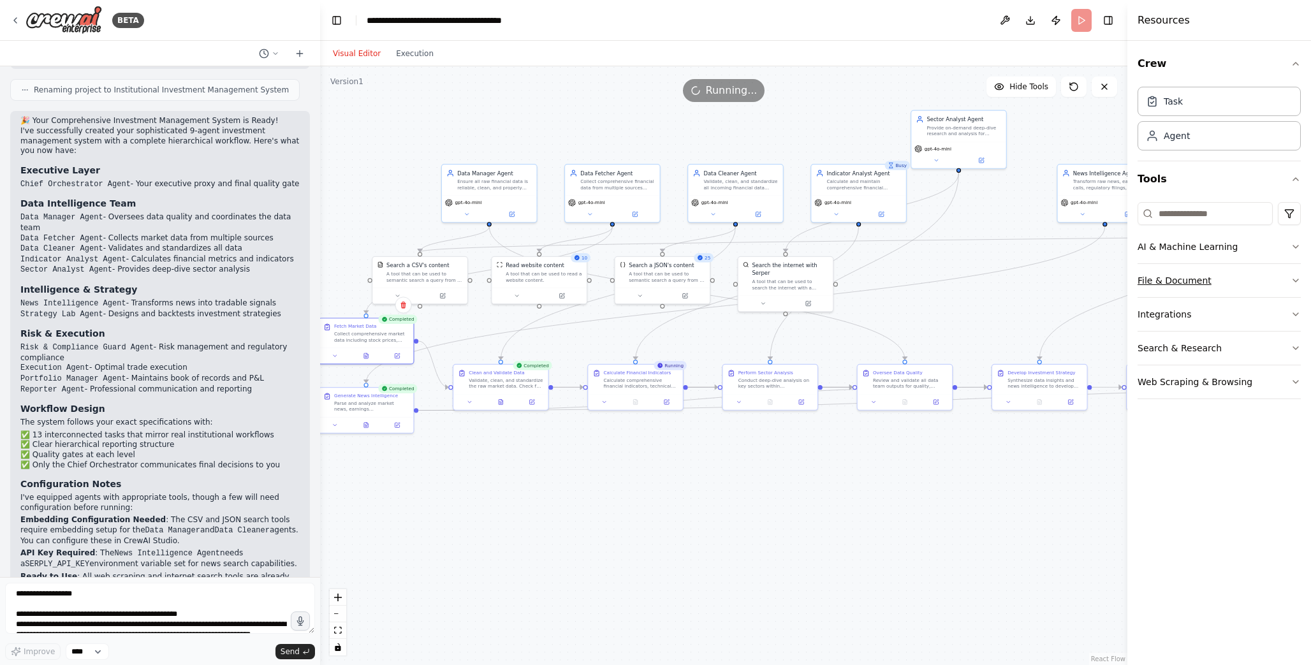
click at [1251, 281] on button "File & Document" at bounding box center [1219, 280] width 163 height 33
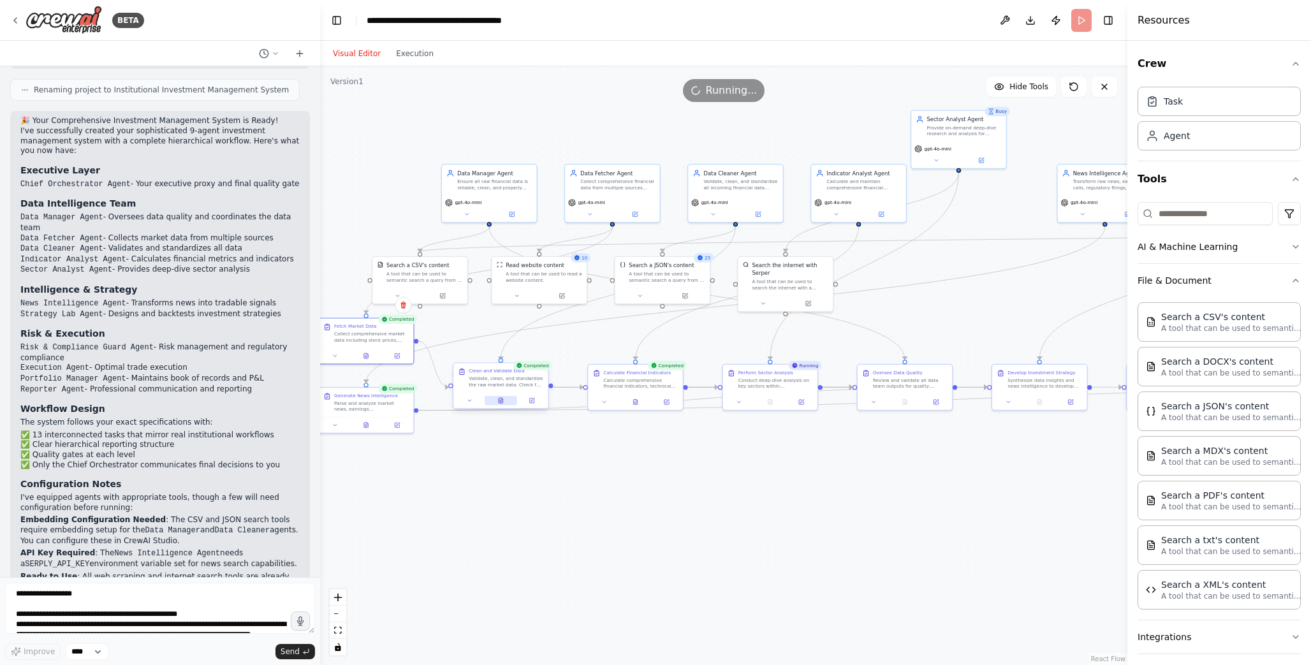
click at [501, 401] on icon at bounding box center [501, 400] width 4 height 5
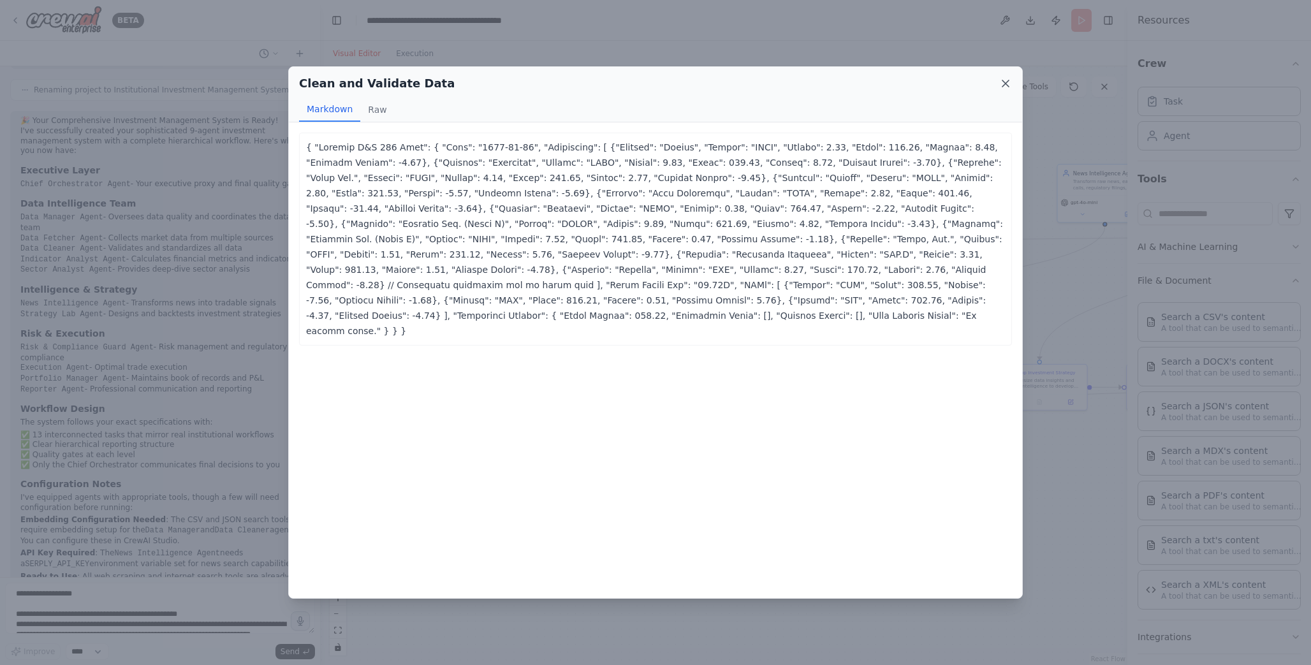
click at [1006, 84] on icon at bounding box center [1005, 83] width 6 height 6
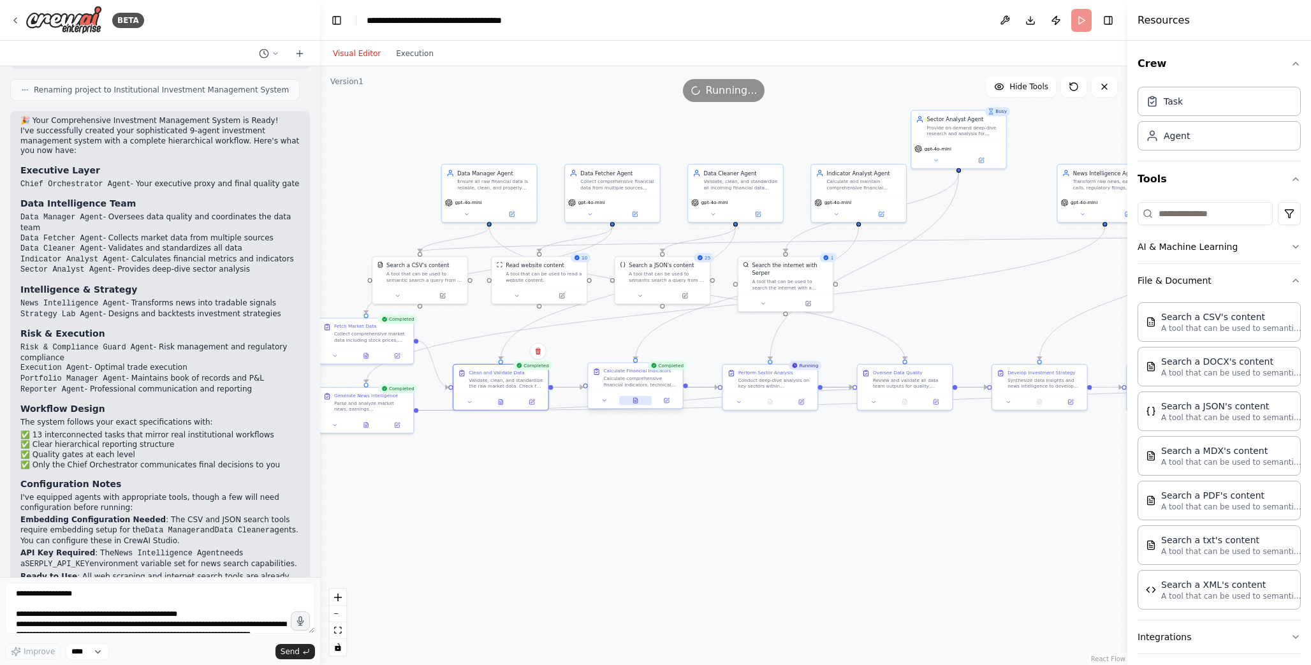
click at [633, 400] on icon at bounding box center [635, 400] width 4 height 5
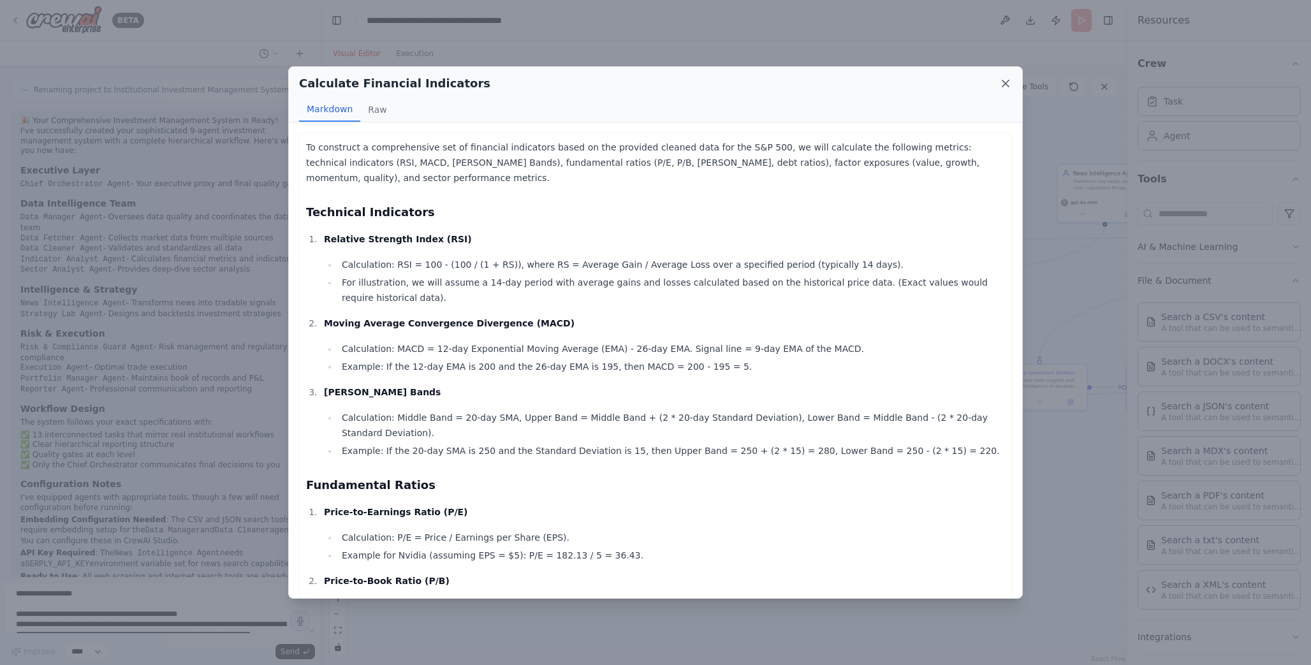
click at [1008, 83] on icon at bounding box center [1005, 83] width 13 height 13
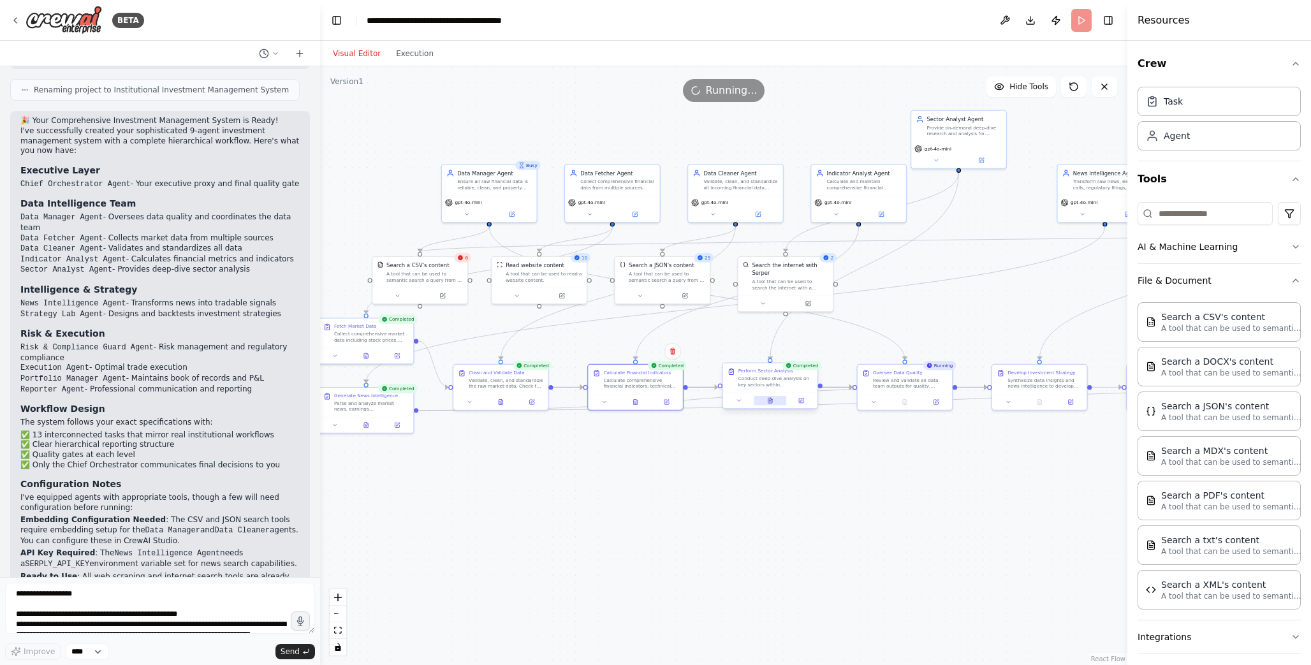
click at [771, 404] on button at bounding box center [770, 400] width 33 height 9
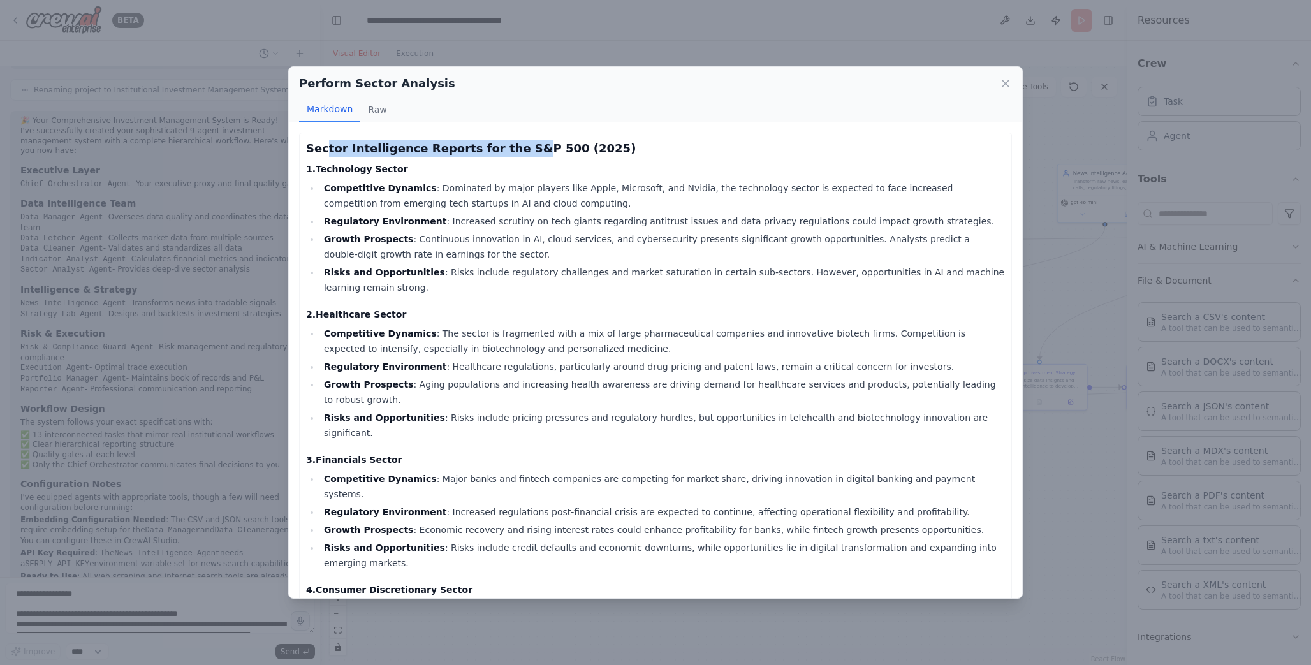
drag, startPoint x: 326, startPoint y: 148, endPoint x: 512, endPoint y: 148, distance: 185.5
click at [511, 147] on h3 "Sector Intelligence Reports for the S&P 500 (2025)" at bounding box center [655, 149] width 699 height 18
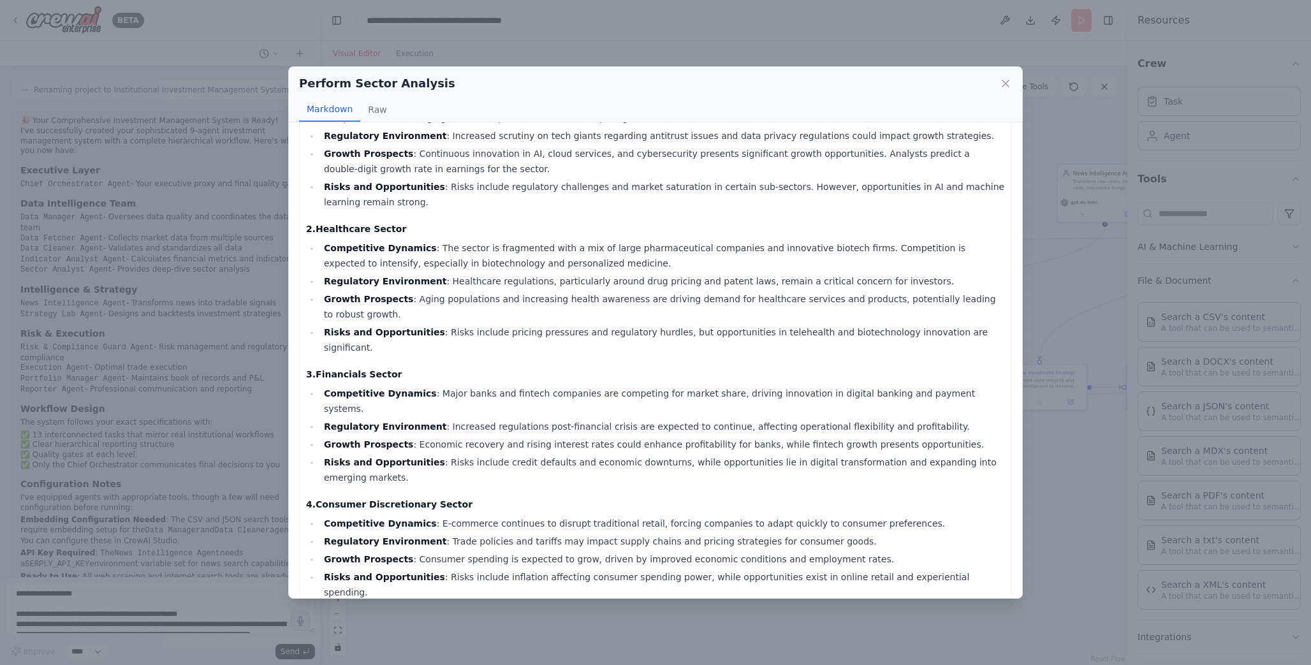
scroll to position [391, 0]
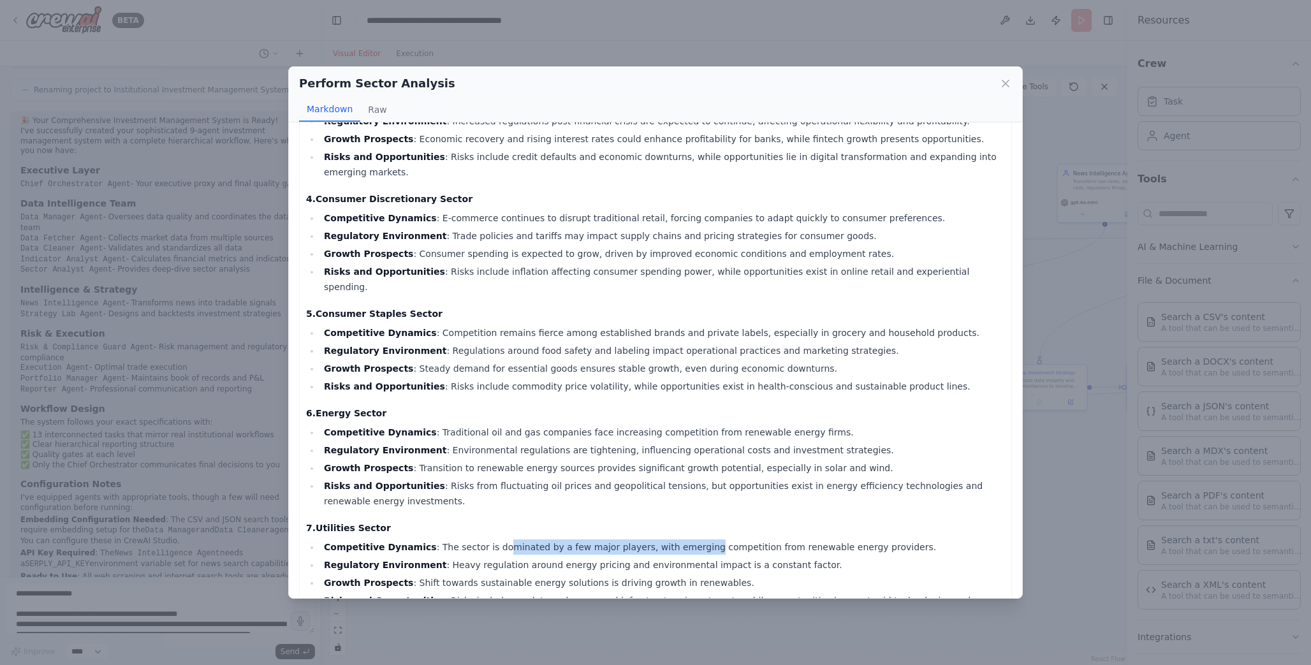
drag, startPoint x: 491, startPoint y: 501, endPoint x: 683, endPoint y: 502, distance: 191.9
click at [683, 539] on li "Competitive Dynamics : The sector is dominated by a few major players, with eme…" at bounding box center [662, 546] width 685 height 15
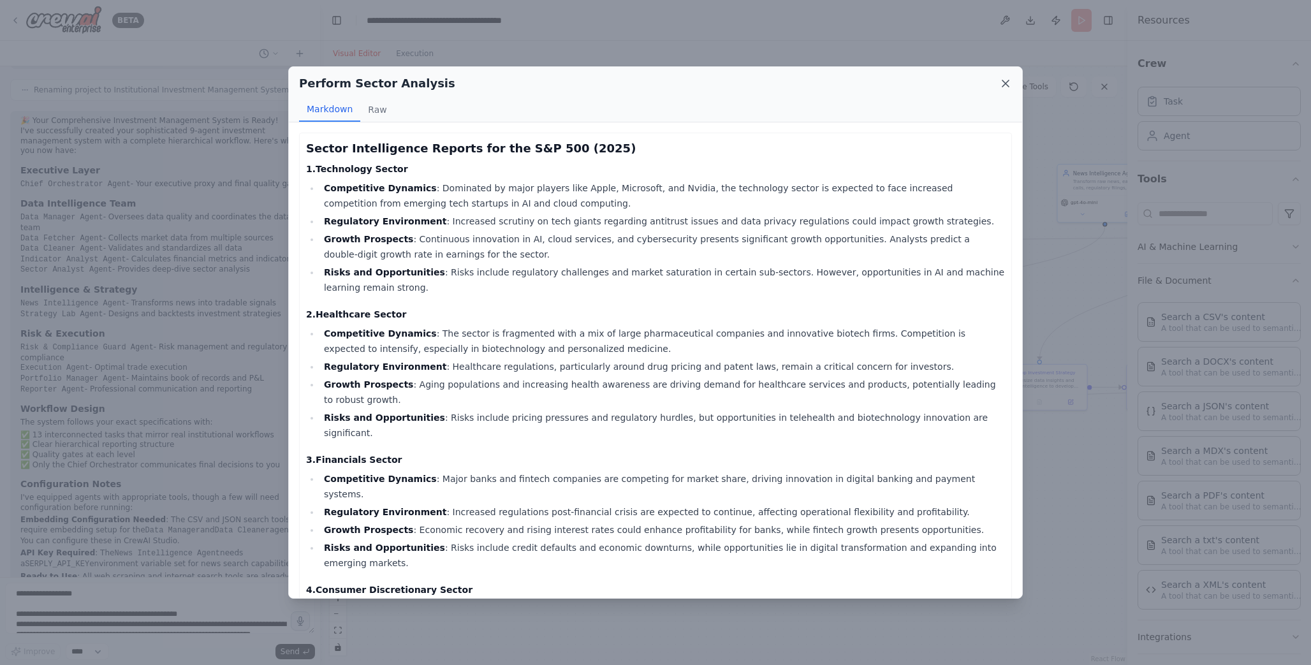
click at [1003, 87] on icon at bounding box center [1005, 83] width 6 height 6
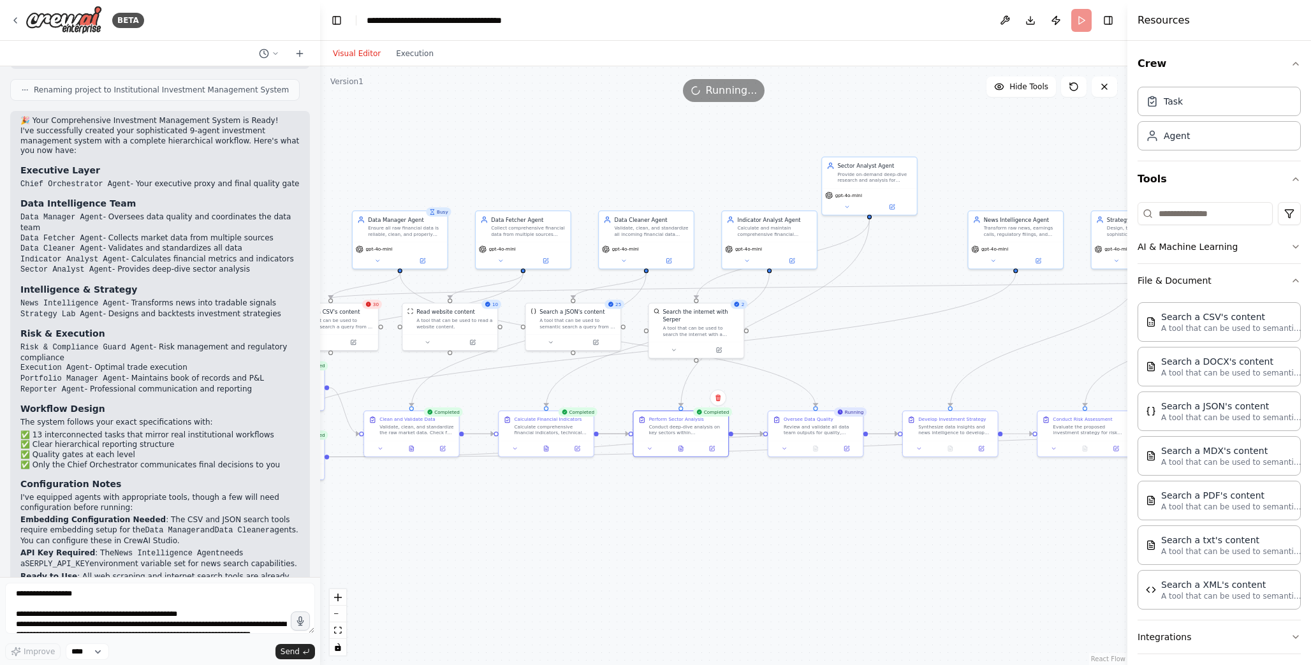
drag, startPoint x: 777, startPoint y: 489, endPoint x: 687, endPoint y: 536, distance: 100.7
click at [687, 536] on div ".deletable-edge-delete-btn { width: 20px; height: 20px; border: 0px solid #ffff…" at bounding box center [723, 365] width 807 height 599
drag, startPoint x: 864, startPoint y: 165, endPoint x: 888, endPoint y: 219, distance: 59.4
click at [888, 219] on div "Sector Analyst Agent" at bounding box center [898, 218] width 75 height 8
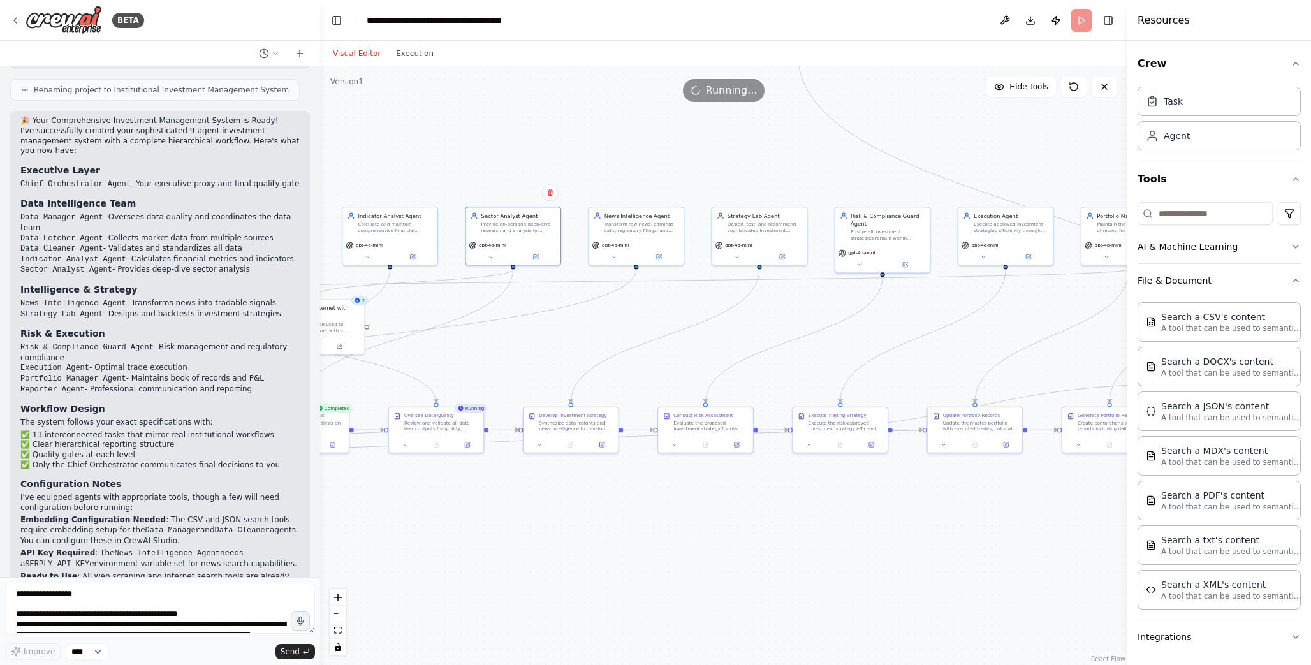
drag, startPoint x: 899, startPoint y: 363, endPoint x: 530, endPoint y: 359, distance: 368.6
click at [530, 359] on div ".deletable-edge-delete-btn { width: 20px; height: 20px; border: 0px solid #ffff…" at bounding box center [723, 365] width 807 height 599
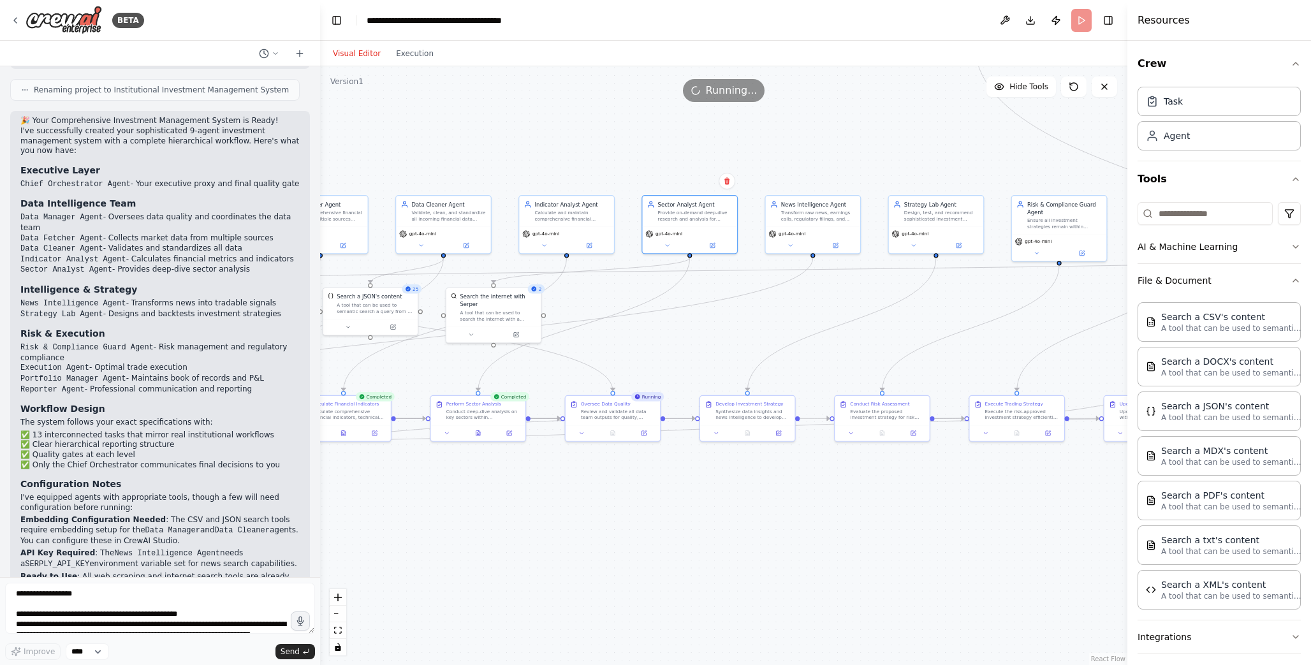
drag, startPoint x: 446, startPoint y: 497, endPoint x: 626, endPoint y: 488, distance: 179.4
click at [626, 488] on div ".deletable-edge-delete-btn { width: 20px; height: 20px; border: 0px solid #ffff…" at bounding box center [723, 365] width 807 height 599
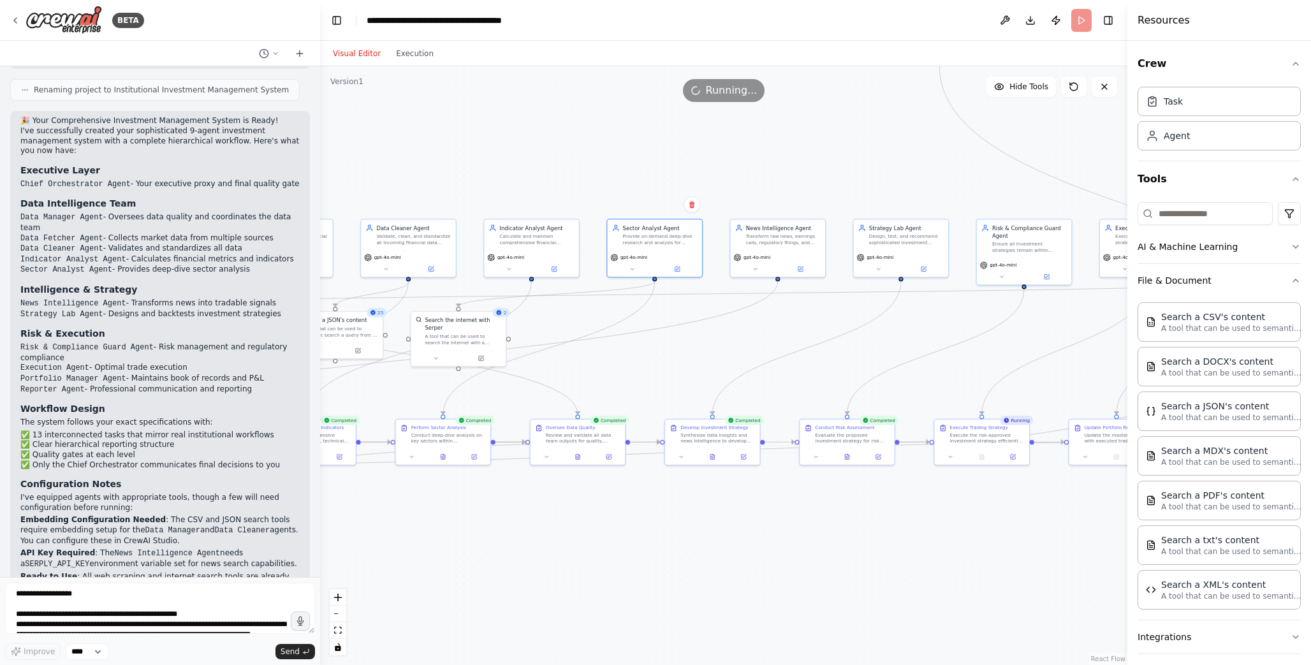
drag, startPoint x: 752, startPoint y: 488, endPoint x: 697, endPoint y: 521, distance: 64.1
click at [697, 521] on div ".deletable-edge-delete-btn { width: 20px; height: 20px; border: 0px solid #ffff…" at bounding box center [723, 365] width 807 height 599
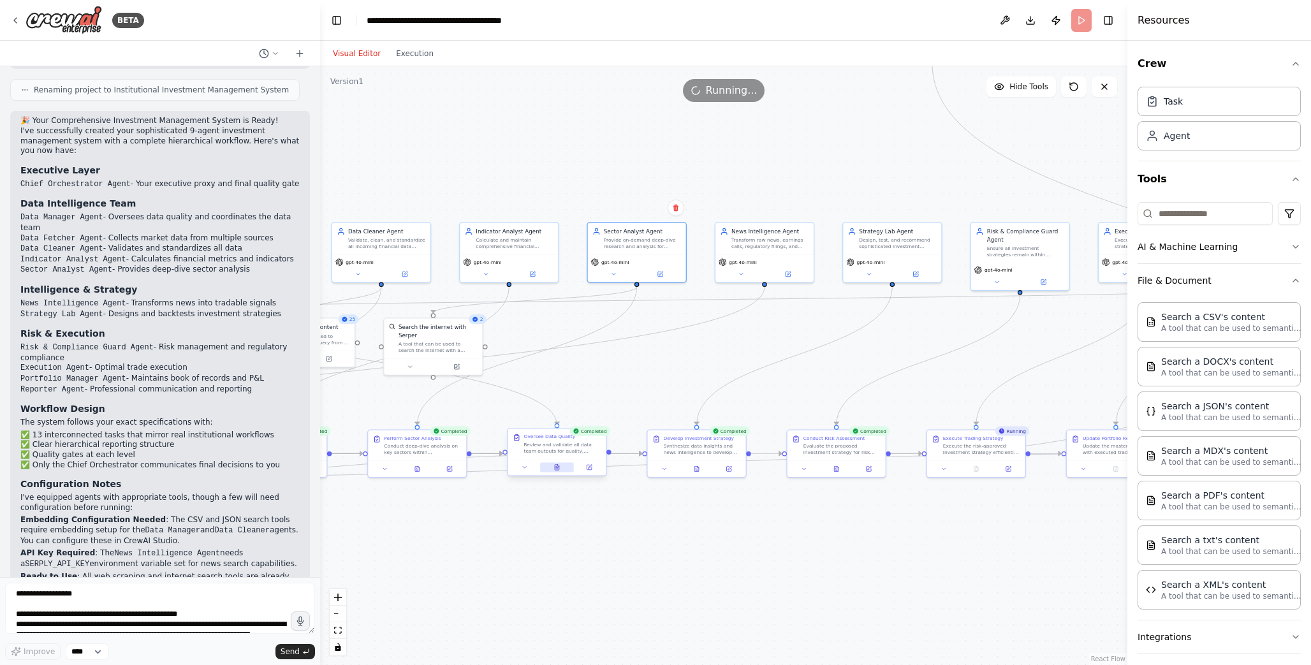
click at [560, 470] on icon at bounding box center [556, 467] width 6 height 6
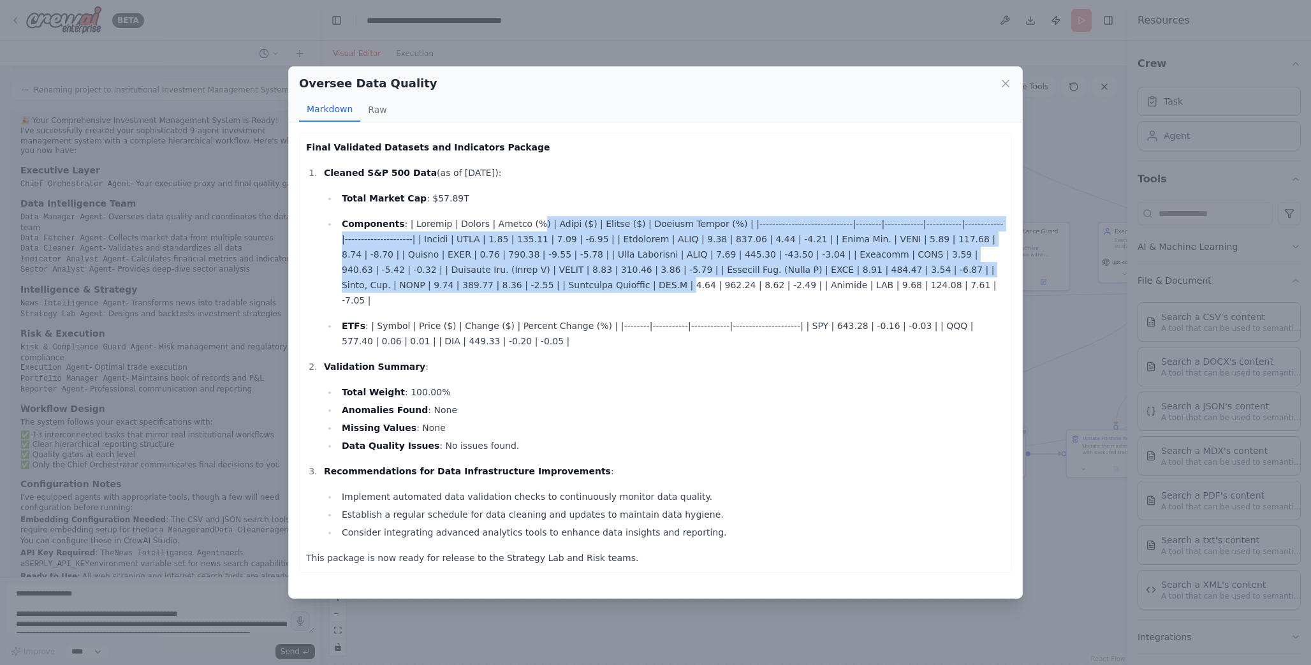
drag, startPoint x: 533, startPoint y: 228, endPoint x: 559, endPoint y: 289, distance: 66.3
click at [559, 289] on p "Components" at bounding box center [673, 262] width 663 height 92
click at [1006, 88] on icon at bounding box center [1005, 83] width 13 height 13
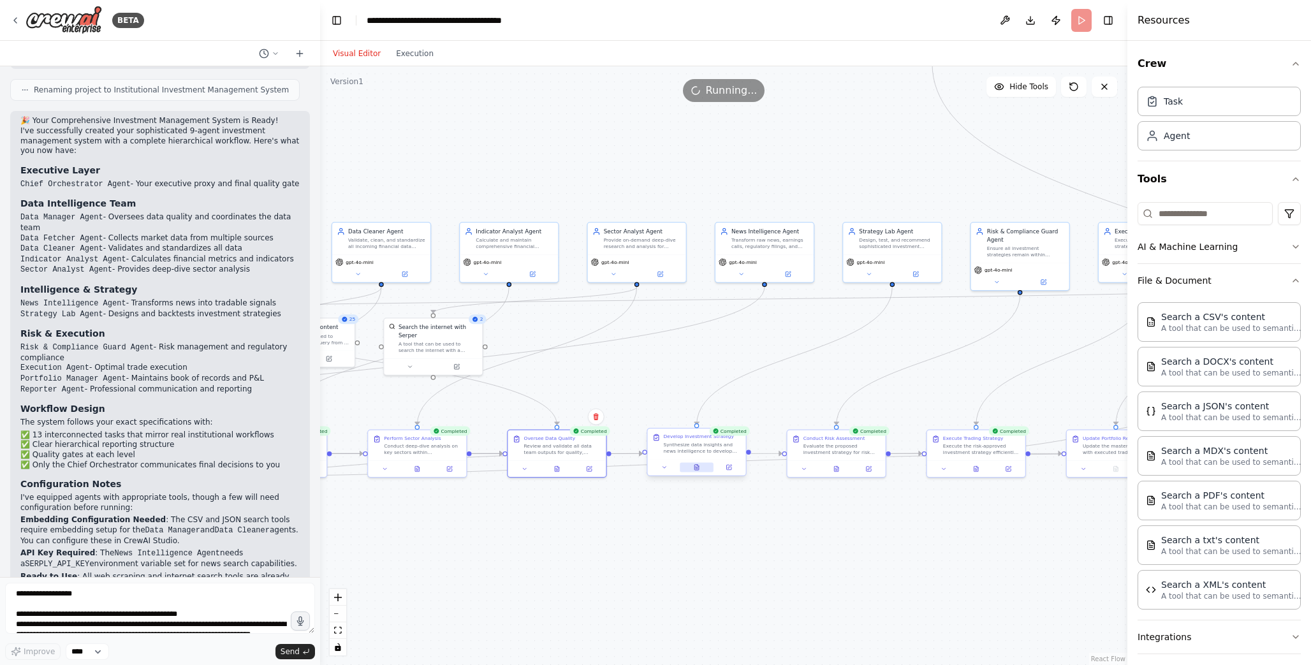
click at [689, 470] on button at bounding box center [697, 467] width 34 height 10
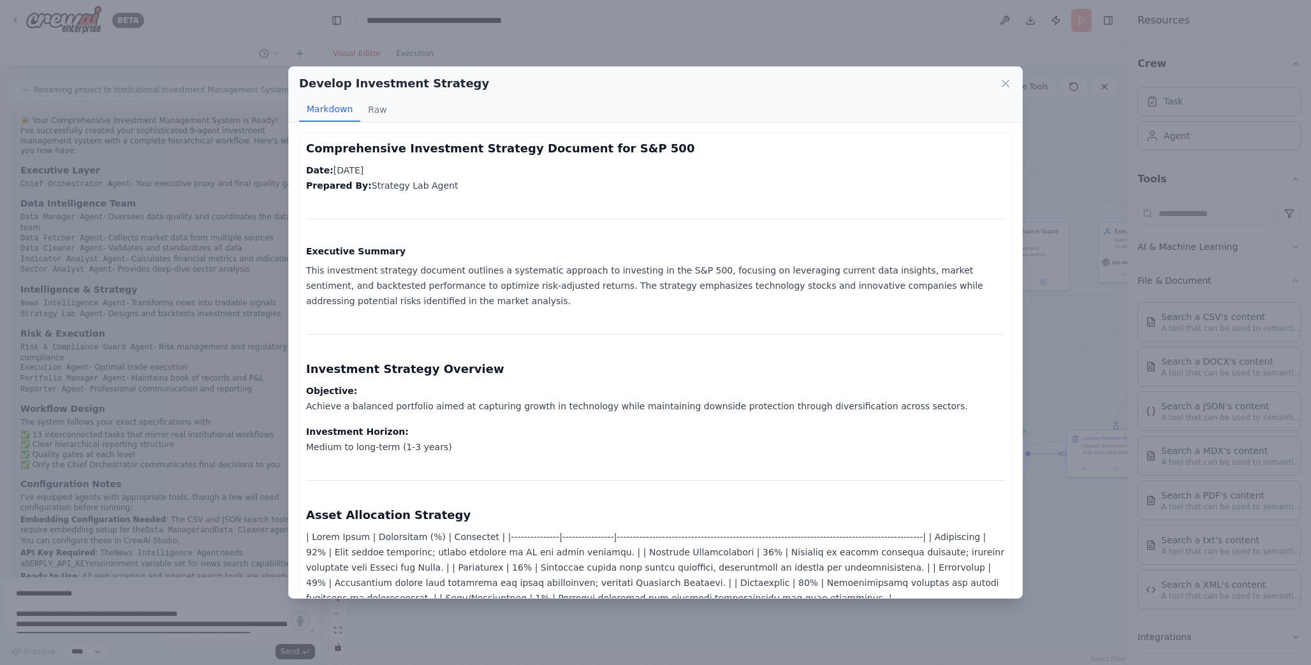
scroll to position [3, 0]
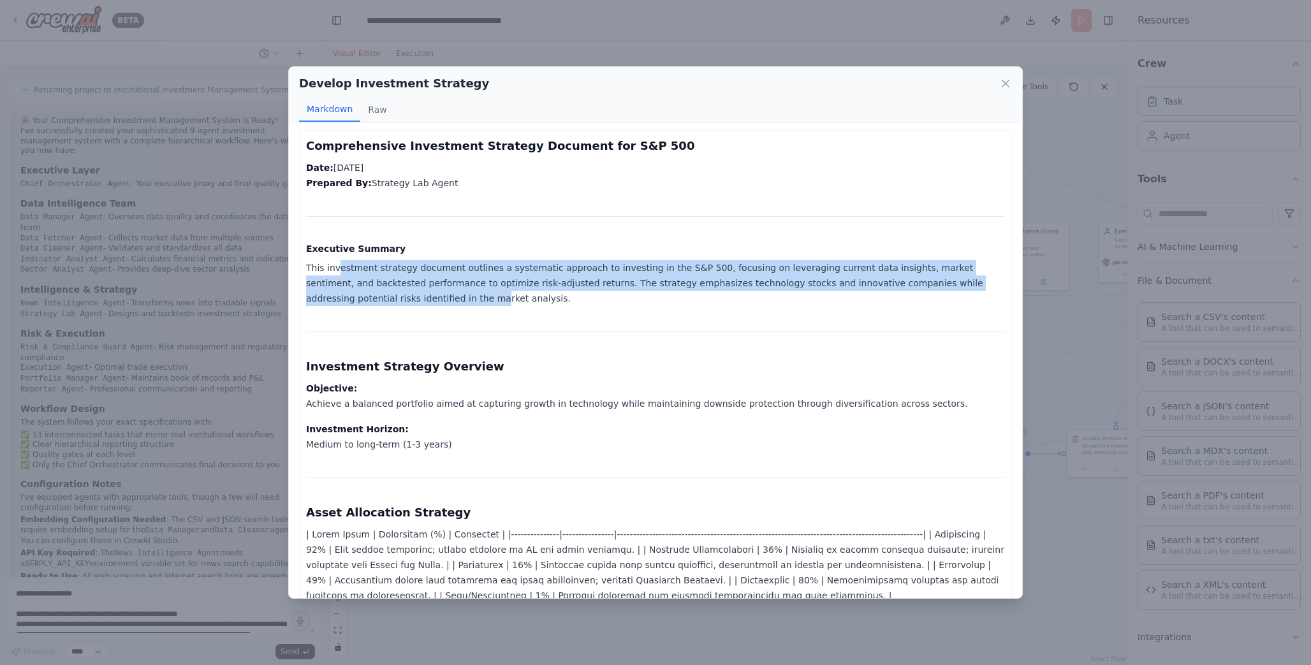
drag, startPoint x: 336, startPoint y: 267, endPoint x: 385, endPoint y: 296, distance: 57.2
click at [385, 296] on p "This investment strategy document outlines a systematic approach to investing i…" at bounding box center [655, 283] width 699 height 46
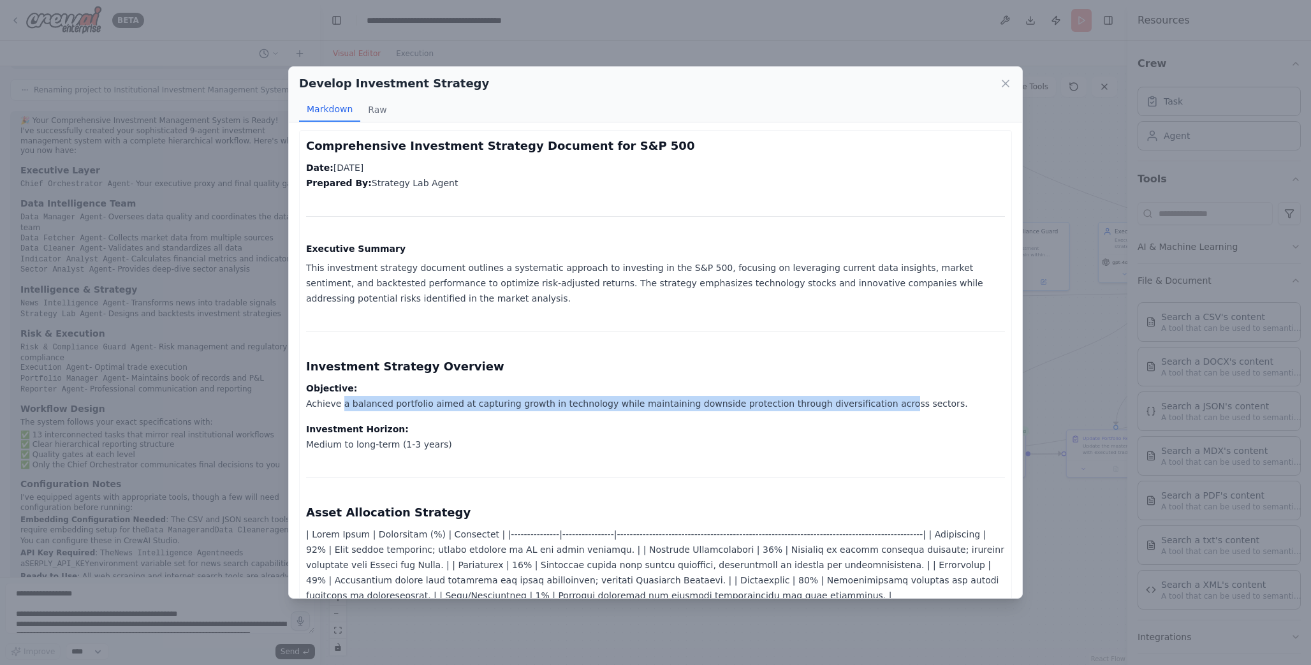
drag, startPoint x: 343, startPoint y: 404, endPoint x: 867, endPoint y: 409, distance: 524.1
click at [867, 409] on p "Objective: Achieve a balanced portfolio aimed at capturing growth in technology…" at bounding box center [655, 396] width 699 height 31
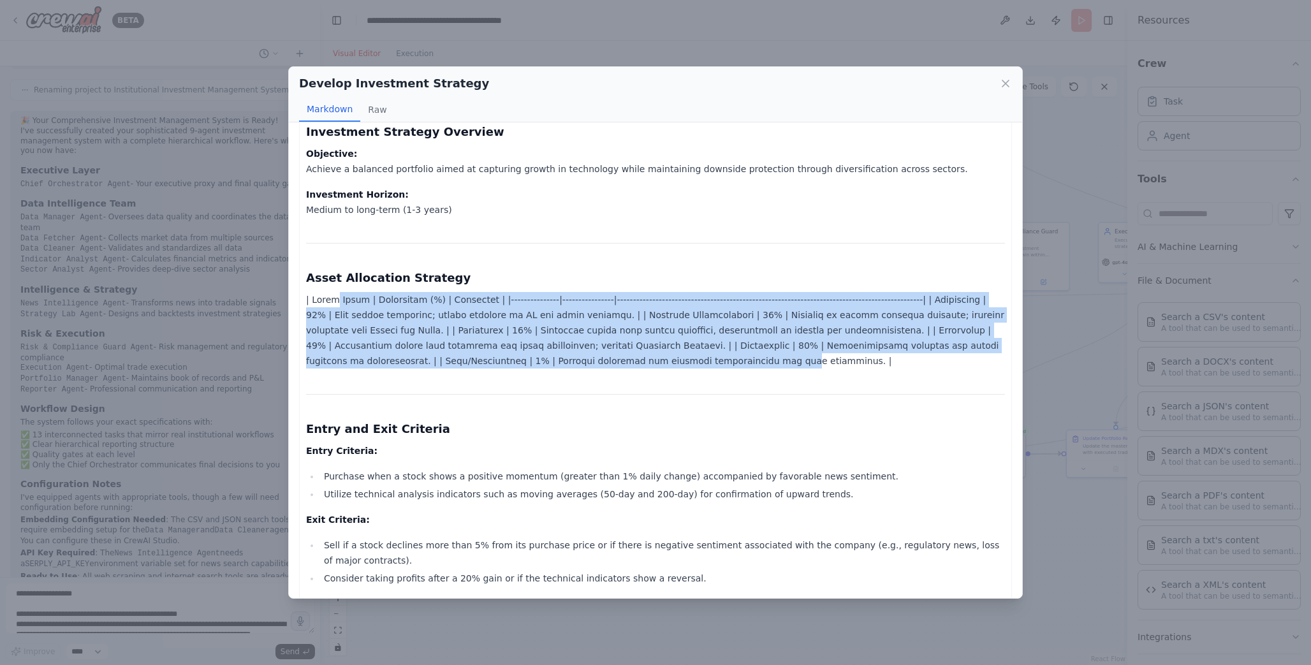
drag, startPoint x: 333, startPoint y: 302, endPoint x: 684, endPoint y: 359, distance: 355.3
click at [684, 359] on p at bounding box center [655, 330] width 699 height 77
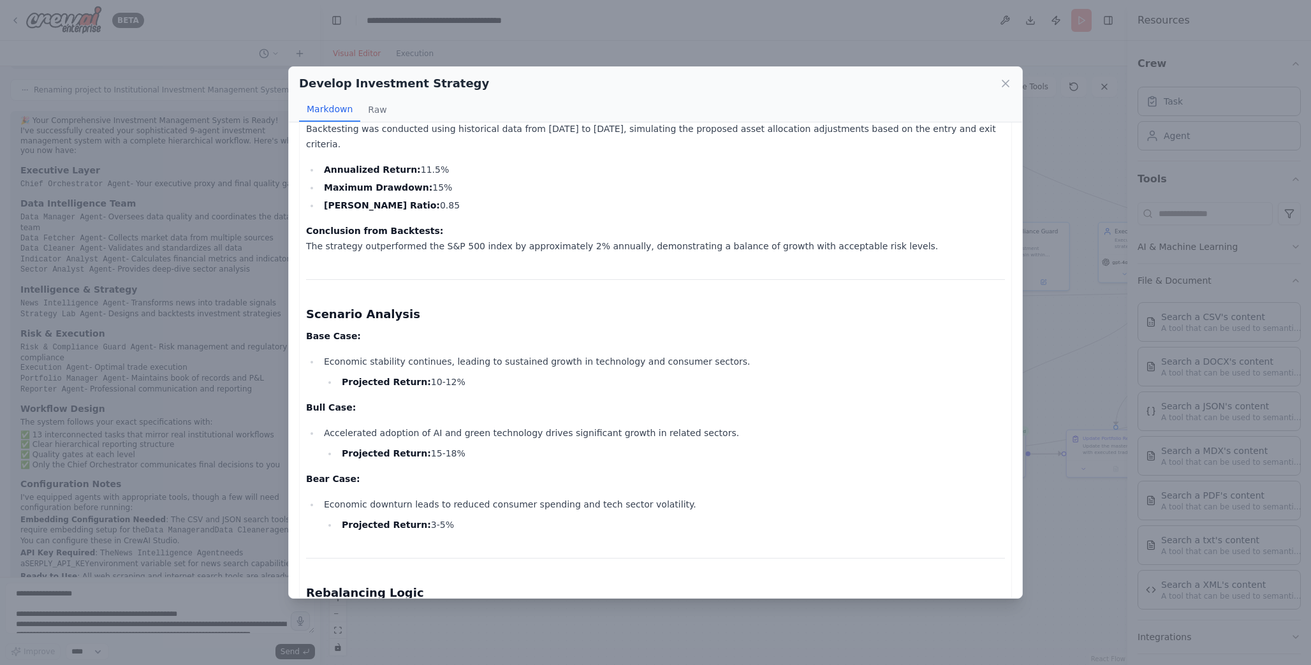
scroll to position [719, 0]
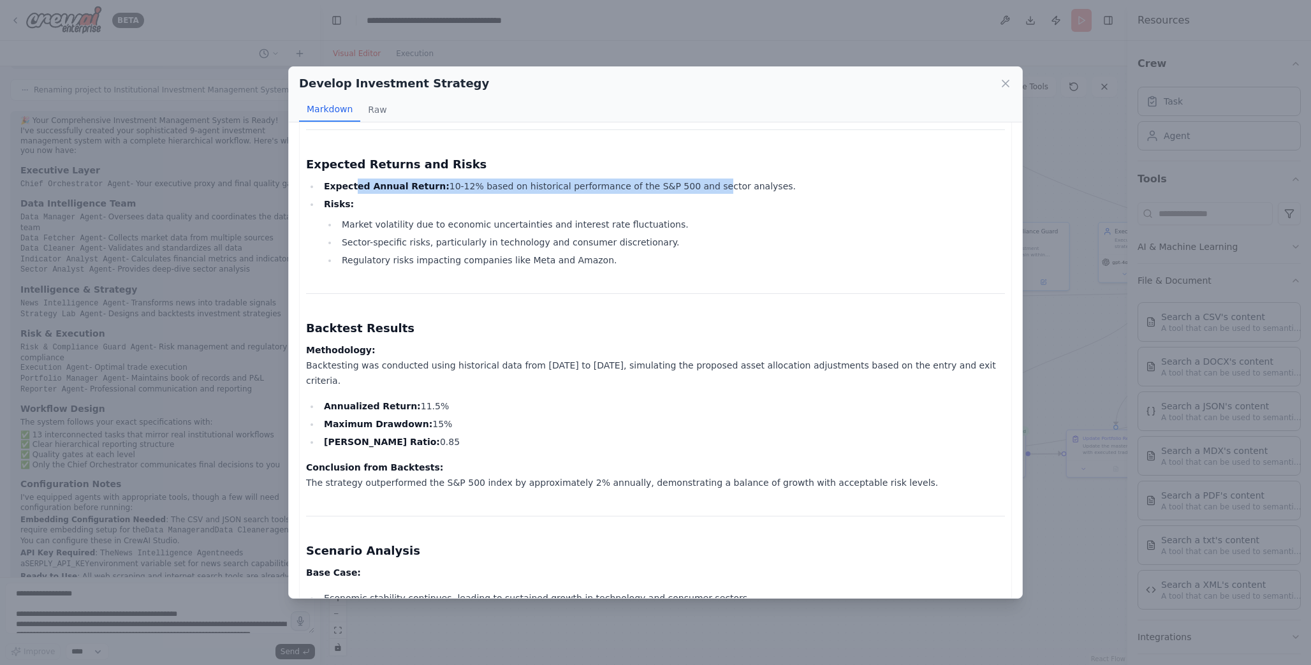
drag, startPoint x: 355, startPoint y: 187, endPoint x: 689, endPoint y: 184, distance: 333.5
click at [689, 184] on li "Expected Annual Return: 10-12% based on historical performance of the S&P 500 a…" at bounding box center [662, 186] width 685 height 15
click at [685, 187] on li "Expected Annual Return: 10-12% based on historical performance of the S&P 500 a…" at bounding box center [662, 186] width 685 height 15
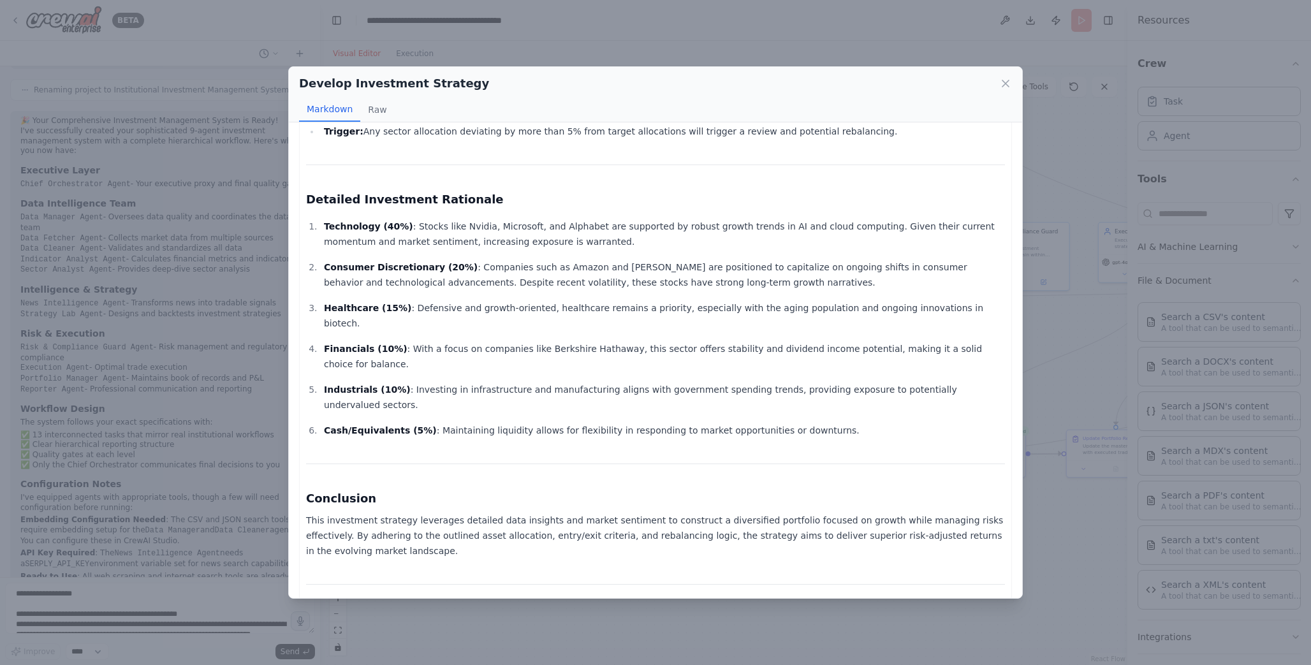
scroll to position [1502, 0]
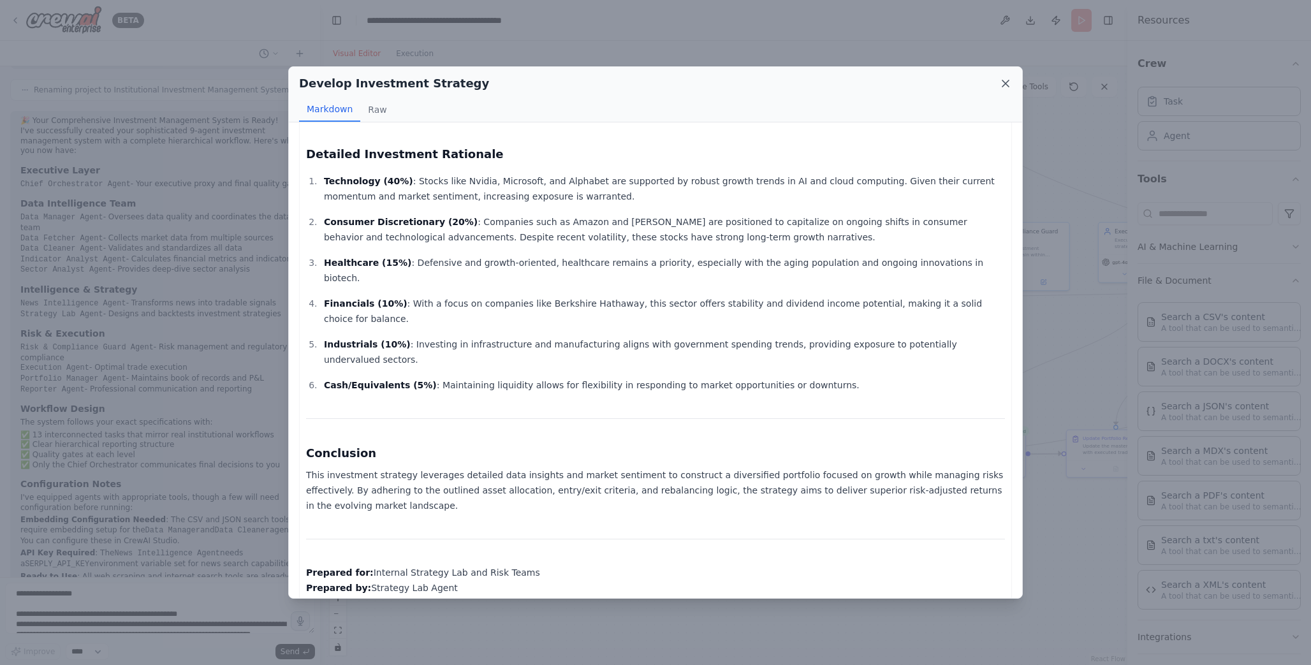
click at [1005, 77] on icon at bounding box center [1005, 83] width 13 height 13
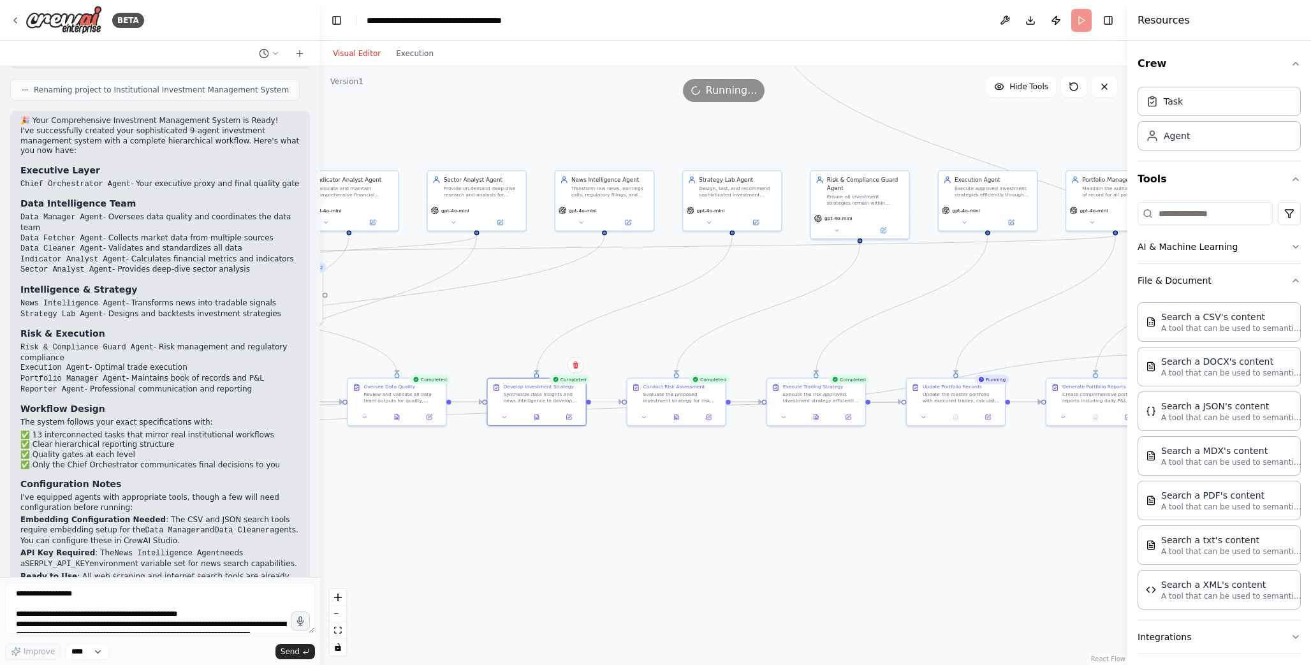
drag, startPoint x: 913, startPoint y: 371, endPoint x: 750, endPoint y: 319, distance: 171.4
click at [750, 319] on div ".deletable-edge-delete-btn { width: 20px; height: 20px; border: 0px solid #ffff…" at bounding box center [723, 365] width 807 height 599
click at [814, 419] on button at bounding box center [813, 415] width 34 height 10
click at [820, 414] on icon at bounding box center [817, 415] width 6 height 6
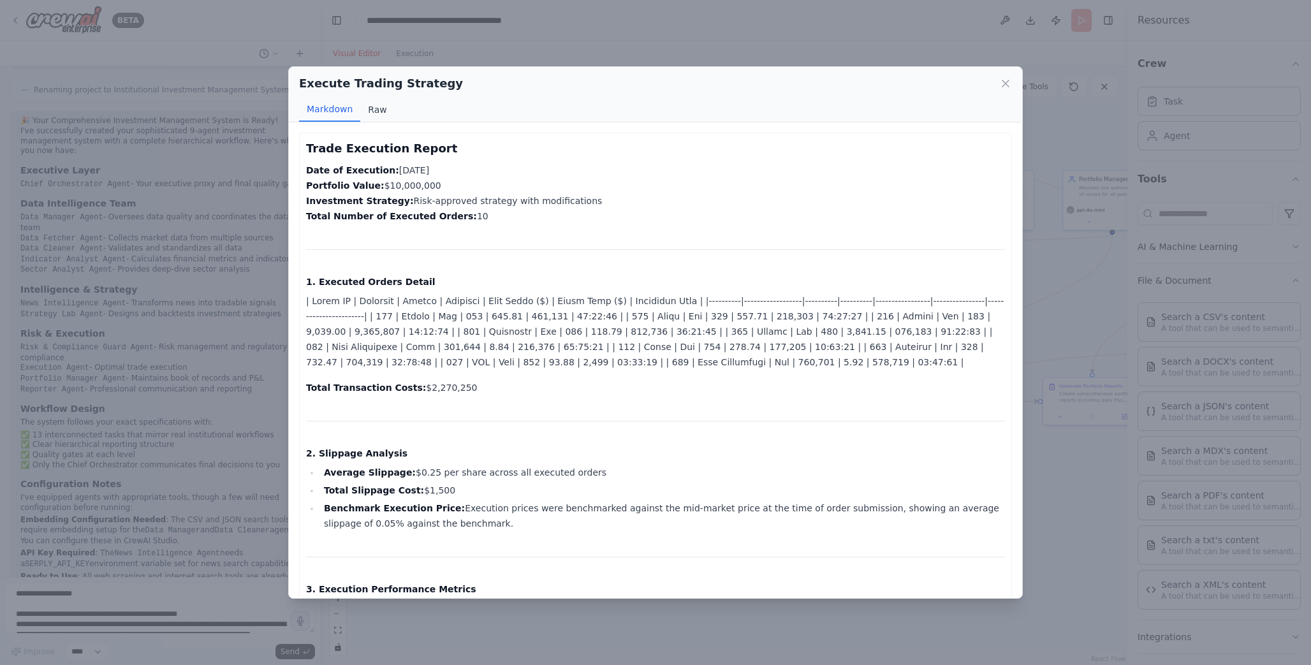
click at [370, 117] on button "Raw" at bounding box center [377, 110] width 34 height 24
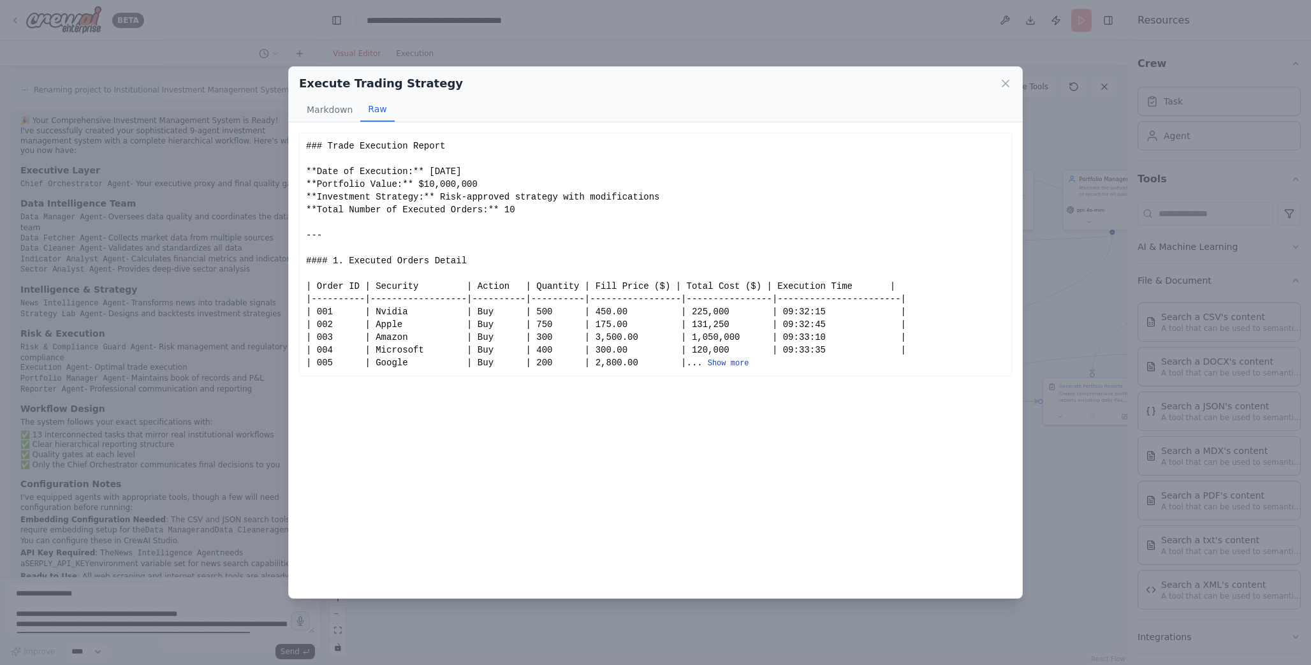
click at [749, 362] on button "Show more" at bounding box center [728, 363] width 41 height 10
click at [743, 365] on button "Show more" at bounding box center [728, 363] width 41 height 10
click at [749, 366] on button "Show more" at bounding box center [728, 363] width 41 height 10
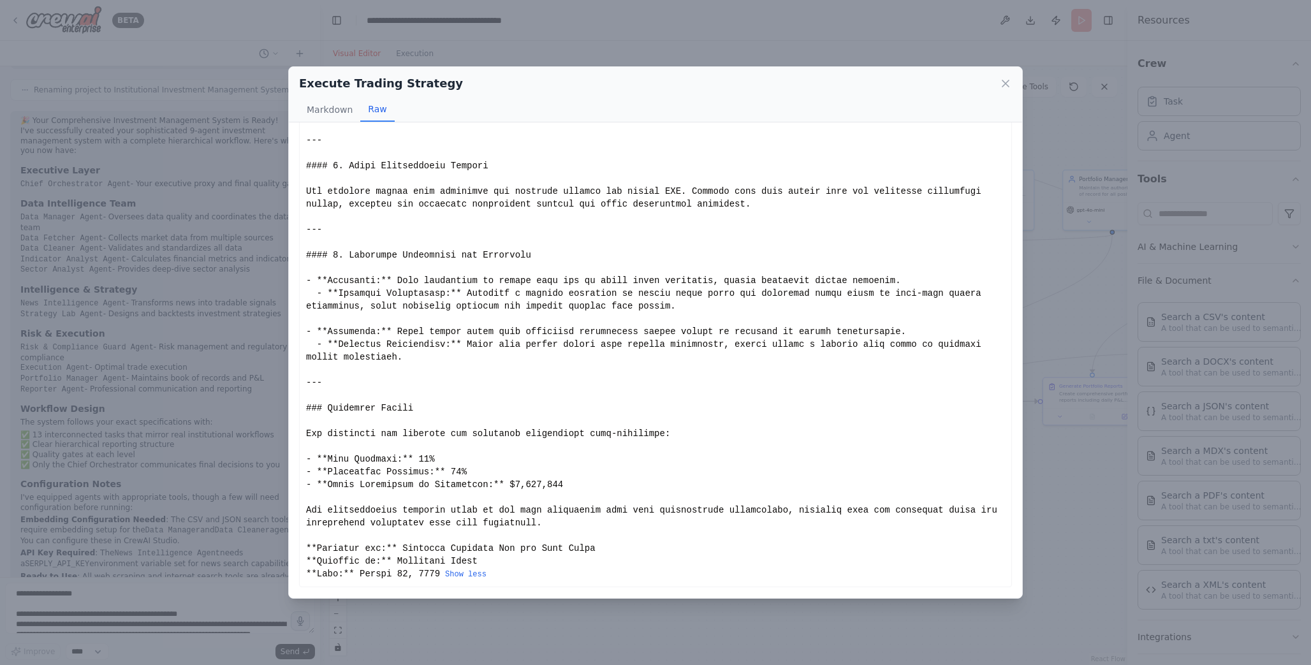
scroll to position [0, 0]
